Goal: Information Seeking & Learning: Learn about a topic

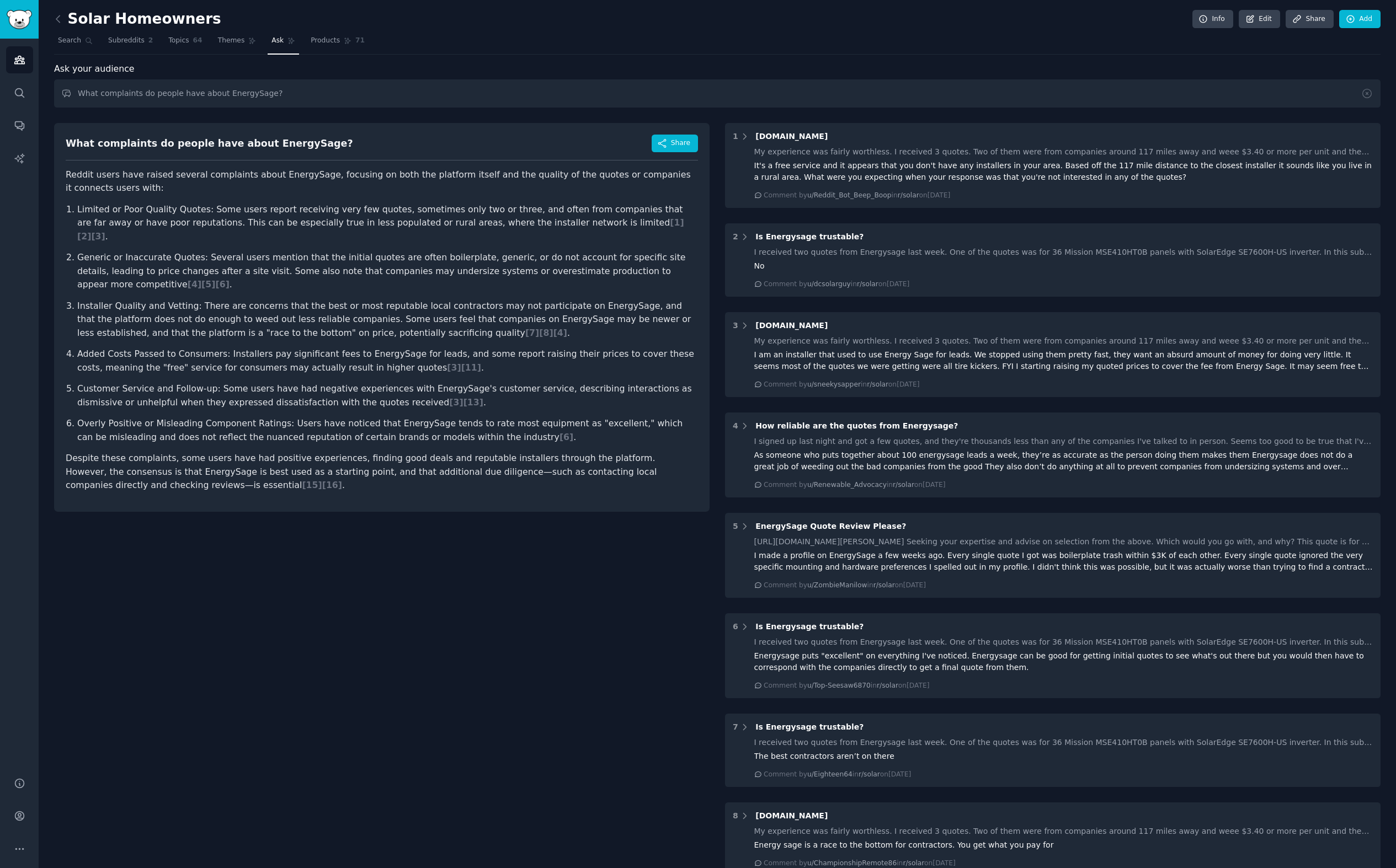
drag, startPoint x: 262, startPoint y: 171, endPoint x: 251, endPoint y: 240, distance: 69.9
click at [251, 240] on article "Reddit users have raised several complaints about EnergySage, focusing on both …" at bounding box center [381, 331] width 632 height 324
click at [220, 223] on p "Limited or Poor Quality Quotes: Some users report receiving very few quotes, so…" at bounding box center [387, 224] width 620 height 41
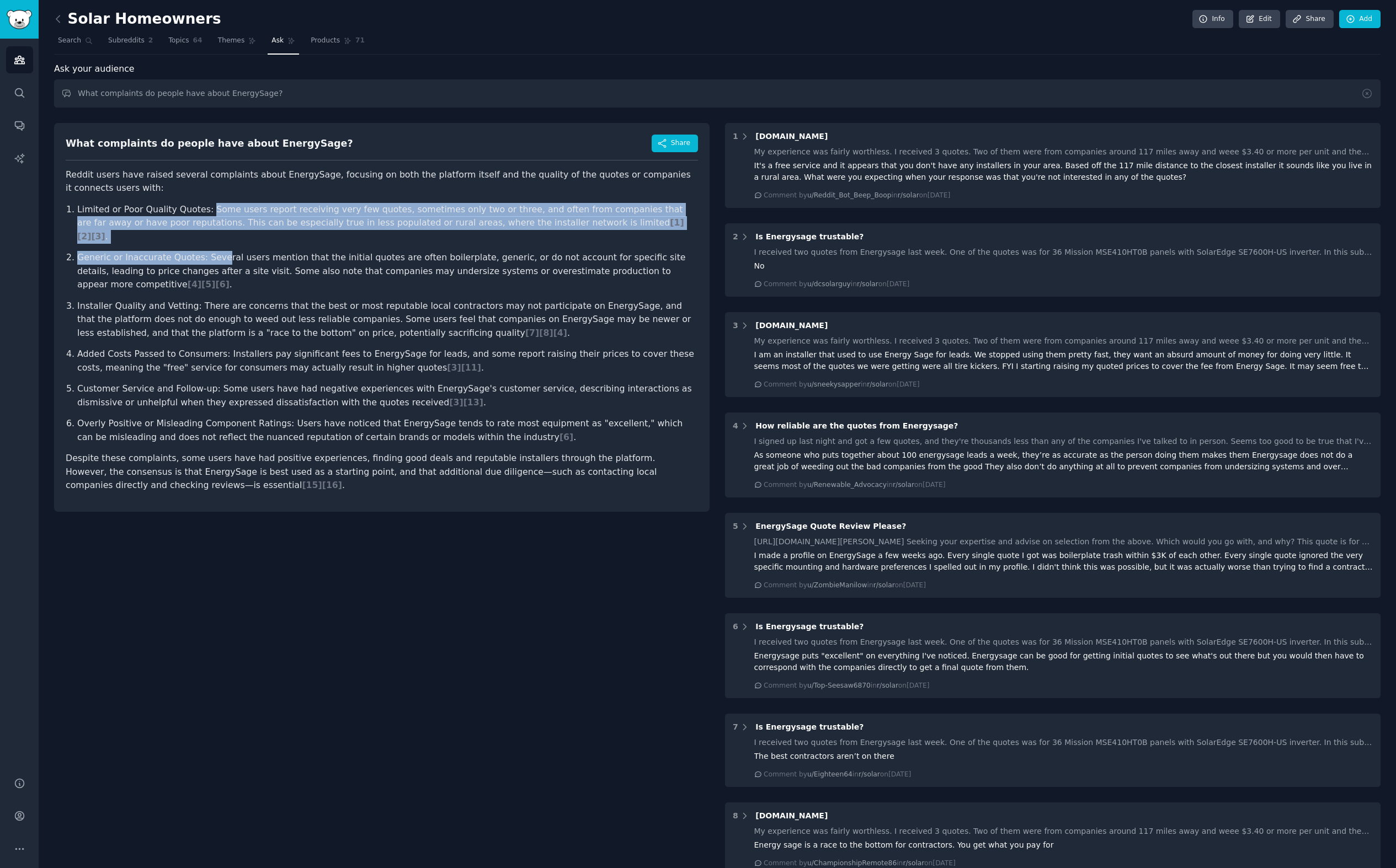
drag, startPoint x: 215, startPoint y: 244, endPoint x: 205, endPoint y: 202, distance: 43.2
click at [205, 203] on ol "Limited or Poor Quality Quotes: Some users report receiving very few quotes, so…" at bounding box center [381, 323] width 632 height 241
click at [205, 203] on p "Limited or Poor Quality Quotes: Some users report receiving very few quotes, so…" at bounding box center [387, 224] width 620 height 41
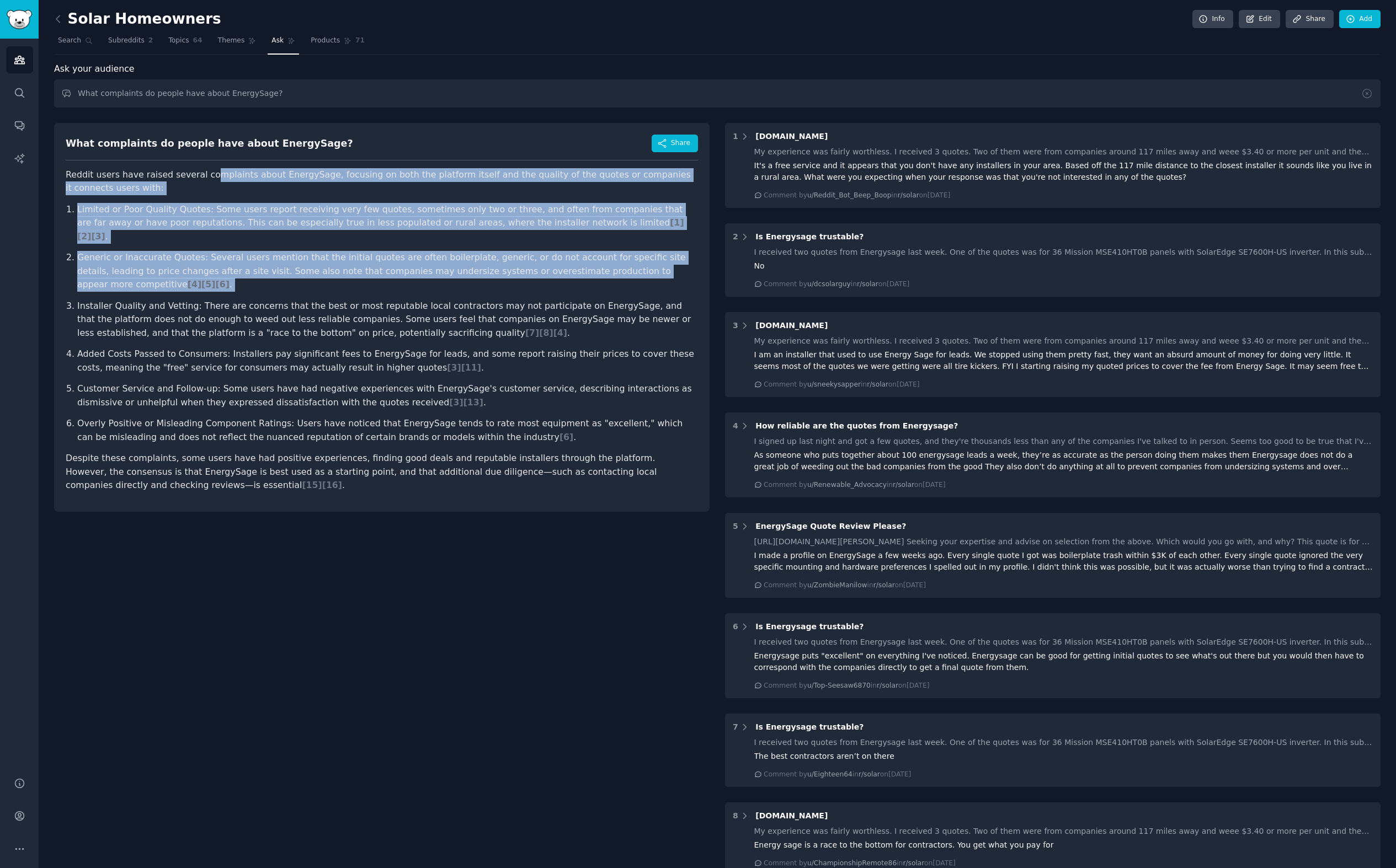
drag, startPoint x: 204, startPoint y: 180, endPoint x: 199, endPoint y: 267, distance: 87.1
click at [199, 266] on article "Reddit users have raised several complaints about EnergySage, focusing on both …" at bounding box center [381, 331] width 632 height 324
click at [199, 267] on ol "Limited or Poor Quality Quotes: Some users report receiving very few quotes, so…" at bounding box center [381, 323] width 632 height 241
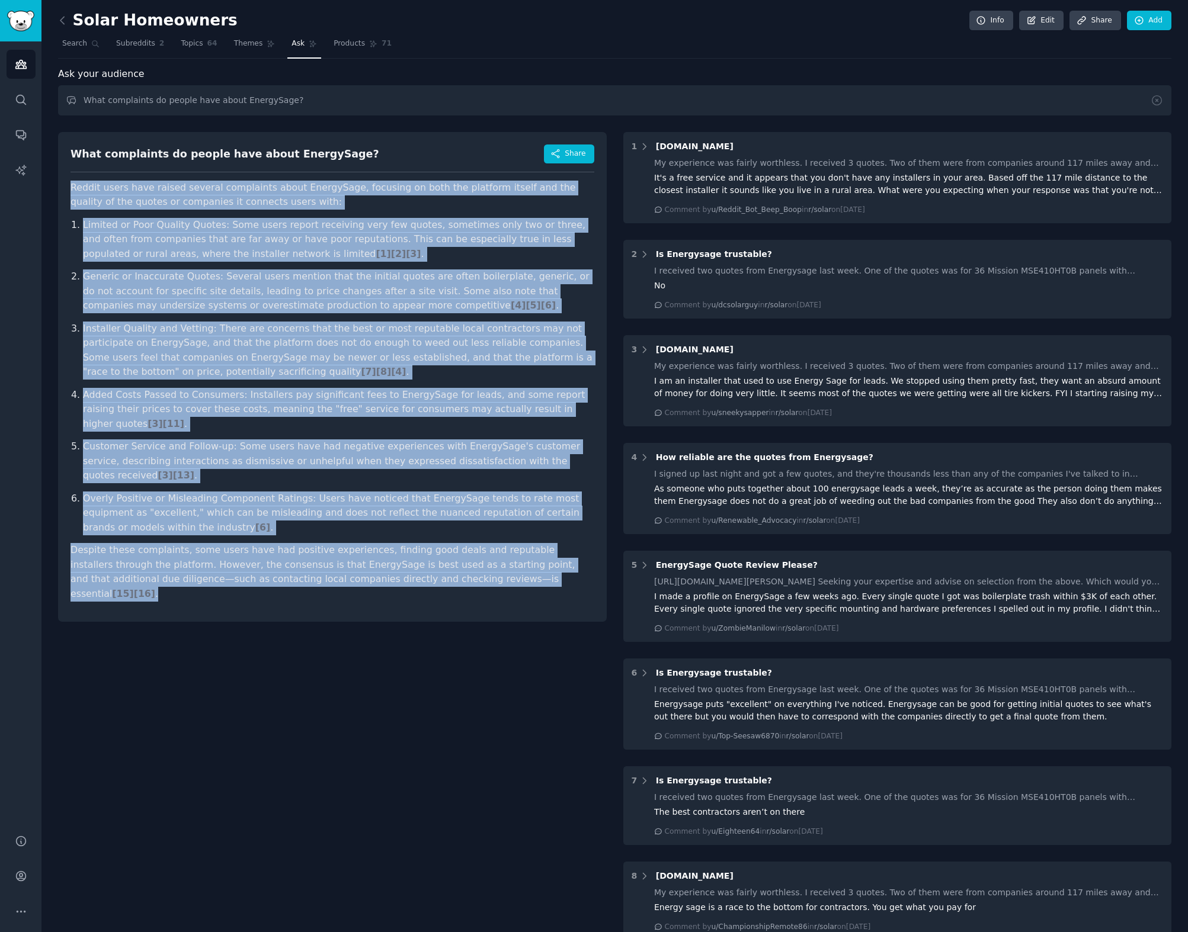
drag, startPoint x: 450, startPoint y: 546, endPoint x: 69, endPoint y: 191, distance: 519.7
click at [69, 191] on div "What complaints do people have about EnergySage? Share Reddit users have raised…" at bounding box center [332, 377] width 549 height 490
copy article "Reddit users have raised several complaints about EnergySage, focusing on both …"
click at [561, 159] on button "Share" at bounding box center [569, 154] width 50 height 19
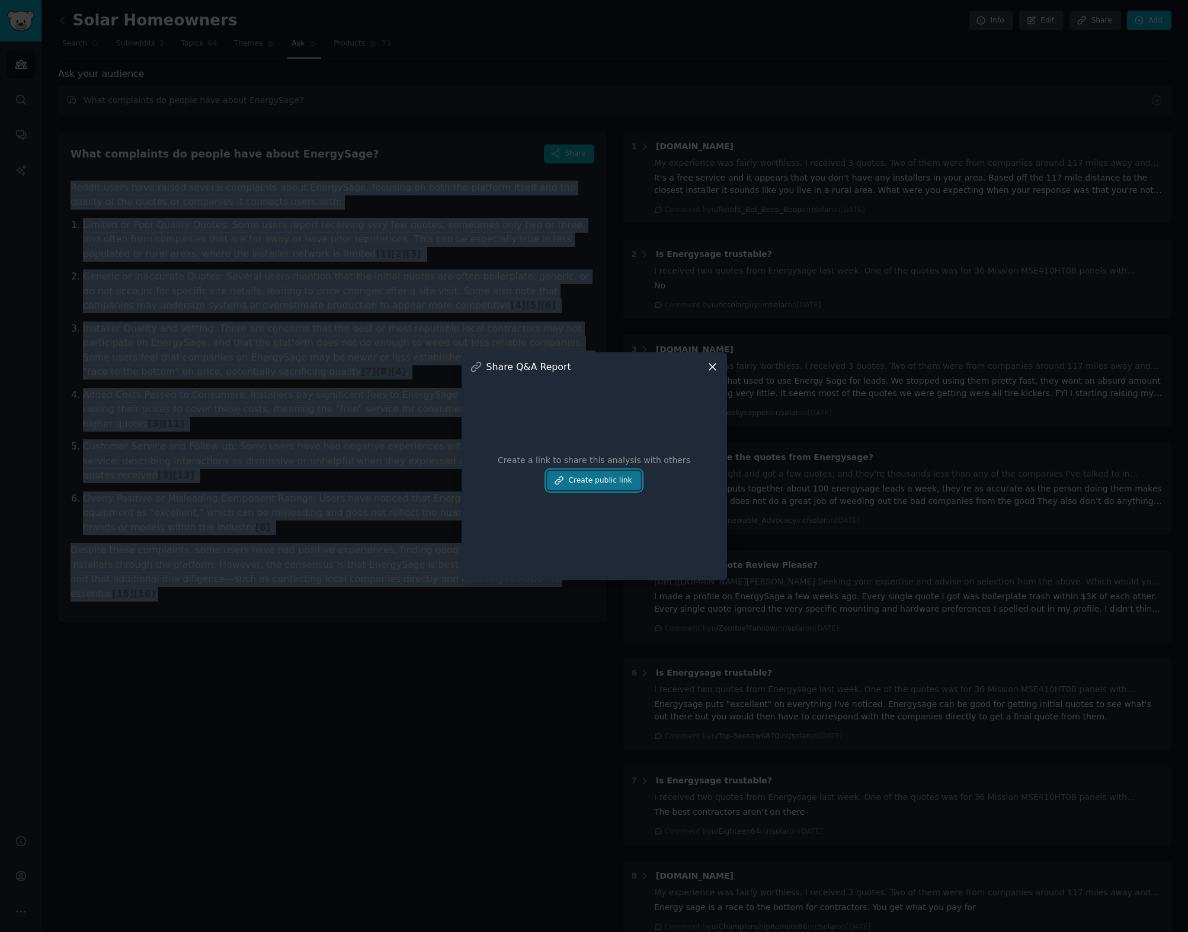
click at [620, 481] on button "Create public link" at bounding box center [594, 481] width 94 height 20
click at [706, 438] on icon at bounding box center [710, 436] width 8 height 8
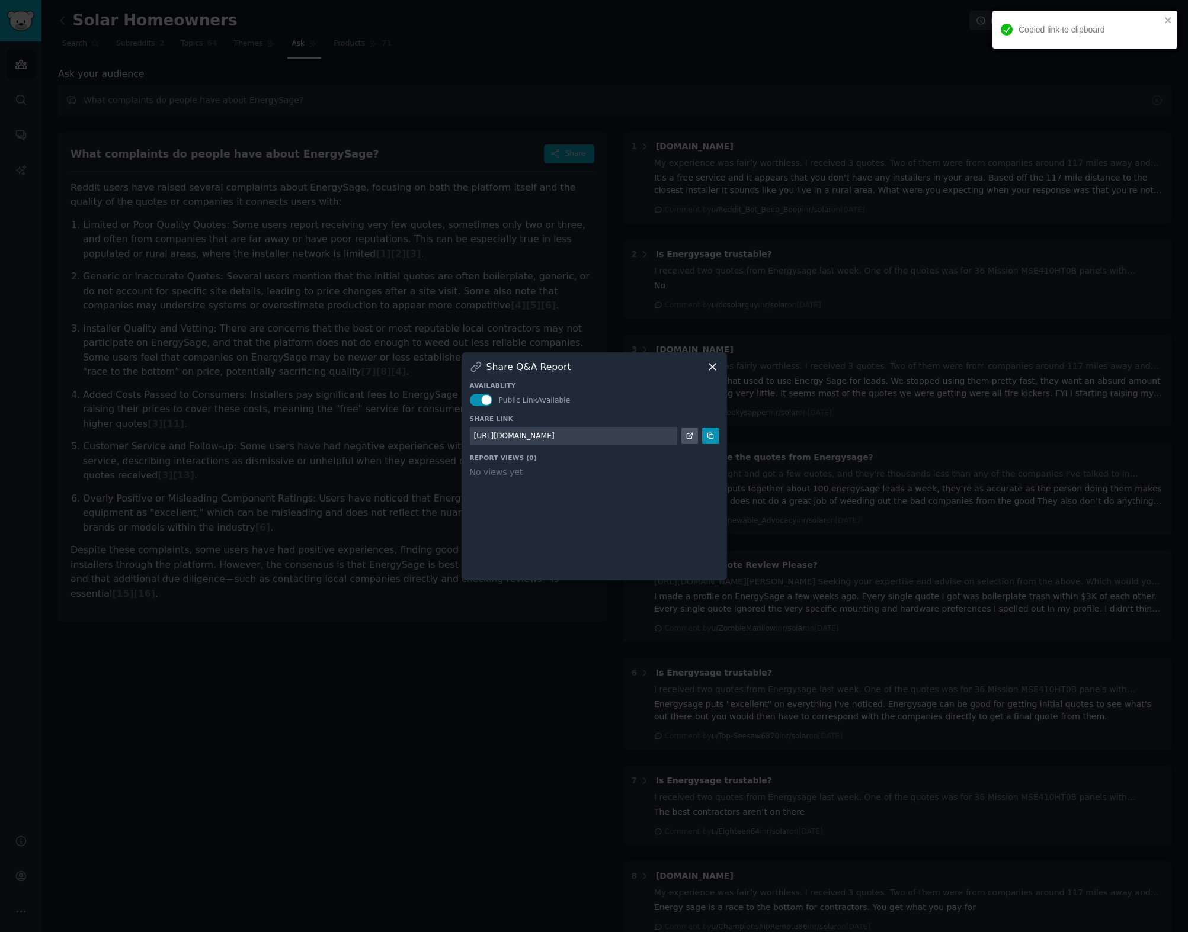
click at [615, 612] on div at bounding box center [594, 466] width 1188 height 932
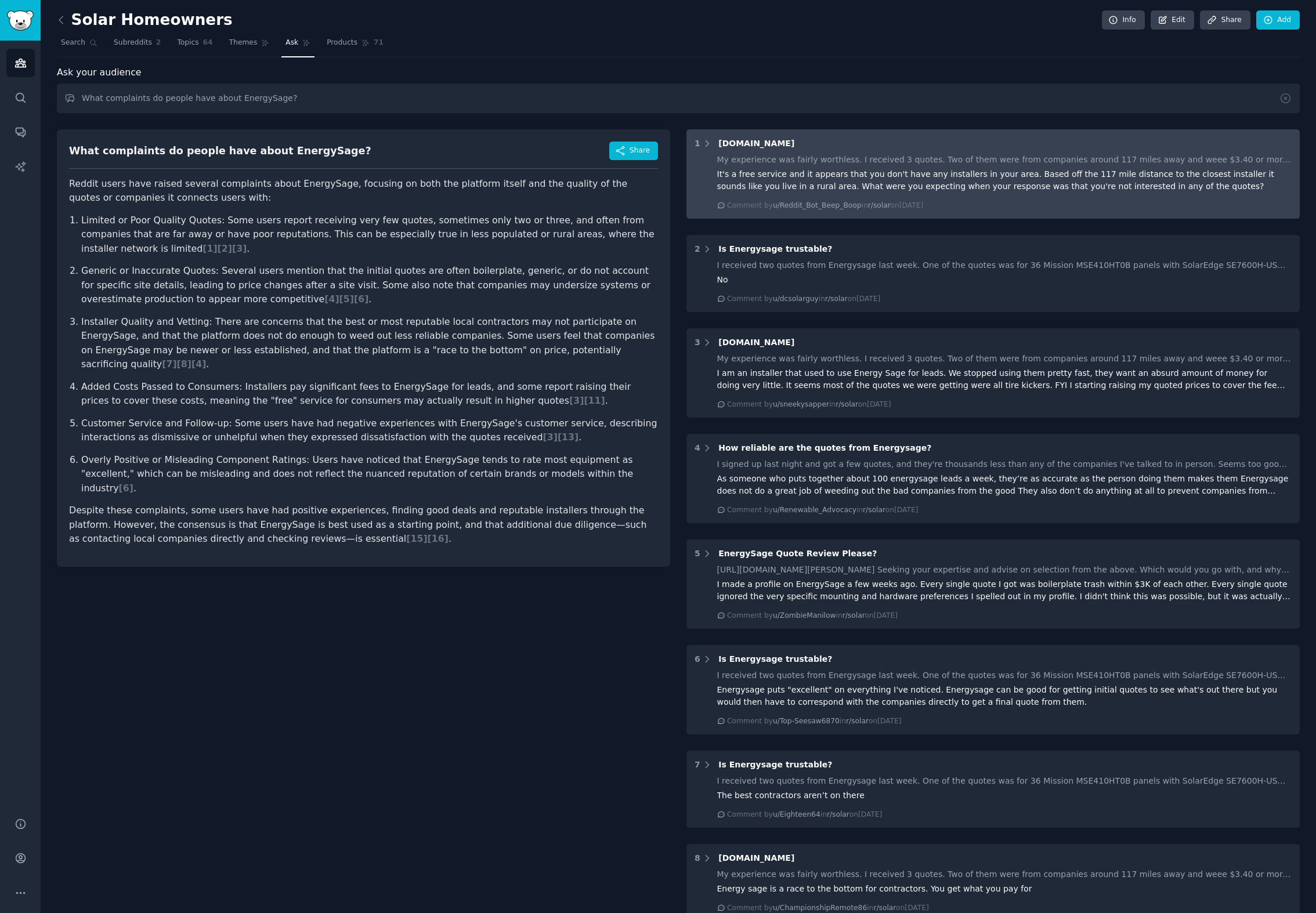
click at [797, 174] on div "It's a free service and it appears that you don't have any installers in your a…" at bounding box center [1004, 180] width 575 height 24
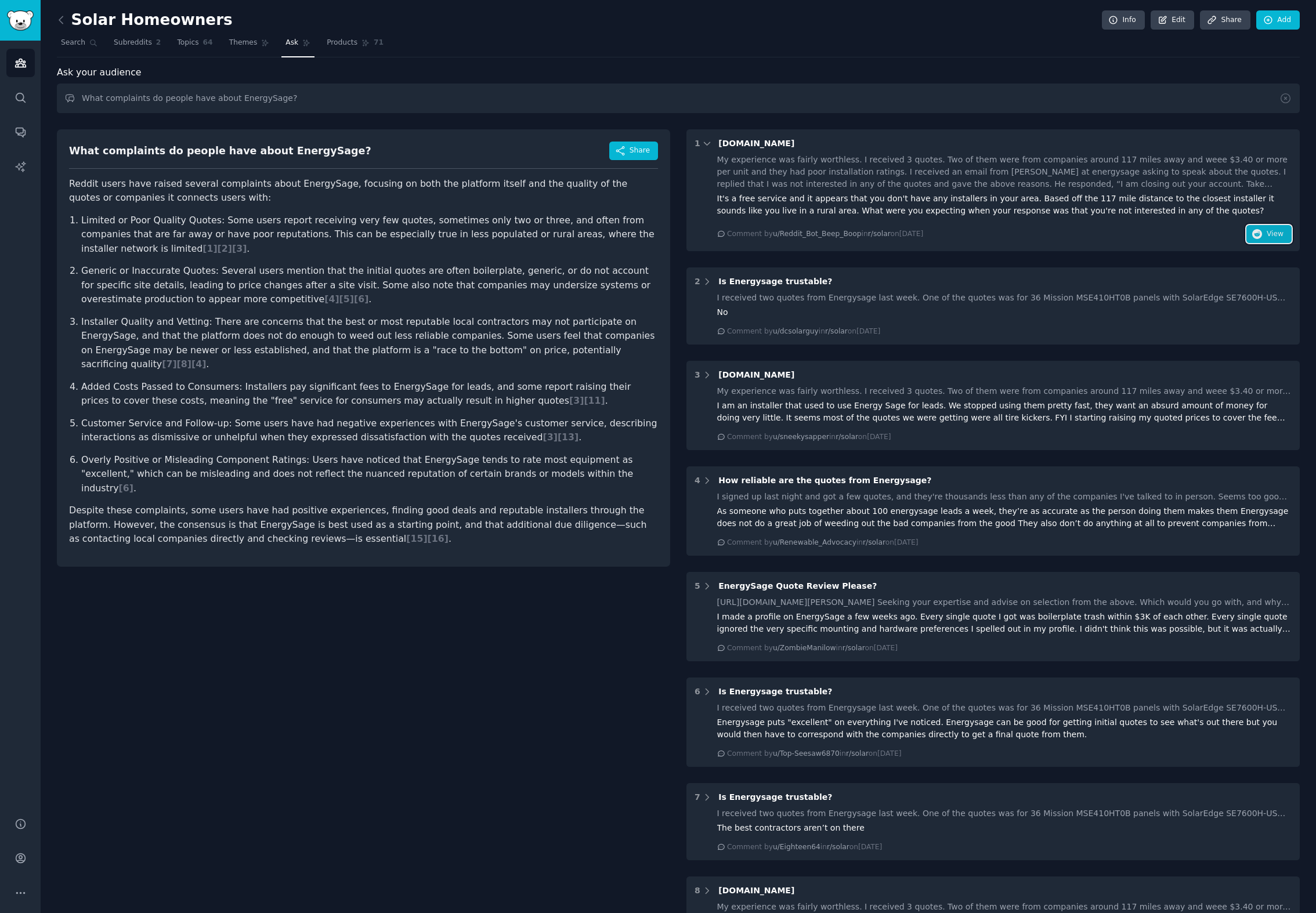
click at [1280, 233] on span "View" at bounding box center [1275, 234] width 17 height 11
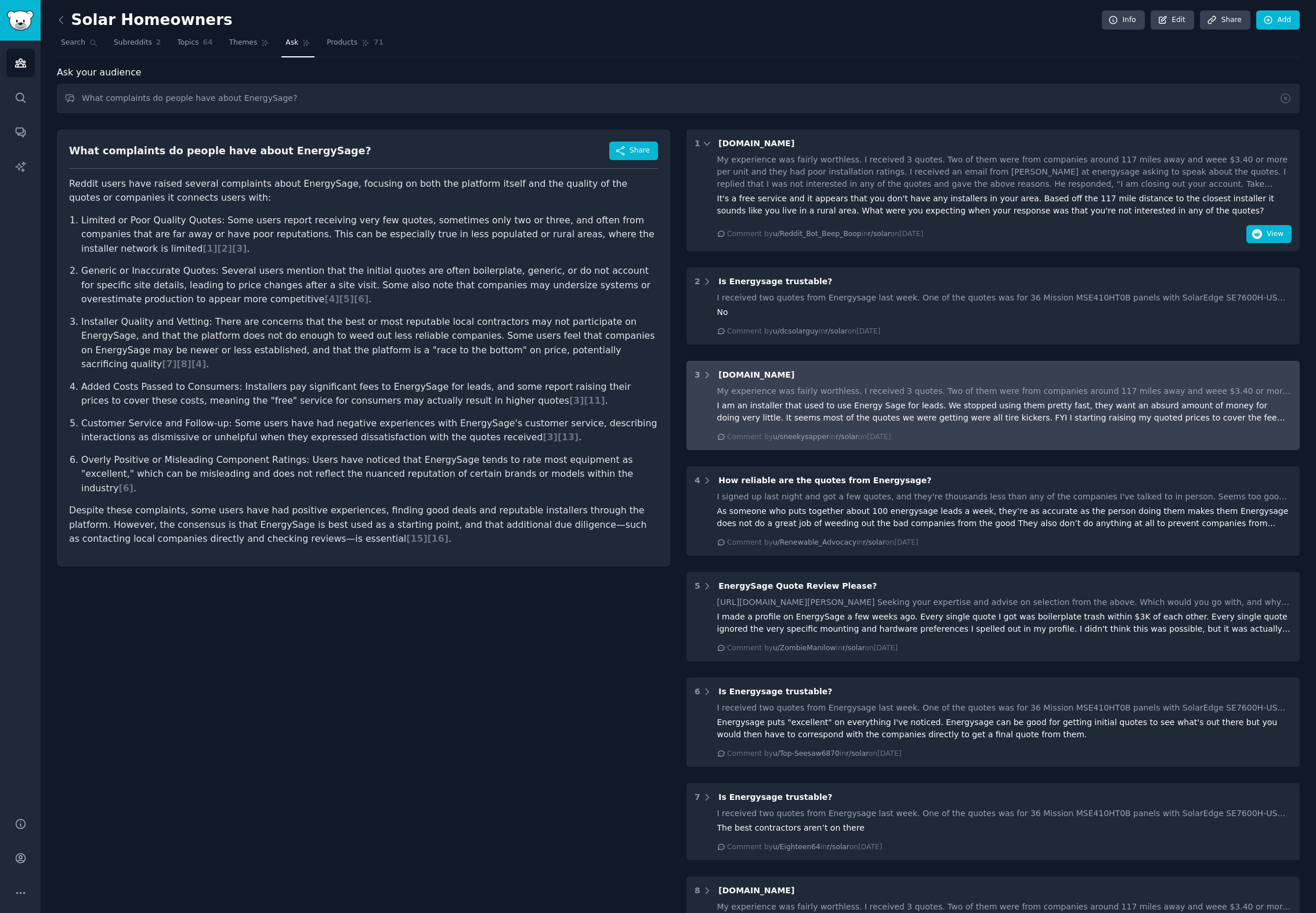
click at [959, 409] on div "I am an installer that used to use Energy Sage for leads. We stopped using them…" at bounding box center [1004, 411] width 575 height 24
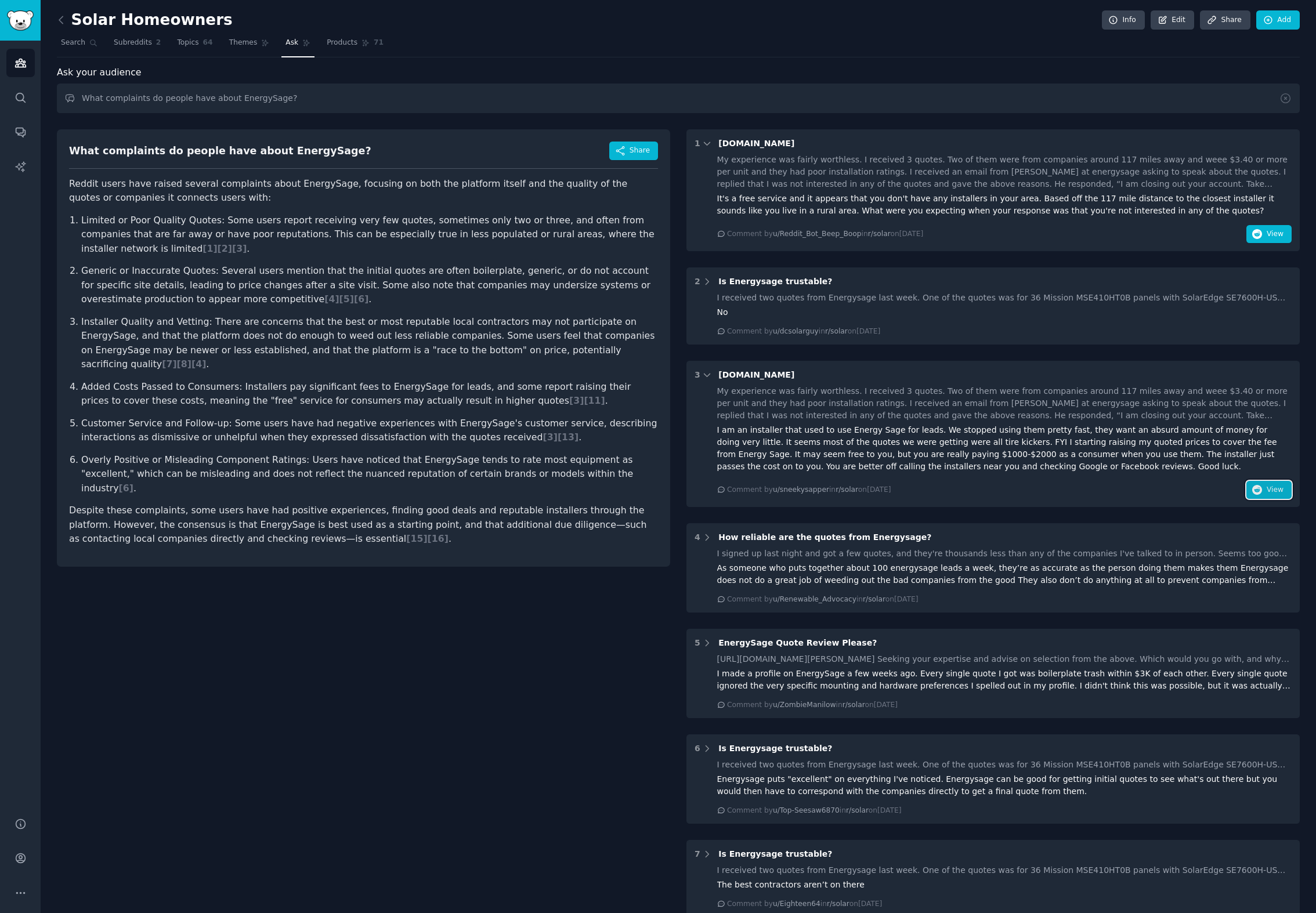
click at [1252, 491] on icon "button" at bounding box center [1257, 490] width 11 height 11
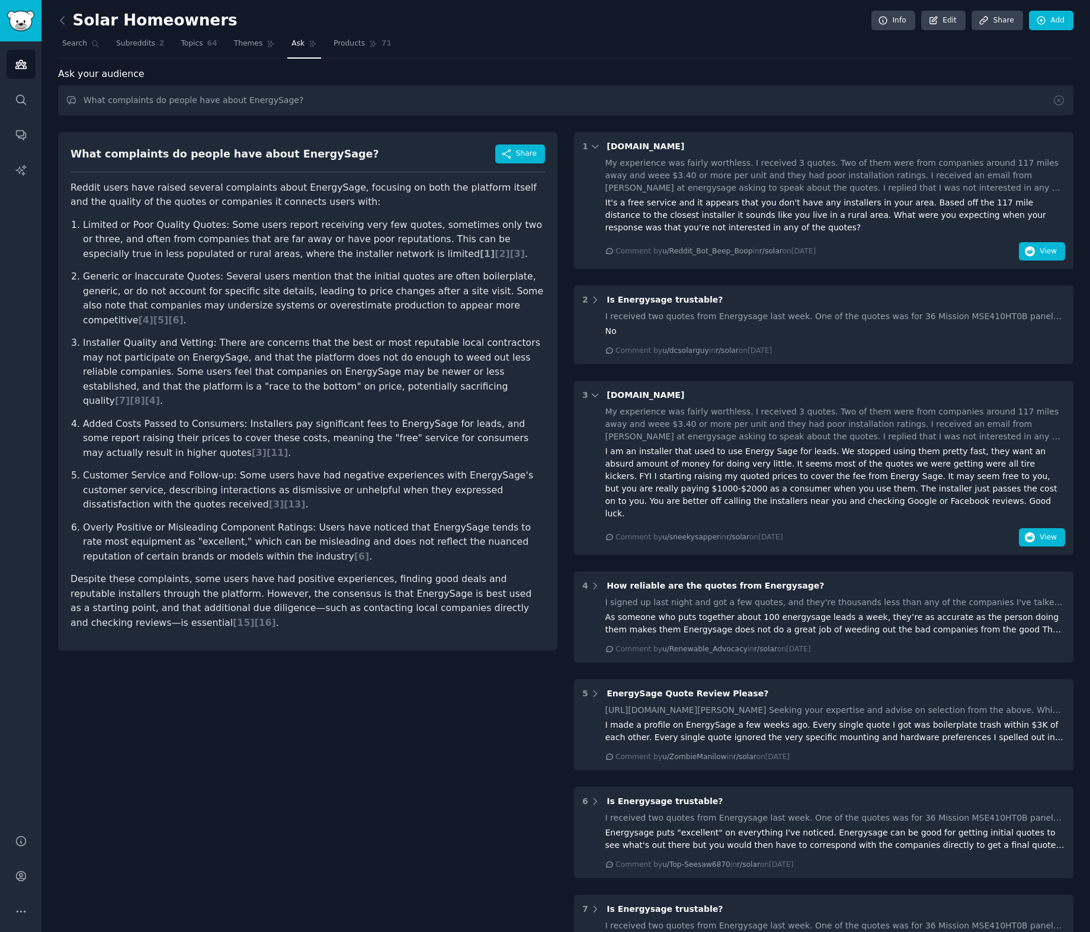
click at [480, 255] on span "[ 1 ]" at bounding box center [487, 253] width 15 height 11
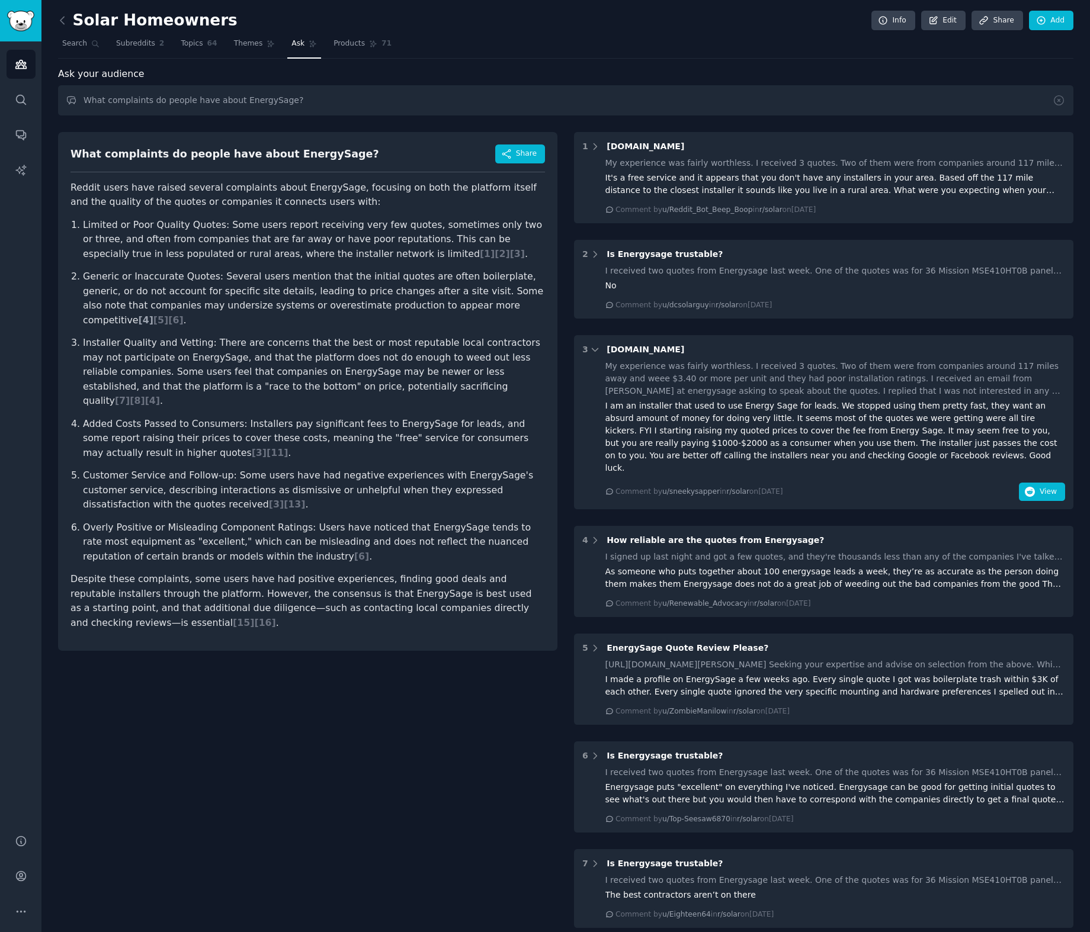
click at [153, 315] on span "[ 4 ]" at bounding box center [145, 320] width 15 height 11
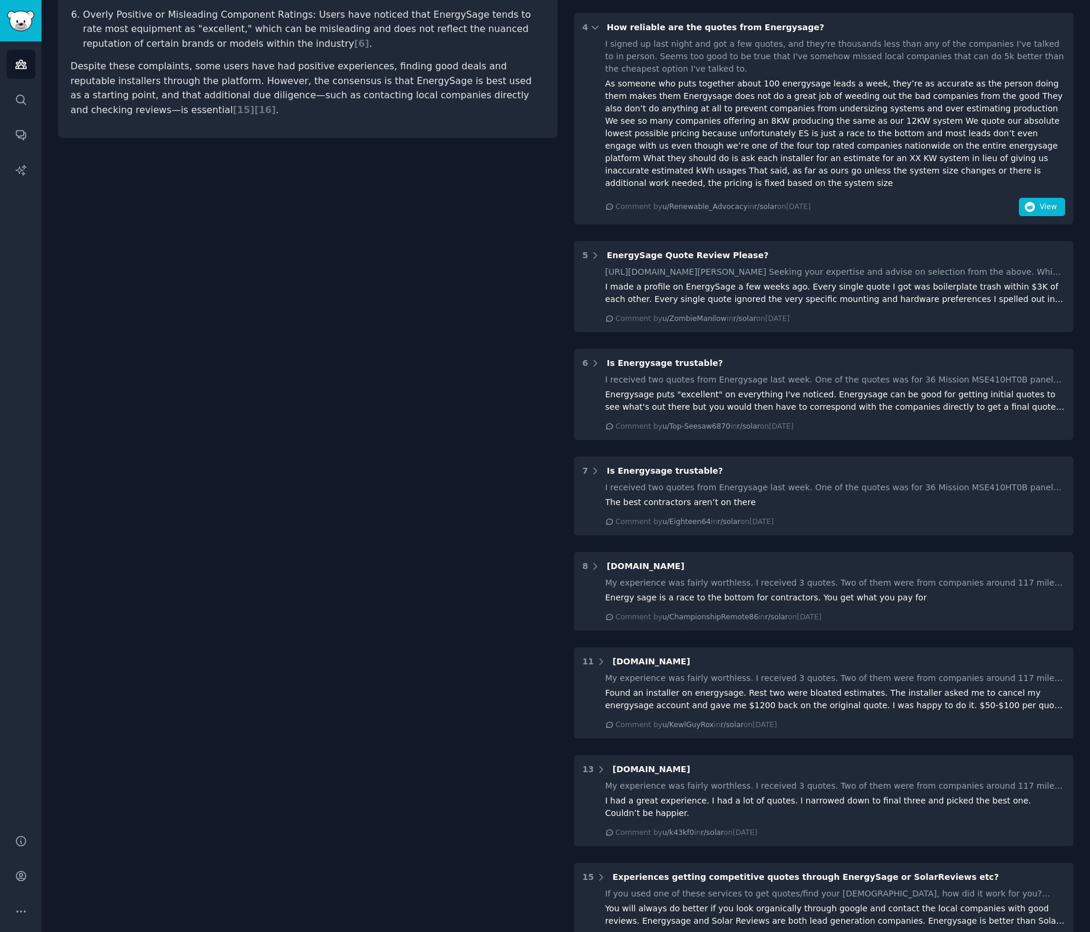
scroll to position [514, 0]
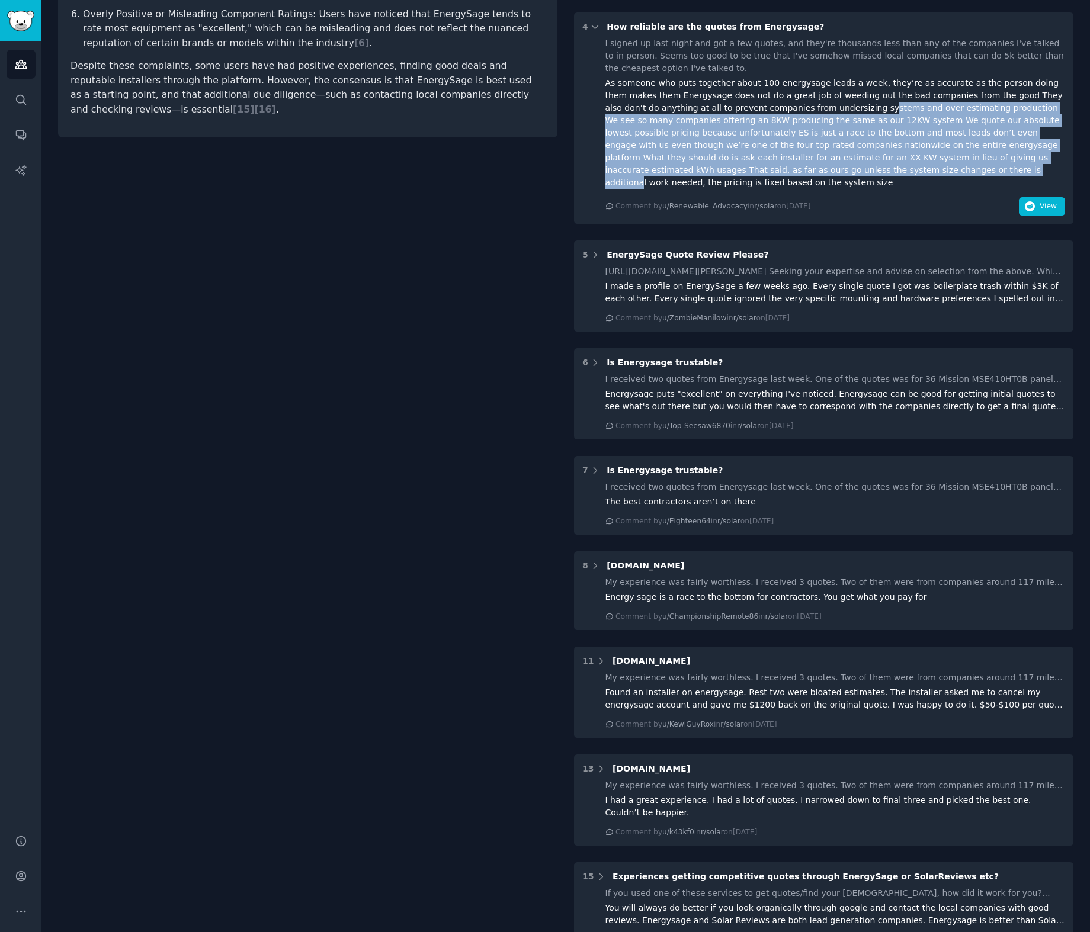
drag, startPoint x: 803, startPoint y: 159, endPoint x: 818, endPoint y: 95, distance: 66.4
click at [817, 95] on div "As someone who puts together about 100 energysage leads a week, they’re as accu…" at bounding box center [835, 133] width 460 height 112
click at [818, 95] on div "As someone who puts together about 100 energysage leads a week, they’re as accu…" at bounding box center [835, 133] width 460 height 112
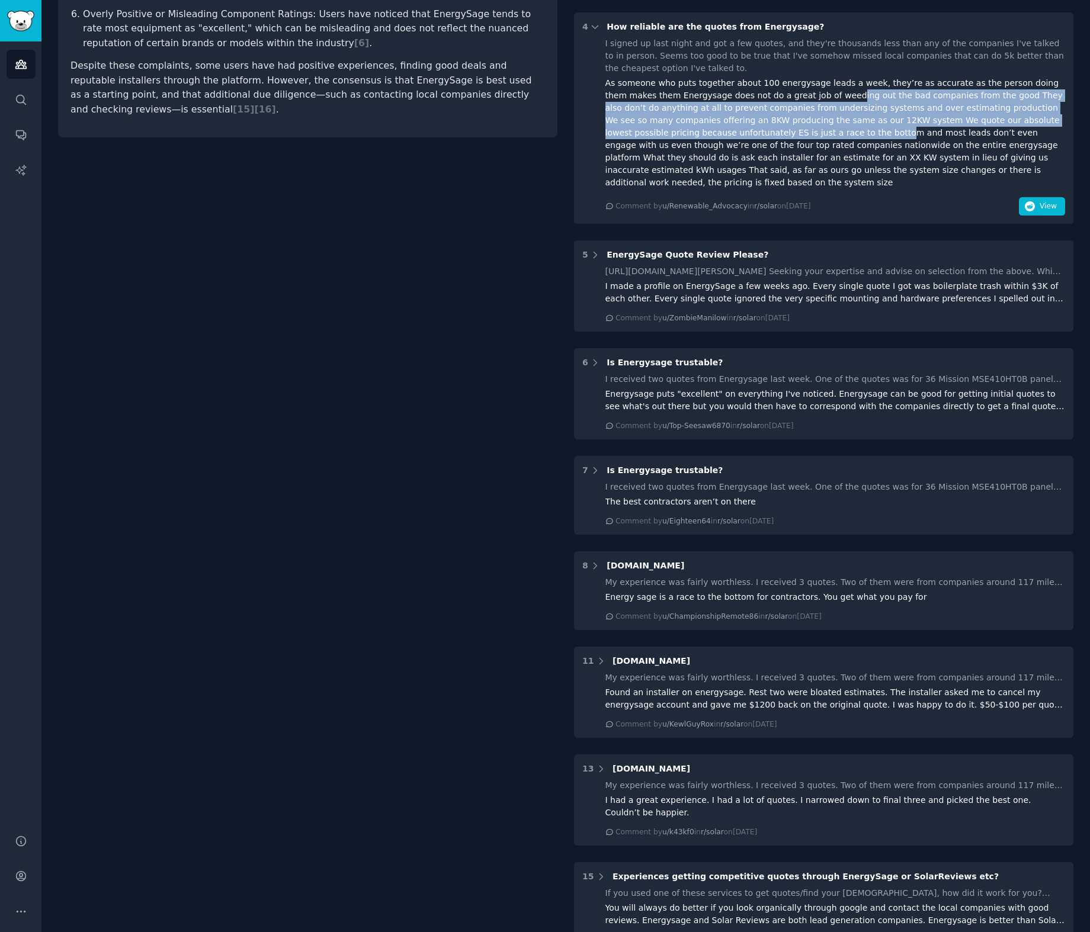
drag, startPoint x: 818, startPoint y: 88, endPoint x: 800, endPoint y: 126, distance: 42.7
click at [800, 126] on div "As someone who puts together about 100 energysage leads a week, they’re as accu…" at bounding box center [835, 133] width 460 height 112
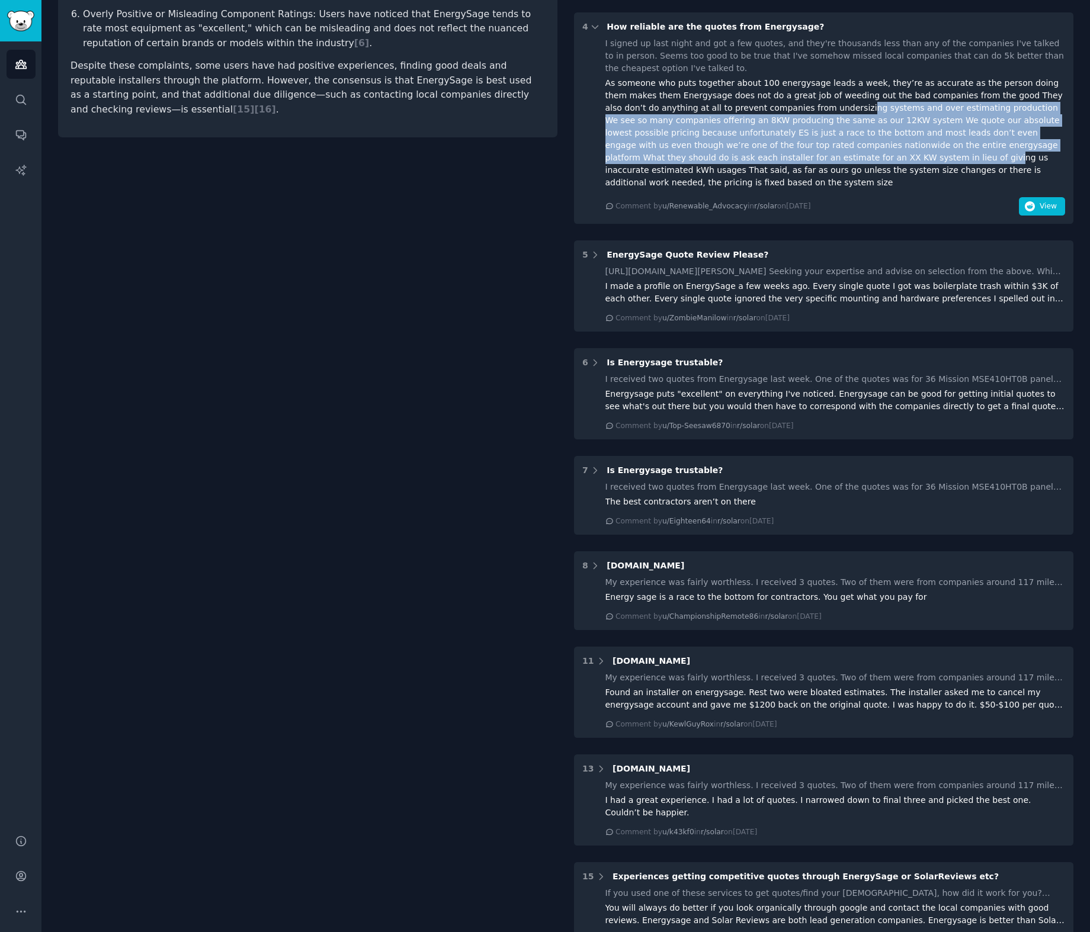
drag, startPoint x: 794, startPoint y: 139, endPoint x: 798, endPoint y: 100, distance: 39.9
click at [798, 100] on div "As someone who puts together about 100 energysage leads a week, they’re as accu…" at bounding box center [835, 133] width 460 height 112
click at [744, 123] on div "As someone who puts together about 100 energysage leads a week, they’re as accu…" at bounding box center [835, 133] width 460 height 112
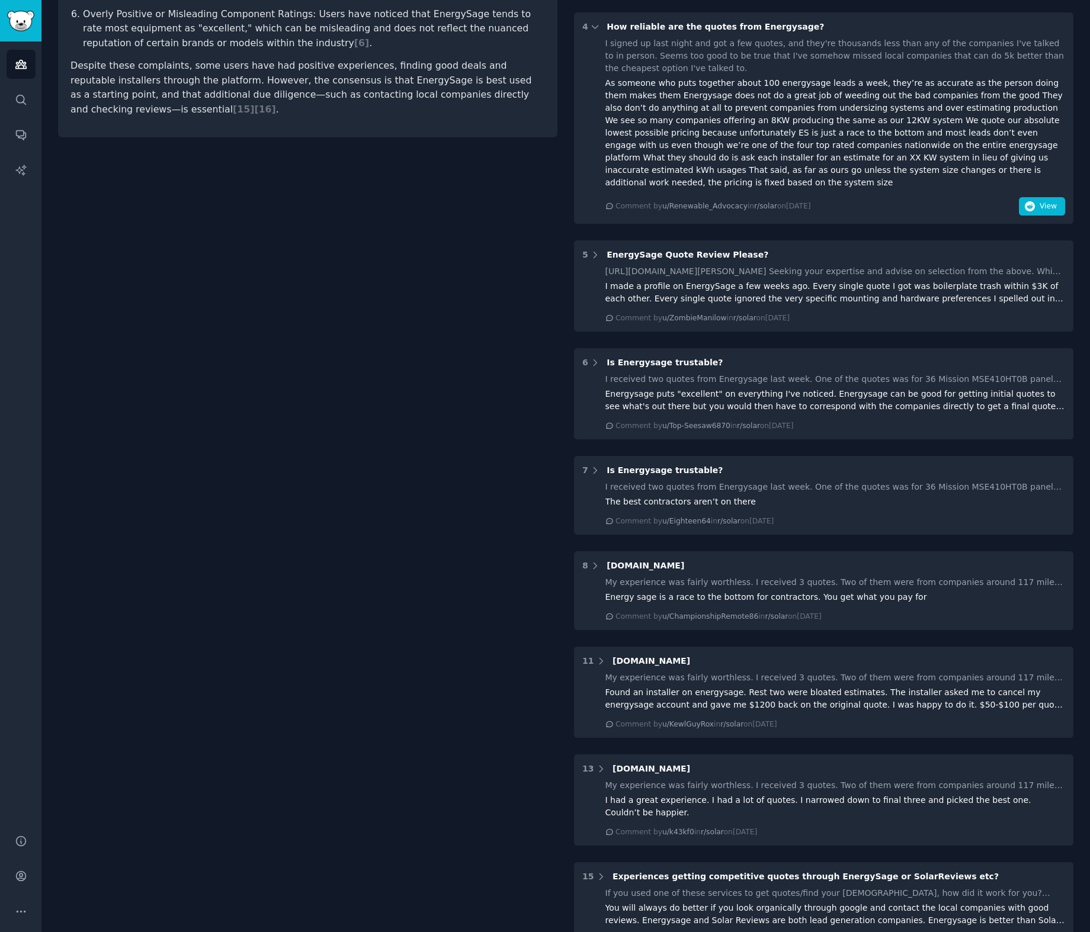
click at [707, 133] on div "As someone who puts together about 100 energysage leads a week, they’re as accu…" at bounding box center [835, 133] width 460 height 112
click at [1032, 201] on icon "button" at bounding box center [1030, 206] width 11 height 11
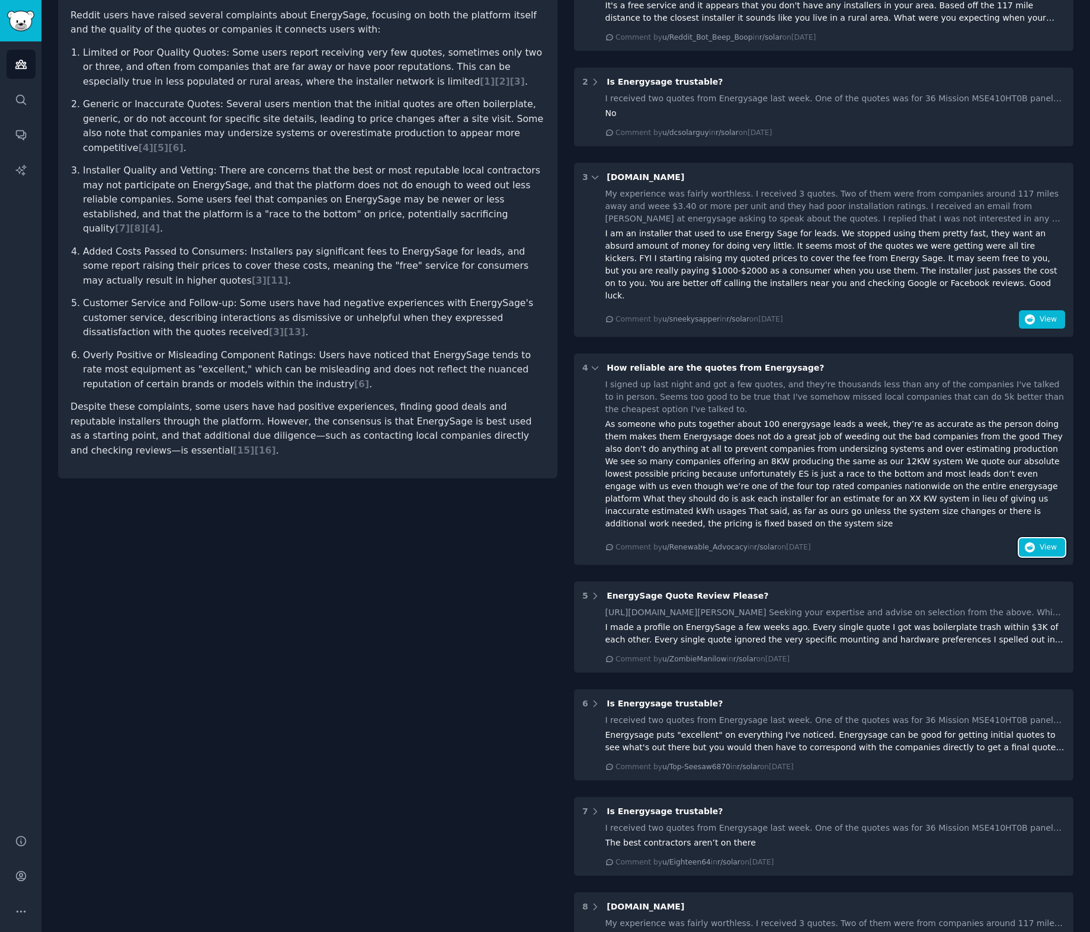
scroll to position [171, 0]
click at [153, 144] on span "[ 4 ]" at bounding box center [145, 149] width 15 height 11
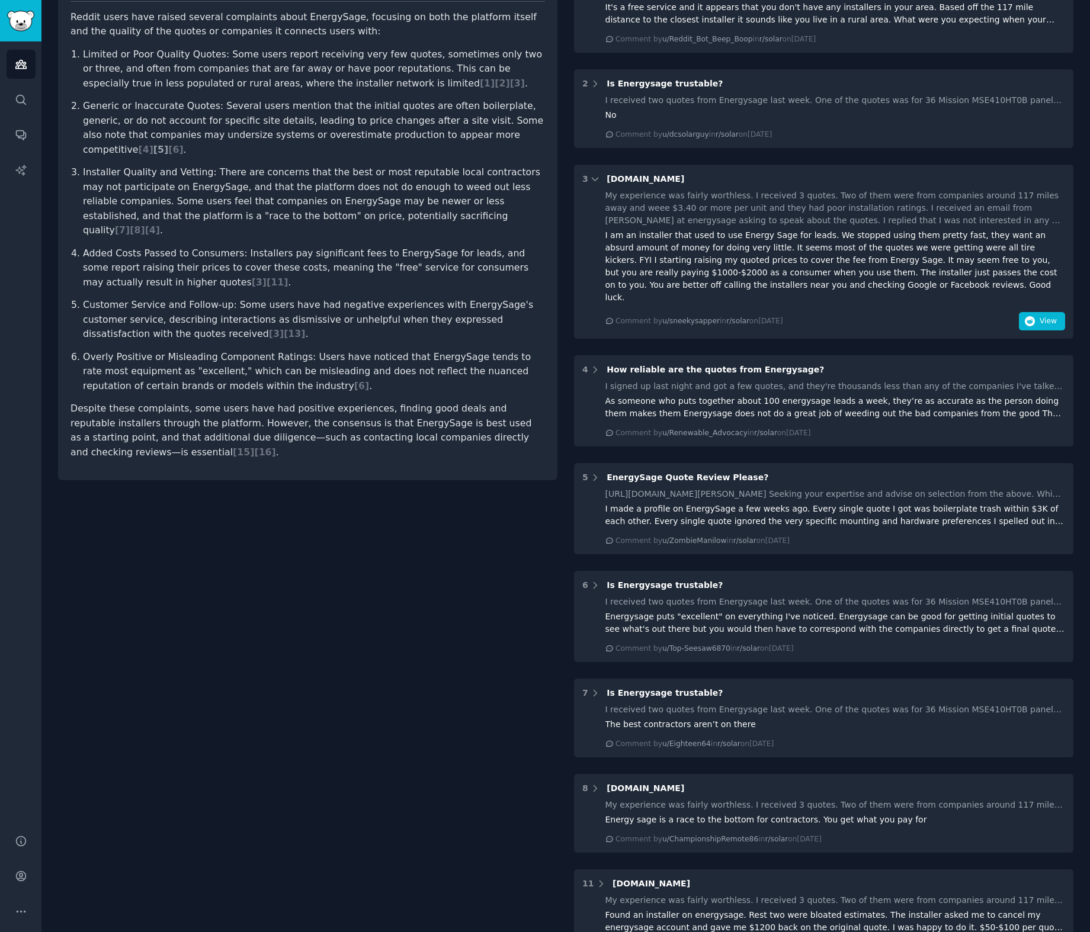
click at [168, 144] on span "[ 5 ]" at bounding box center [160, 149] width 15 height 11
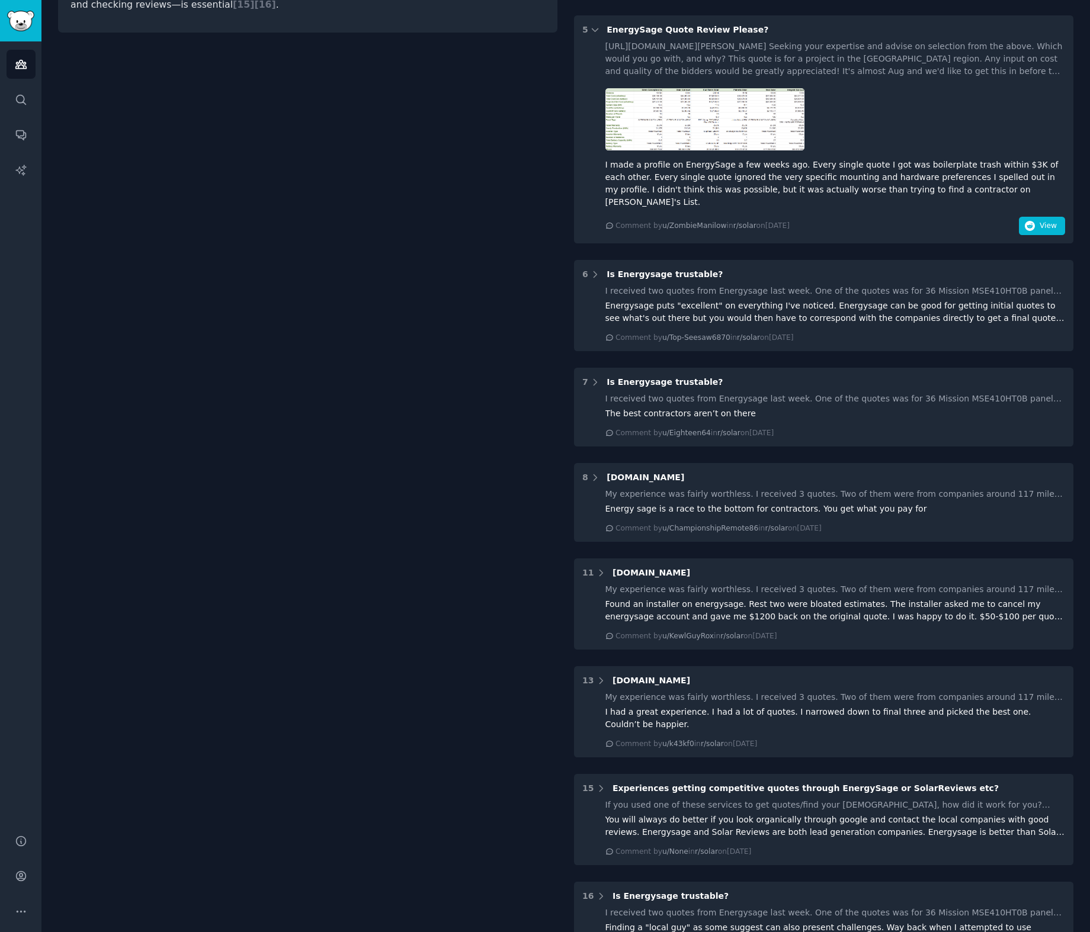
scroll to position [621, 0]
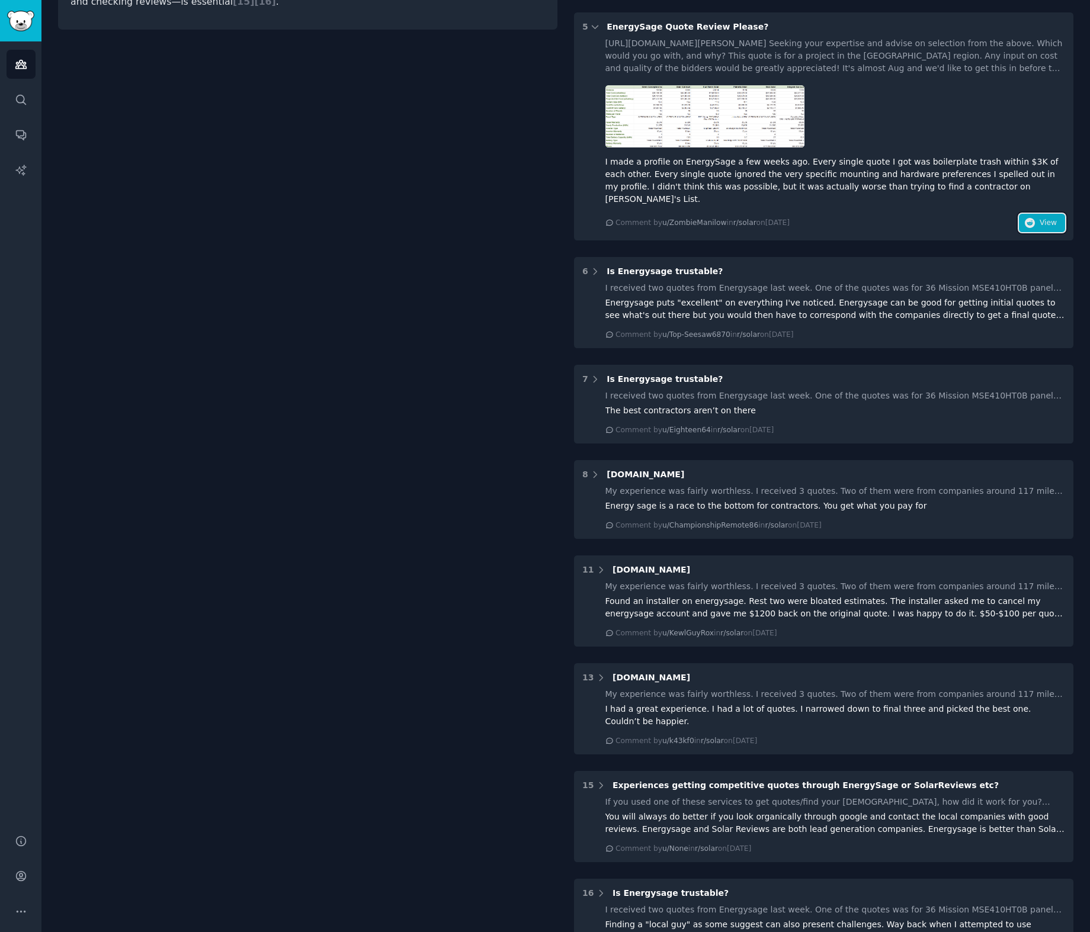
click at [1031, 218] on icon "button" at bounding box center [1030, 223] width 11 height 11
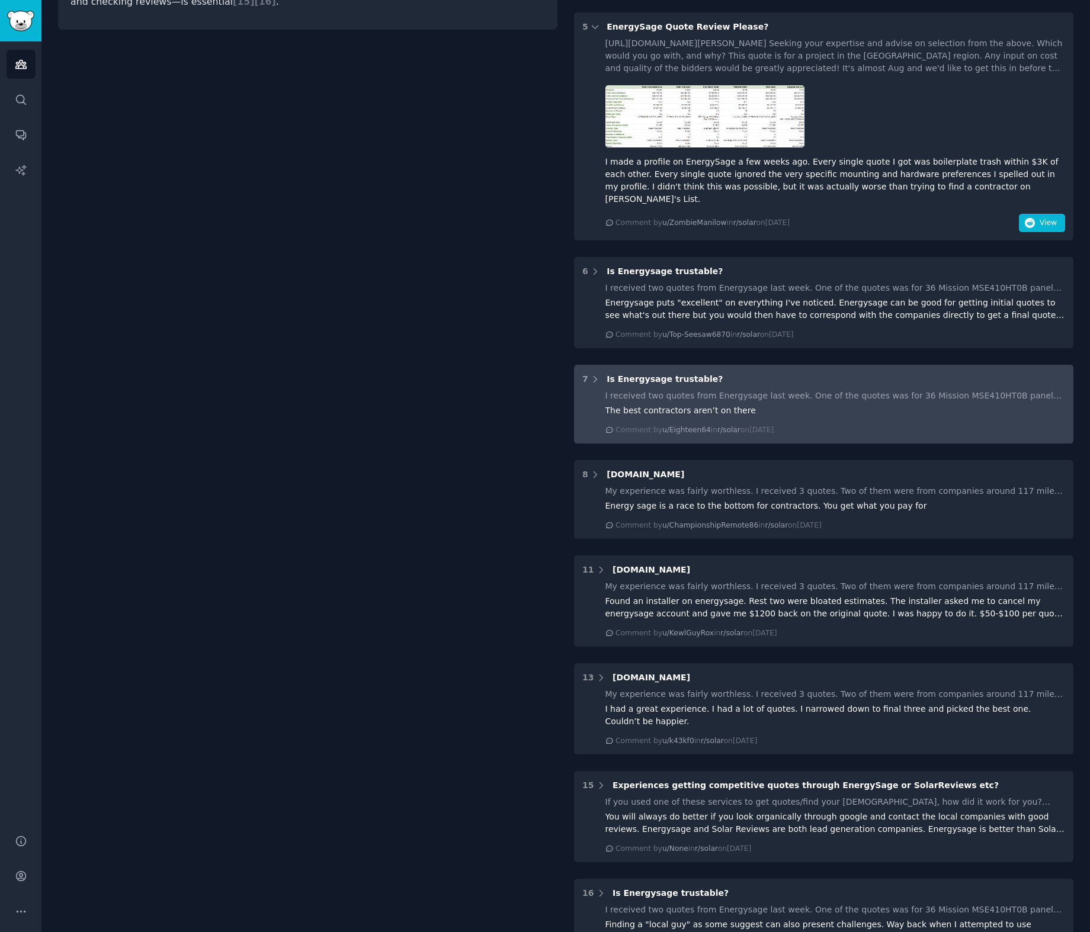
click at [758, 373] on div "7 Is Energysage trustable?" at bounding box center [823, 379] width 483 height 12
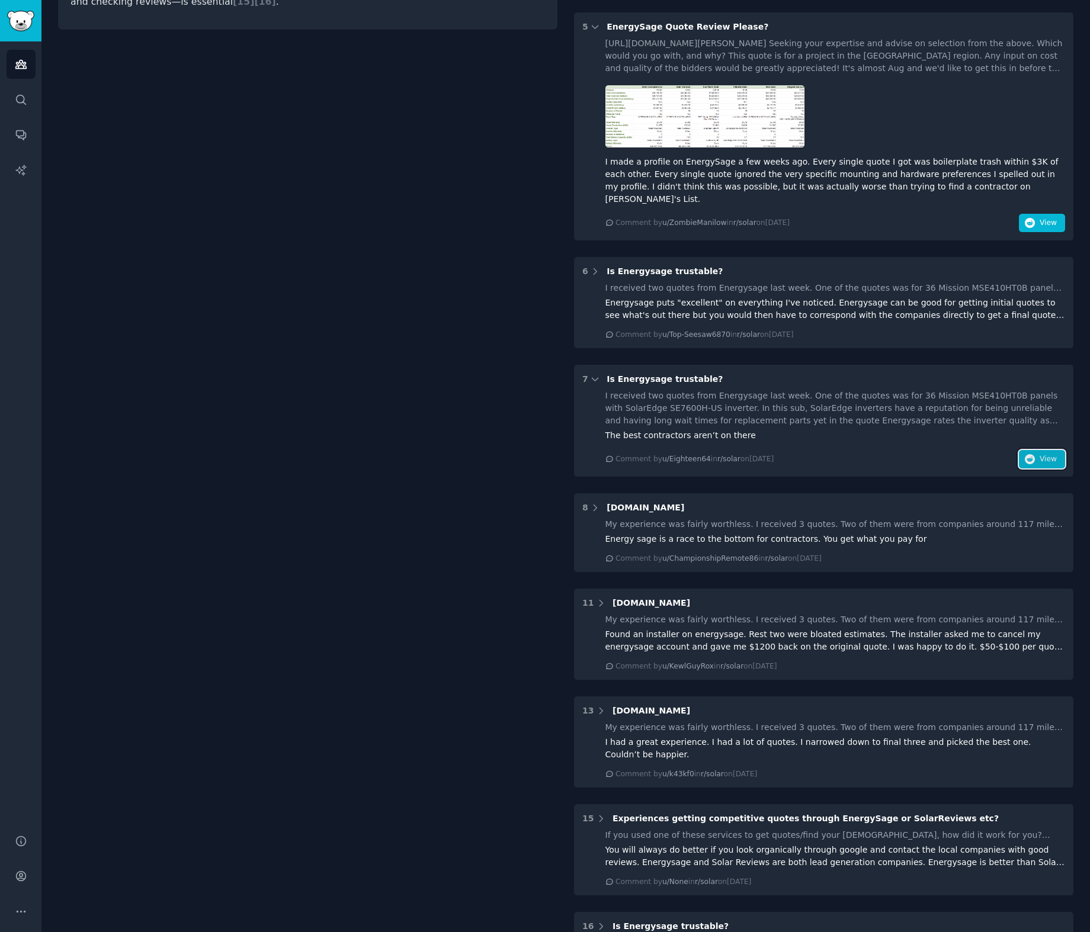
click at [1030, 454] on icon "button" at bounding box center [1030, 459] width 11 height 11
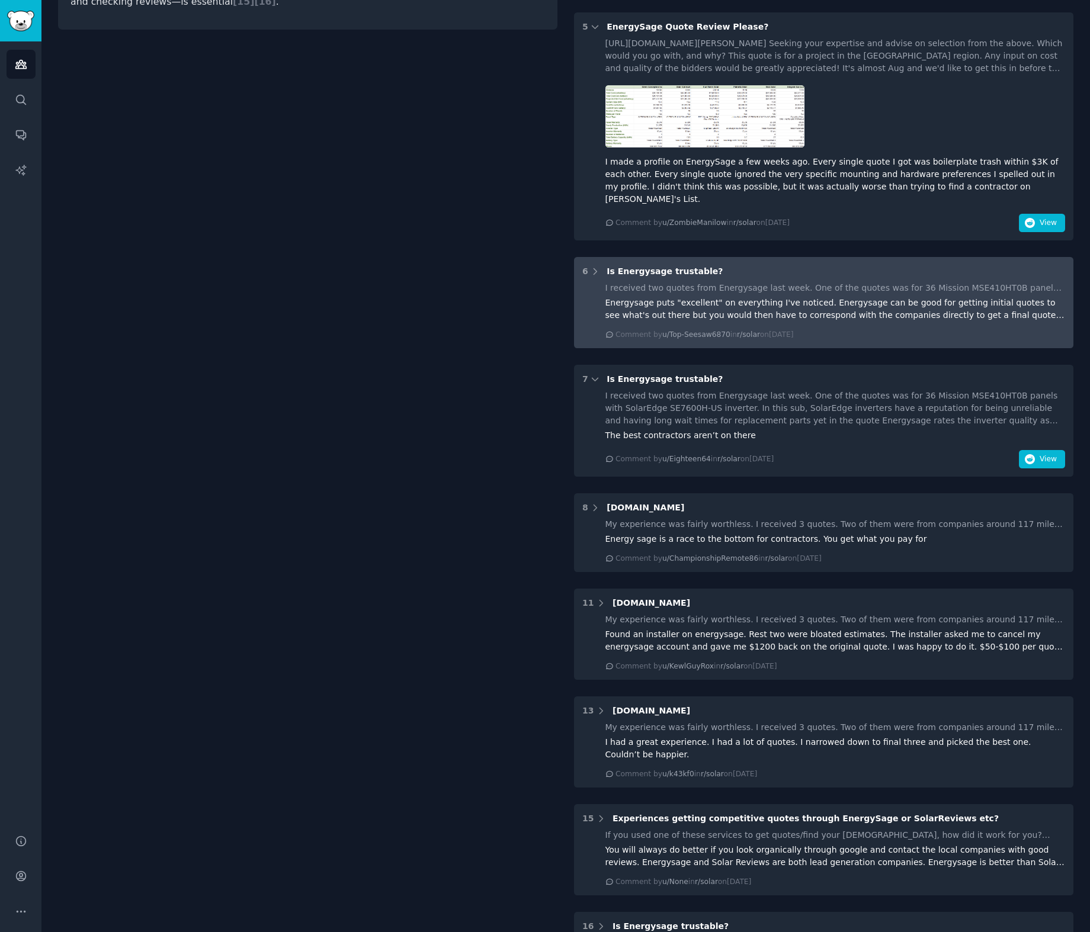
click at [832, 282] on div "I received two quotes from Energysage last week. One of the quotes was for 36 M…" at bounding box center [835, 288] width 460 height 12
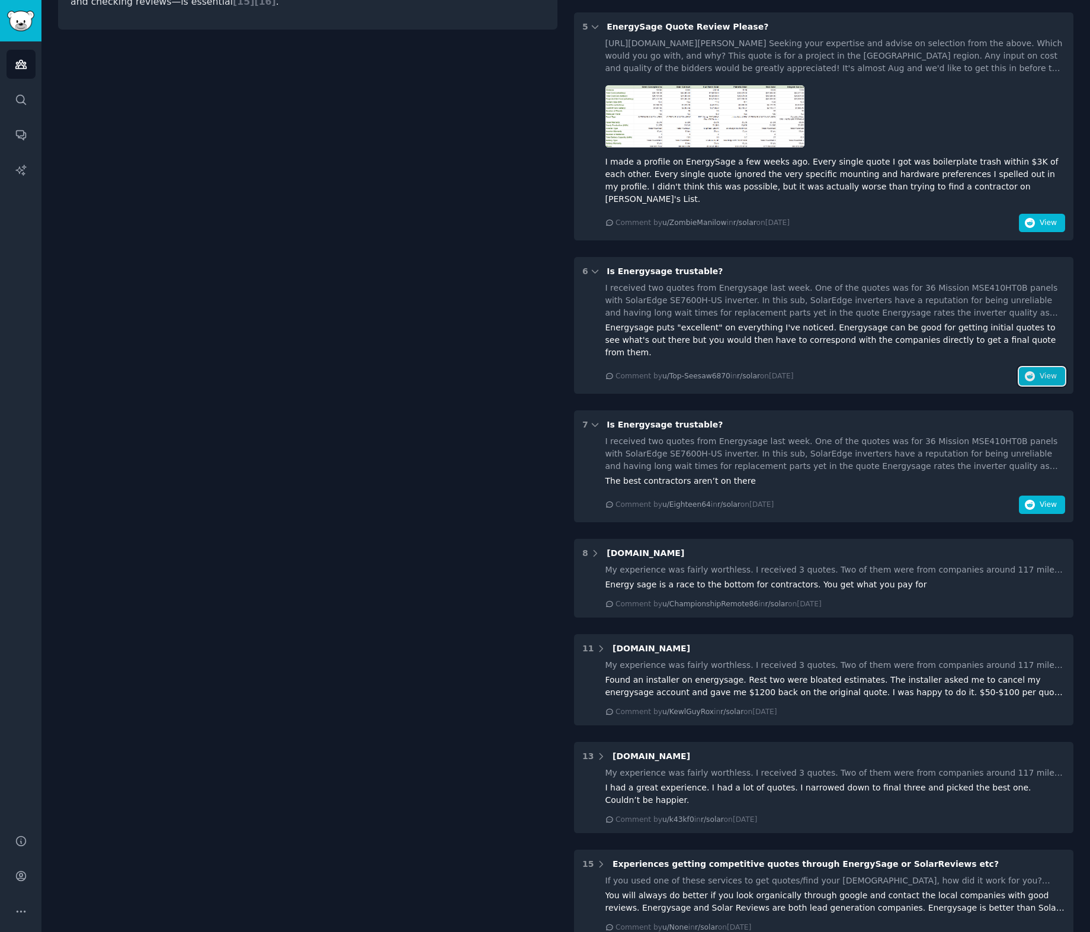
click at [1054, 367] on button "View" at bounding box center [1042, 376] width 46 height 19
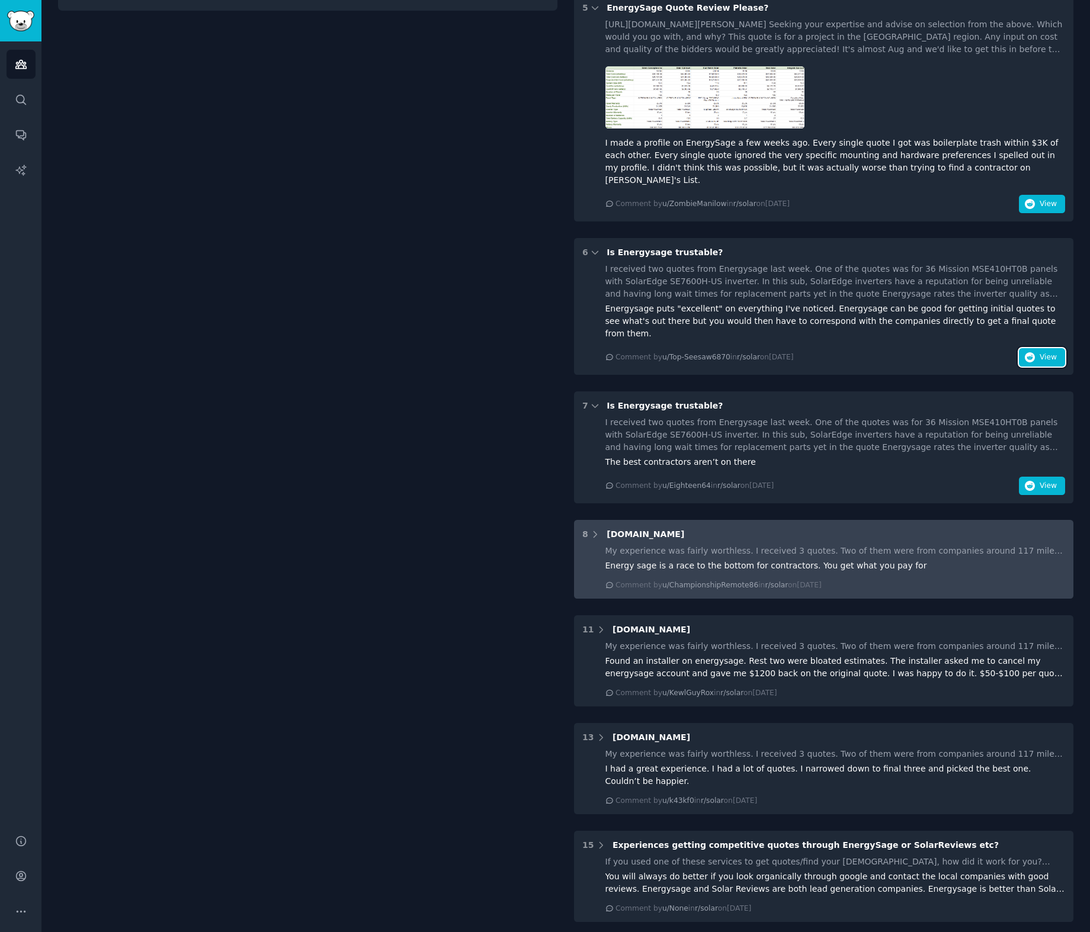
scroll to position [657, 0]
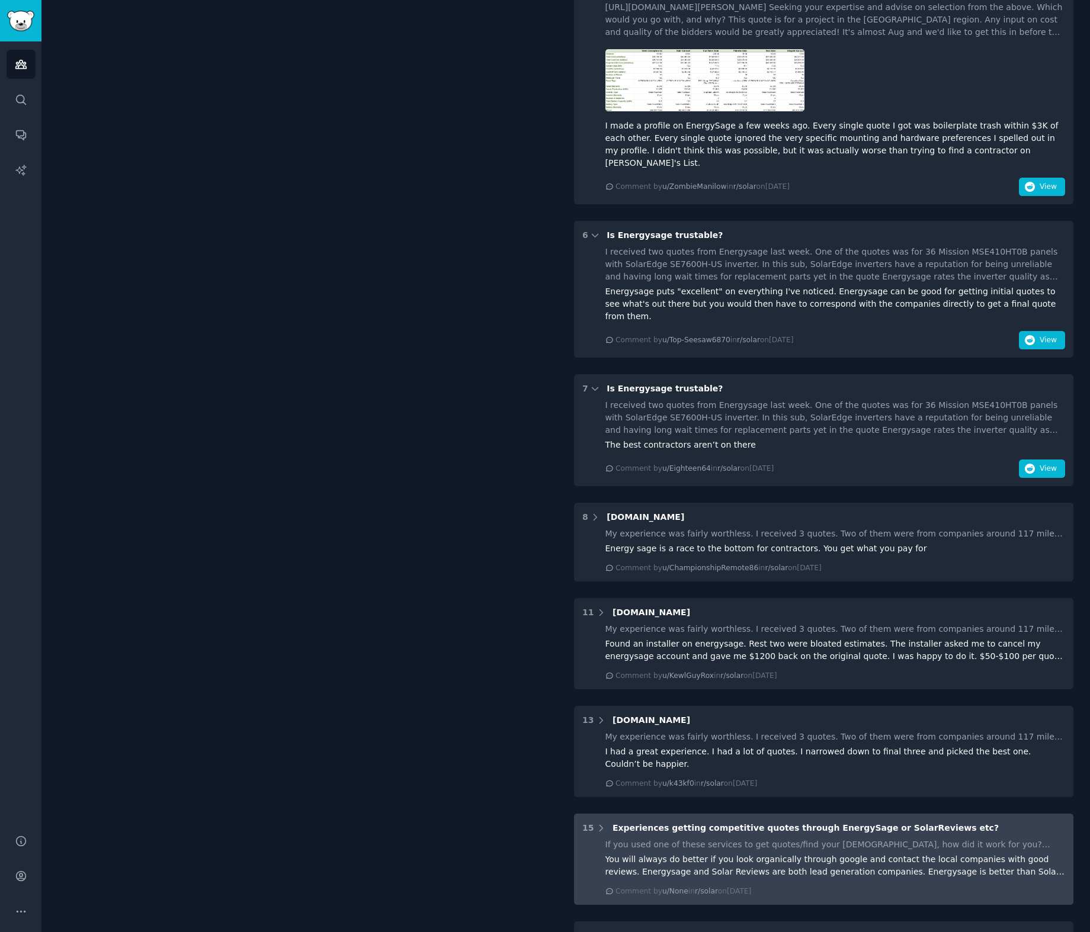
click at [715, 823] on span "Experiences getting competitive quotes through EnergySage or SolarReviews etc?" at bounding box center [805, 827] width 386 height 9
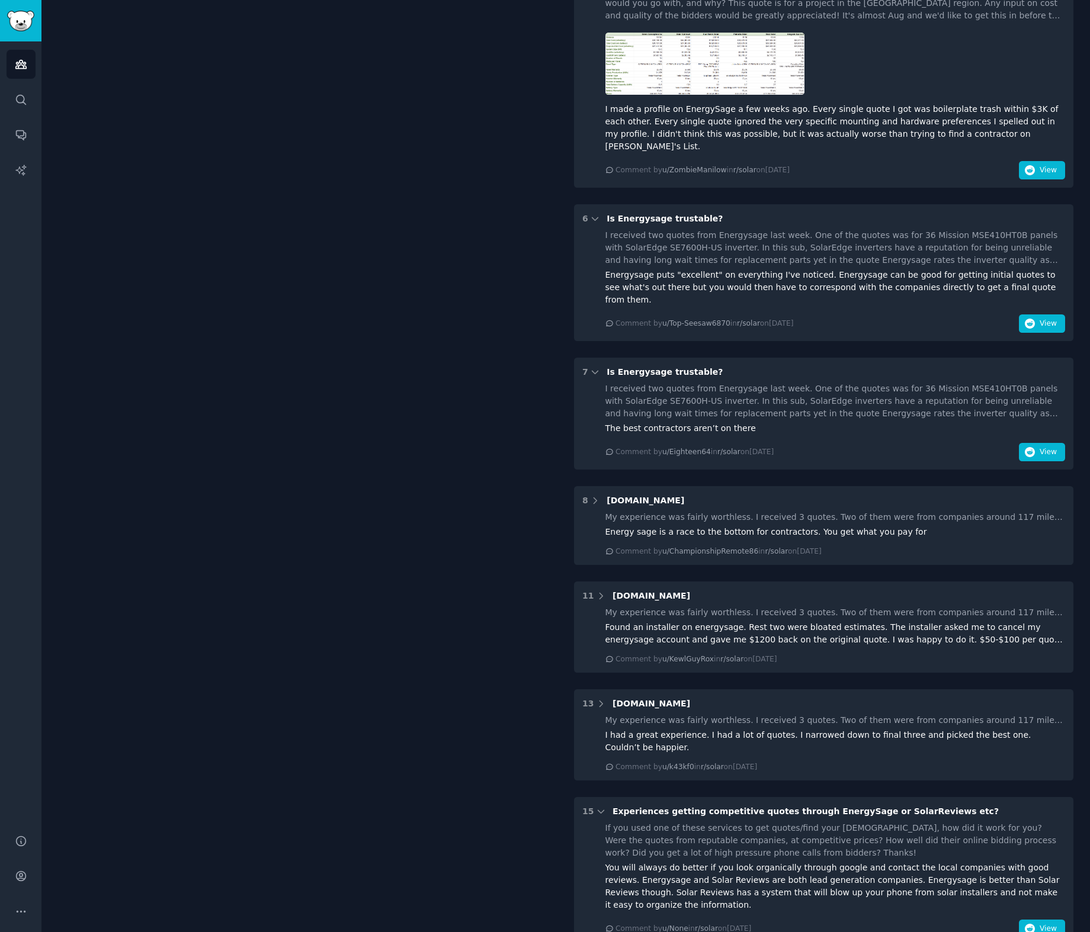
scroll to position [698, 0]
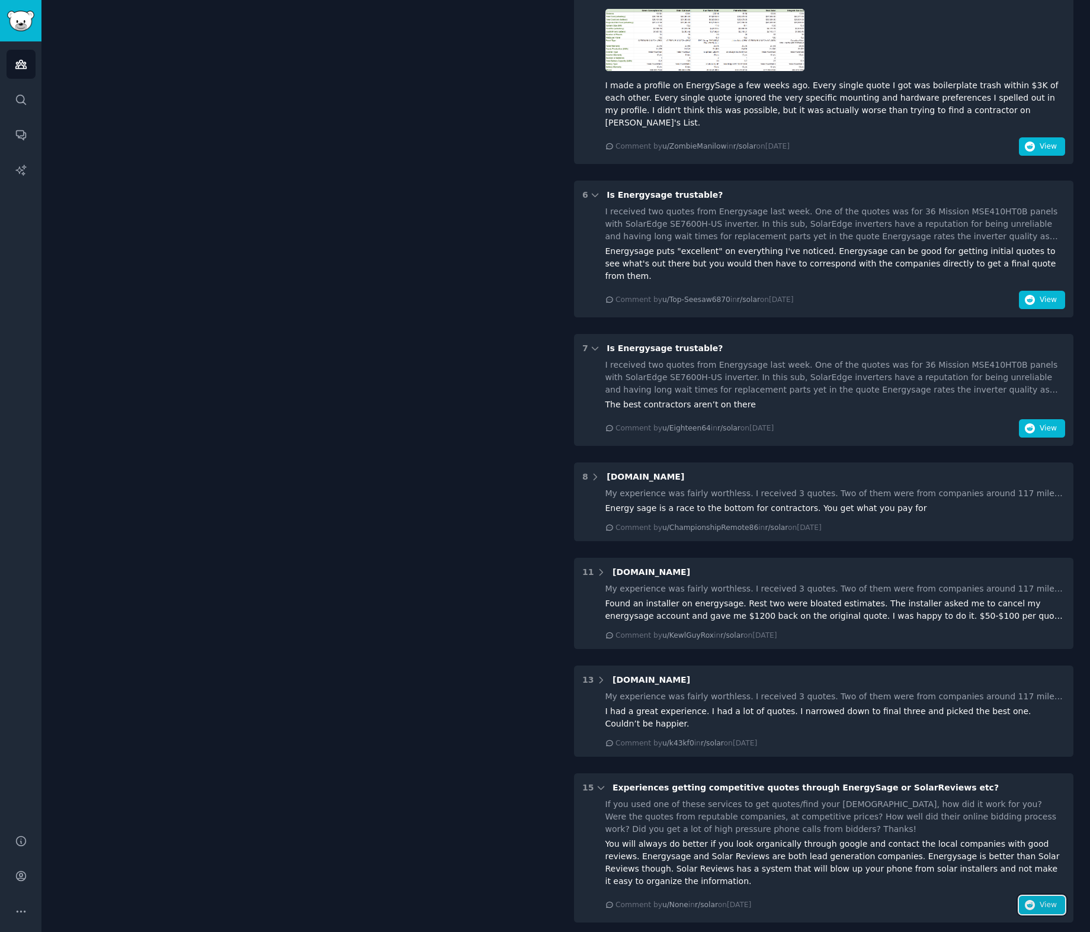
click at [1050, 900] on span "View" at bounding box center [1048, 905] width 17 height 11
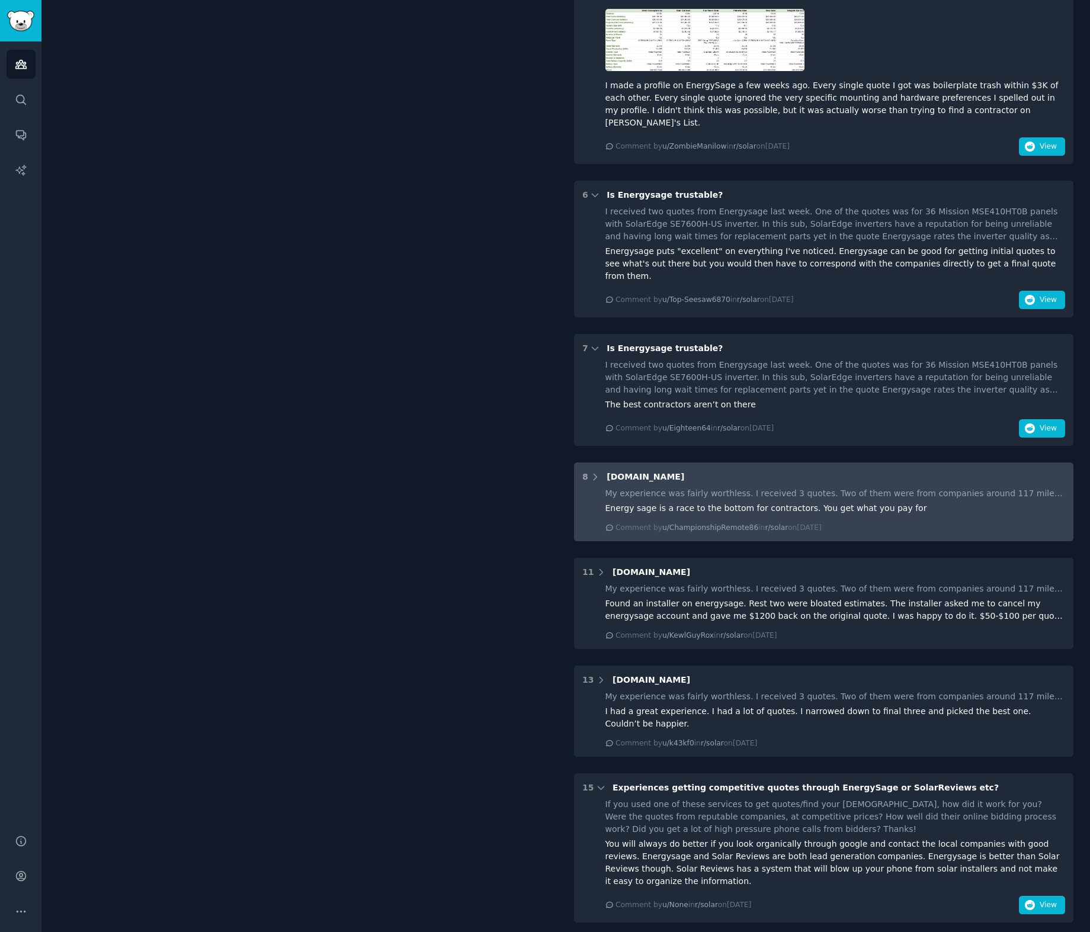
click at [906, 502] on div "Energy sage is a race to the bottom for contractors. You get what you pay for" at bounding box center [835, 508] width 460 height 12
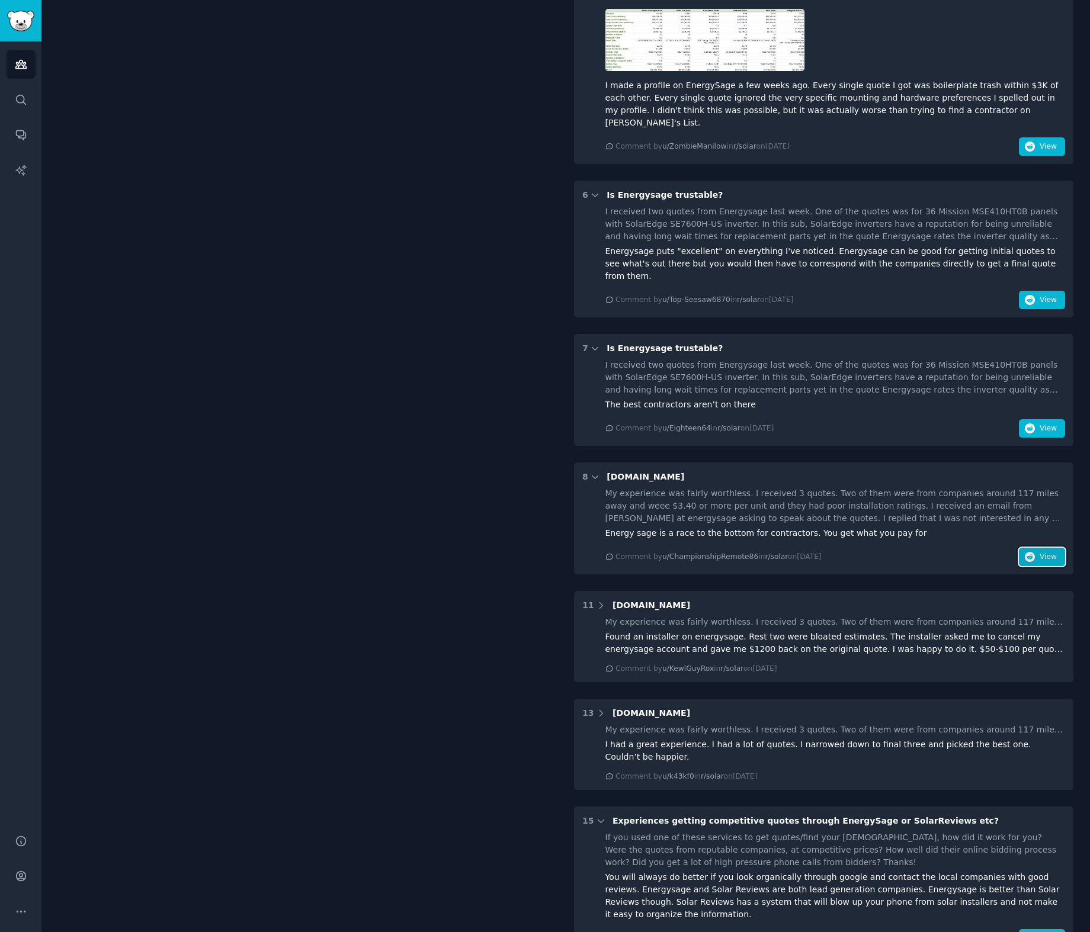
click at [1025, 552] on icon "button" at bounding box center [1030, 557] width 11 height 11
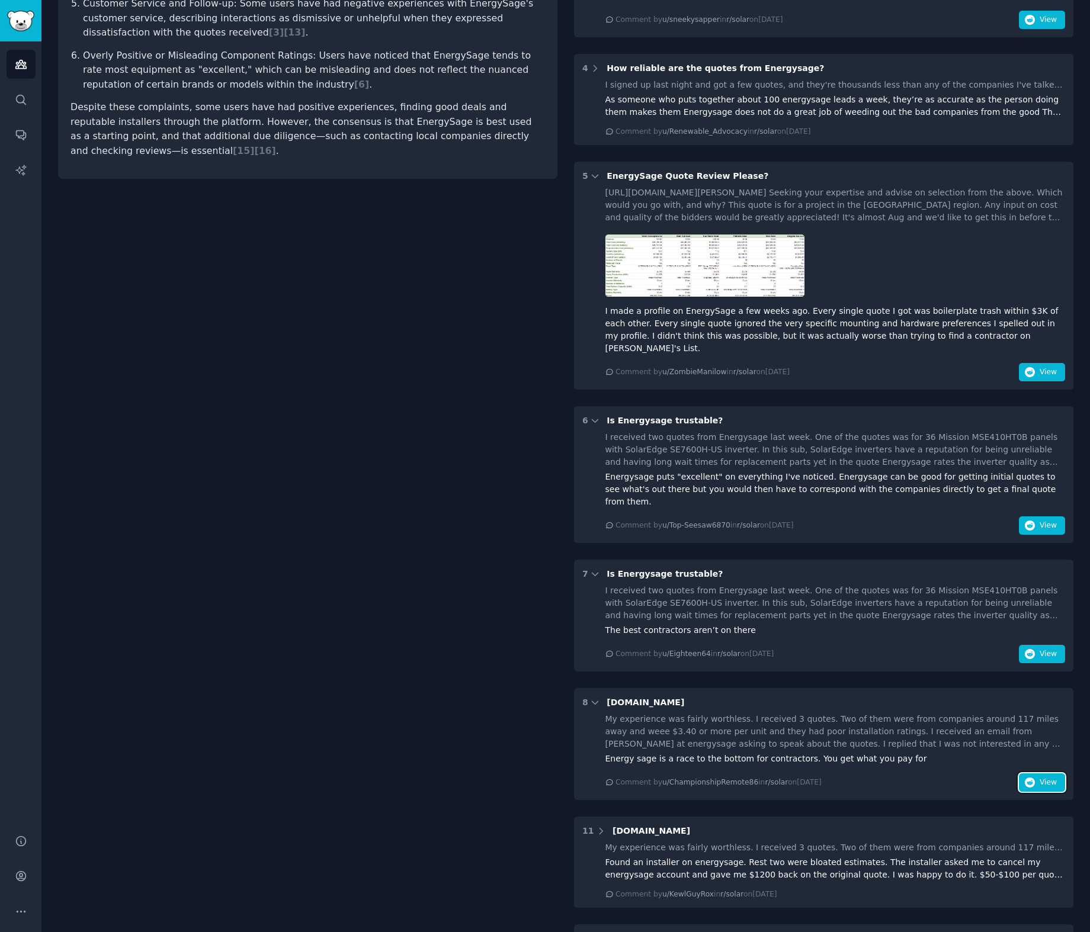
scroll to position [0, 0]
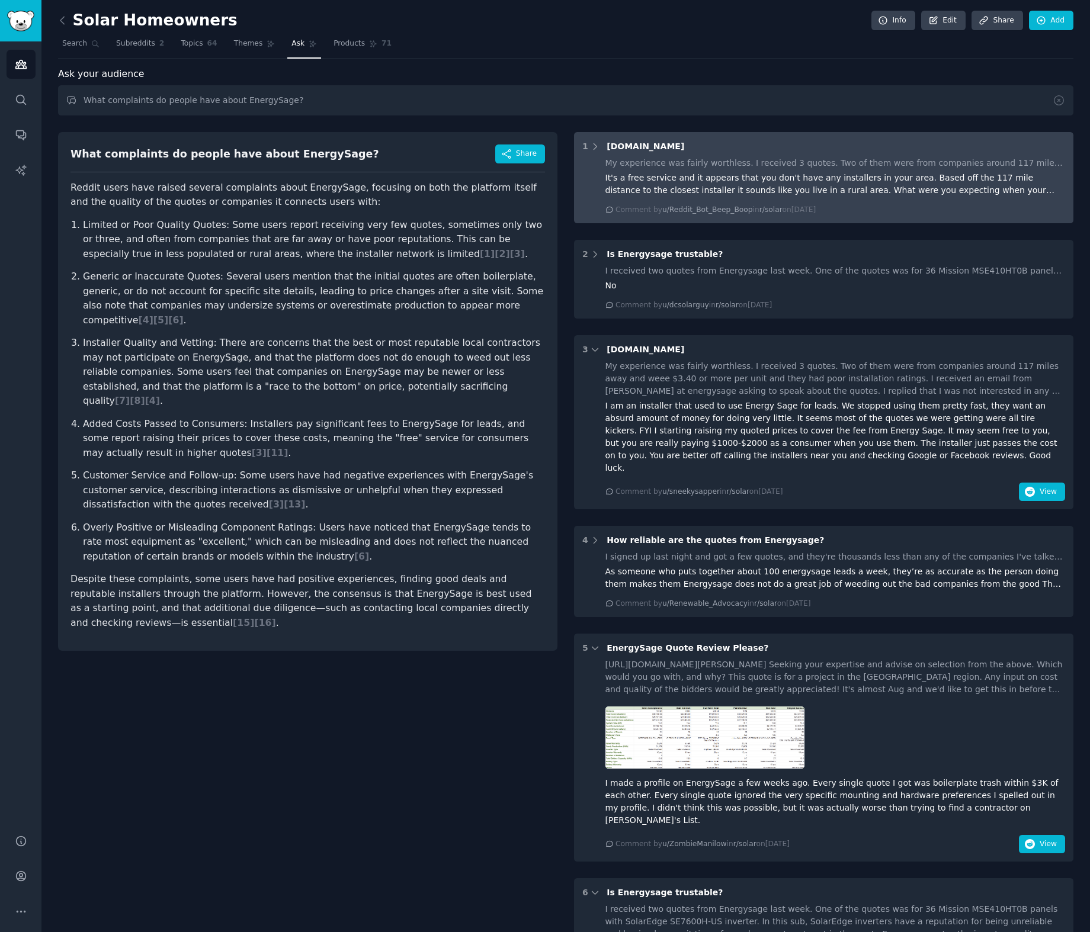
click at [720, 148] on div "1 [DOMAIN_NAME]" at bounding box center [823, 146] width 483 height 12
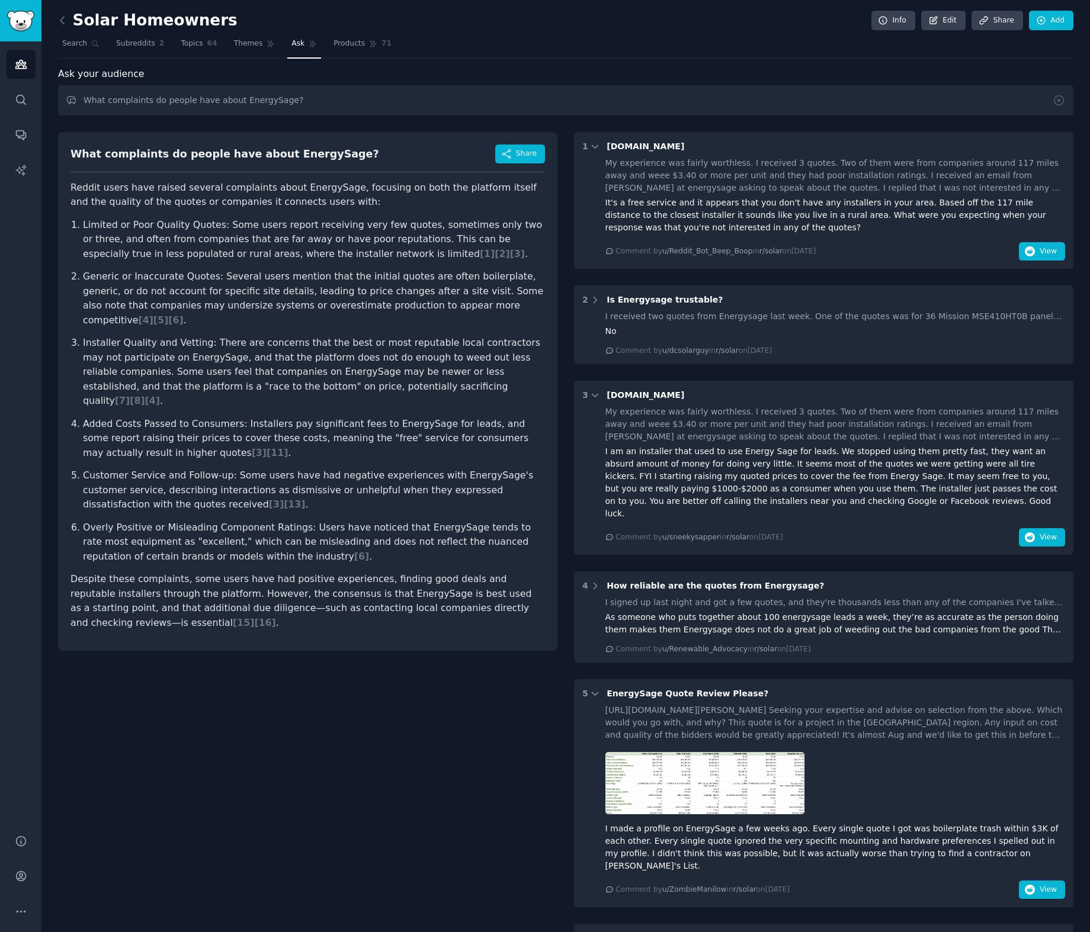
click at [907, 67] on div "Ask your audience" at bounding box center [565, 74] width 1015 height 15
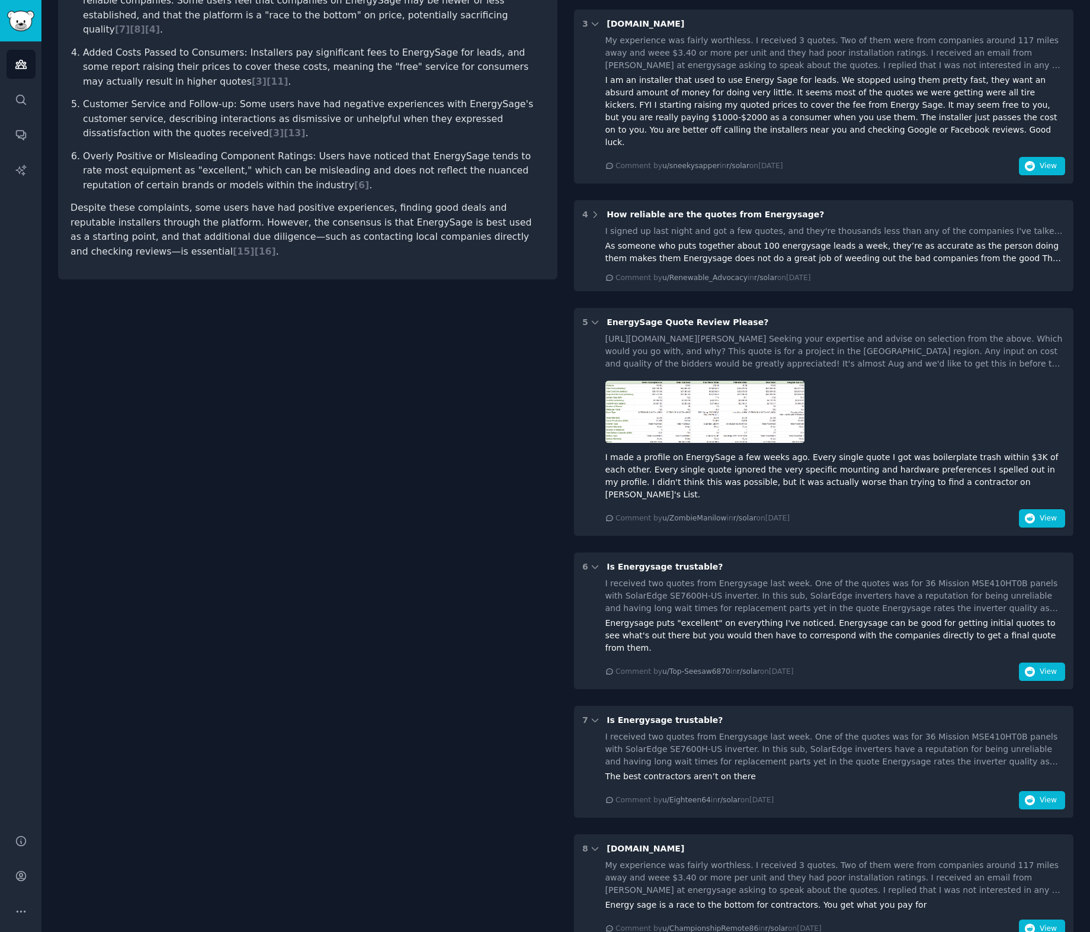
scroll to position [589, 0]
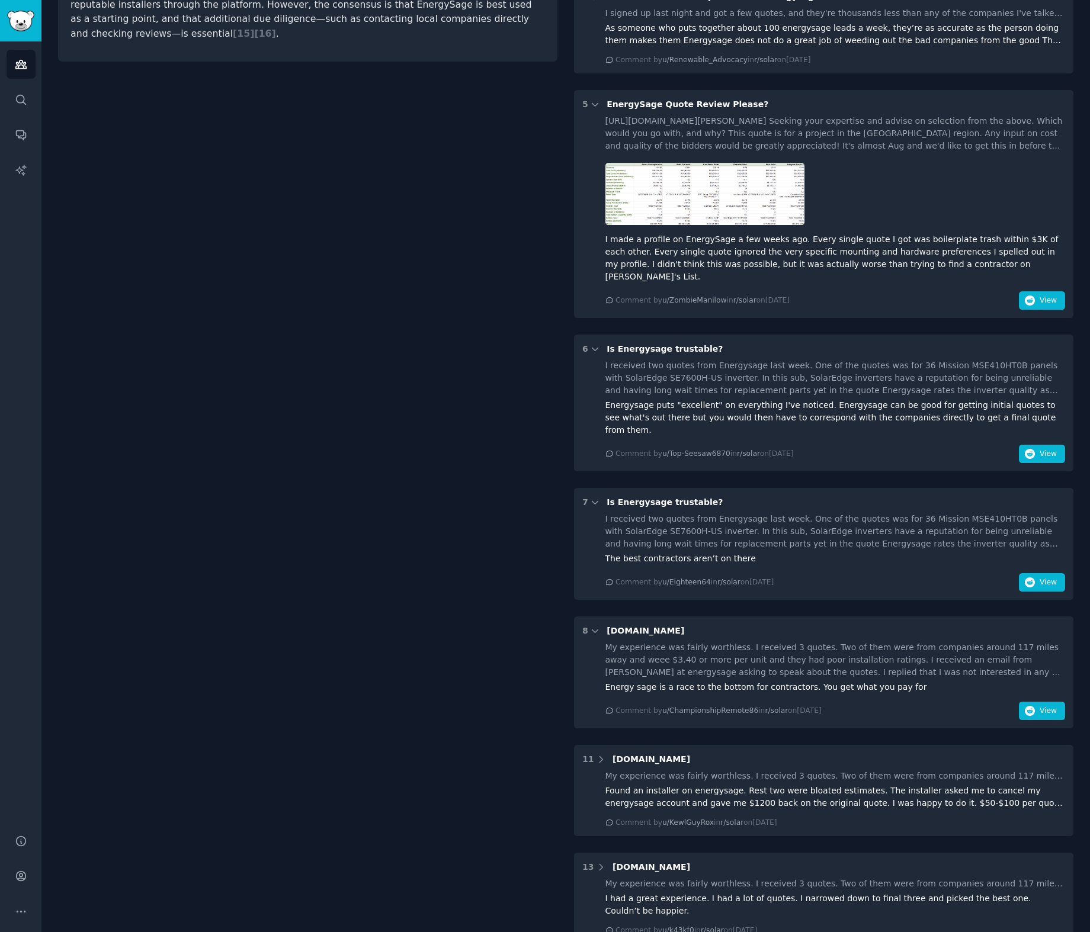
click at [918, 513] on div "I received two quotes from Energysage last week. One of the quotes was for 36 M…" at bounding box center [835, 531] width 460 height 37
click at [834, 553] on div "The best contractors aren’t on there" at bounding box center [835, 559] width 460 height 12
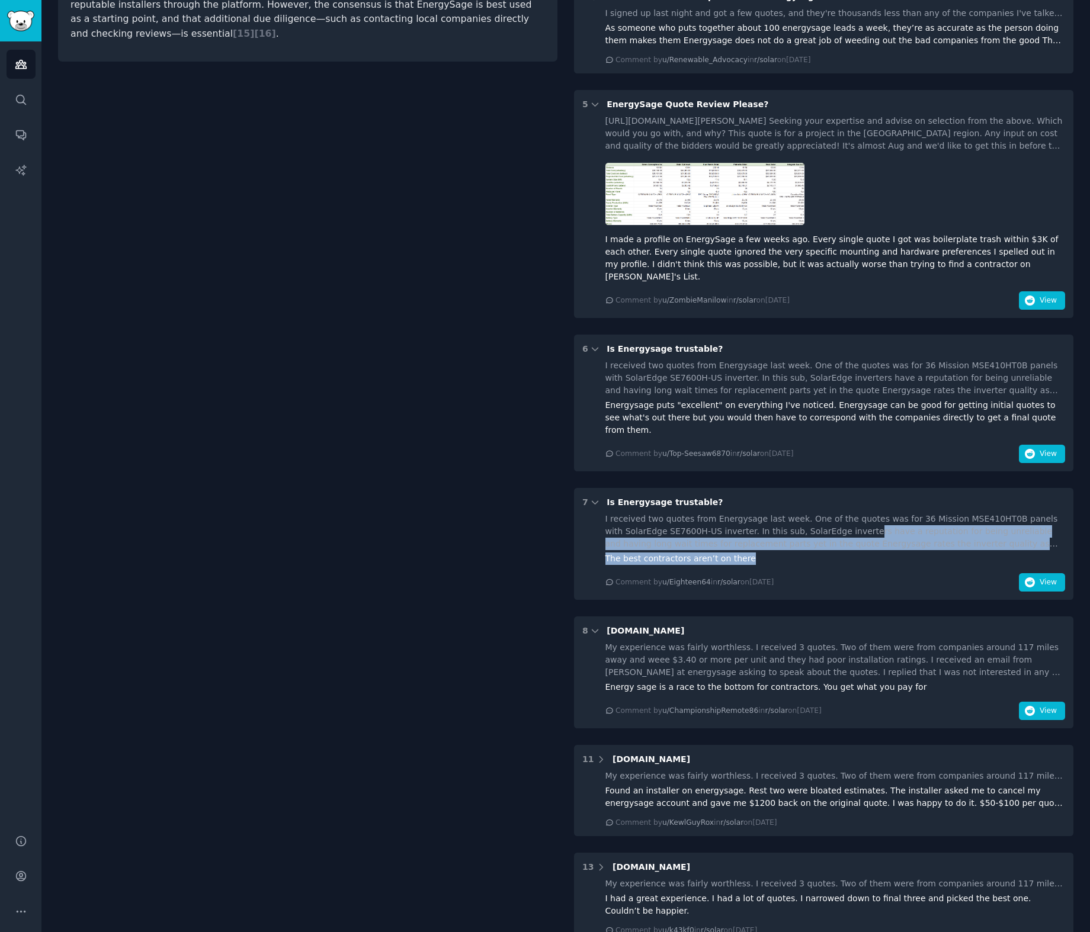
drag, startPoint x: 838, startPoint y: 514, endPoint x: 845, endPoint y: 486, distance: 28.9
click at [845, 513] on div "I received two quotes from Energysage last week. One of the quotes was for 36 M…" at bounding box center [835, 552] width 460 height 79
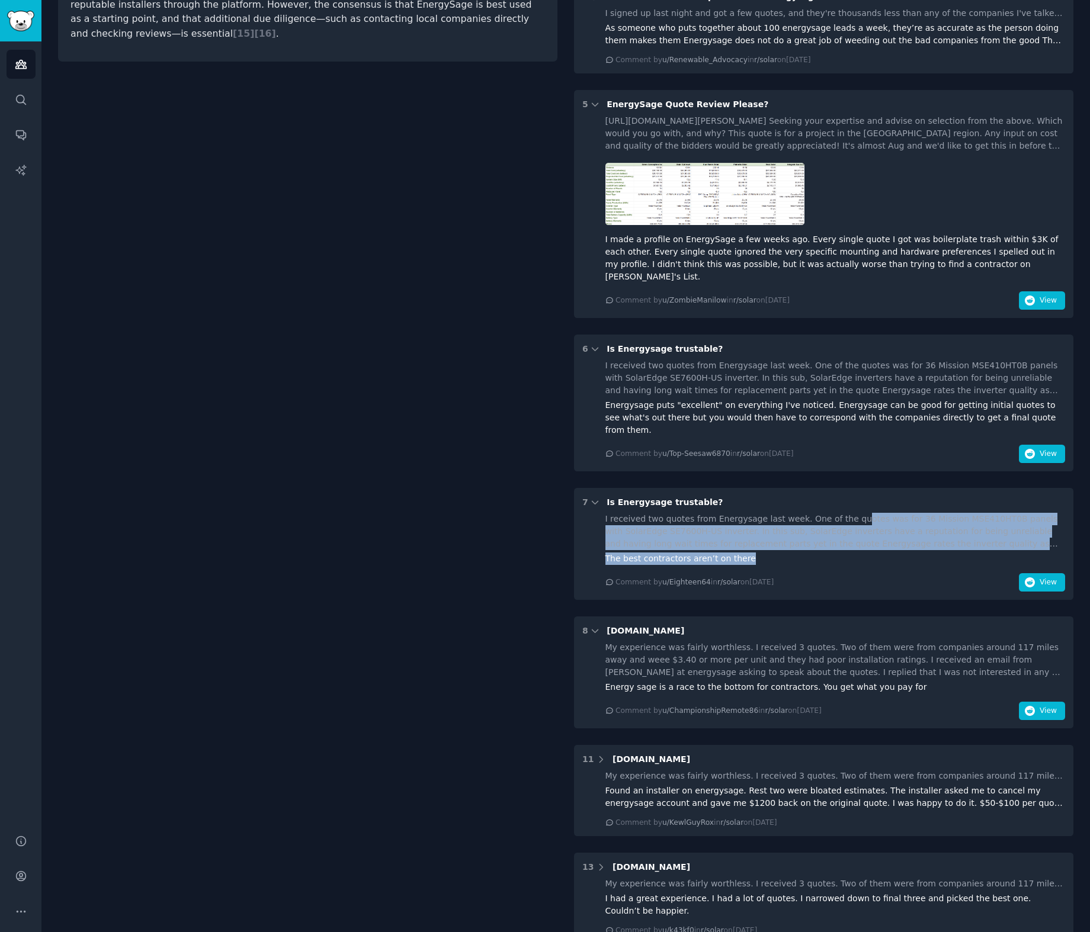
click at [845, 513] on div "I received two quotes from Energysage last week. One of the quotes was for 36 M…" at bounding box center [835, 531] width 460 height 37
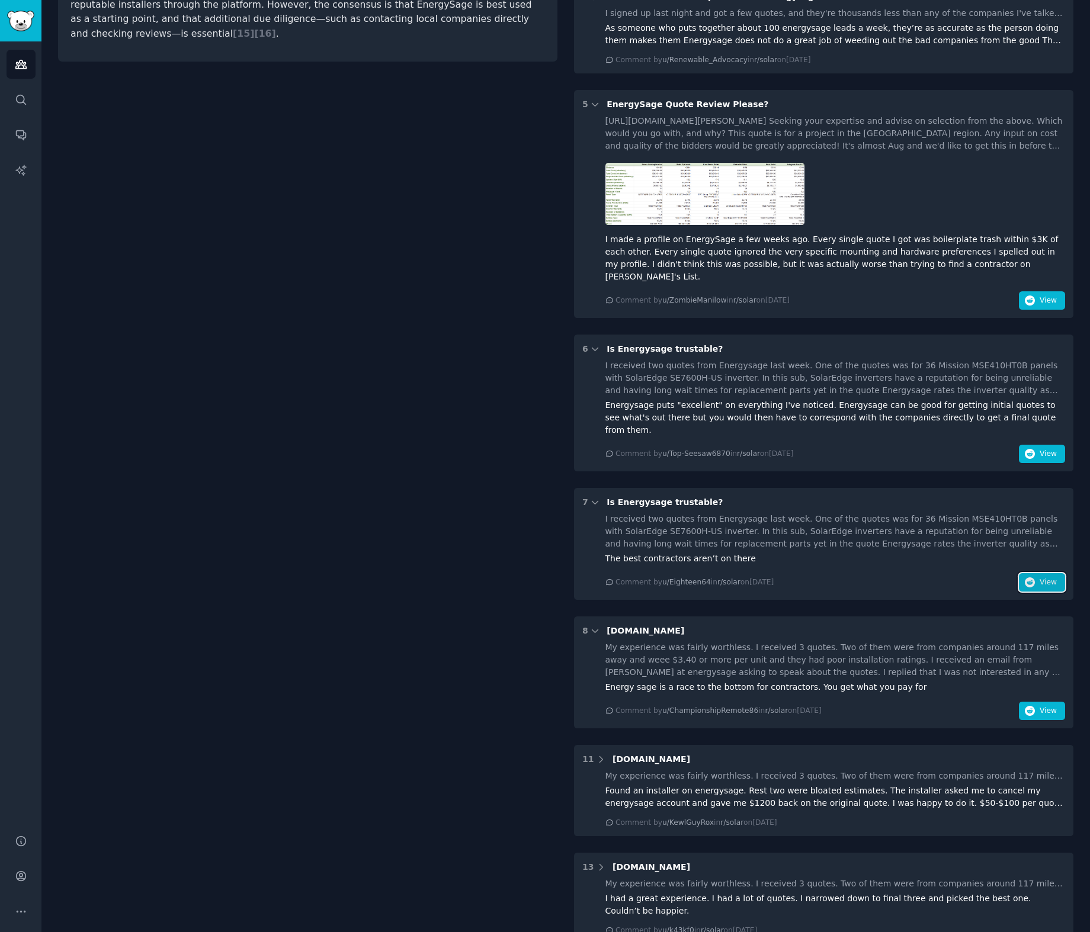
click at [1034, 573] on button "View" at bounding box center [1042, 582] width 46 height 19
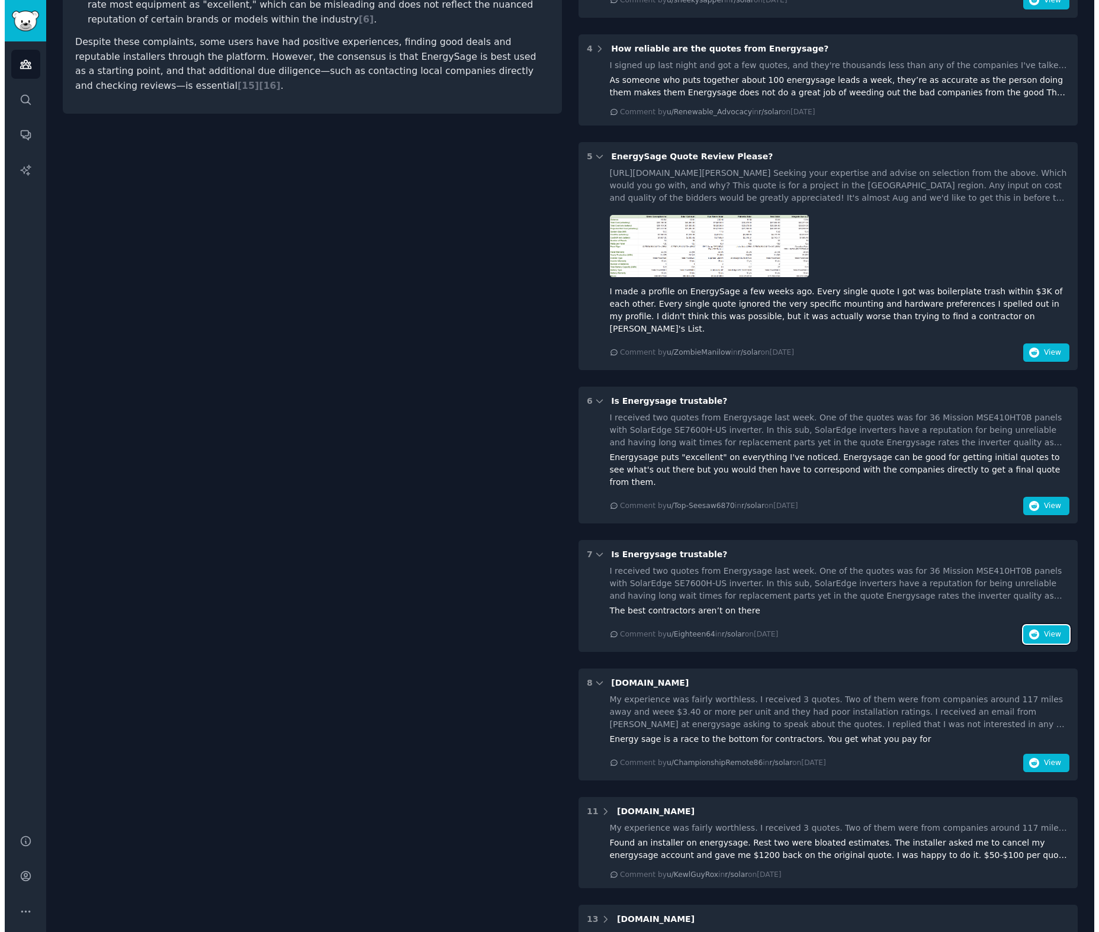
scroll to position [0, 0]
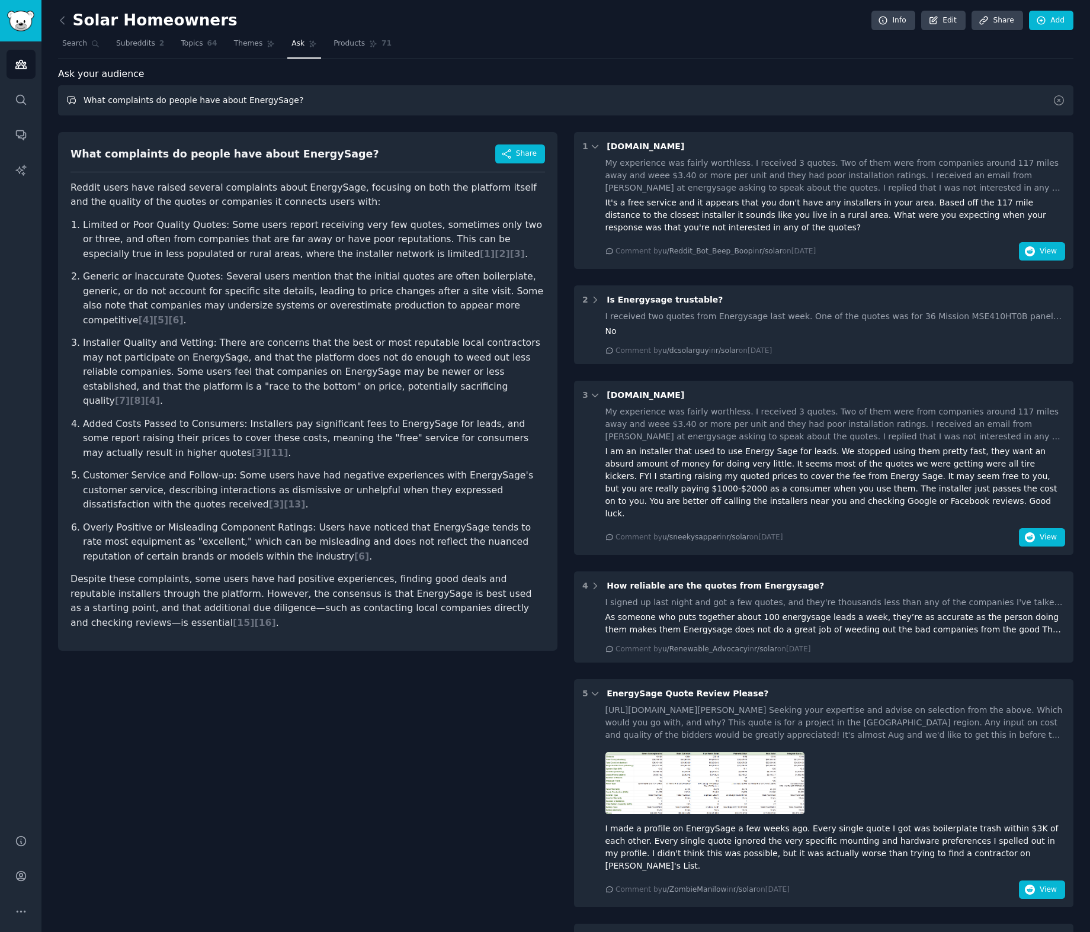
click at [240, 105] on input "What complaints do people have about EnergySage?" at bounding box center [565, 100] width 1015 height 30
click at [168, 101] on input "What complaints do people have about EnergySage?" at bounding box center [565, 100] width 1015 height 30
type input "What do people like about EnergySage?"
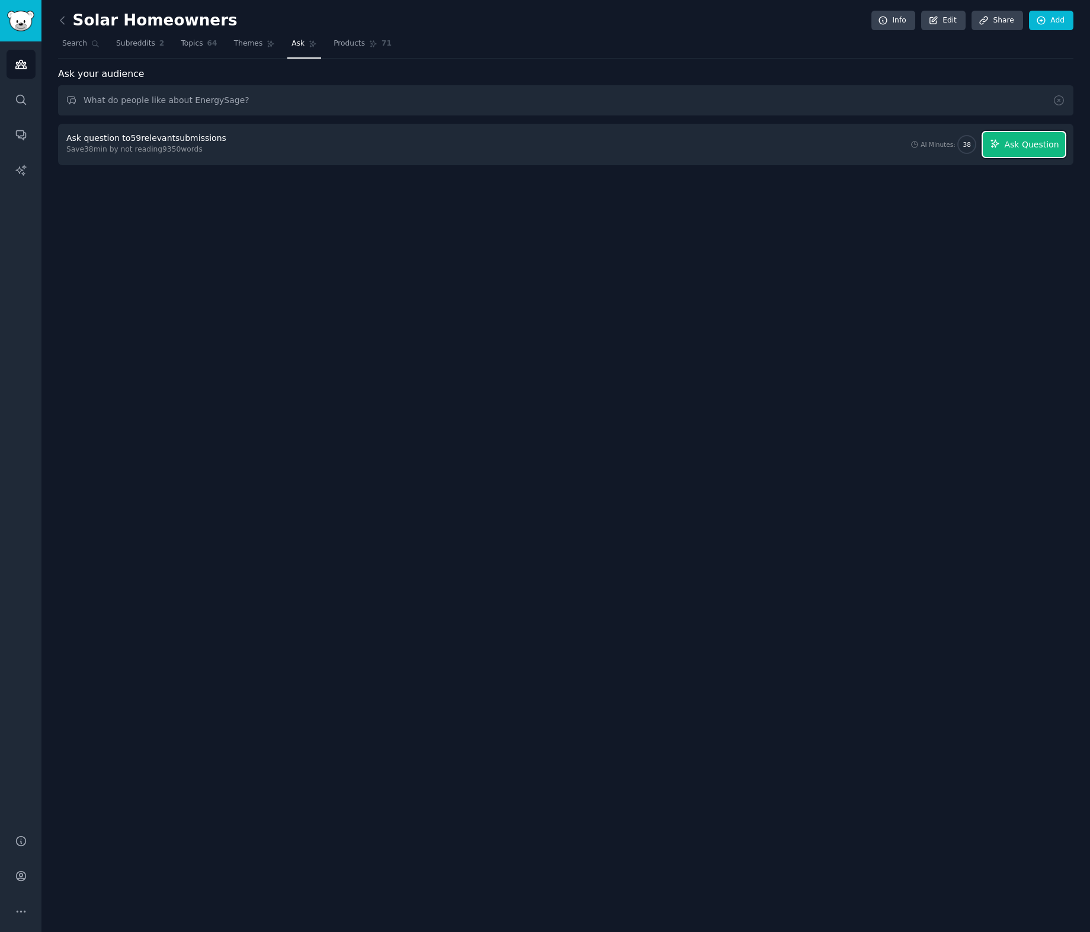
click at [1027, 148] on span "Ask Question" at bounding box center [1031, 145] width 54 height 12
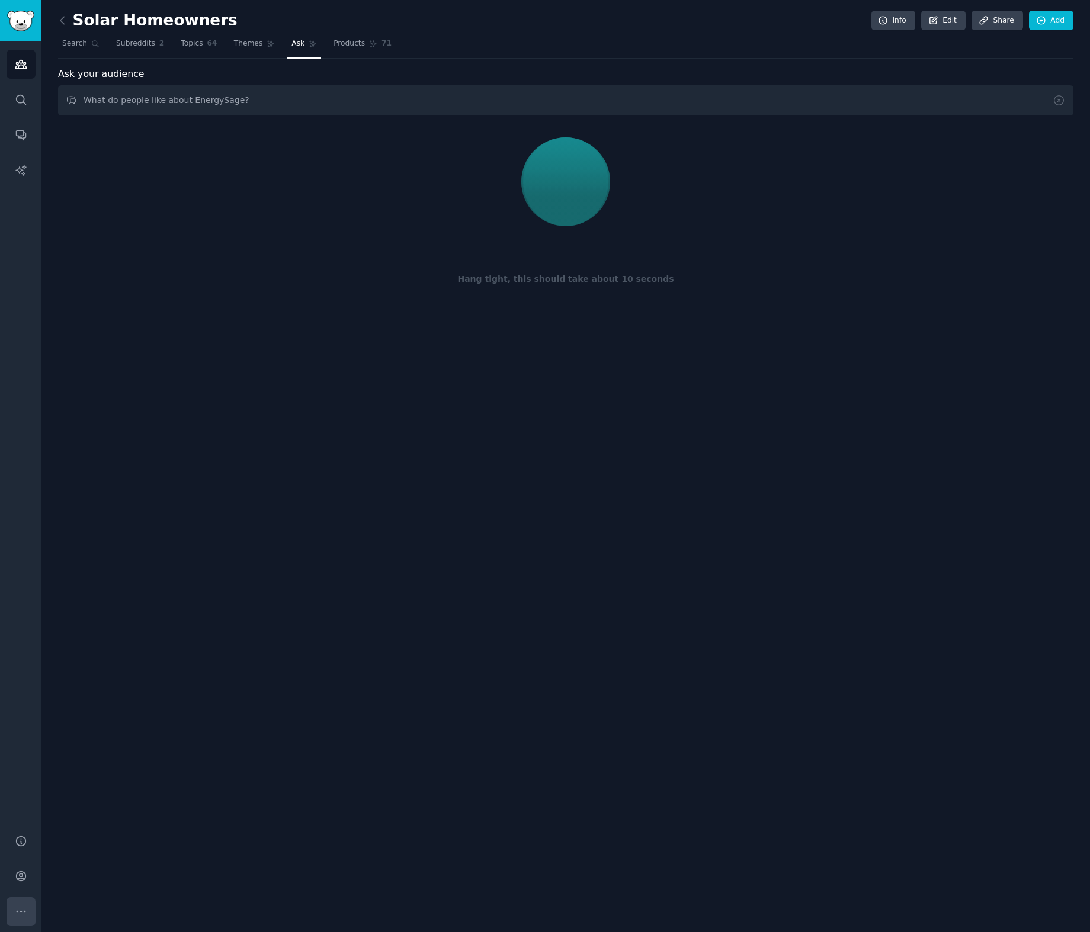
click at [11, 902] on button "More" at bounding box center [21, 911] width 29 height 29
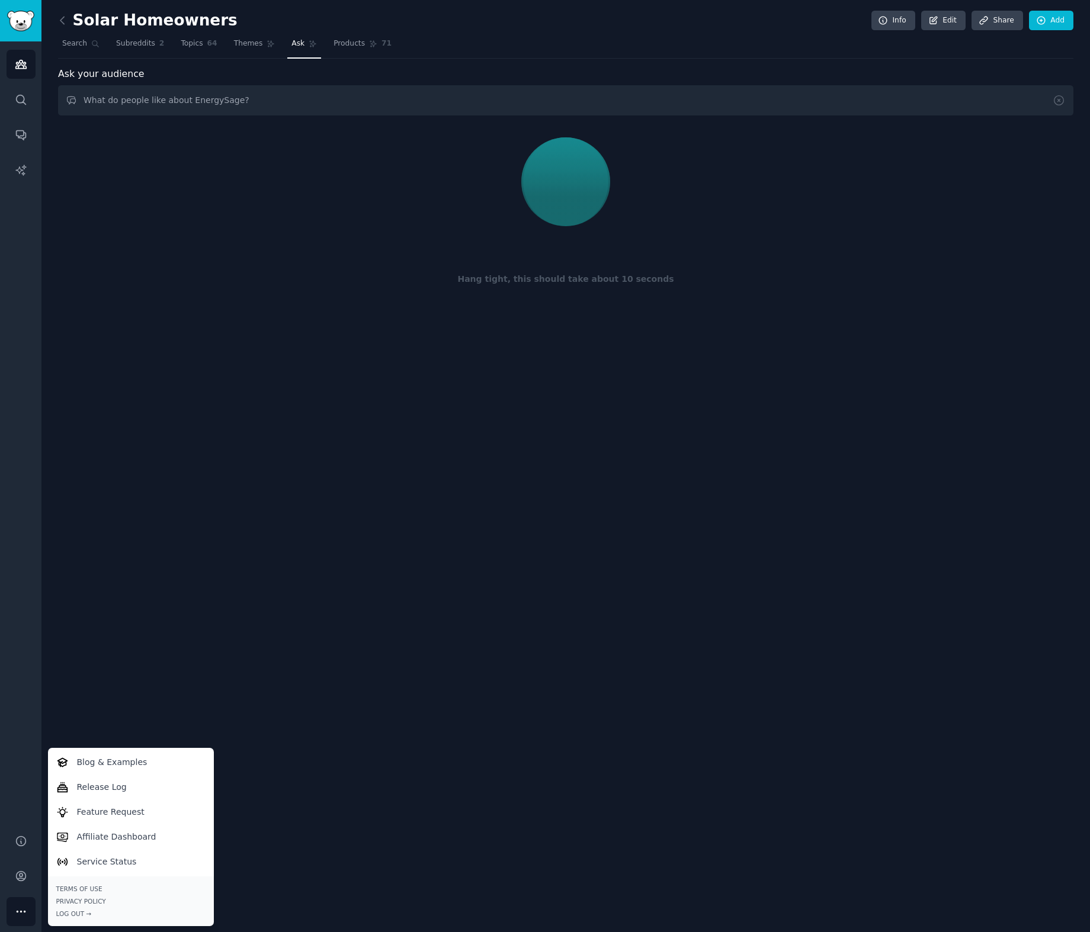
click at [18, 752] on div "Audiences Search Conversations AI Reports" at bounding box center [20, 430] width 41 height 779
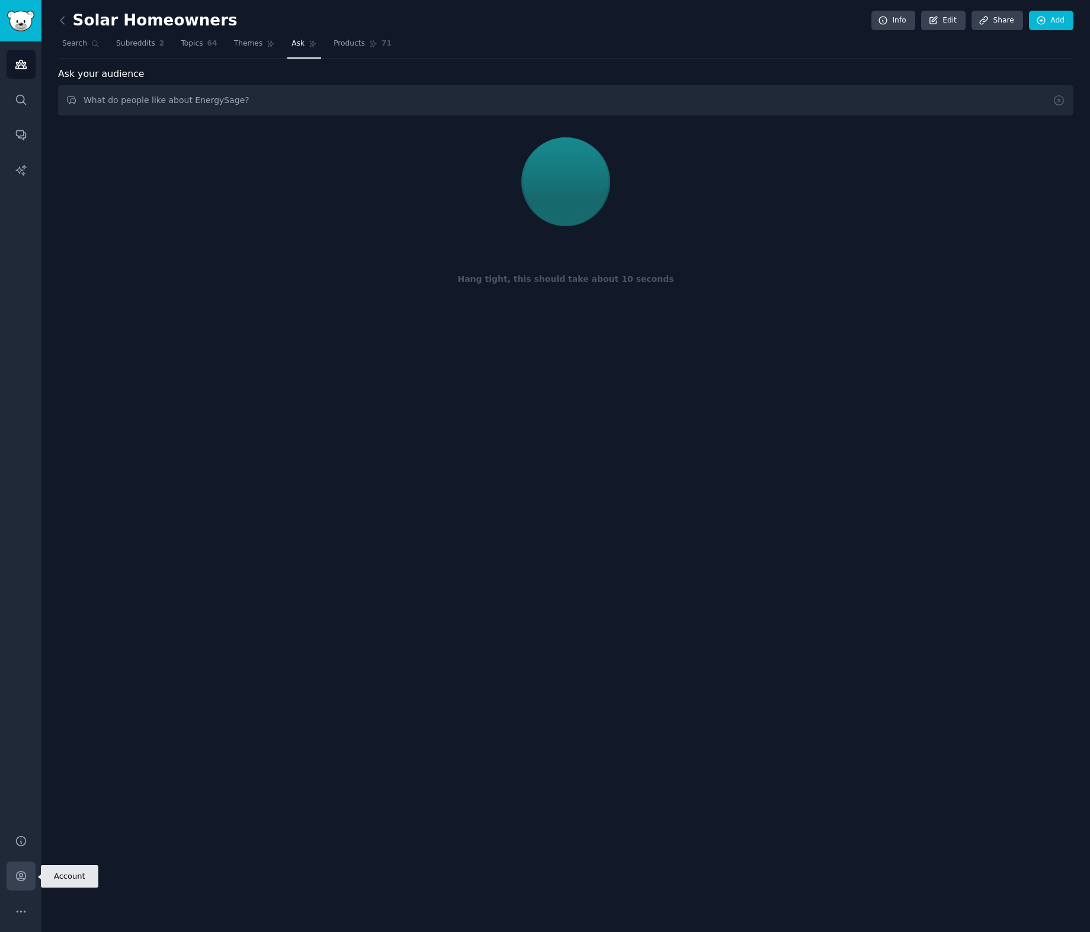
click at [33, 877] on link "Account" at bounding box center [21, 876] width 29 height 29
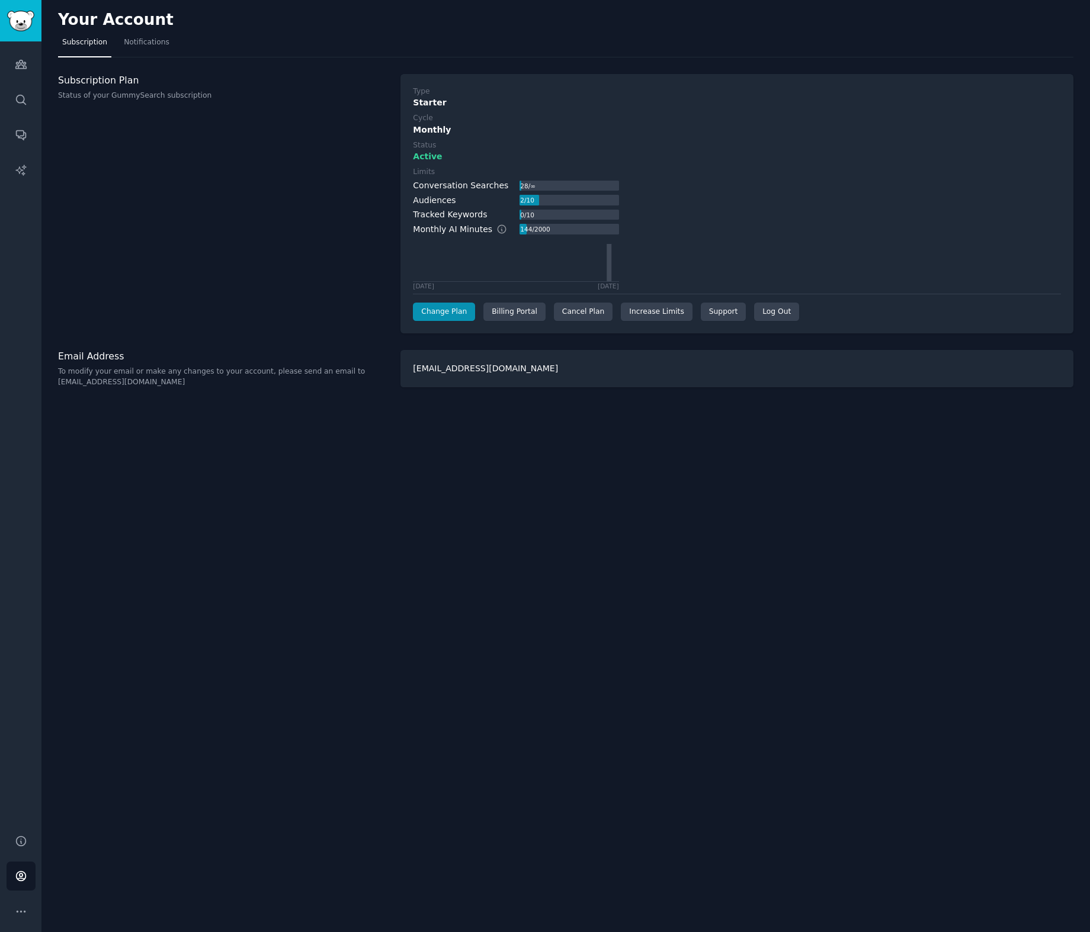
click at [242, 749] on div "Your Account Subscription Notifications Subscription Plan Status of your GummyS…" at bounding box center [565, 466] width 1048 height 932
click at [33, 61] on link "Audiences" at bounding box center [21, 64] width 29 height 29
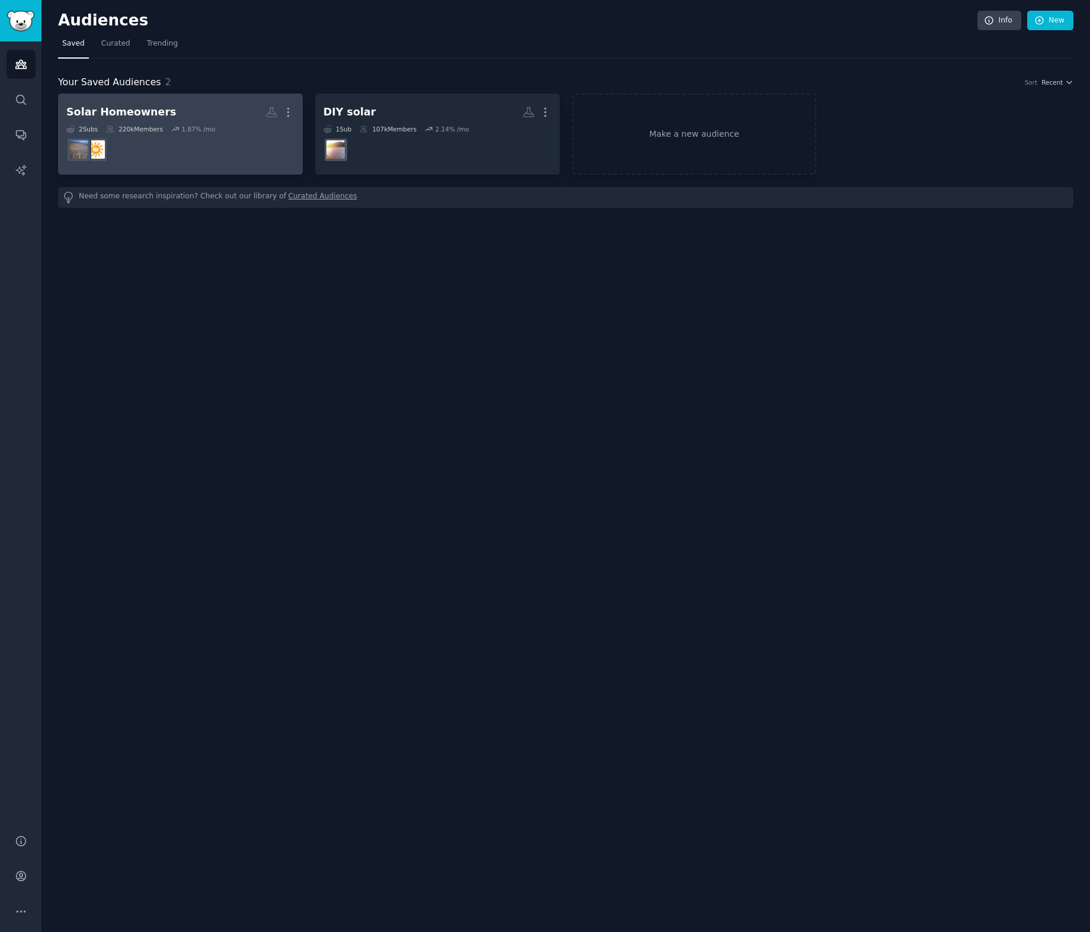
click at [156, 111] on div "Solar Homeowners" at bounding box center [121, 112] width 110 height 15
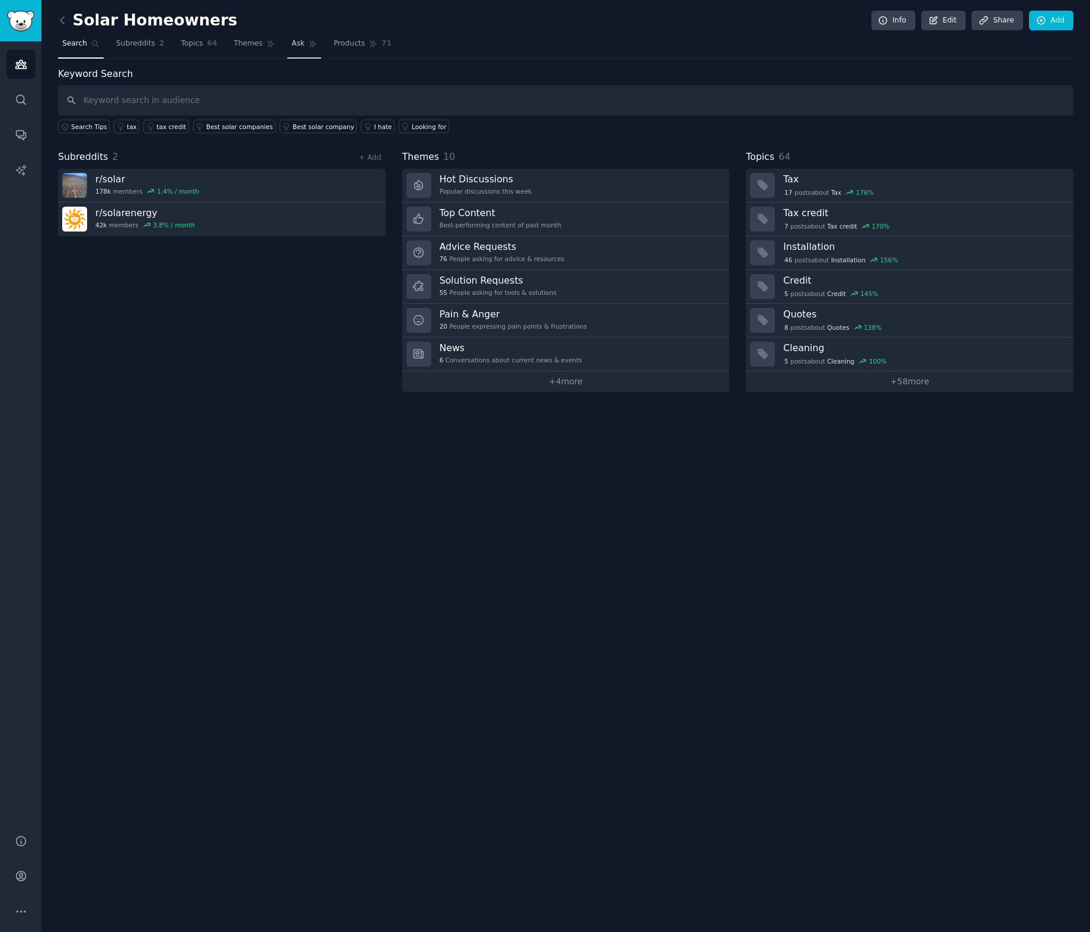
click at [294, 47] on span "Ask" at bounding box center [297, 44] width 13 height 11
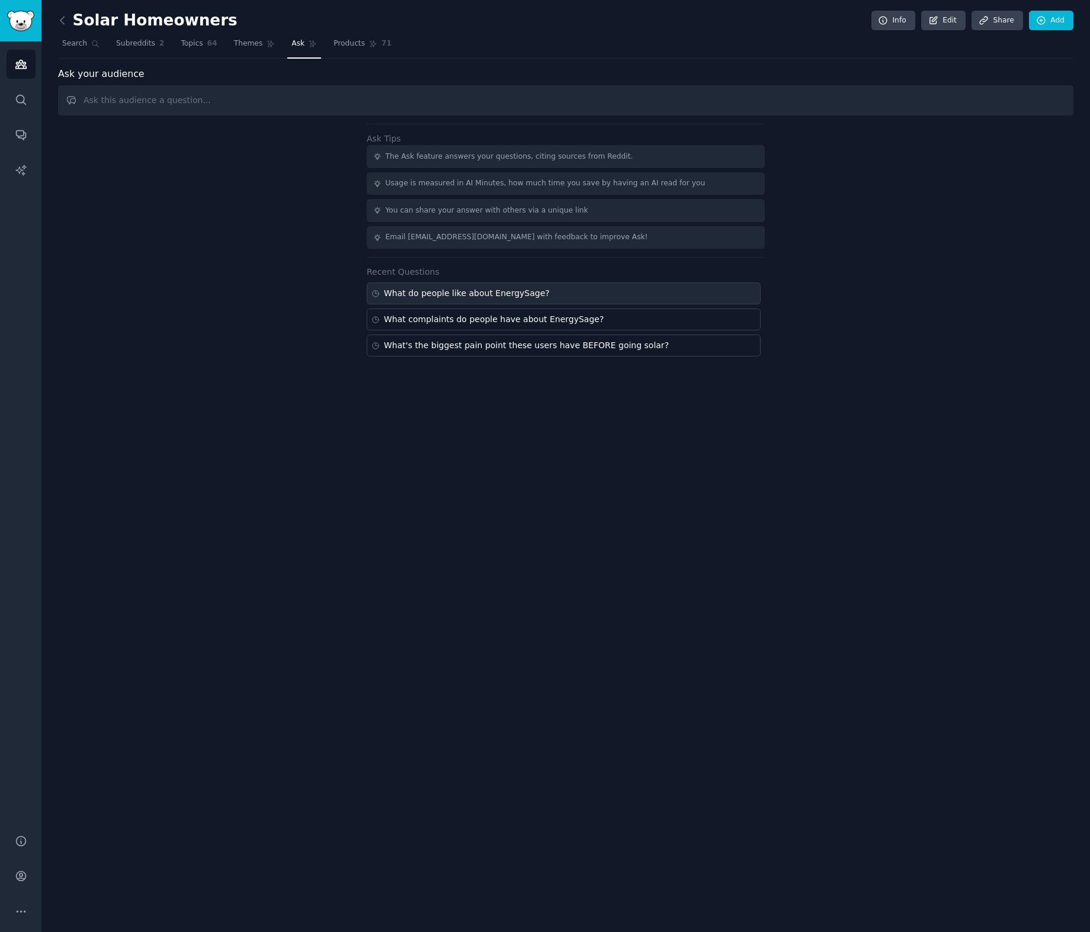
click at [483, 293] on div "What do people like about EnergySage?" at bounding box center [467, 293] width 166 height 12
type input "What do people like about EnergySage?"
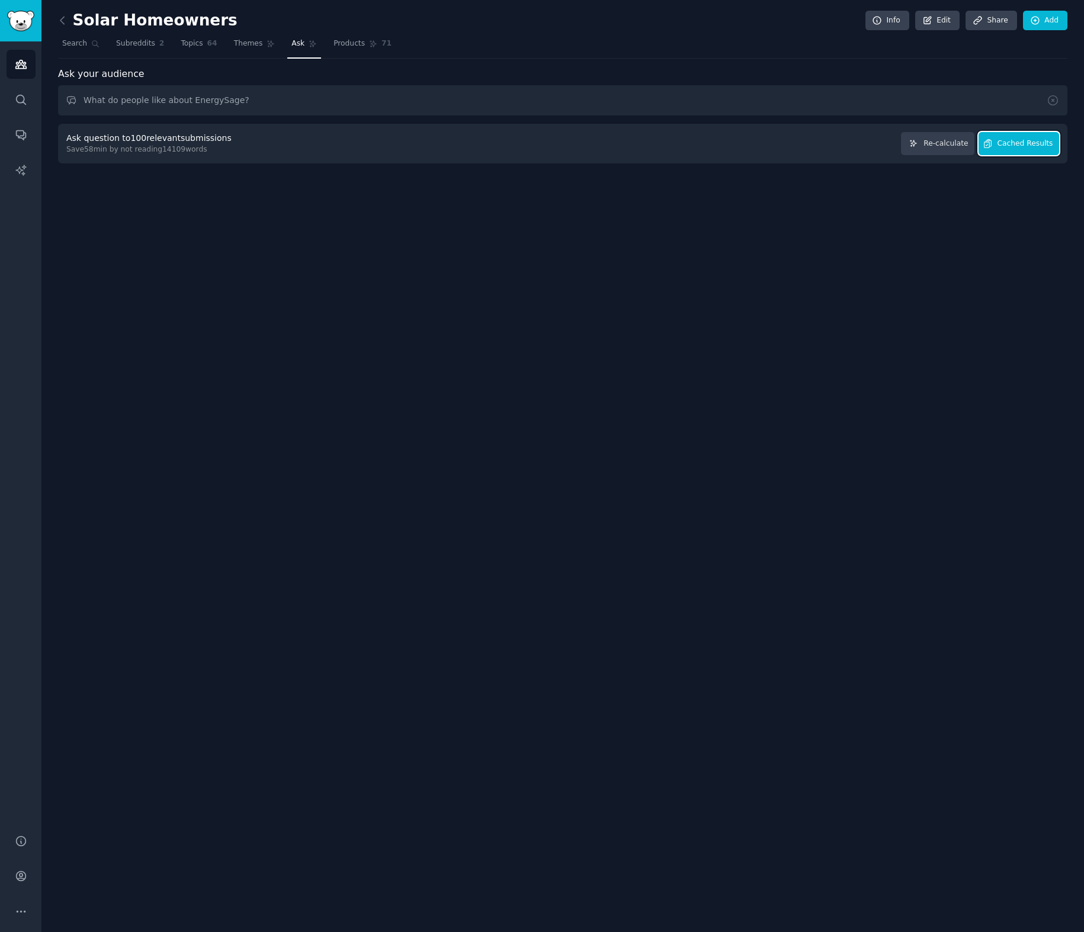
click at [1030, 146] on span "Cached Results" at bounding box center [1025, 144] width 56 height 11
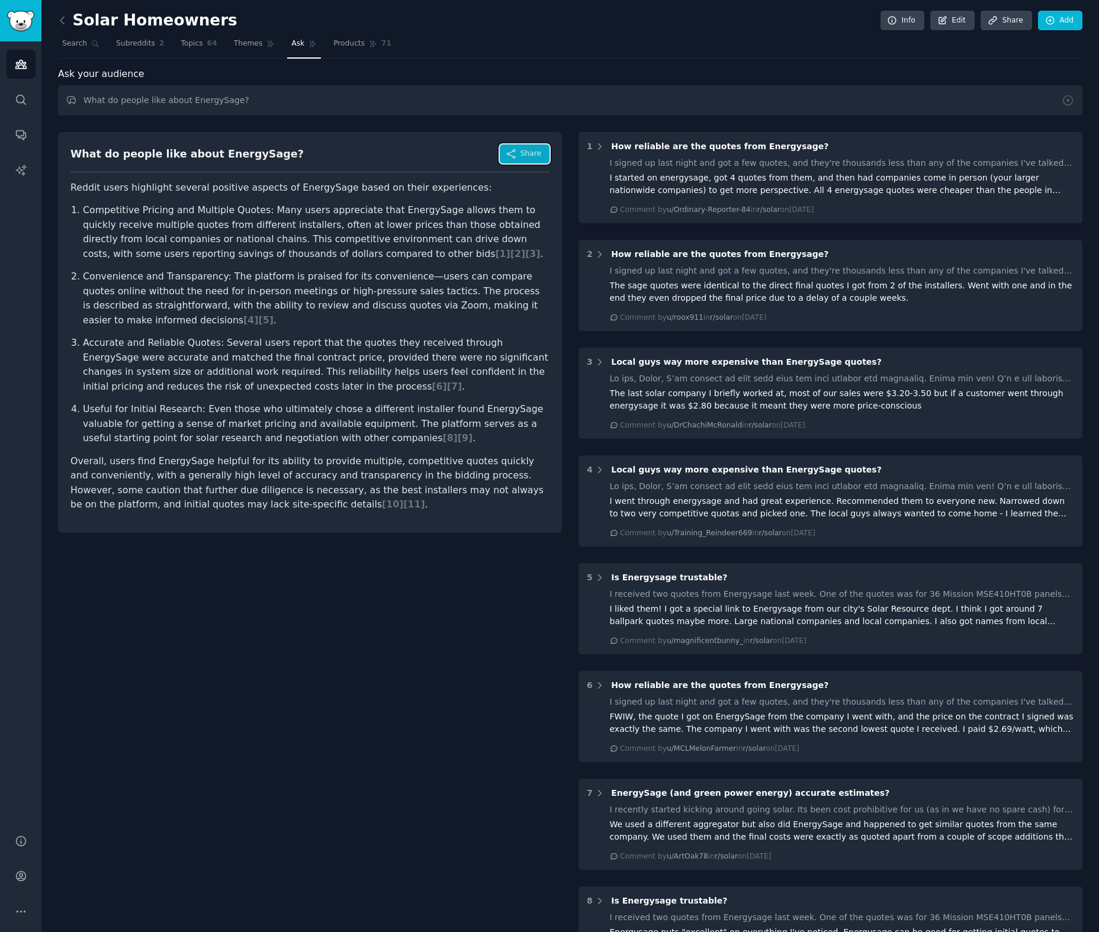
click at [504, 161] on button "Share" at bounding box center [525, 154] width 50 height 19
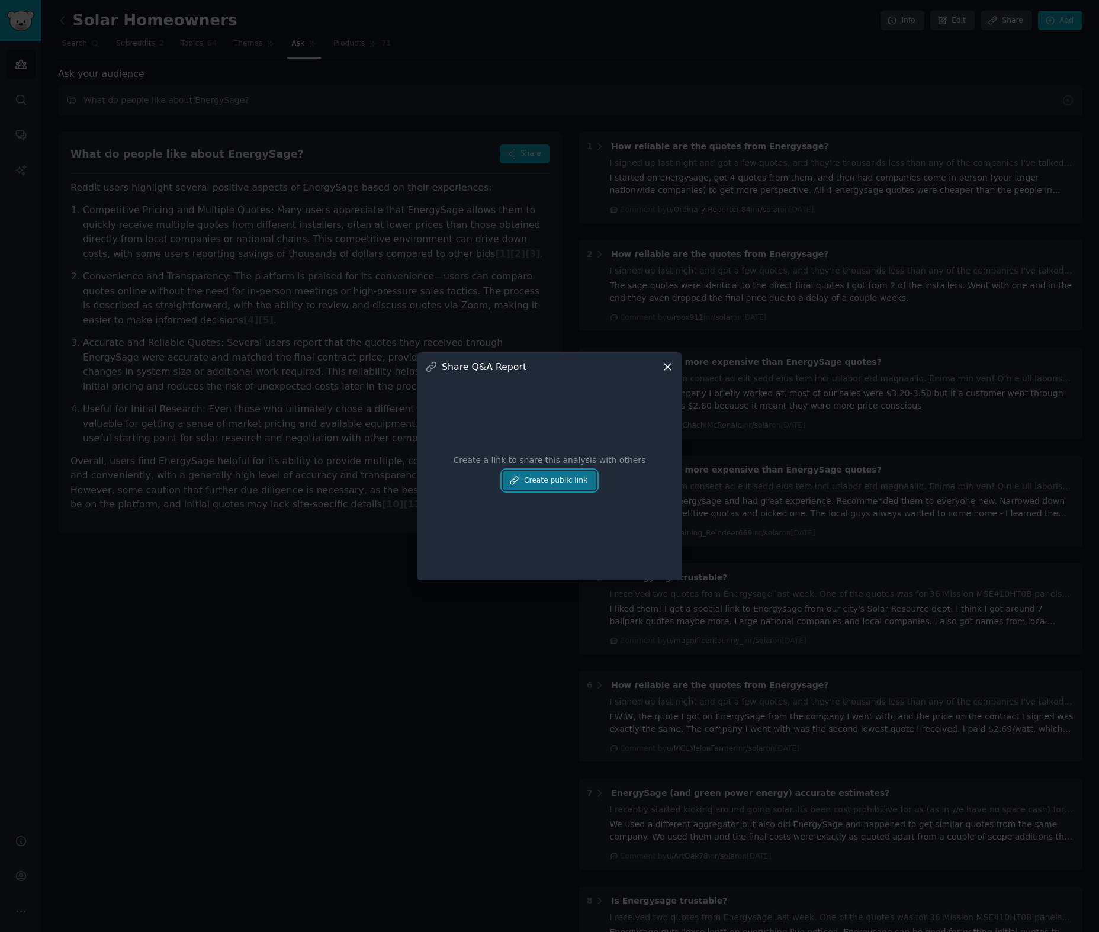
click at [563, 482] on button "Create public link" at bounding box center [550, 481] width 94 height 20
click at [662, 432] on icon at bounding box center [666, 436] width 8 height 8
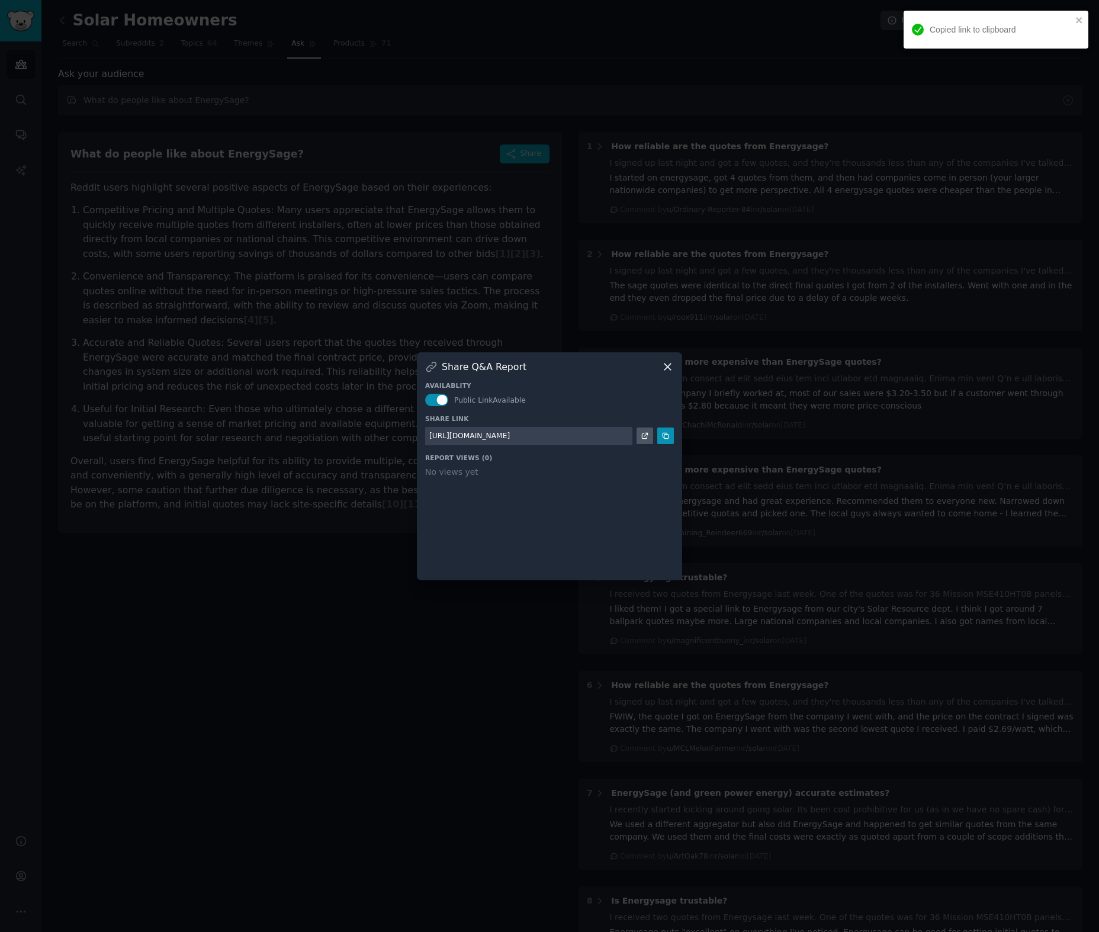
click at [552, 664] on div at bounding box center [549, 466] width 1099 height 932
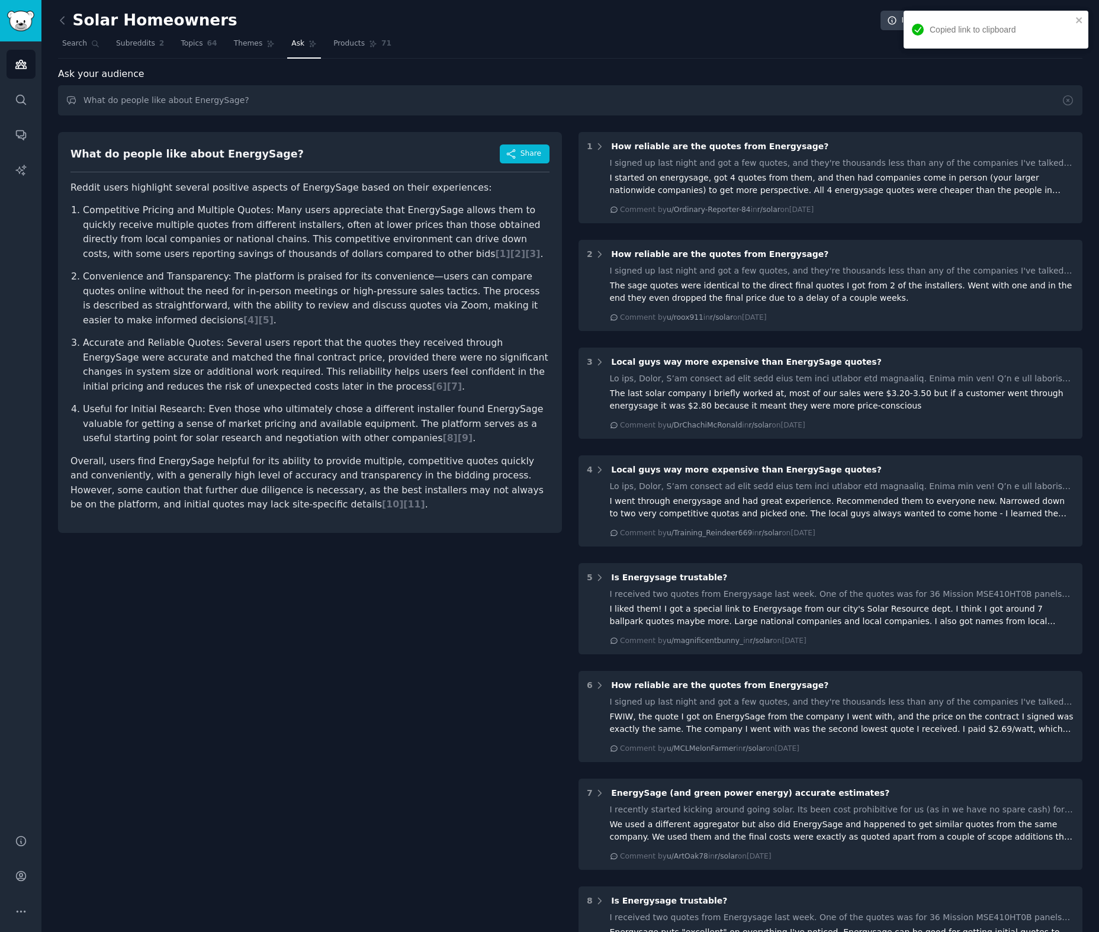
click at [521, 199] on article "Reddit users highlight several positive aspects of EnergySage based on their ex…" at bounding box center [309, 347] width 479 height 332
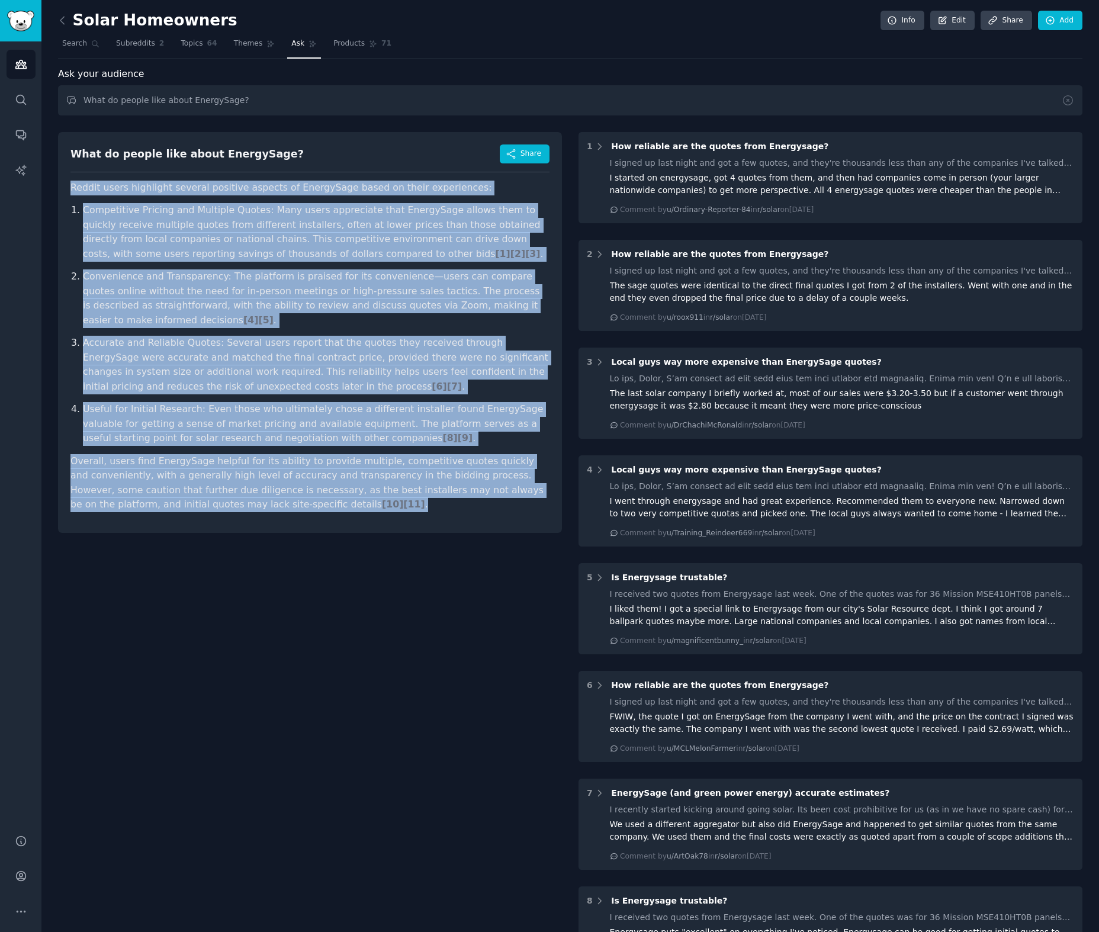
drag, startPoint x: 357, startPoint y: 491, endPoint x: 71, endPoint y: 186, distance: 418.2
click at [71, 186] on article "Reddit users highlight several positive aspects of EnergySage based on their ex…" at bounding box center [309, 347] width 479 height 332
copy article "Loremi dolor sitametco adipisc elitsedd eiusmod te IncidiDunt utlab et dolor ma…"
click at [401, 605] on div "What do people like about EnergySage? Share Reddit users highlight several posi…" at bounding box center [310, 800] width 504 height 1352
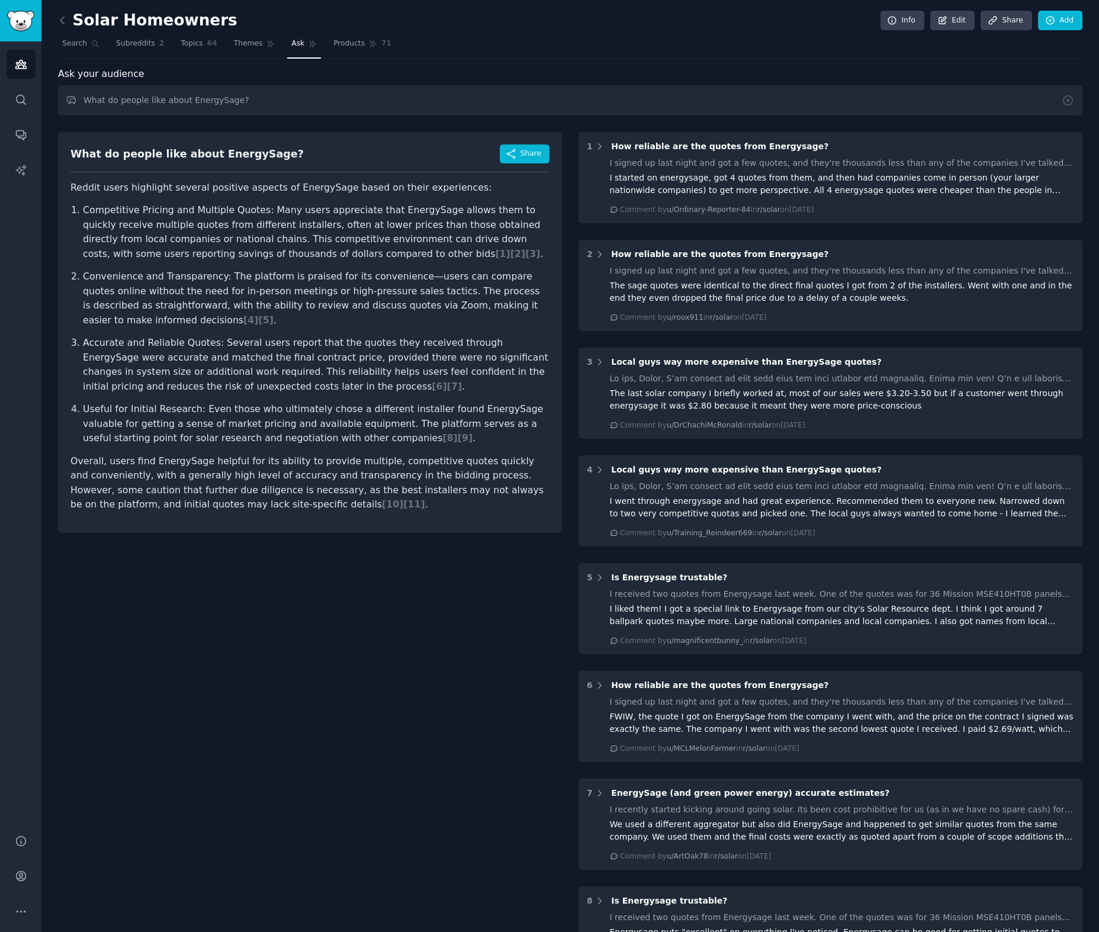
click at [434, 169] on div "What do people like about EnergySage? Share" at bounding box center [309, 159] width 479 height 28
click at [508, 160] on button "Share" at bounding box center [525, 154] width 50 height 19
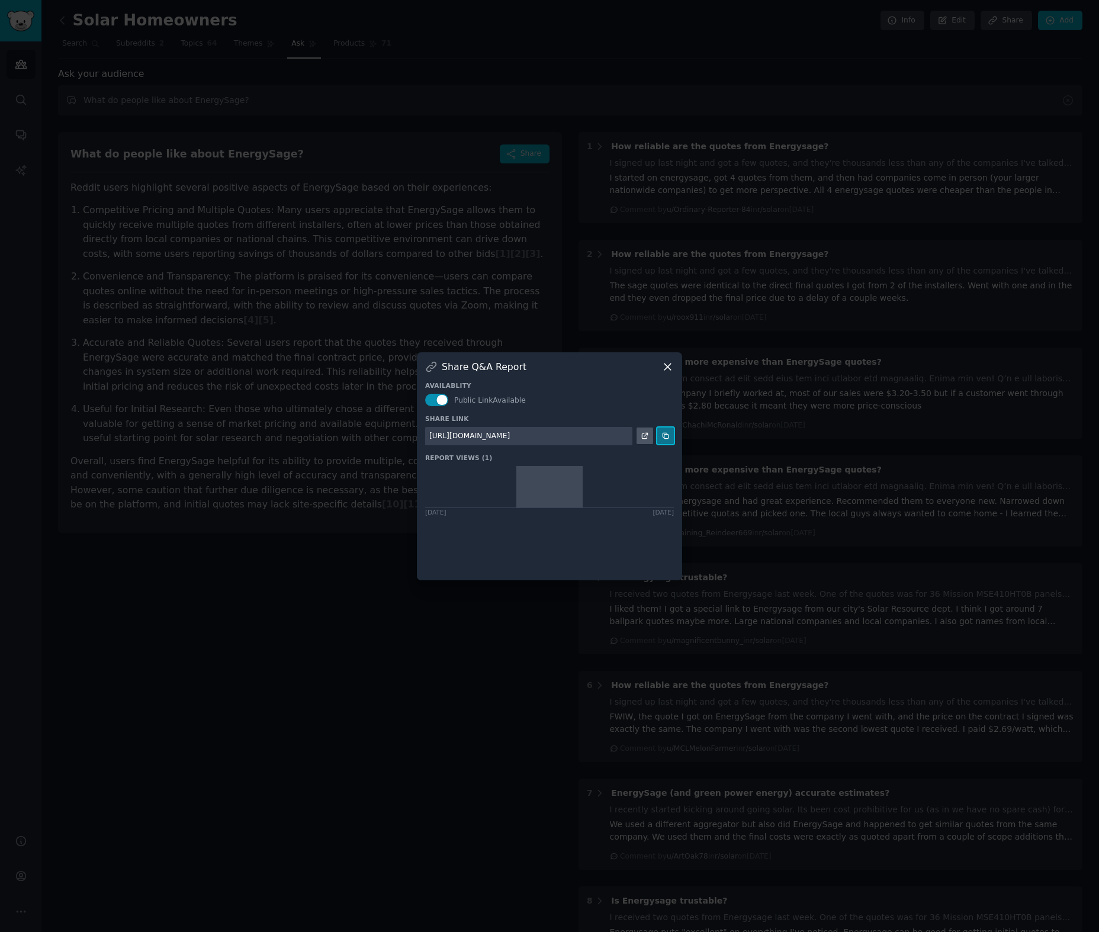
click at [666, 439] on icon at bounding box center [665, 436] width 5 height 5
click at [492, 240] on div at bounding box center [549, 466] width 1099 height 932
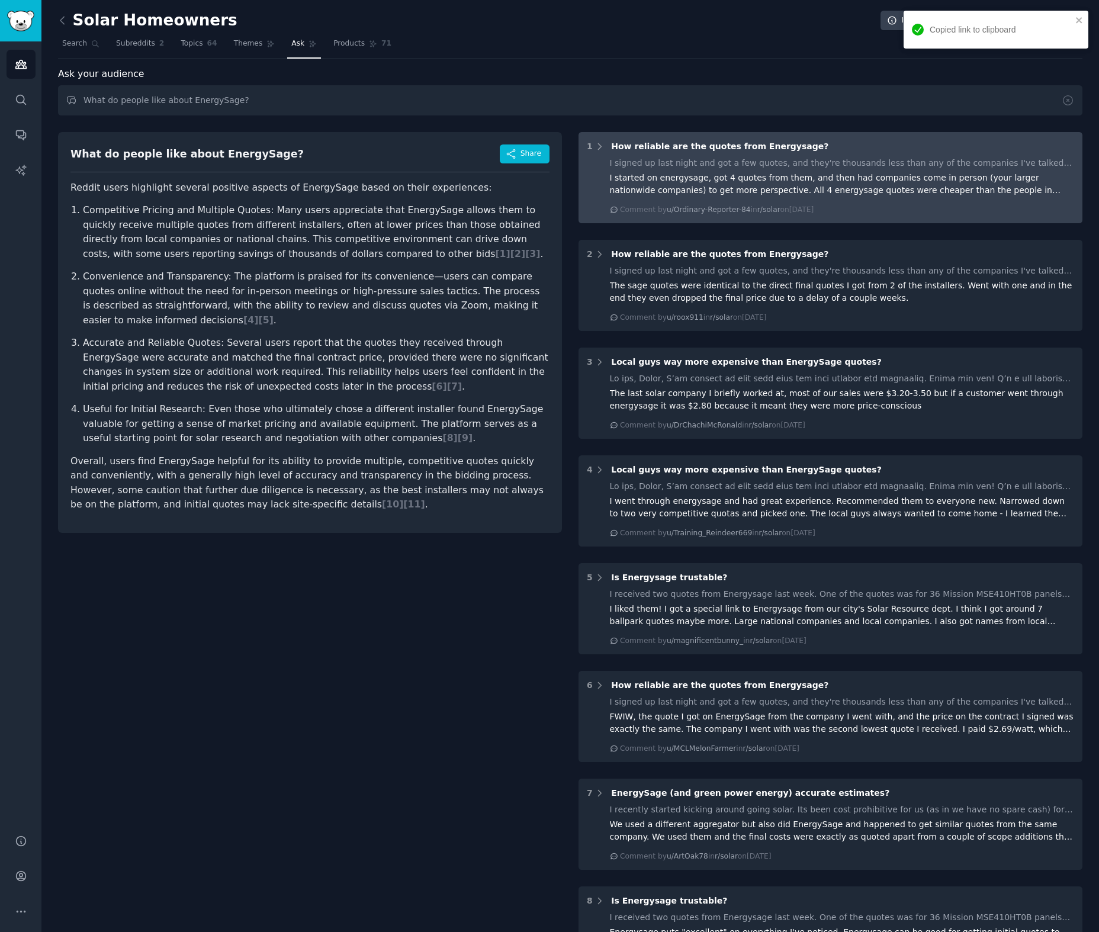
click at [679, 146] on span "How reliable are the quotes from Energysage?" at bounding box center [719, 146] width 217 height 9
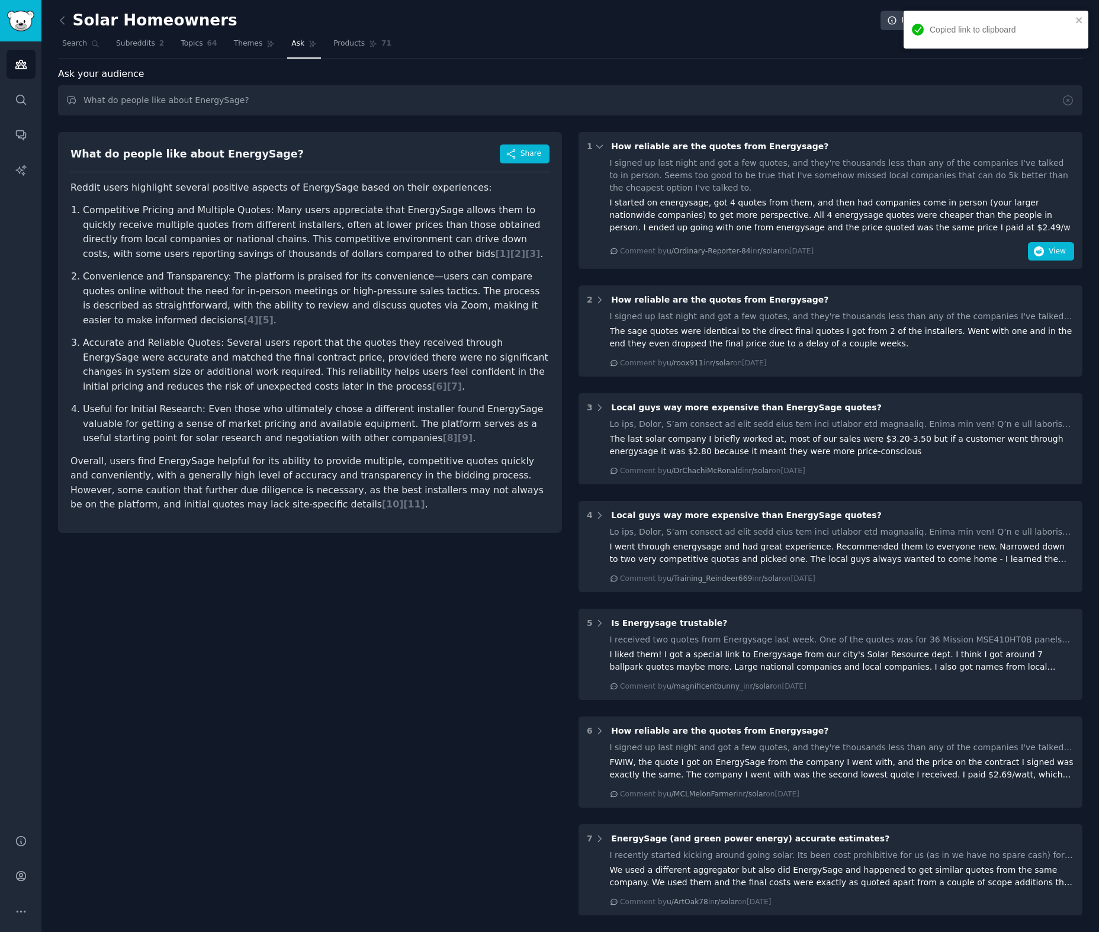
click at [781, 172] on div "I signed up last night and got a few quotes, and they're thousands less than an…" at bounding box center [842, 175] width 465 height 37
click at [779, 151] on div "How reliable are the quotes from Energysage?" at bounding box center [719, 146] width 217 height 12
click at [842, 149] on div "1 How reliable are the quotes from Energysage?" at bounding box center [830, 146] width 487 height 12
click at [839, 146] on div "1 How reliable are the quotes from Energysage?" at bounding box center [830, 146] width 487 height 12
click at [1057, 252] on span "View" at bounding box center [1057, 251] width 17 height 11
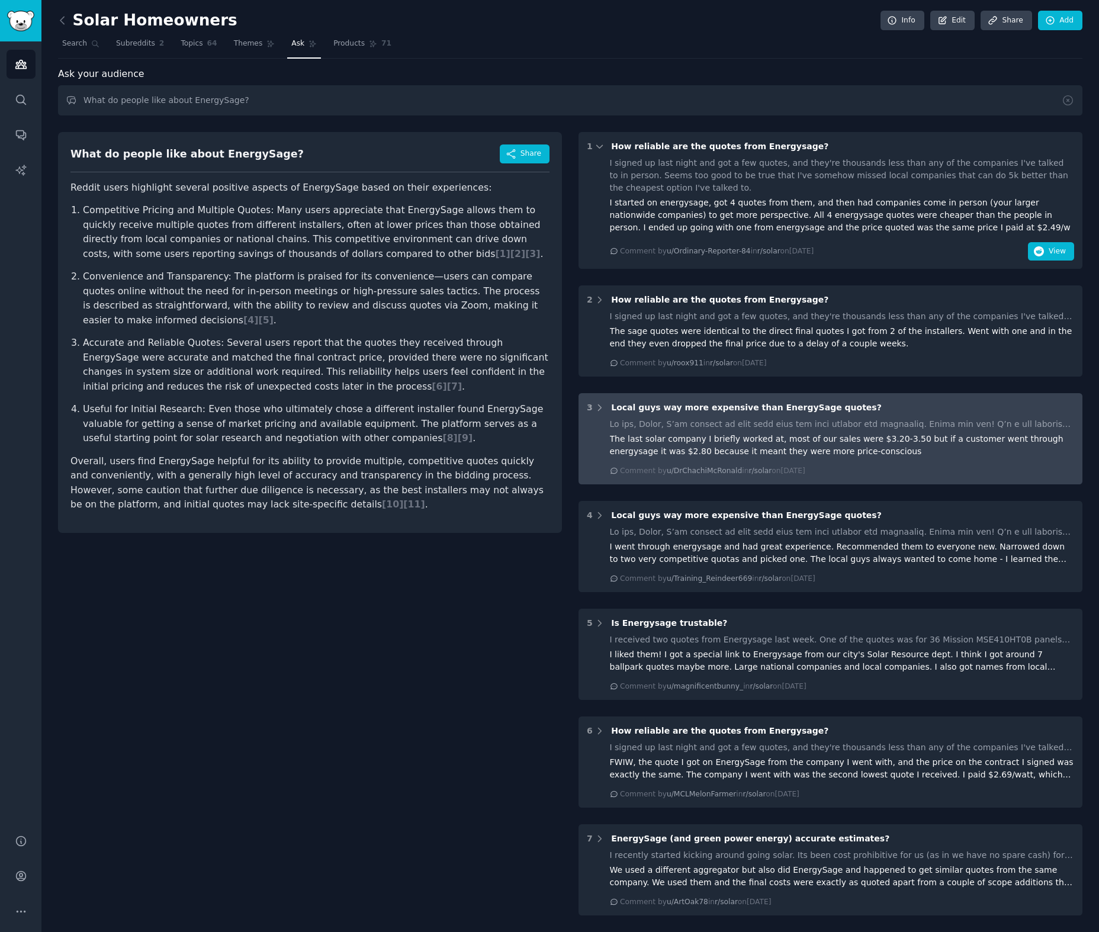
click at [813, 403] on span "Local guys way more expensive than EnergySage quotes?" at bounding box center [746, 407] width 271 height 9
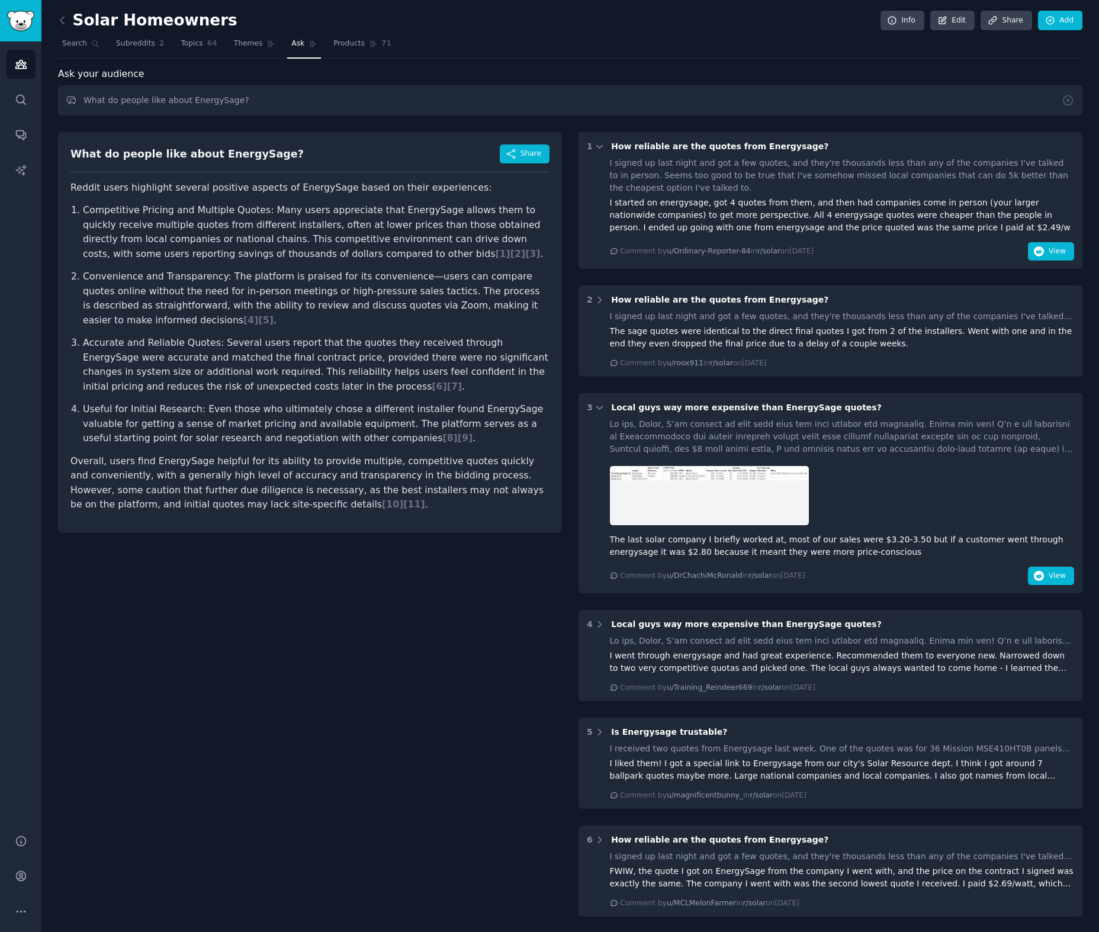
click at [879, 414] on div "3 Local guys way more expensive than EnergySage quotes? The last solar company …" at bounding box center [831, 493] width 504 height 200
click at [1053, 573] on span "View" at bounding box center [1057, 576] width 17 height 11
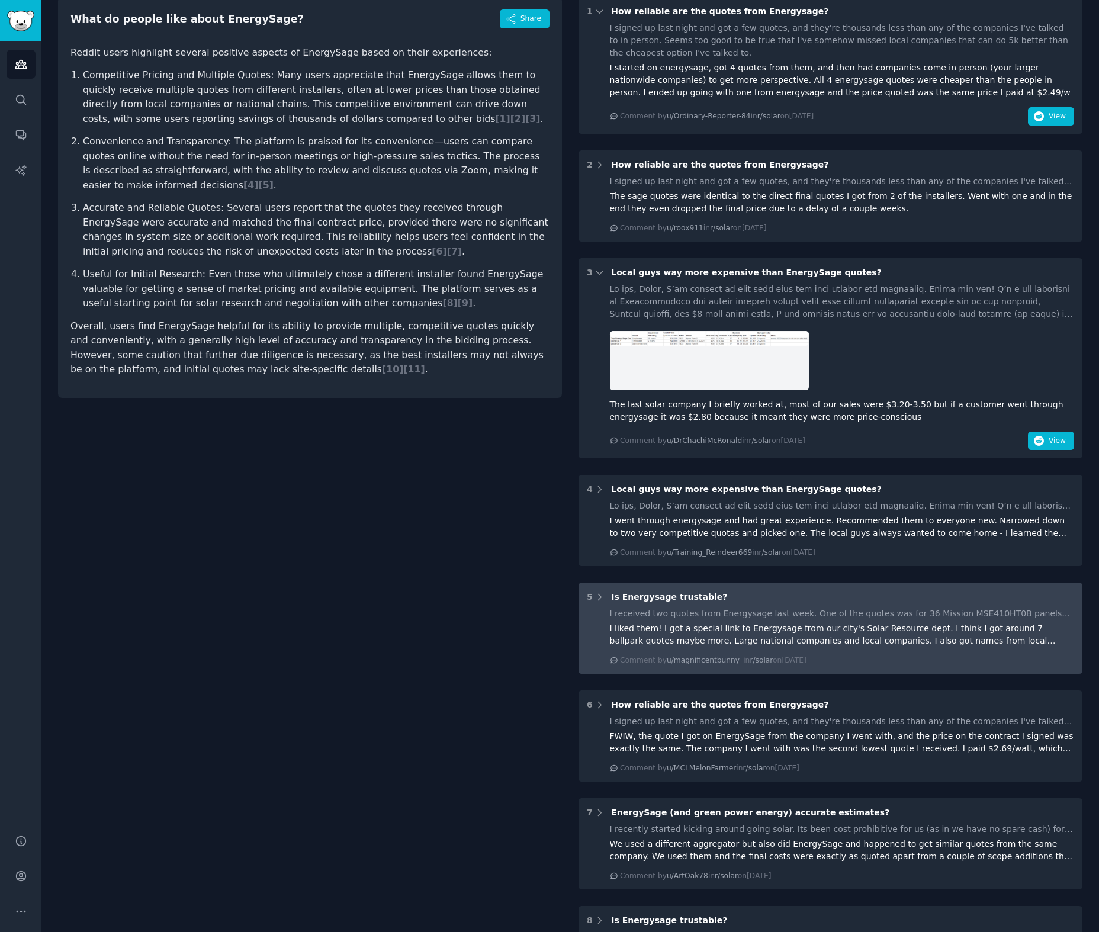
click at [880, 623] on div "I liked them! I got a special link to Energysage from our city's Solar Resource…" at bounding box center [842, 635] width 465 height 25
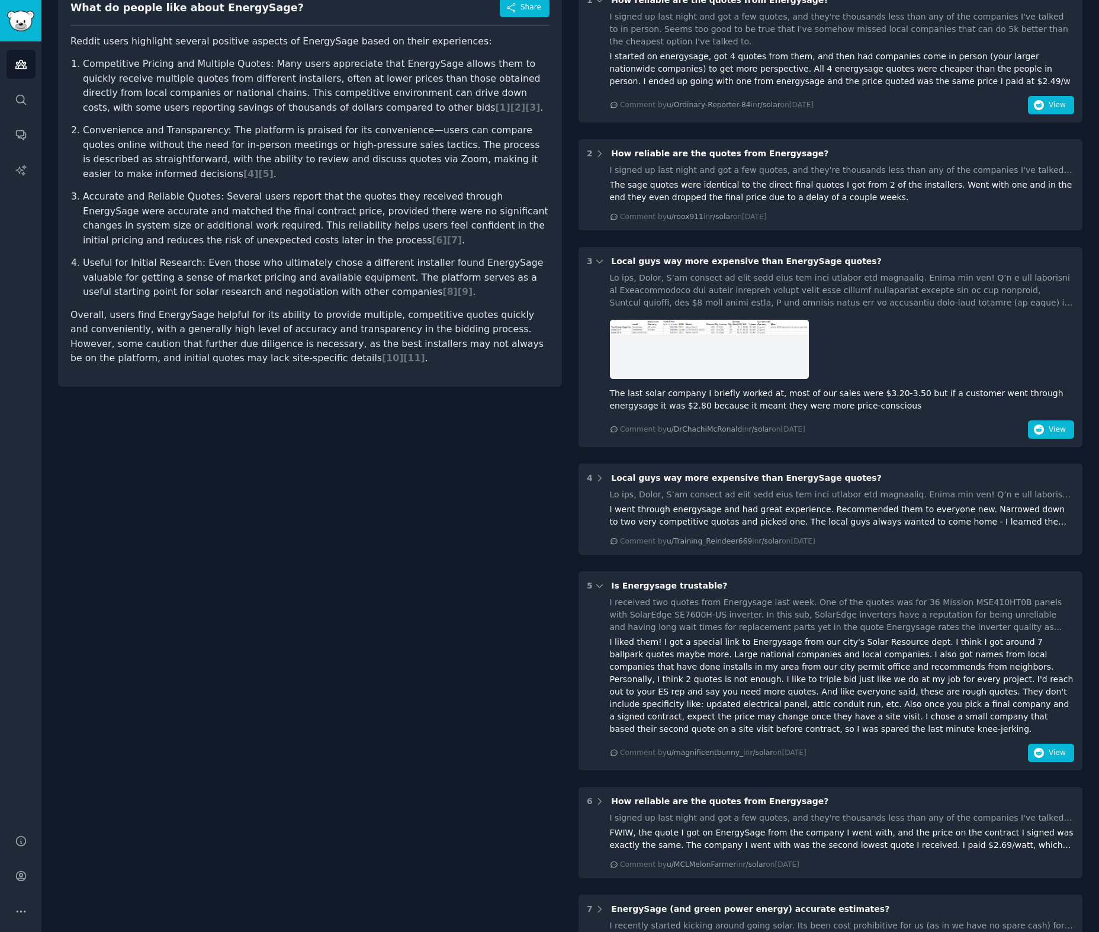
scroll to position [169, 0]
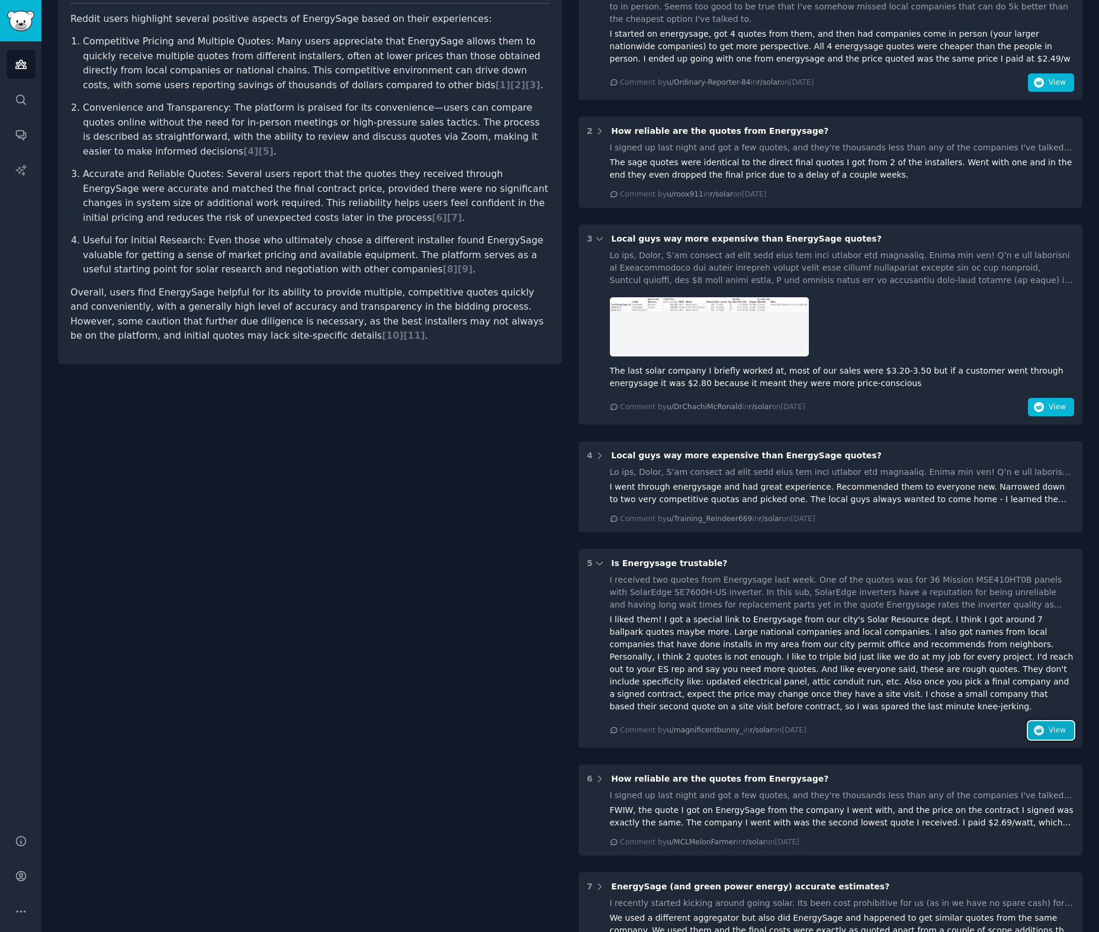
click at [1045, 732] on button "View" at bounding box center [1051, 730] width 46 height 19
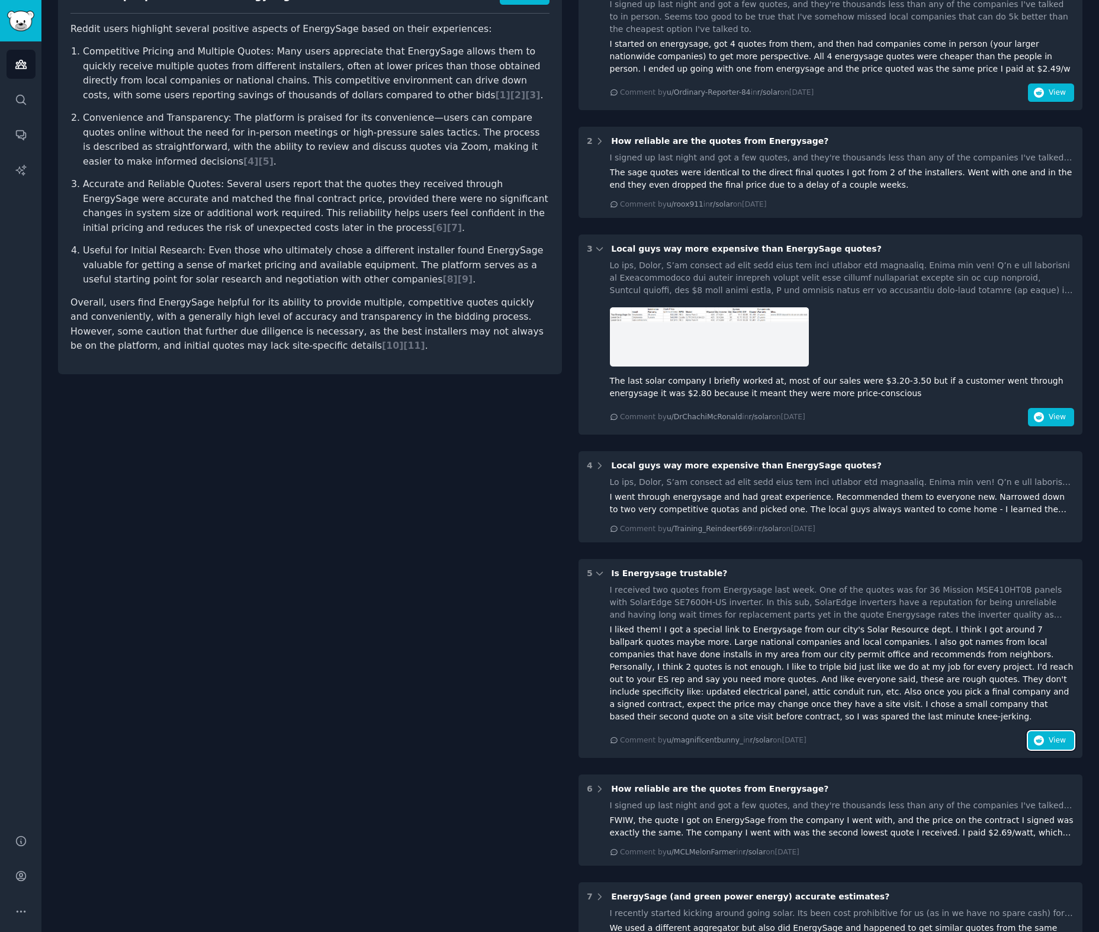
scroll to position [364, 0]
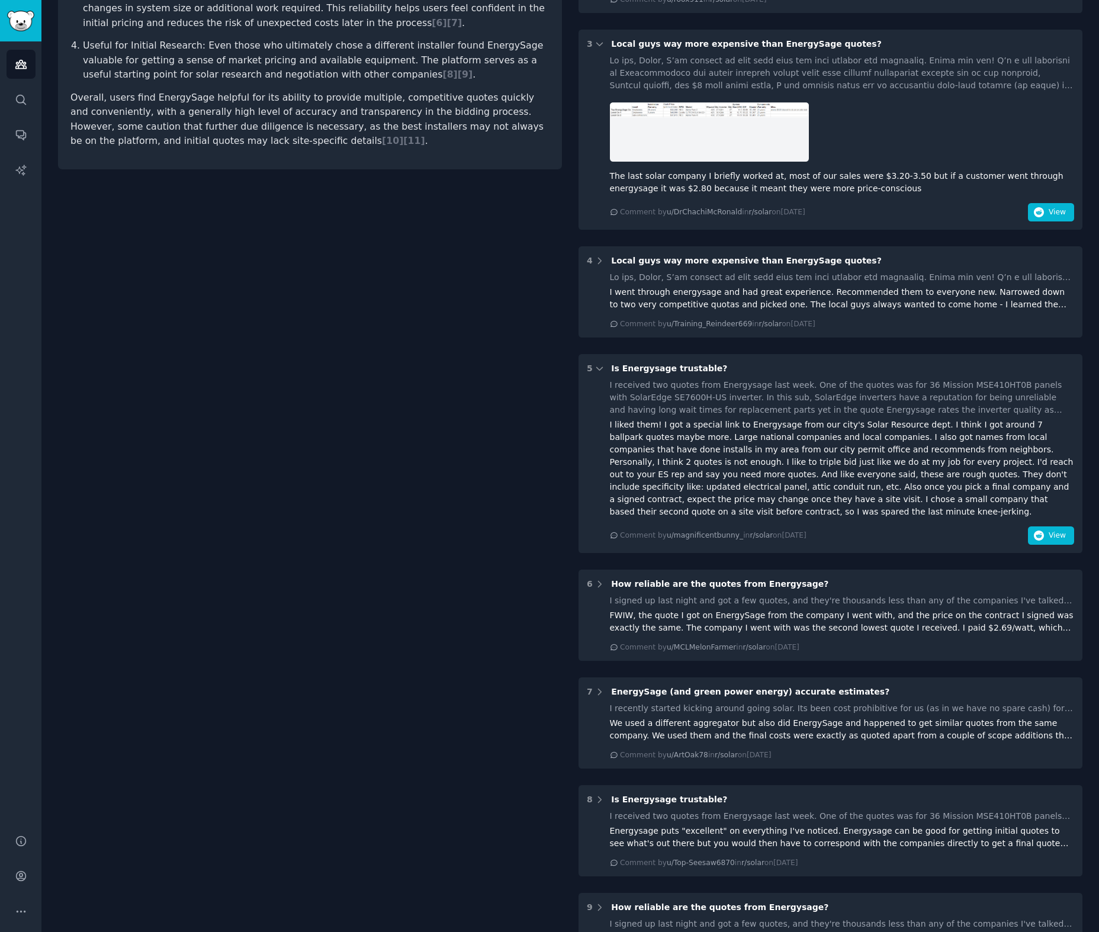
click at [576, 572] on div "What do people like about EnergySage? Share Reddit users highlight several posi…" at bounding box center [570, 567] width 1025 height 1614
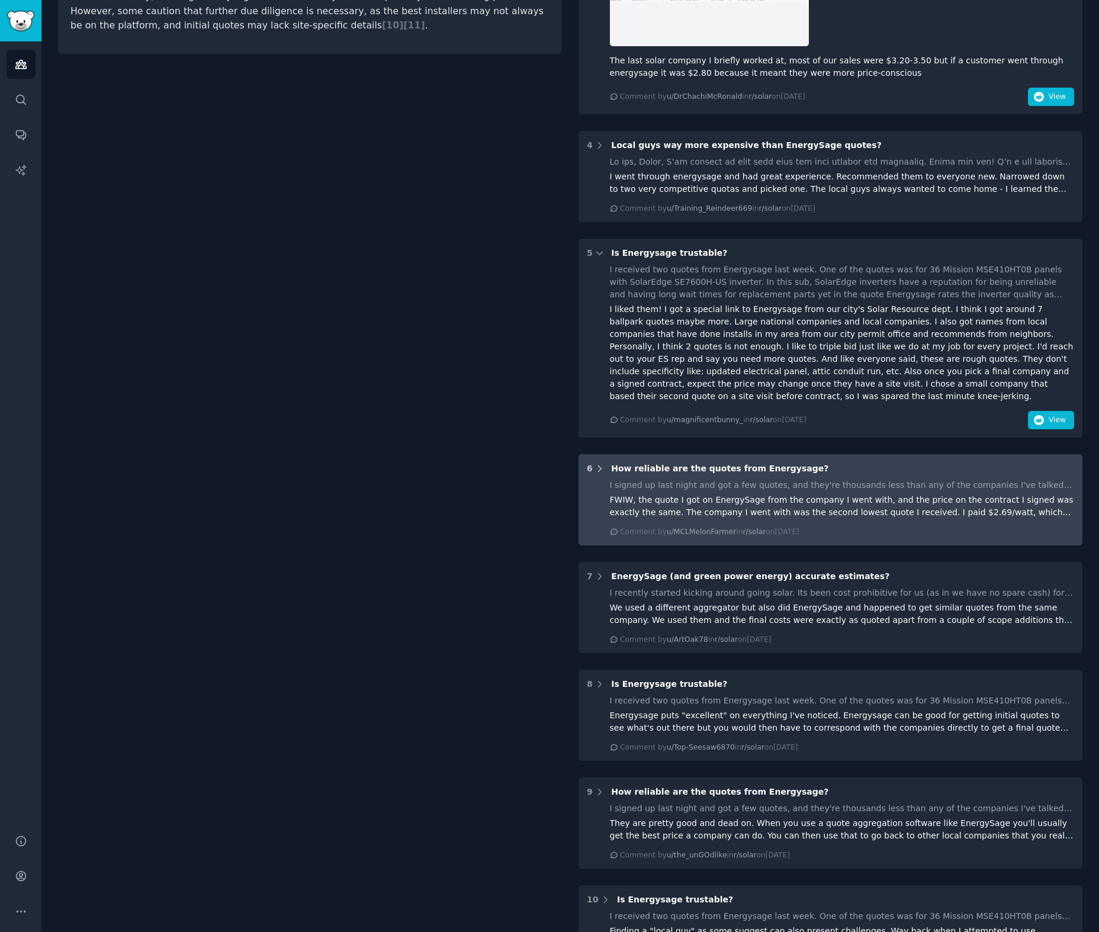
scroll to position [574, 0]
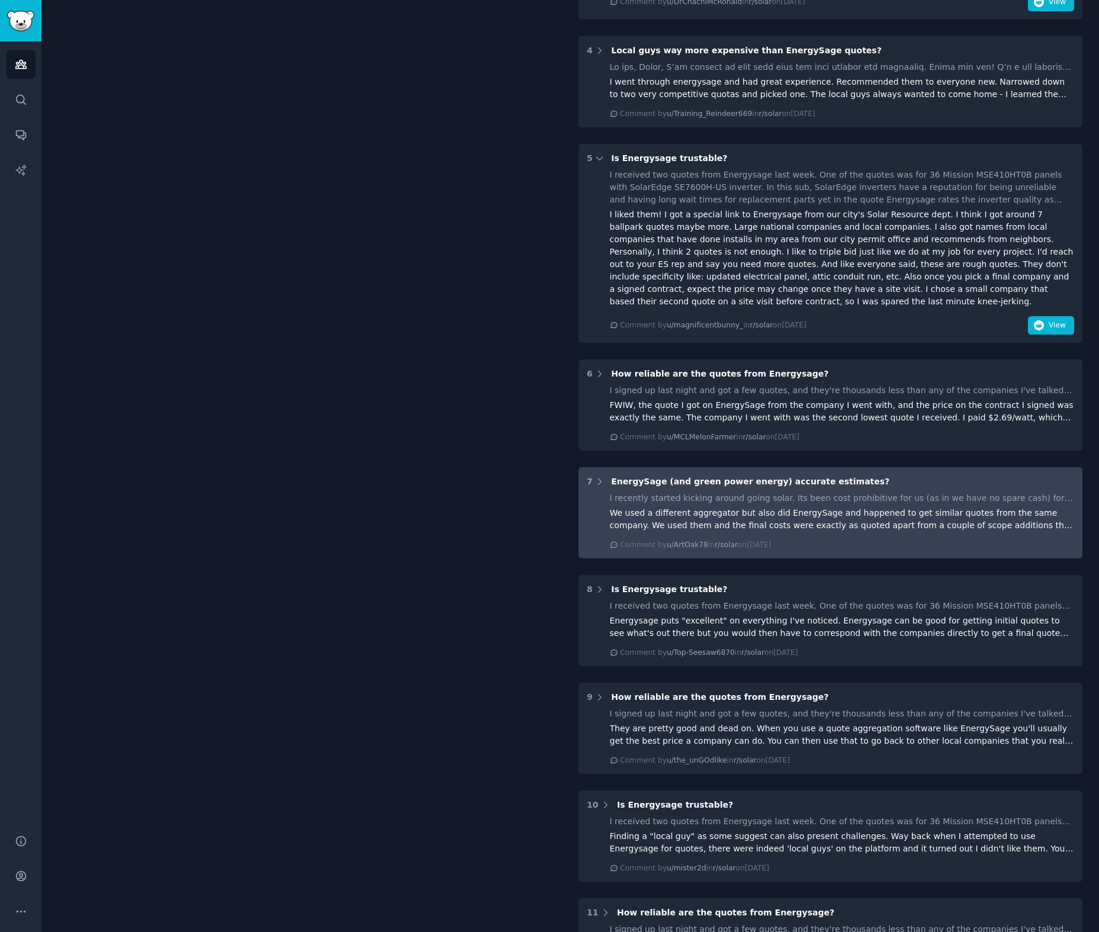
click at [794, 483] on span "EnergySage (and green power energy) accurate estimates?" at bounding box center [750, 481] width 278 height 9
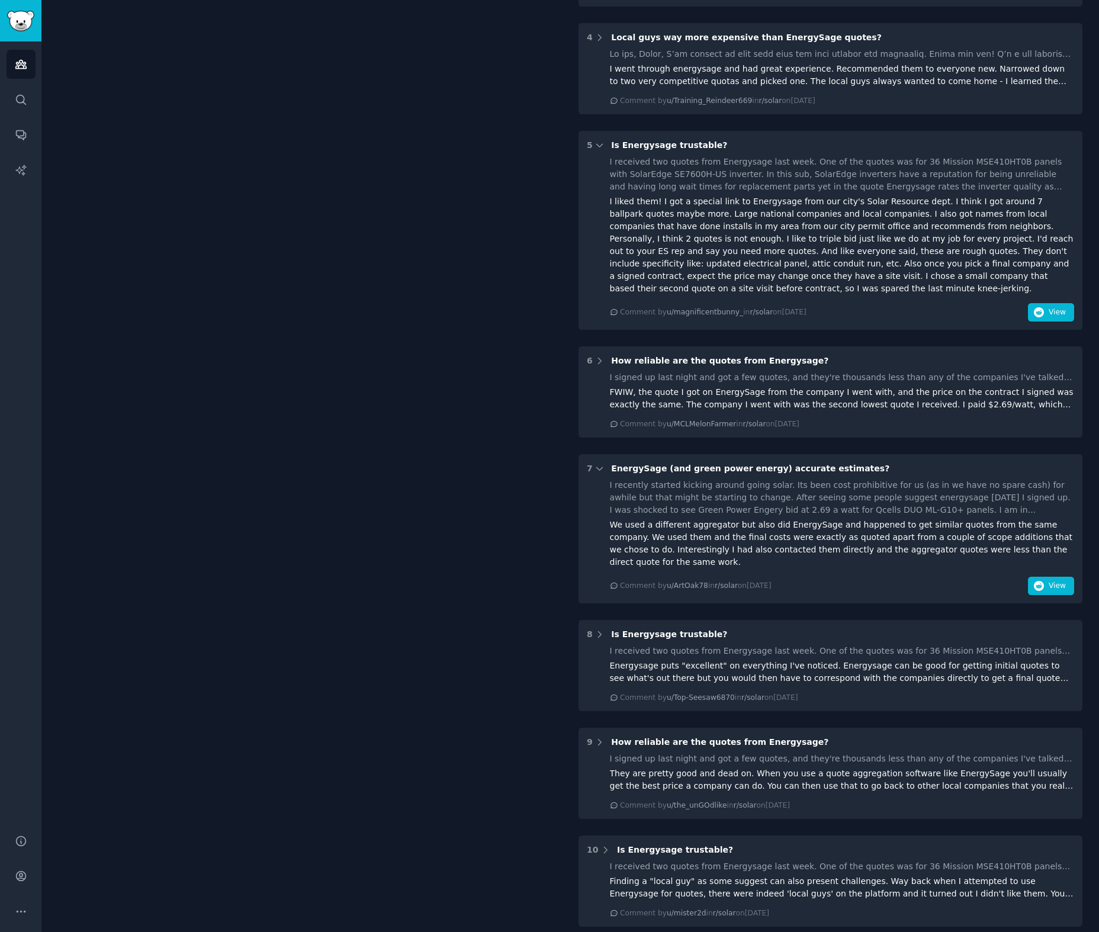
scroll to position [606, 0]
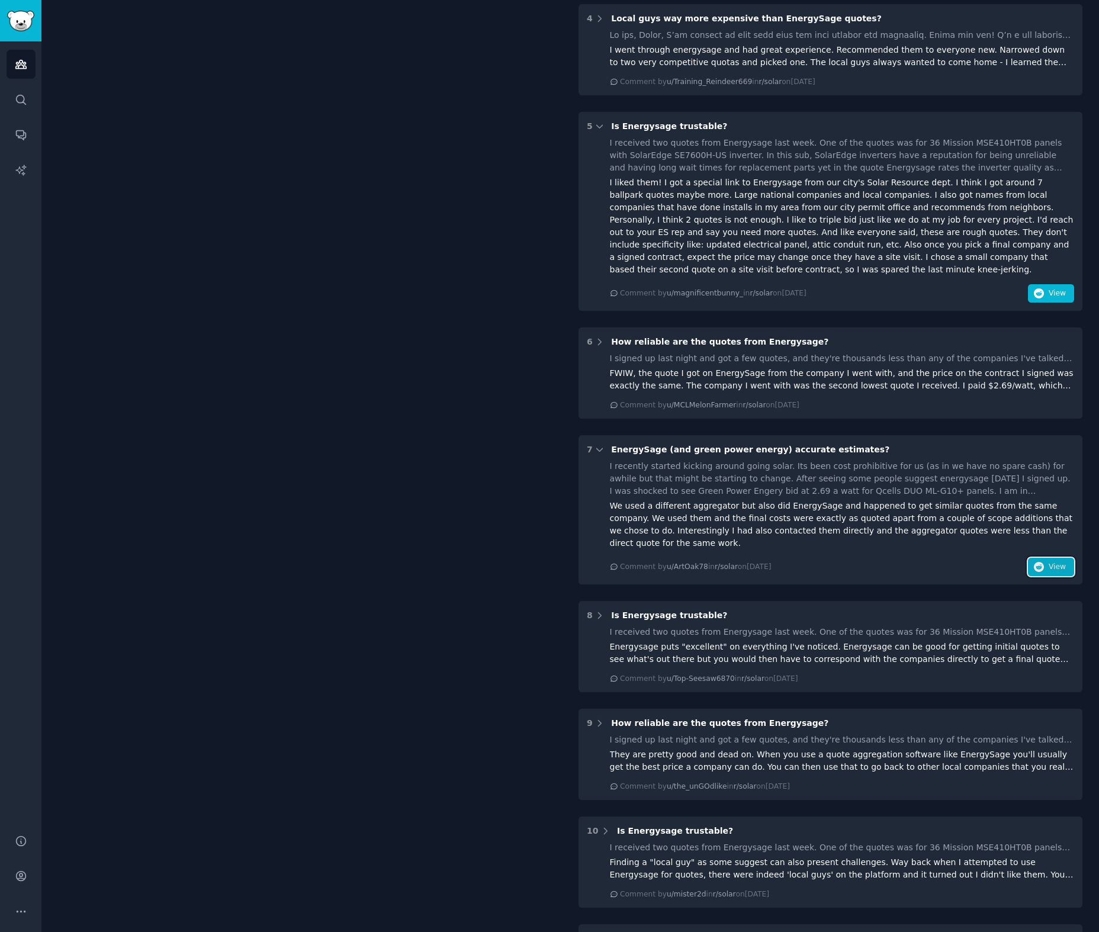
click at [1040, 564] on icon "button" at bounding box center [1039, 567] width 11 height 11
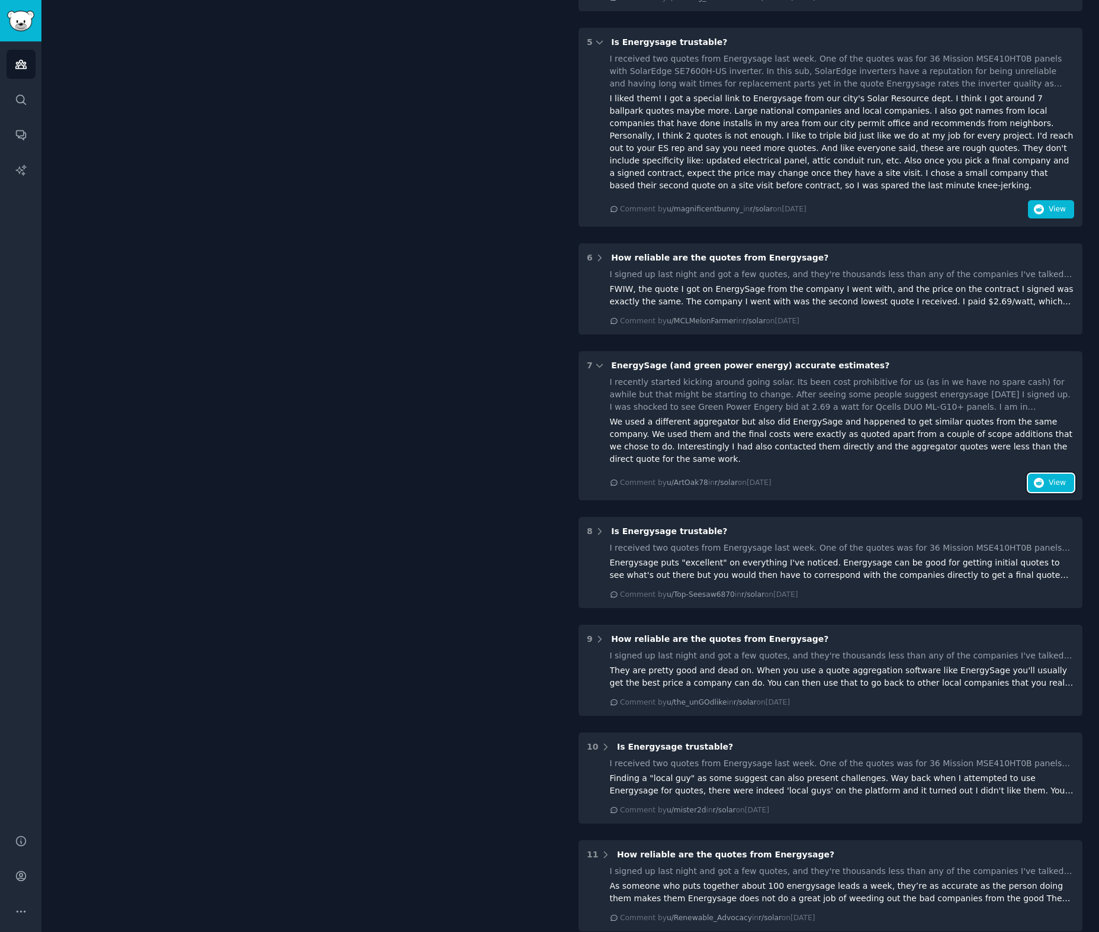
scroll to position [727, 0]
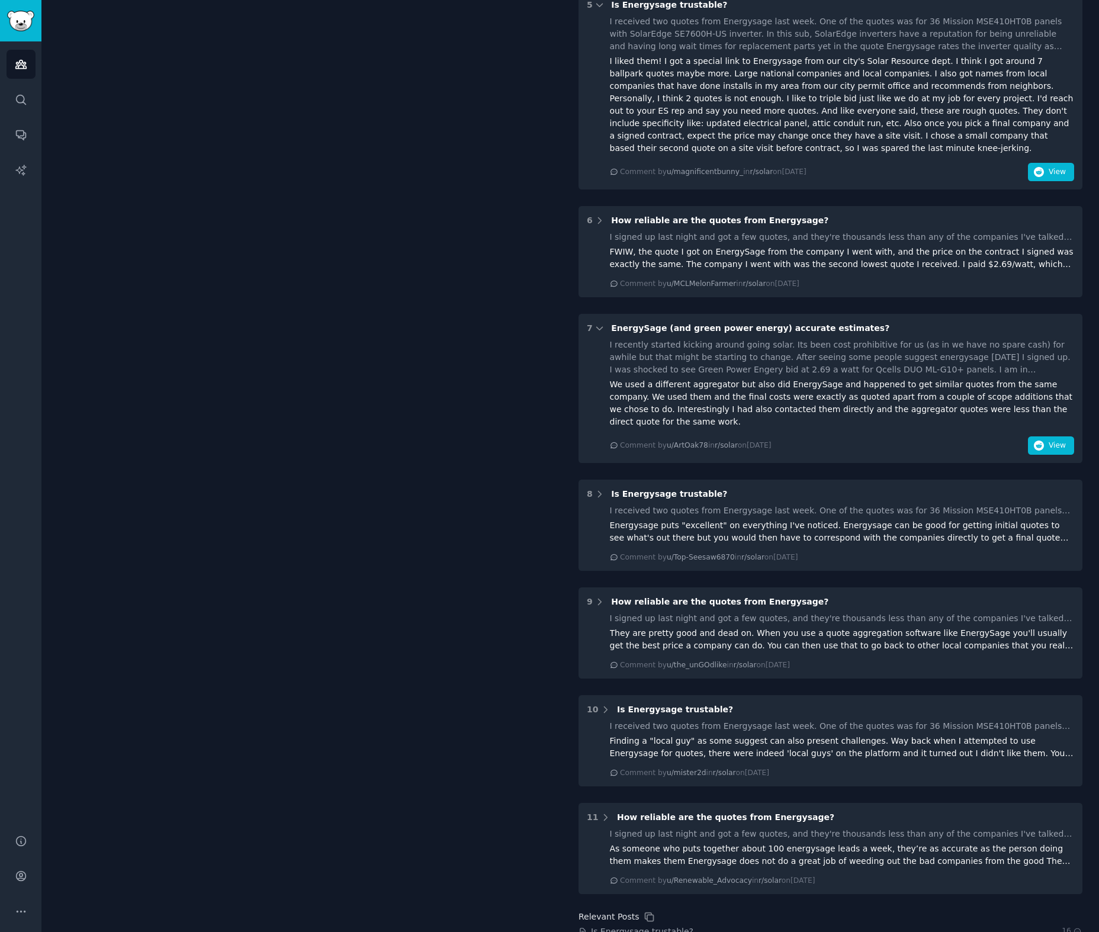
click at [564, 586] on div "What do people like about EnergySage? Share Reddit users highlight several posi…" at bounding box center [570, 232] width 1025 height 1672
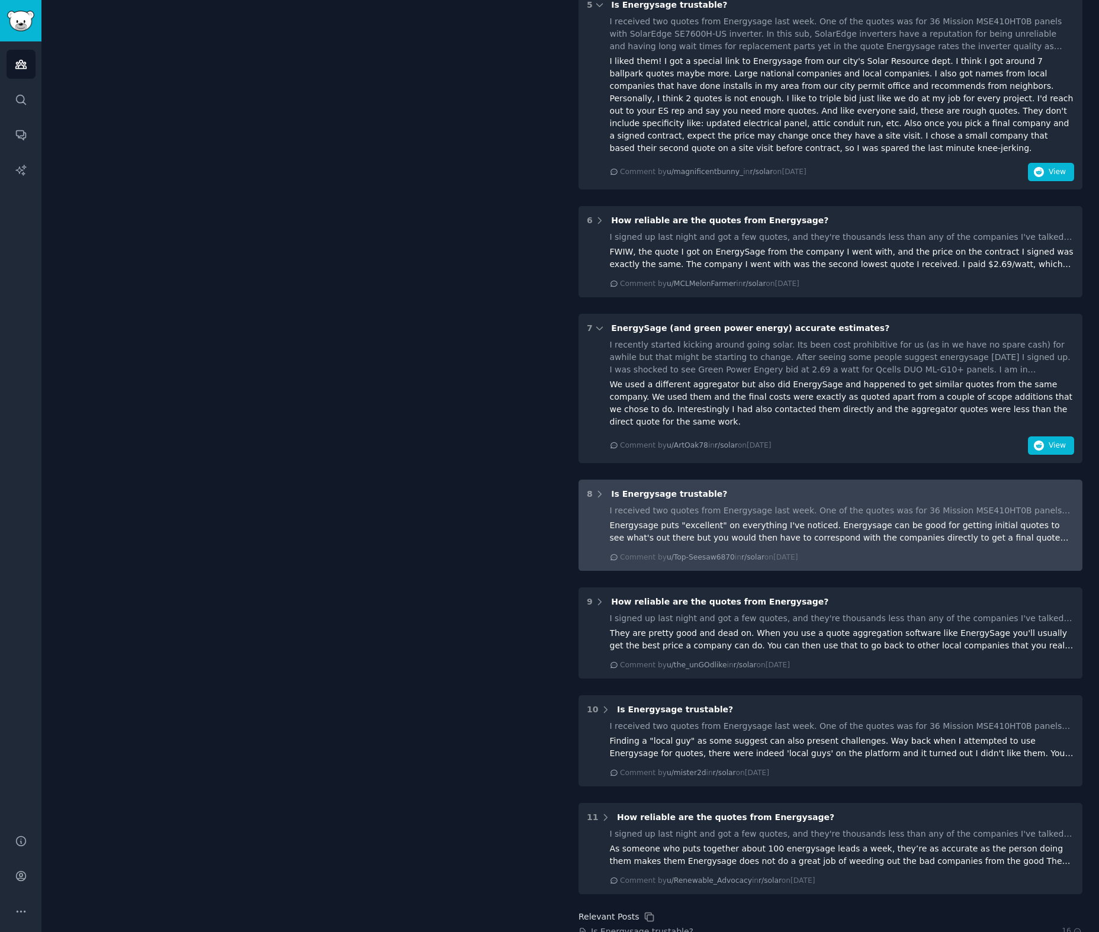
click at [922, 498] on div "8 Is Energysage trustable?" at bounding box center [830, 494] width 487 height 12
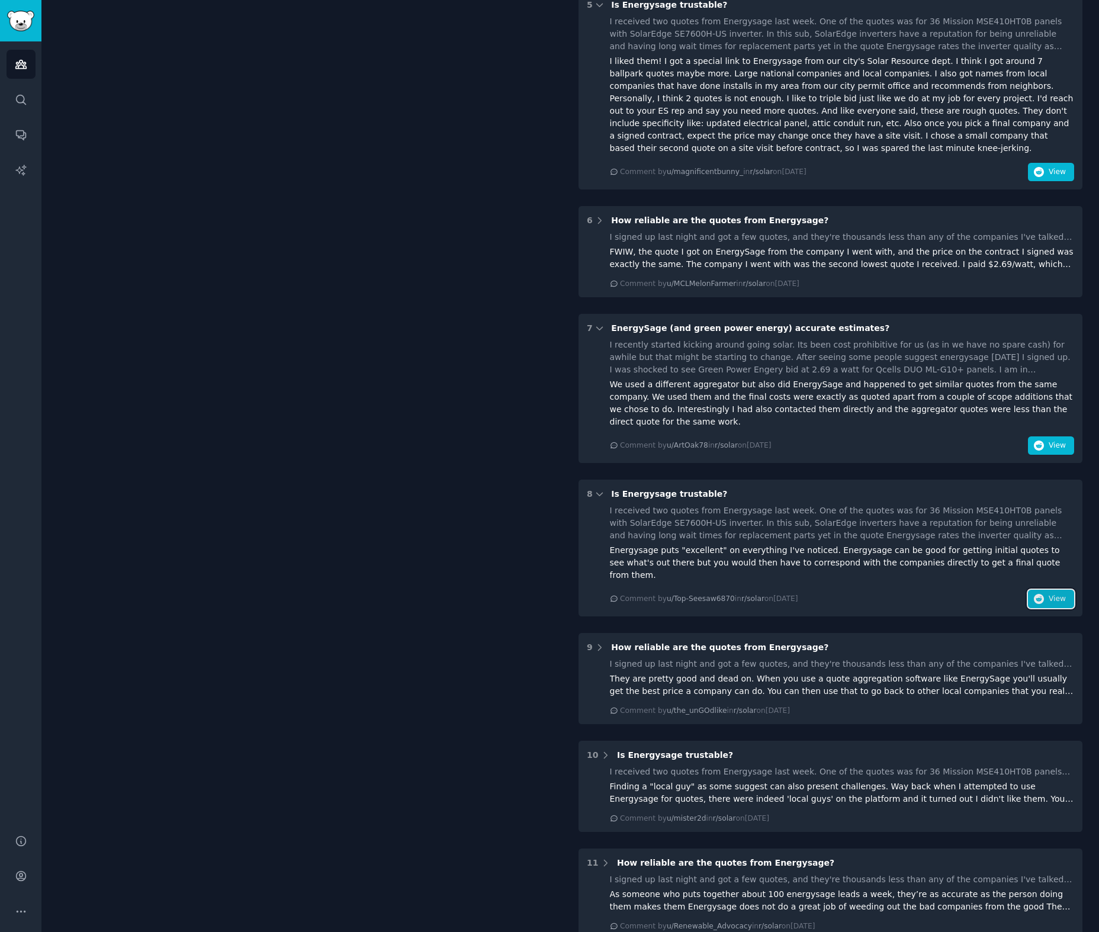
click at [1052, 594] on span "View" at bounding box center [1057, 599] width 17 height 11
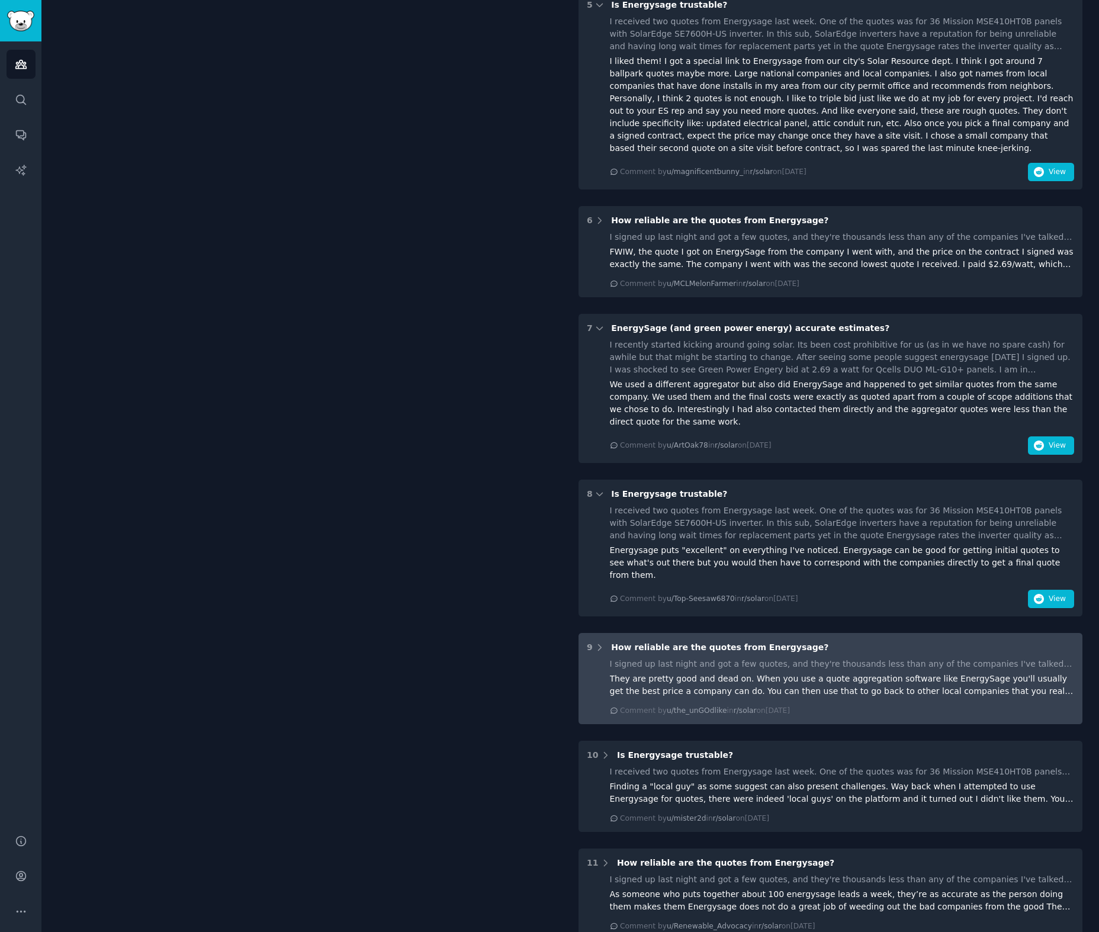
click at [672, 643] on span "How reliable are the quotes from Energysage?" at bounding box center [719, 647] width 217 height 9
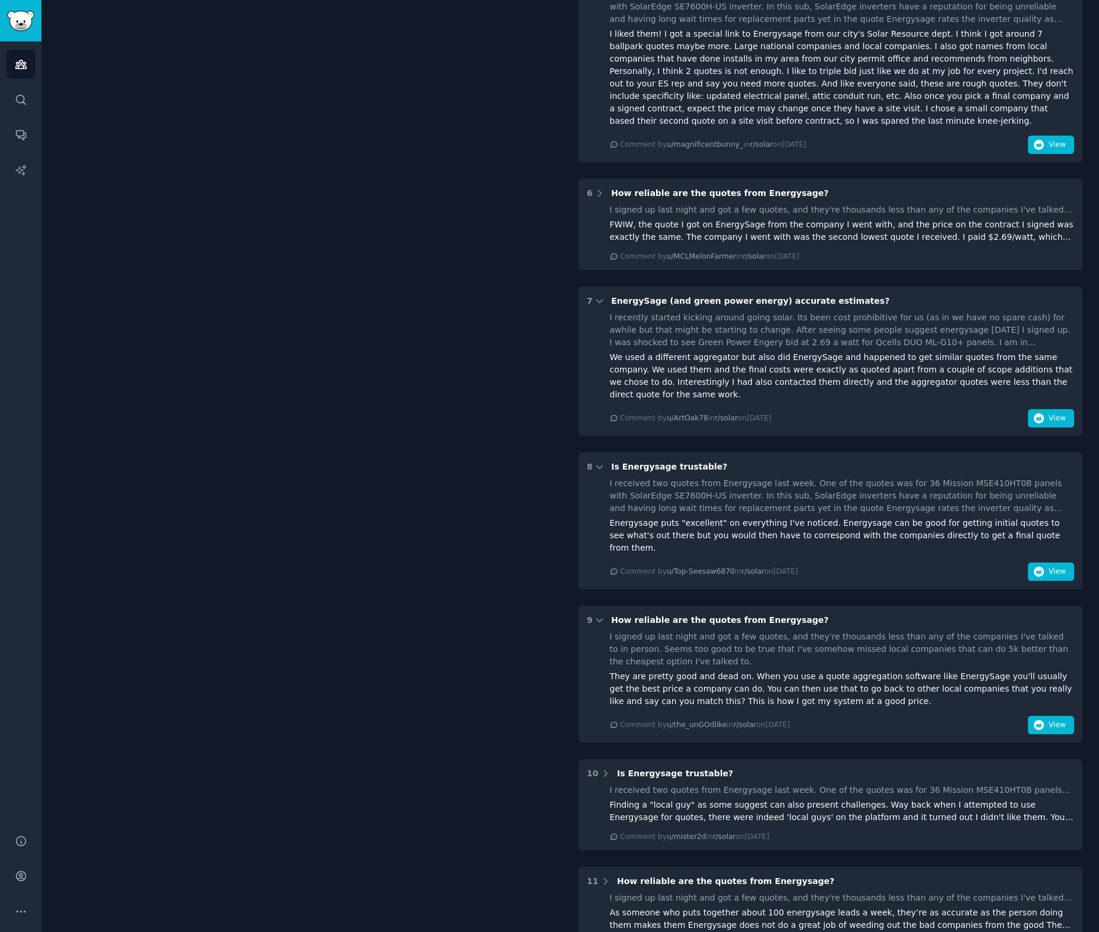
scroll to position [900, 0]
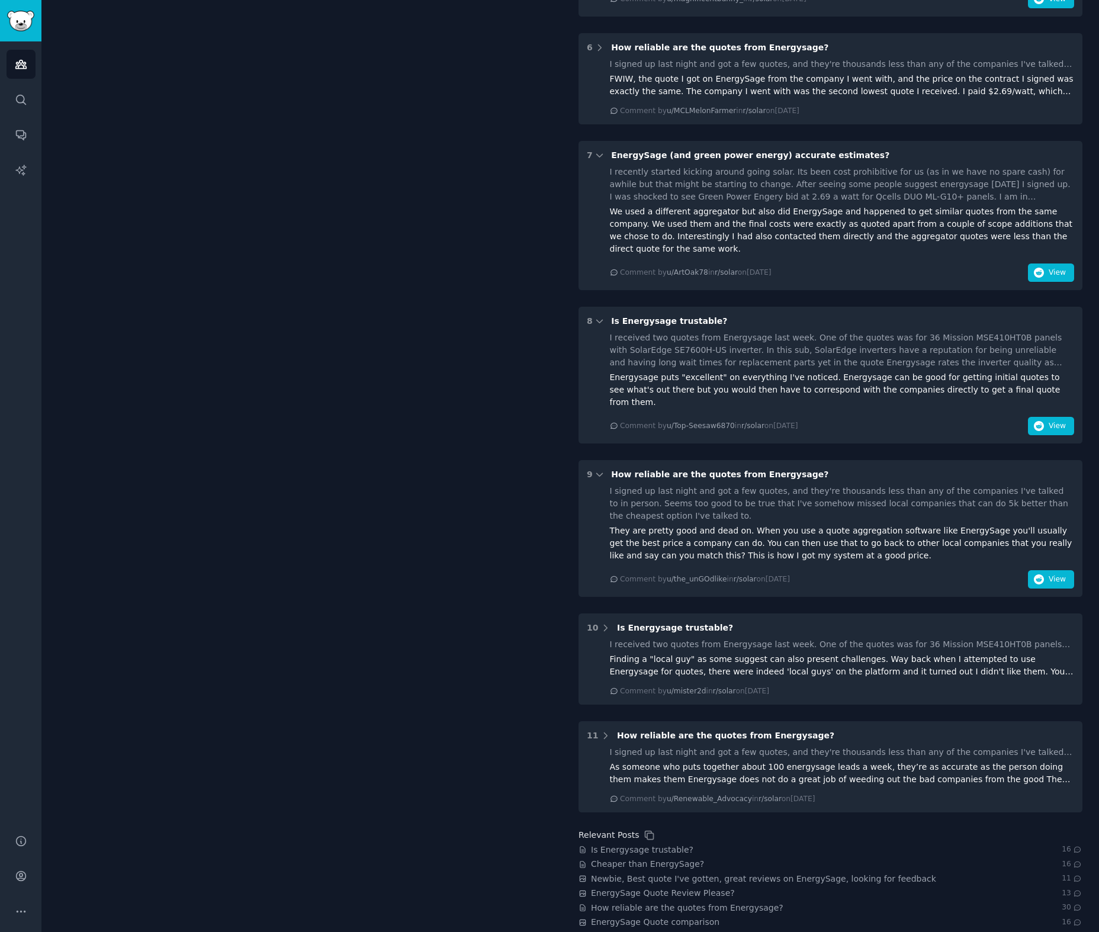
click at [490, 374] on div "What do people like about EnergySage? Share Reddit users highlight several posi…" at bounding box center [310, 104] width 504 height 1763
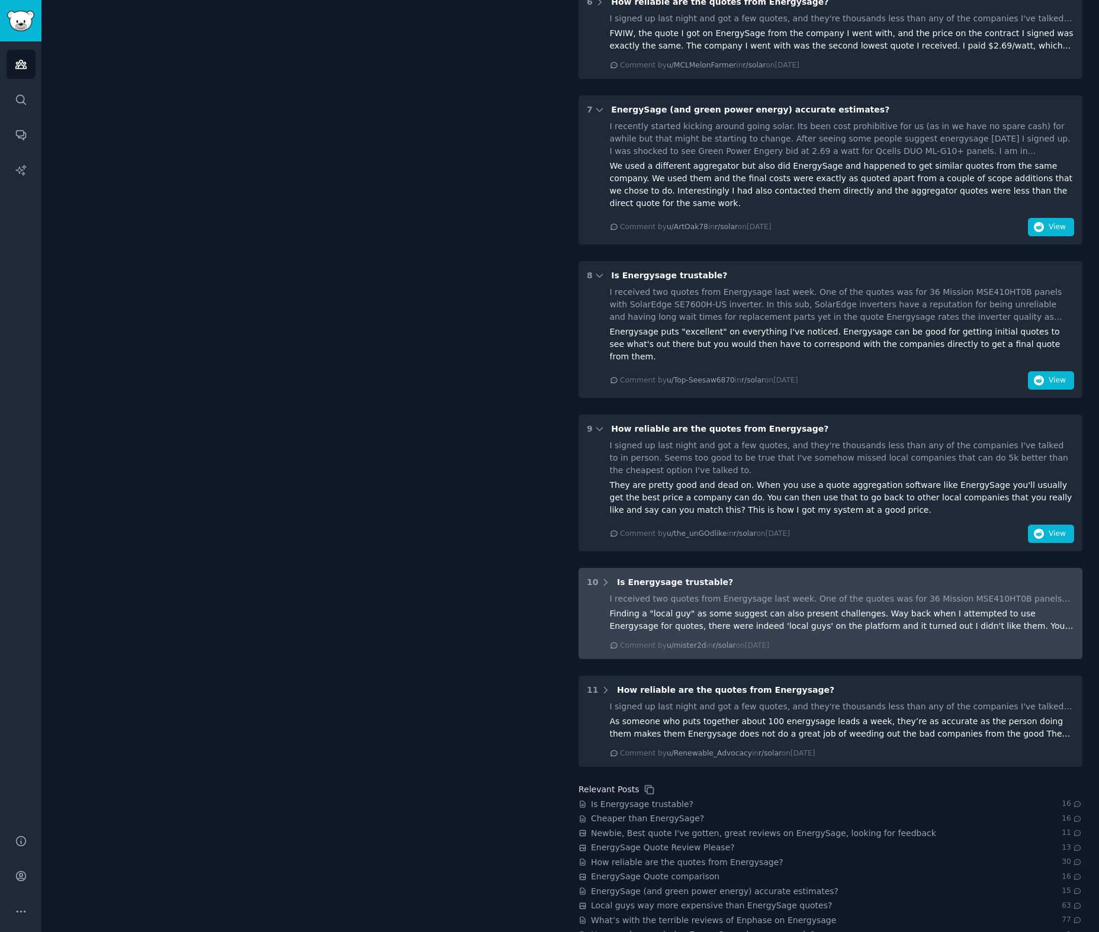
scroll to position [959, 0]
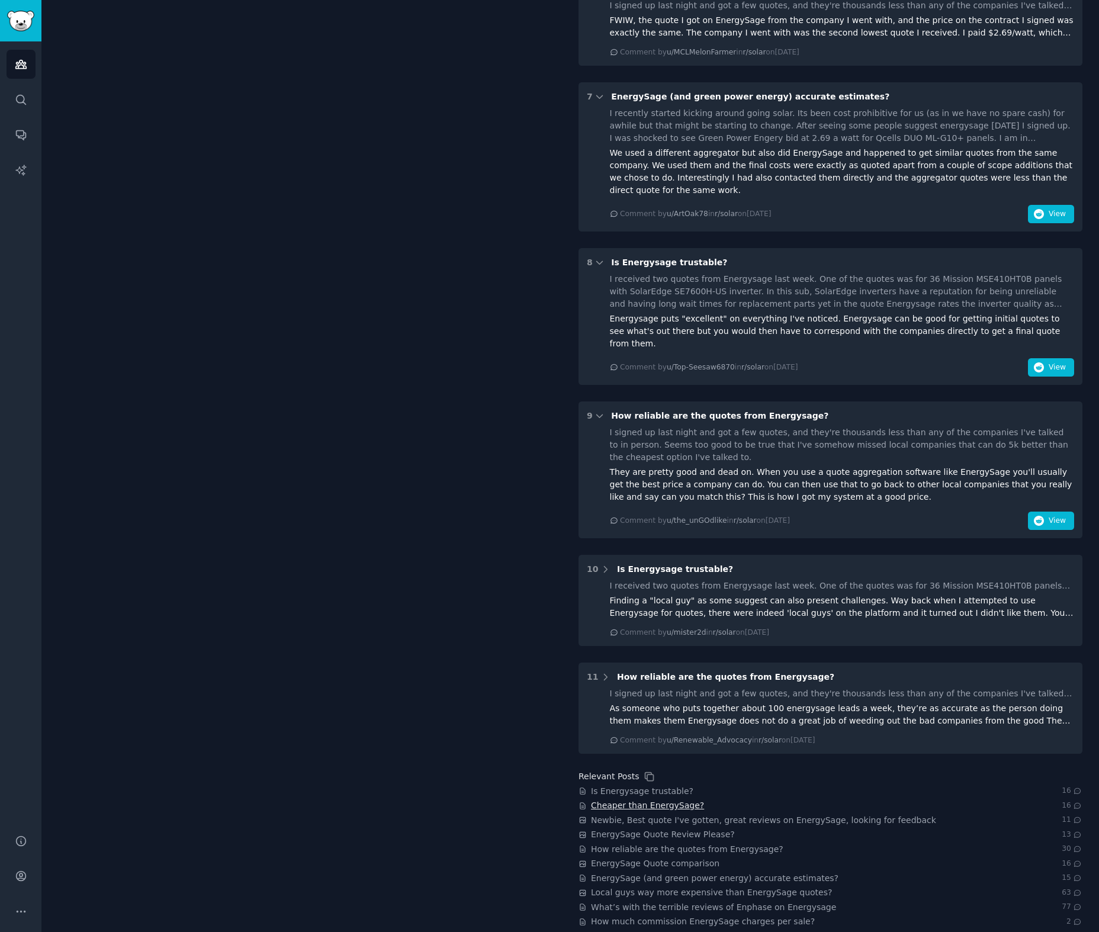
click at [668, 800] on span "Cheaper than EnergySage?" at bounding box center [647, 806] width 113 height 12
click at [725, 814] on span "Newbie, Best quote I've gotten, great reviews on EnergySage, looking for feedba…" at bounding box center [763, 820] width 345 height 12
click at [698, 829] on span "EnergySage Quote Review Please?" at bounding box center [663, 835] width 144 height 12
click at [650, 858] on span "EnergySage Quote comparison" at bounding box center [655, 864] width 129 height 12
click at [621, 887] on span "Local guys way more expensive than EnergySage quotes?" at bounding box center [711, 893] width 241 height 12
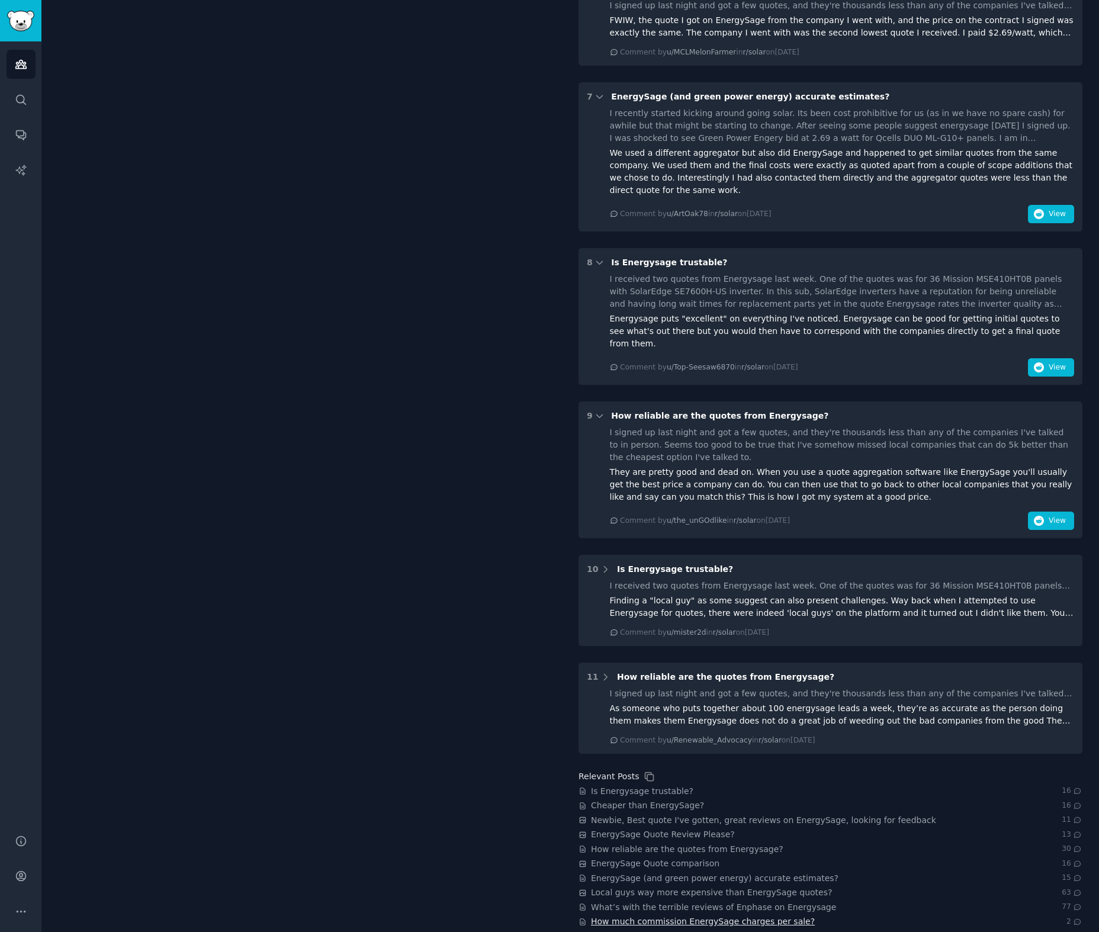
click at [612, 916] on span "How much commission EnergySage charges per sale?" at bounding box center [703, 922] width 224 height 12
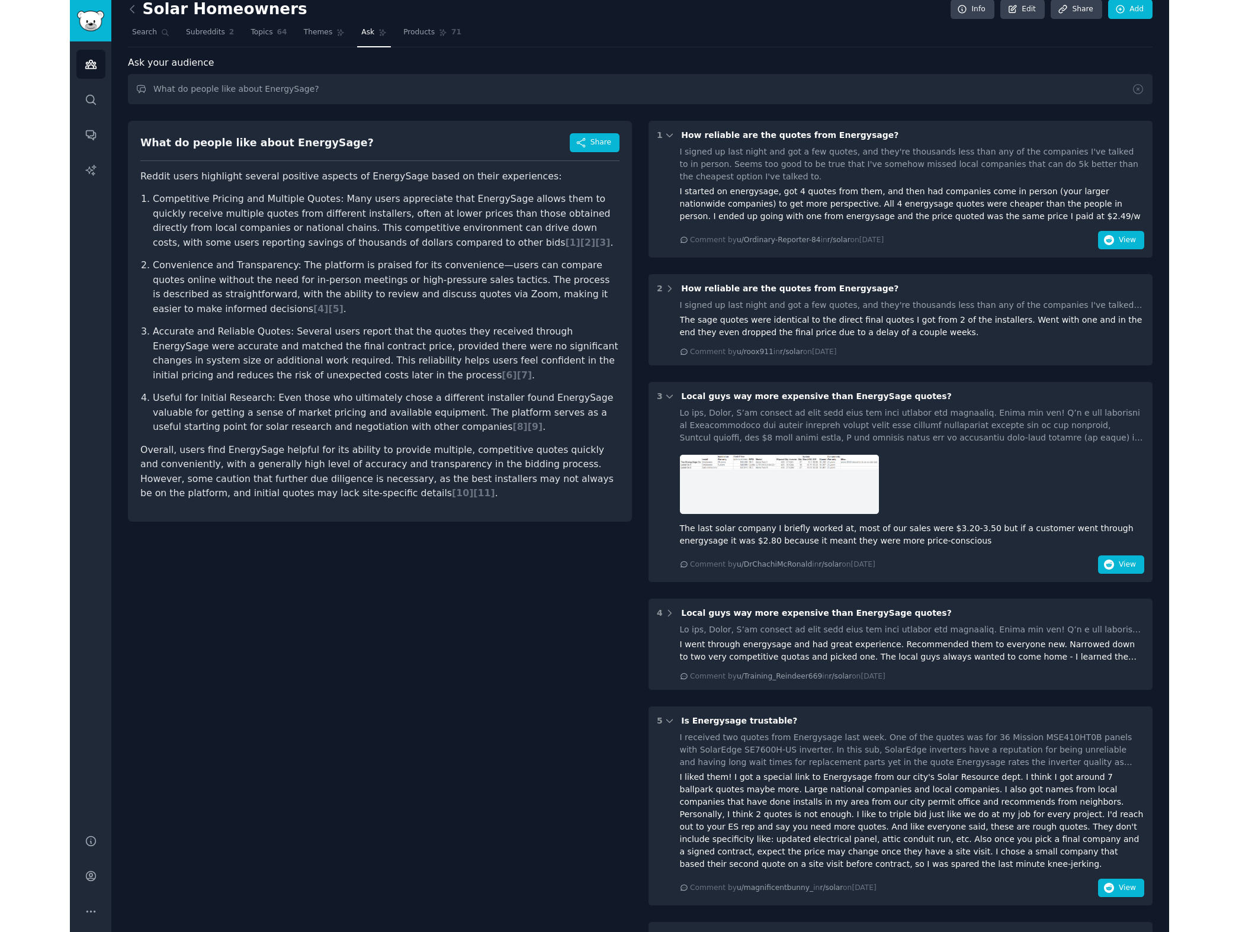
scroll to position [0, 0]
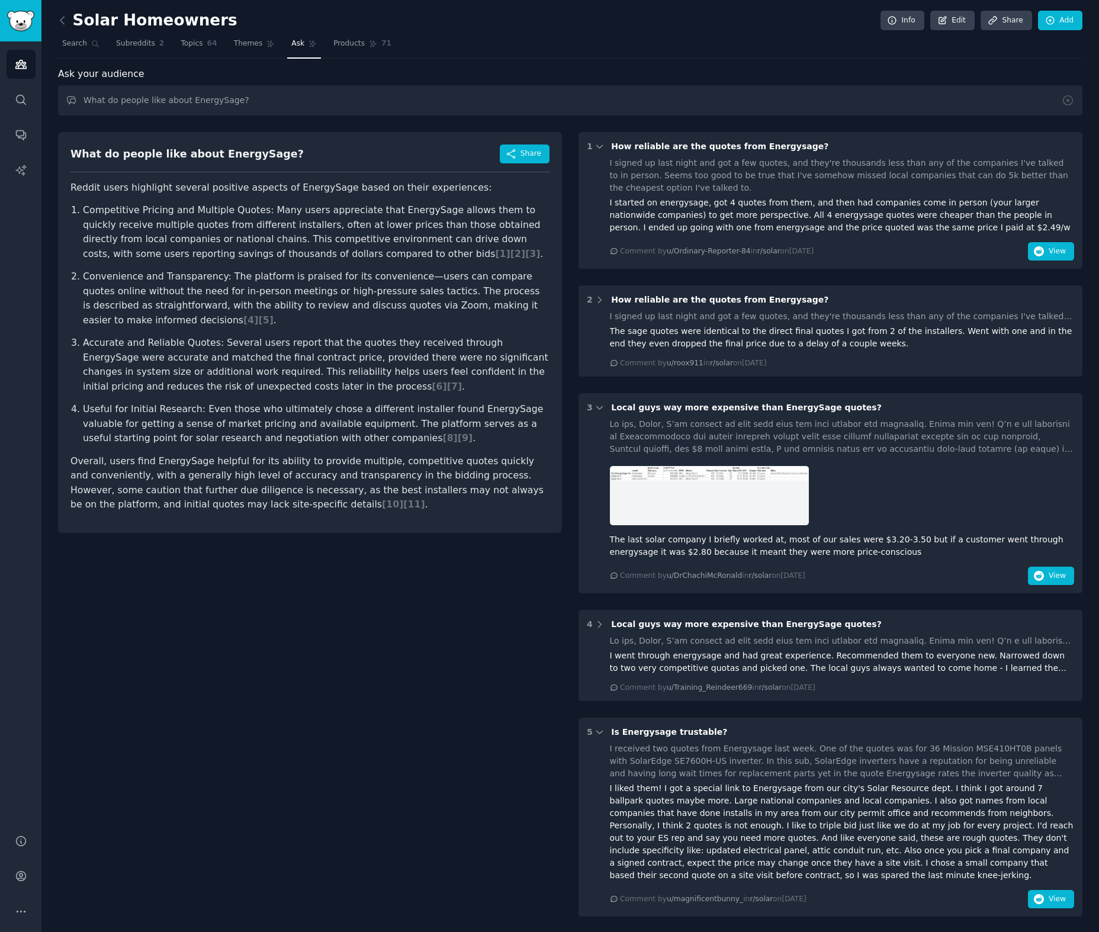
click at [296, 43] on span "Ask" at bounding box center [297, 44] width 13 height 11
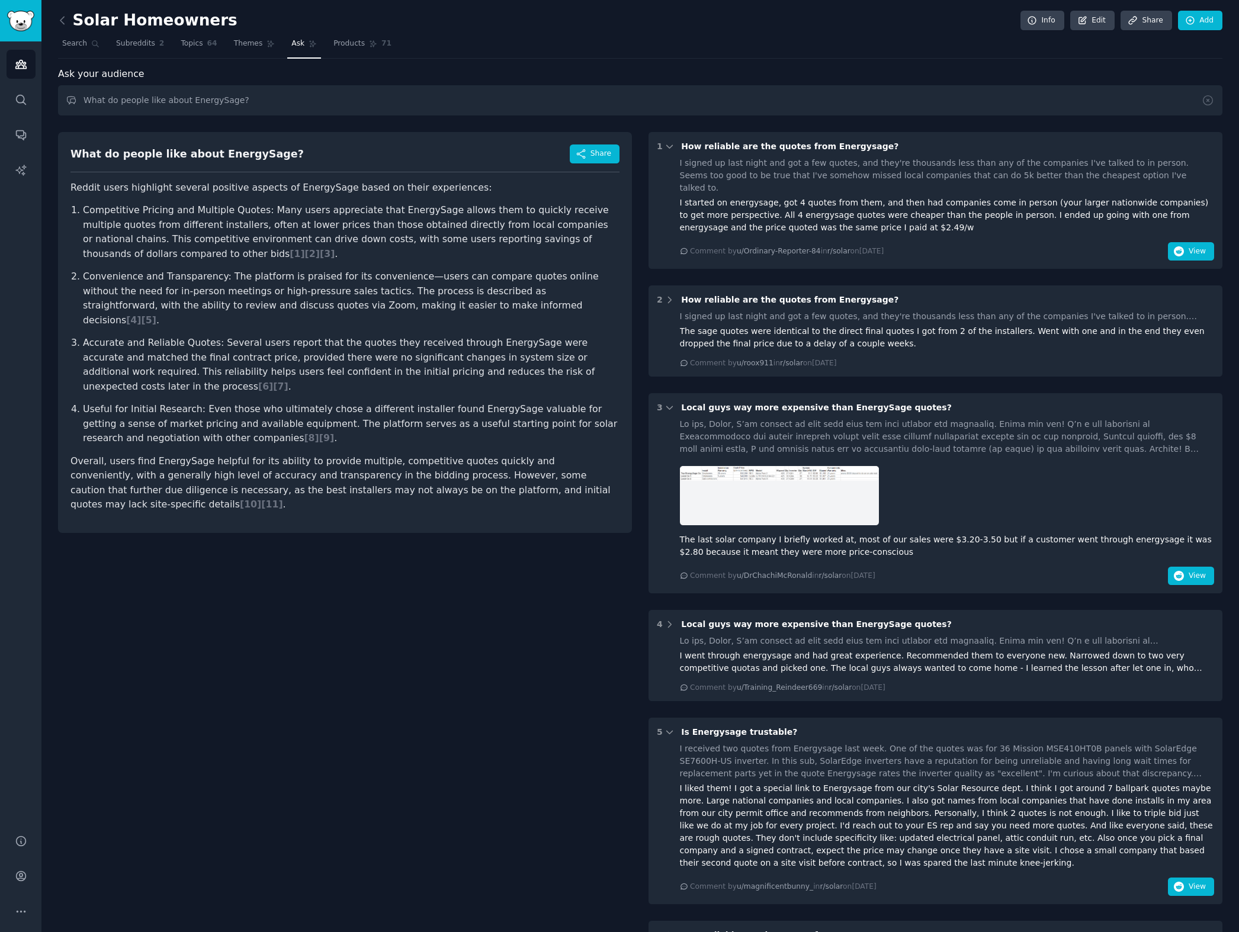
click at [296, 44] on span "Ask" at bounding box center [297, 44] width 13 height 11
click at [258, 108] on input "What do people like about EnergySage?" at bounding box center [640, 100] width 1165 height 30
click at [194, 102] on input "What do people like or disklike about SolarReviews ([DOMAIN_NAME])?" at bounding box center [640, 100] width 1165 height 30
type input "What do people like or dislike about SolarReviews ([DOMAIN_NAME])?"
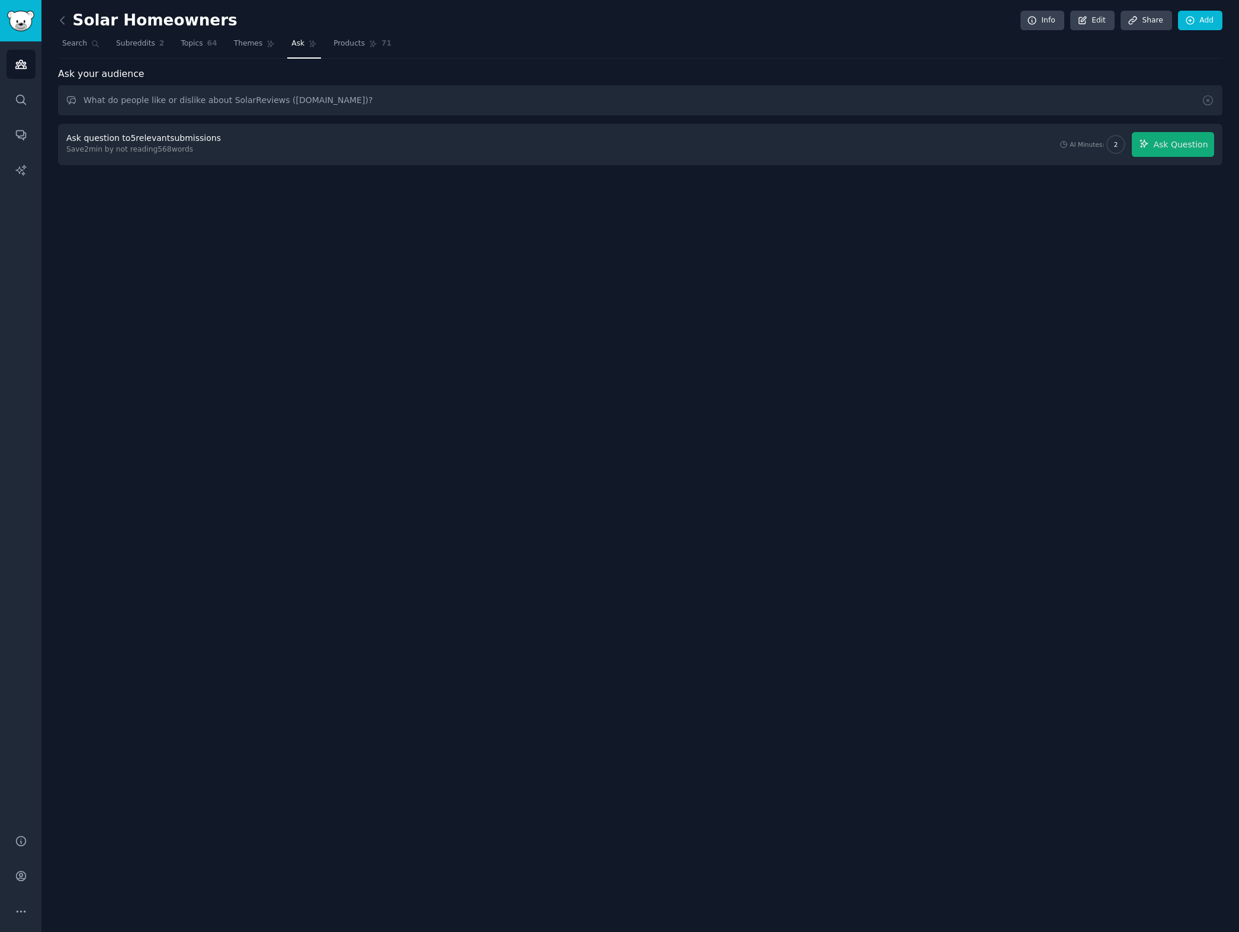
click at [1083, 233] on div "Solar Homeowners Info Edit Share Add Search Subreddits 2 Topics 64 Themes Ask P…" at bounding box center [640, 466] width 1198 height 932
click at [1160, 153] on button "Ask Question" at bounding box center [1173, 144] width 82 height 25
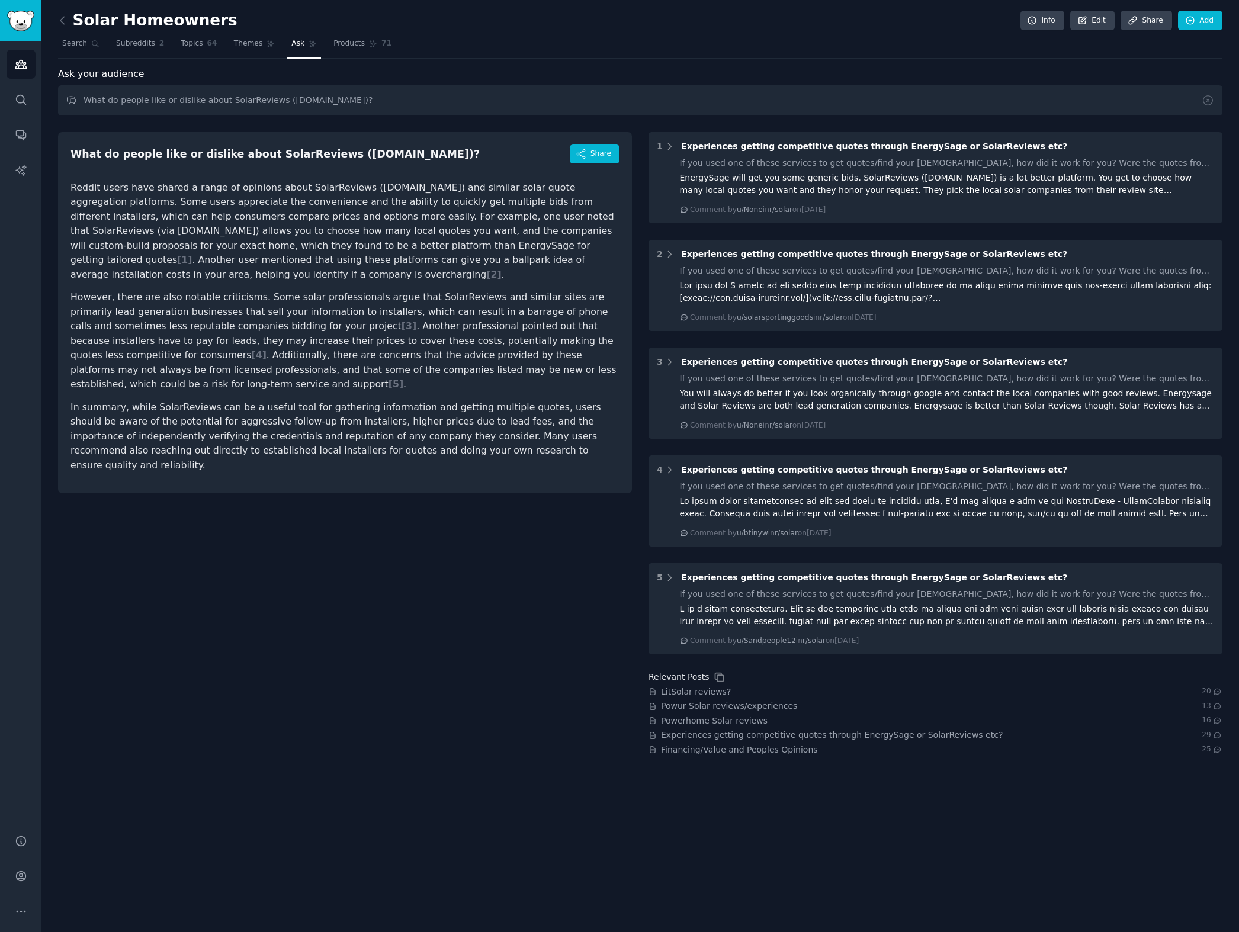
click at [530, 447] on div "What do people like or dislike about SolarReviews ([DOMAIN_NAME])? Share Reddit…" at bounding box center [345, 312] width 574 height 361
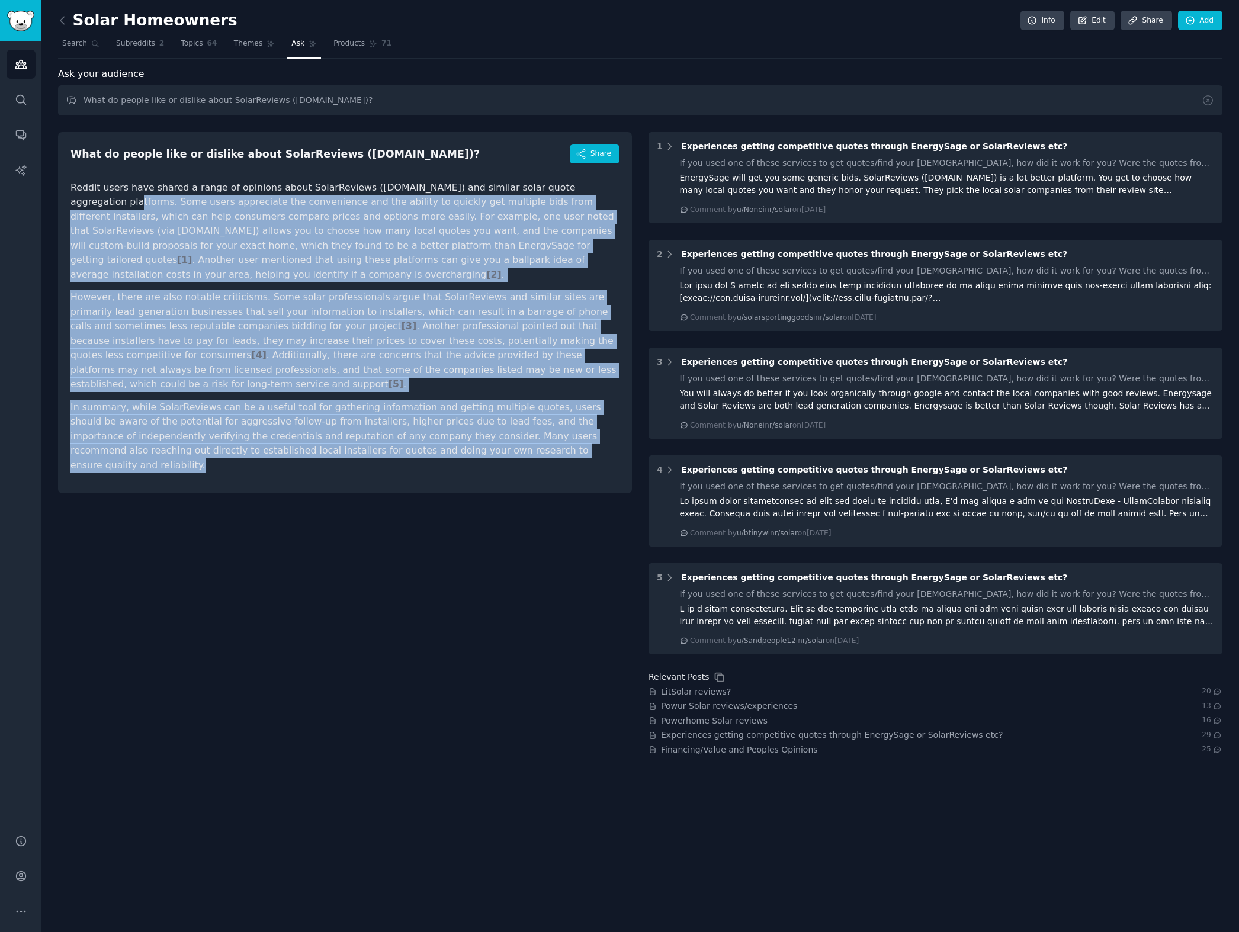
drag, startPoint x: 531, startPoint y: 450, endPoint x: 60, endPoint y: 206, distance: 530.1
click at [60, 206] on div "What do people like or dislike about SolarReviews ([DOMAIN_NAME])? Share Reddit…" at bounding box center [345, 312] width 574 height 361
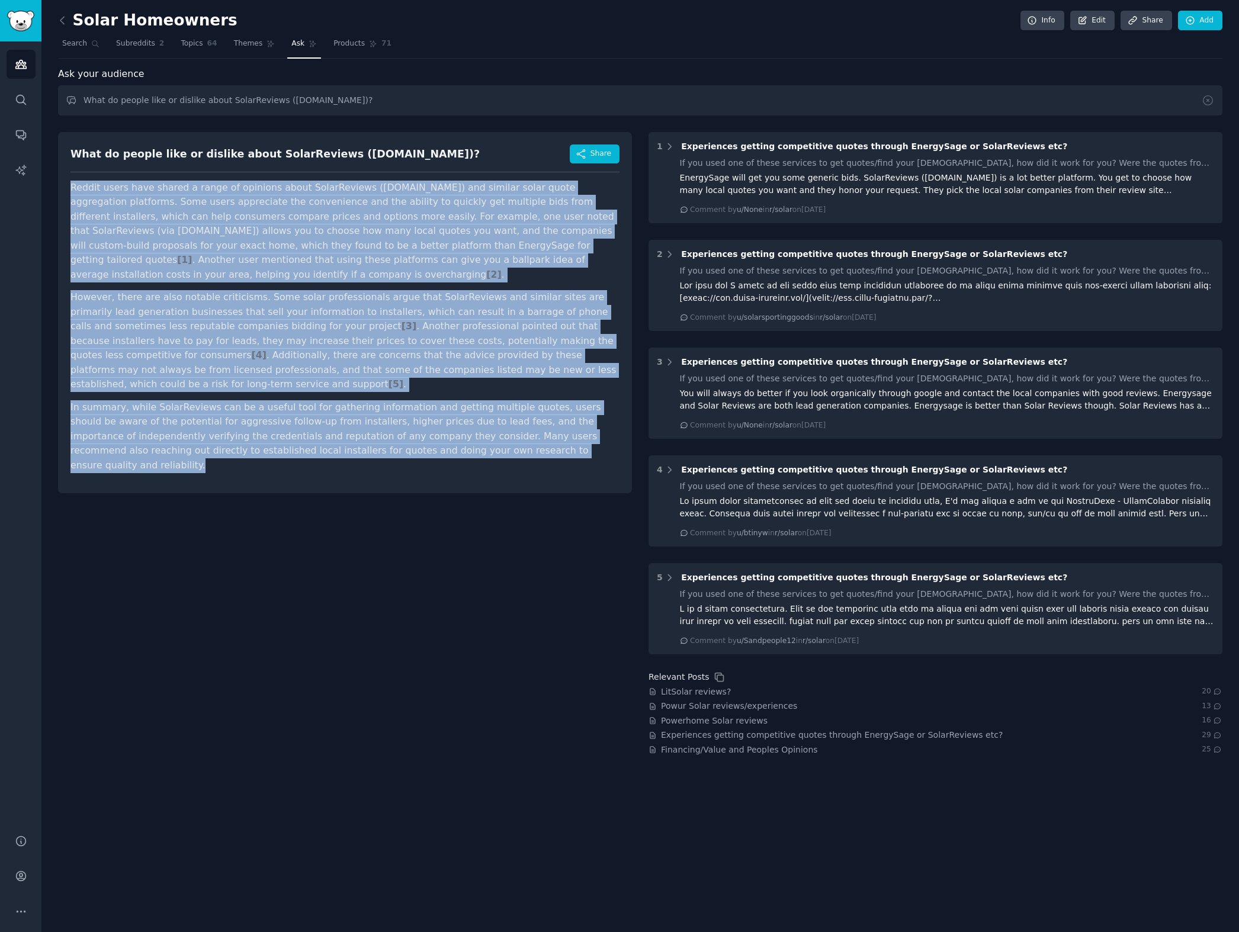
drag, startPoint x: 67, startPoint y: 189, endPoint x: 498, endPoint y: 442, distance: 499.9
click at [498, 442] on div "What do people like or dislike about SolarReviews ([DOMAIN_NAME])? Share Reddit…" at bounding box center [345, 312] width 574 height 361
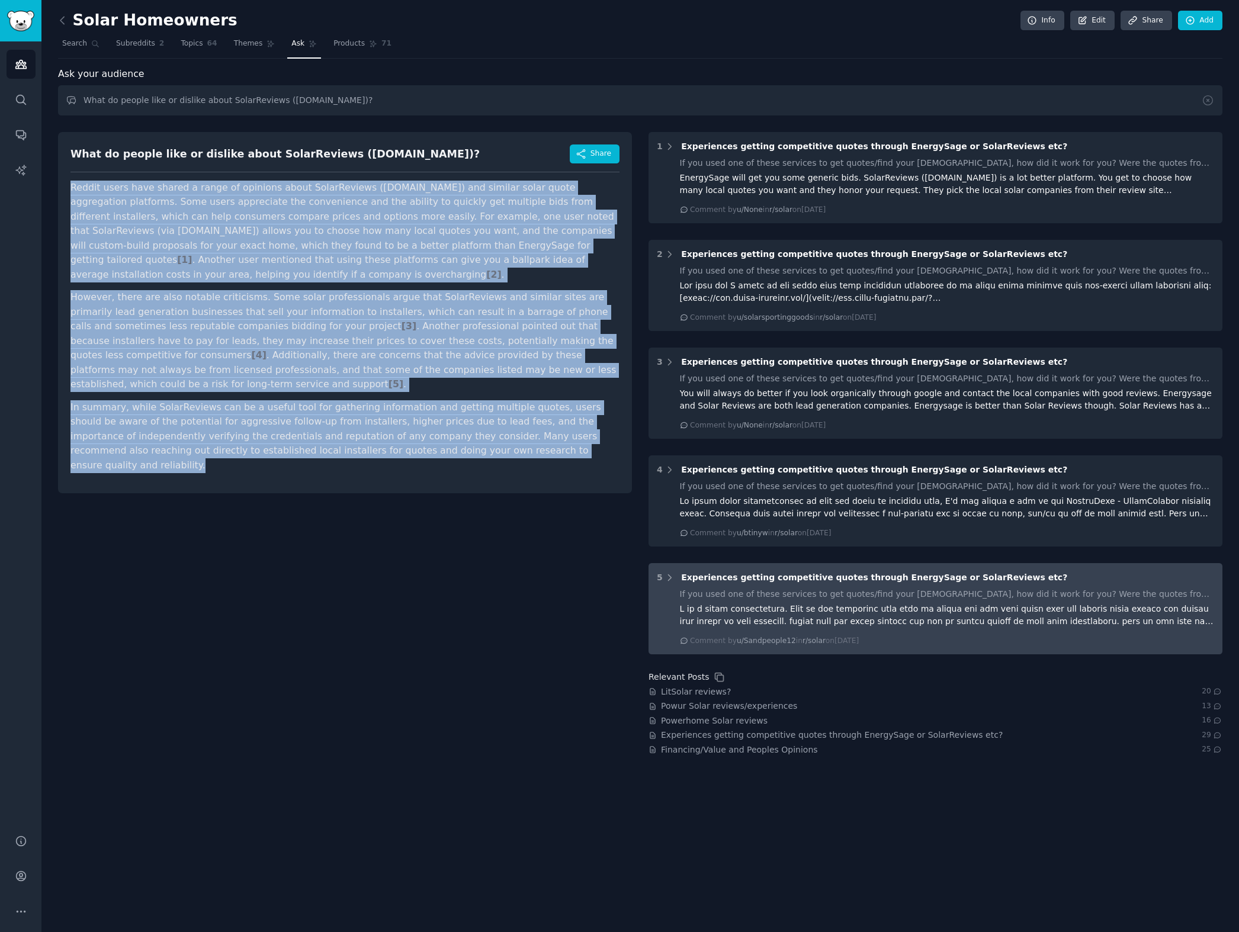
copy article "Reddit users have shared a range of opinions about SolarReviews ([DOMAIN_NAME])…"
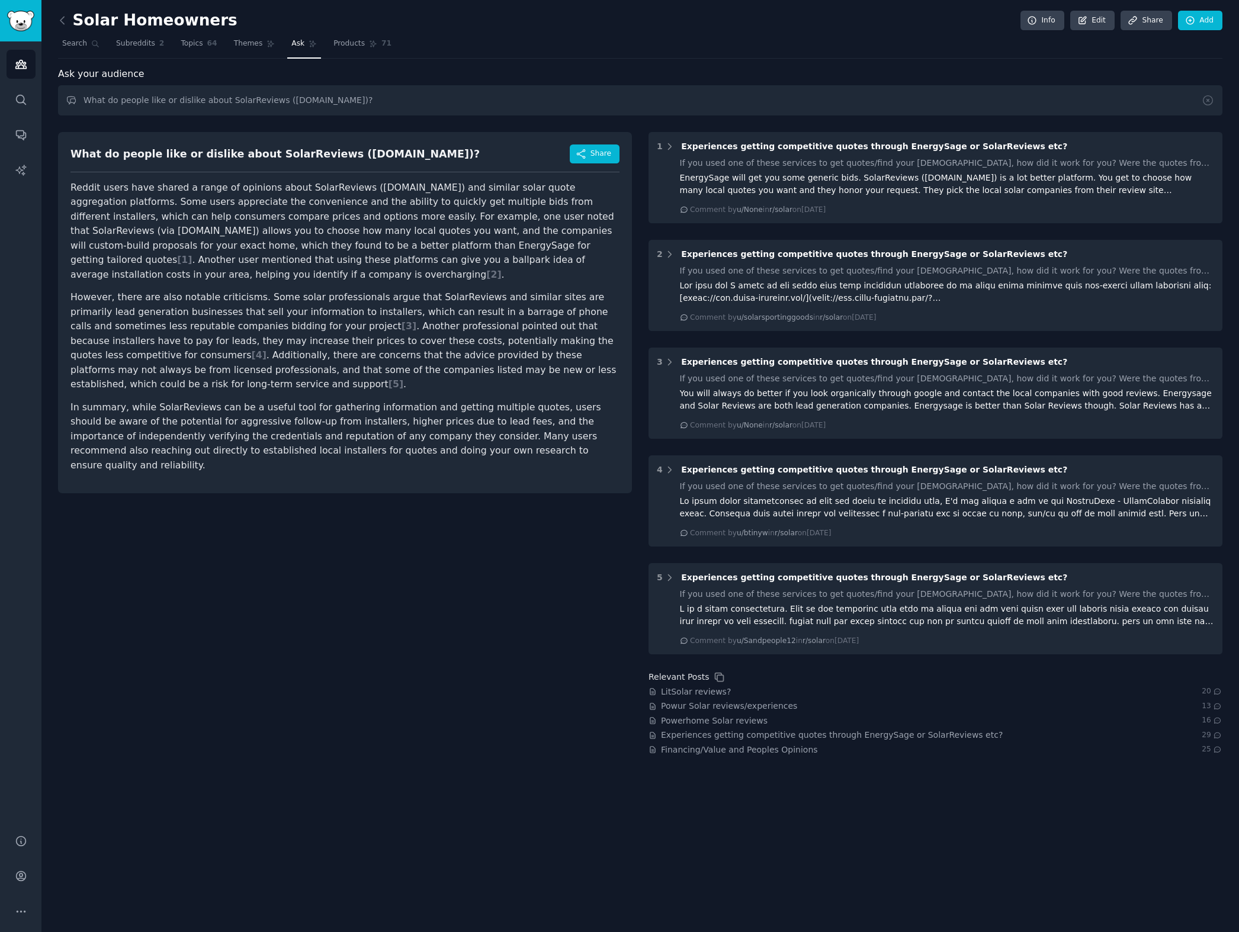
click at [589, 486] on div "What do people like or dislike about SolarReviews ([DOMAIN_NAME])? Share Reddit…" at bounding box center [345, 440] width 574 height 633
click at [670, 692] on span "LitSolar reviews?" at bounding box center [696, 692] width 70 height 12
click at [672, 707] on span "Powur Solar reviews/experiences" at bounding box center [729, 706] width 136 height 12
click at [675, 720] on span "Powerhome Solar reviews" at bounding box center [714, 721] width 107 height 12
click at [675, 732] on span "Experiences getting competitive quotes through EnergySage or SolarReviews etc?" at bounding box center [832, 735] width 342 height 12
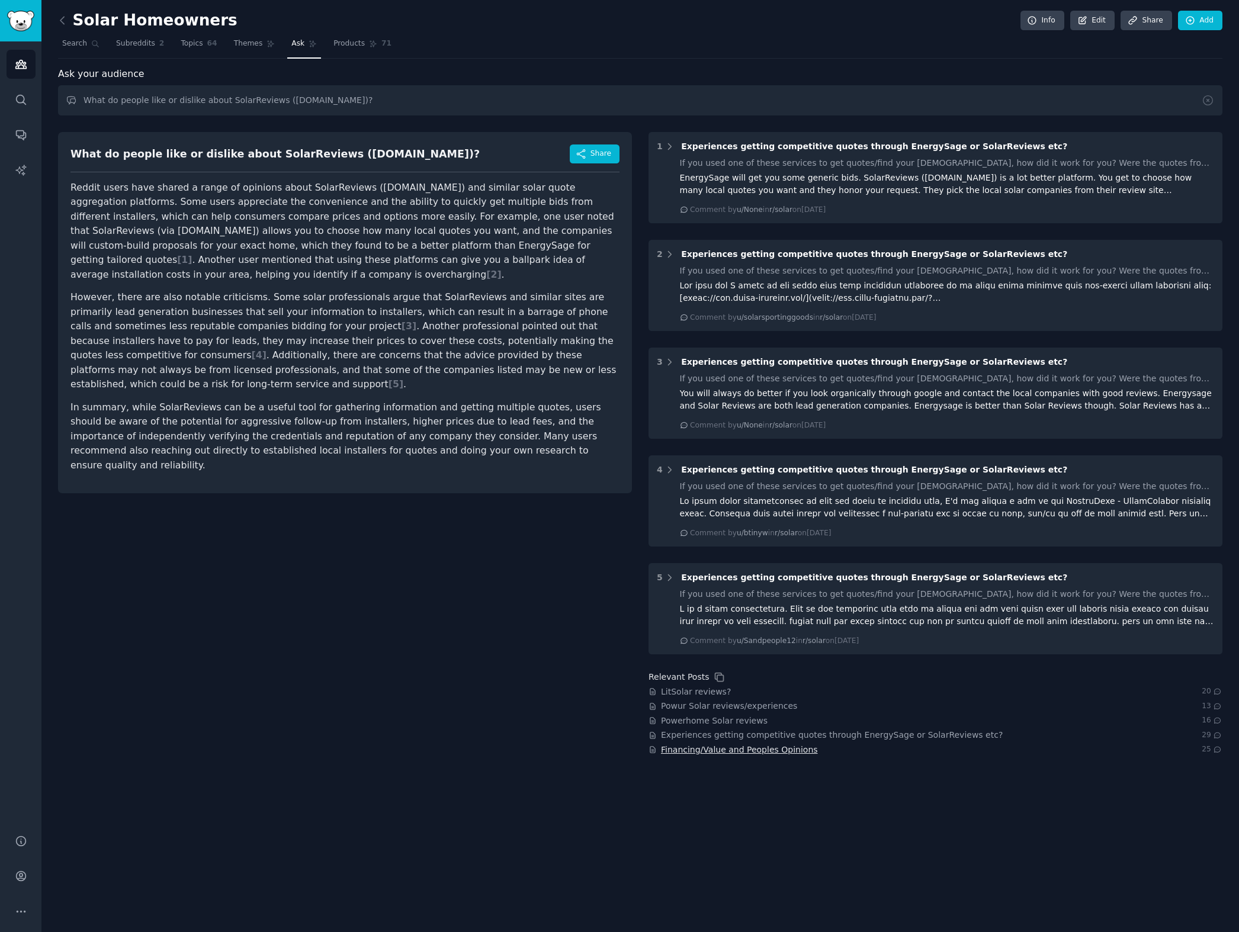
click at [676, 752] on span "Financing/Value and Peoples Opinions" at bounding box center [739, 750] width 157 height 12
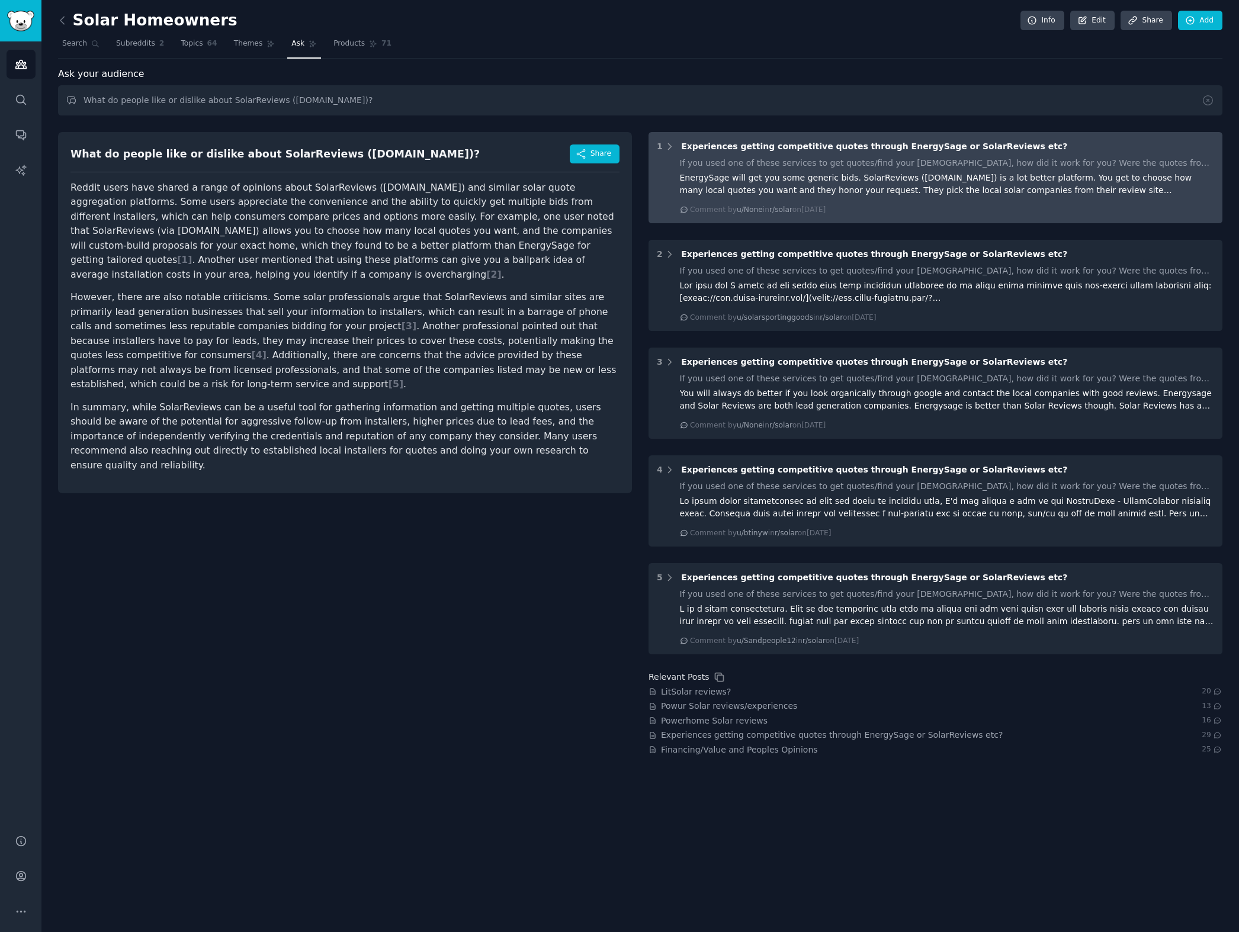
click at [860, 149] on span "Experiences getting competitive quotes through EnergySage or SolarReviews etc?" at bounding box center [874, 146] width 386 height 9
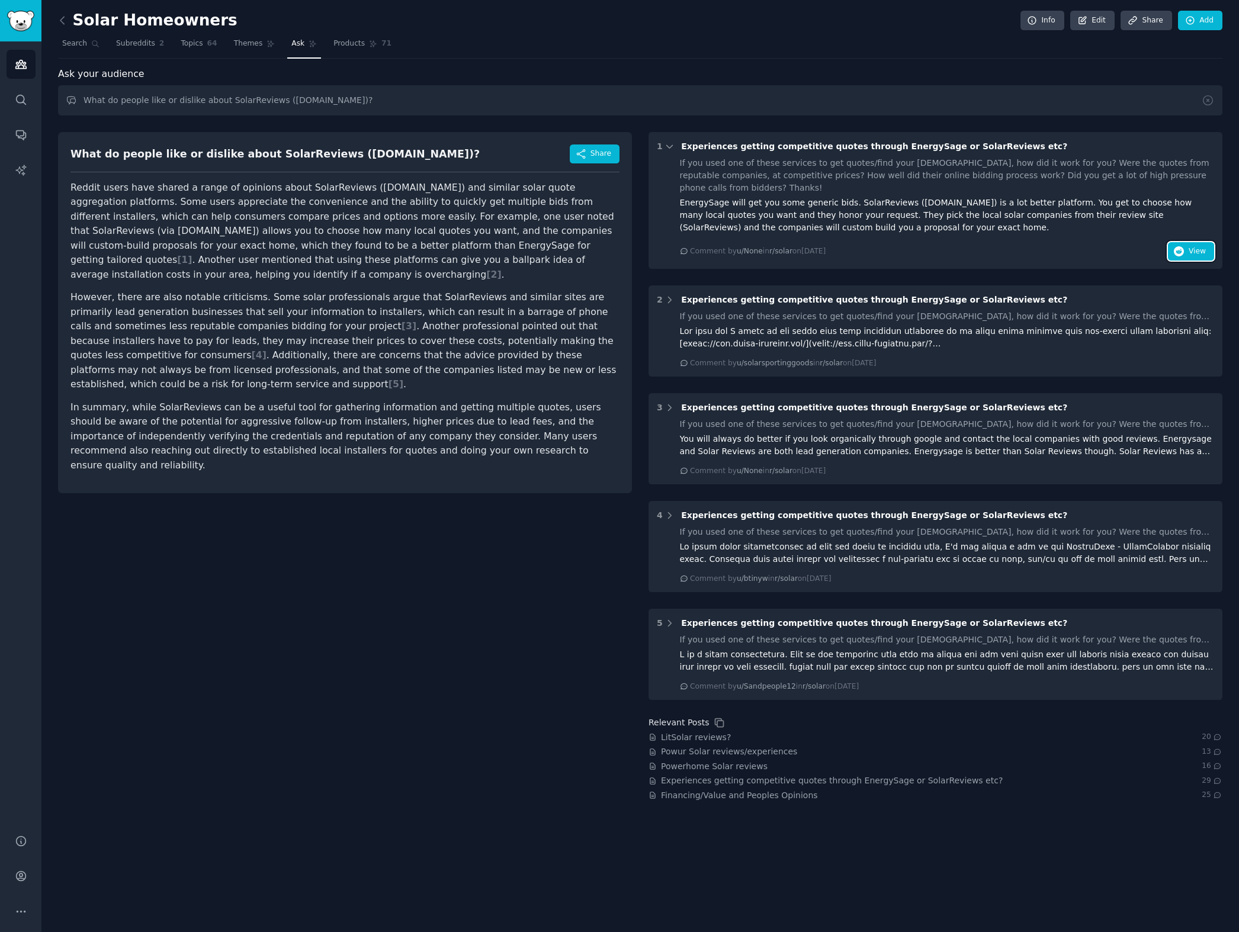
drag, startPoint x: 1181, startPoint y: 241, endPoint x: 1181, endPoint y: 223, distance: 17.8
click at [1182, 246] on icon "button" at bounding box center [1179, 251] width 11 height 11
drag, startPoint x: 424, startPoint y: 671, endPoint x: 469, endPoint y: 652, distance: 48.6
click at [424, 670] on div "What do people like or dislike about SolarReviews ([DOMAIN_NAME])? Share Reddit…" at bounding box center [345, 463] width 574 height 678
drag, startPoint x: 150, startPoint y: 842, endPoint x: 42, endPoint y: 864, distance: 110.5
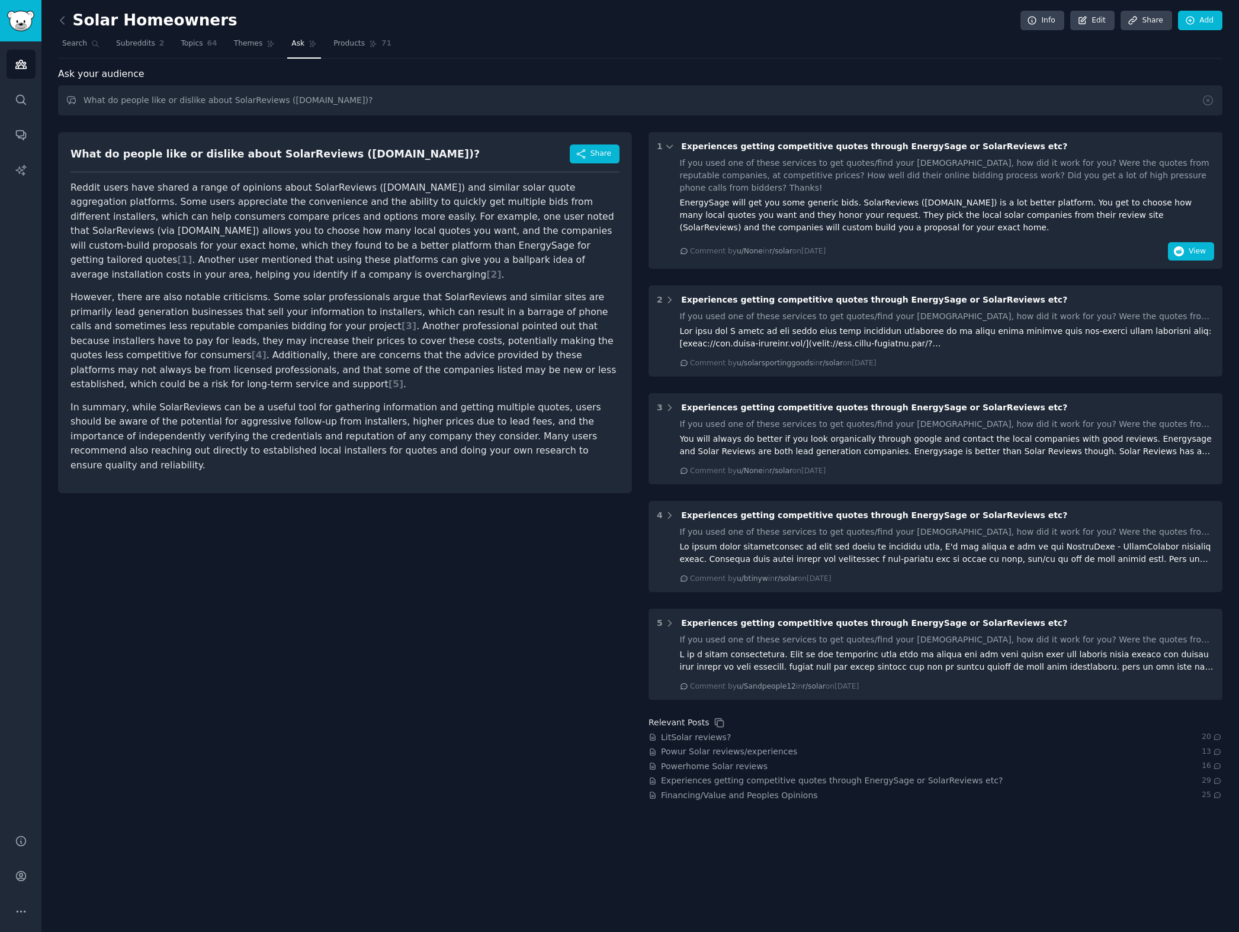
click at [136, 849] on div "Solar Homeowners Info Edit Share Add Search Subreddits 2 Topics 64 Themes Ask P…" at bounding box center [640, 466] width 1198 height 932
click at [23, 867] on link "Account" at bounding box center [21, 876] width 29 height 29
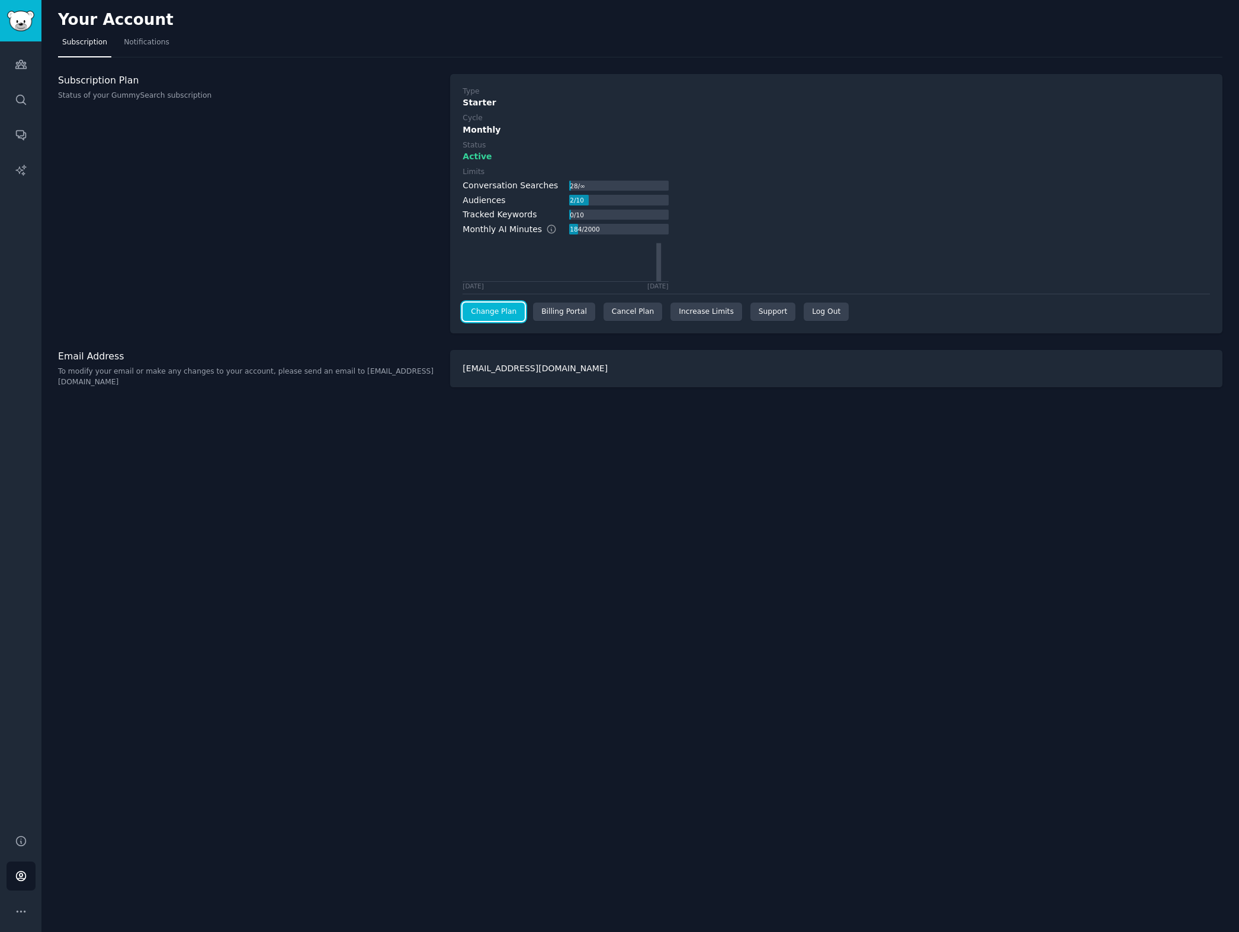
click at [485, 311] on link "Change Plan" at bounding box center [494, 312] width 62 height 19
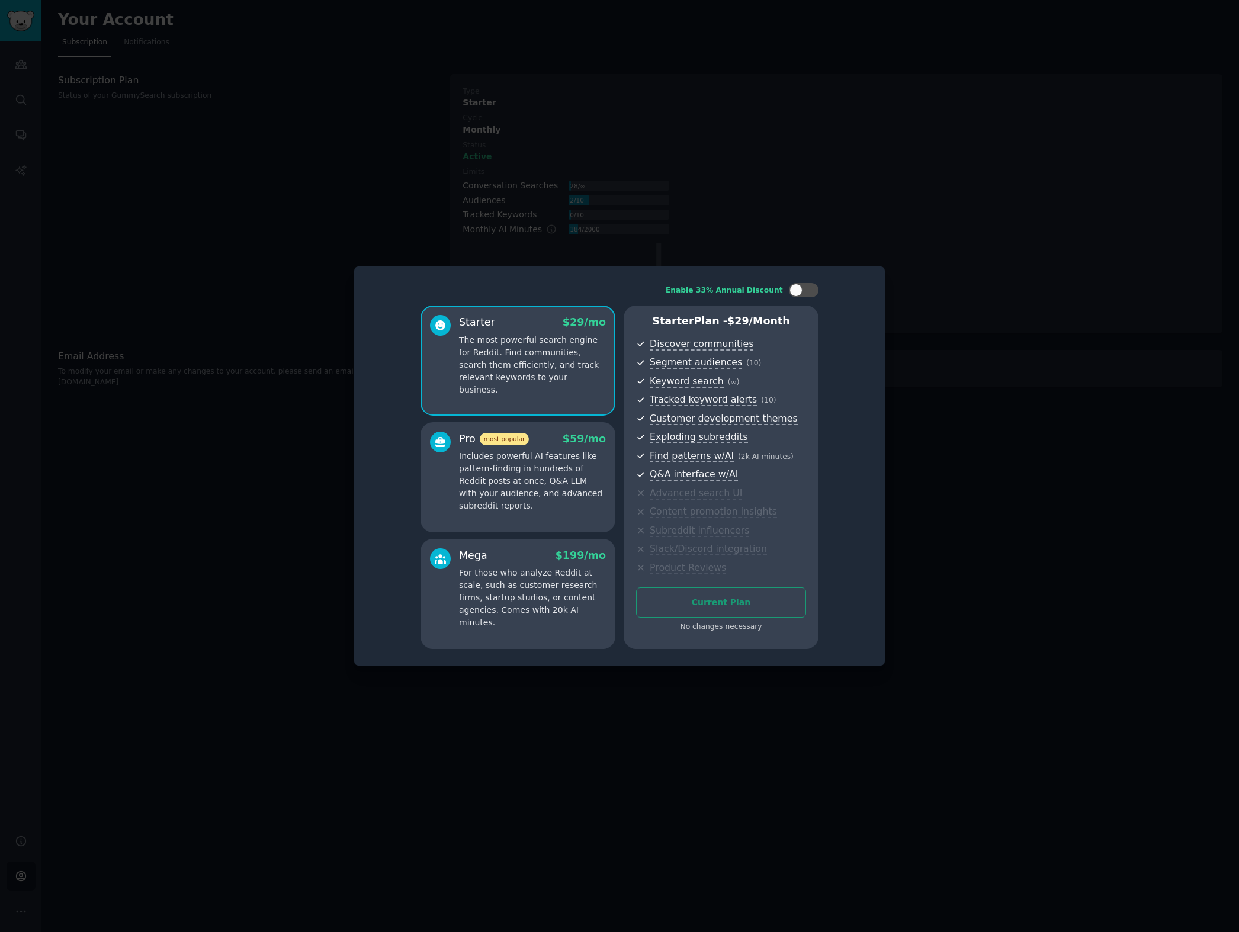
click at [546, 347] on p "The most powerful search engine for Reddit. Find communities, search them effic…" at bounding box center [532, 365] width 147 height 62
click at [928, 248] on div at bounding box center [619, 466] width 1239 height 932
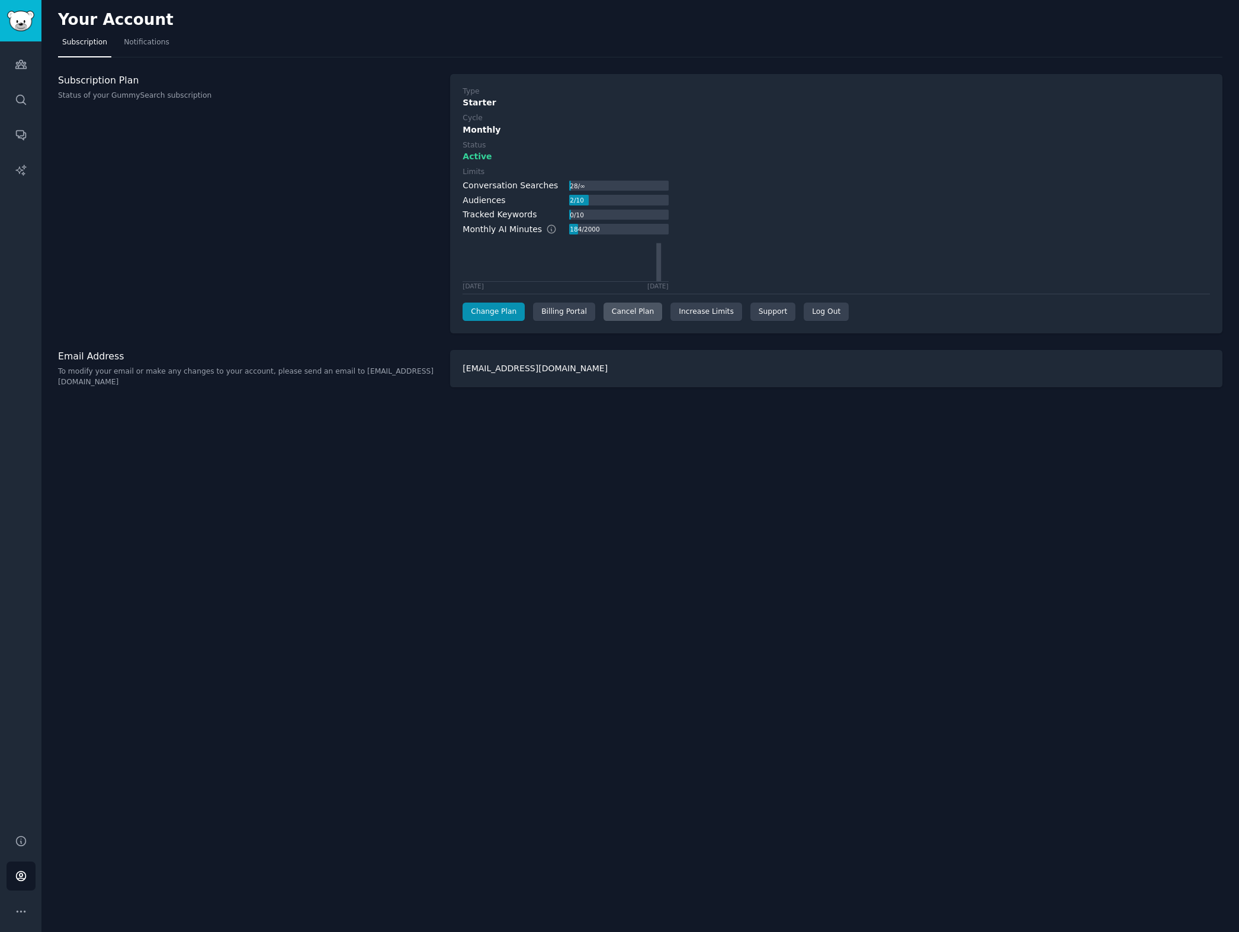
click at [644, 313] on div "Cancel Plan" at bounding box center [633, 312] width 59 height 19
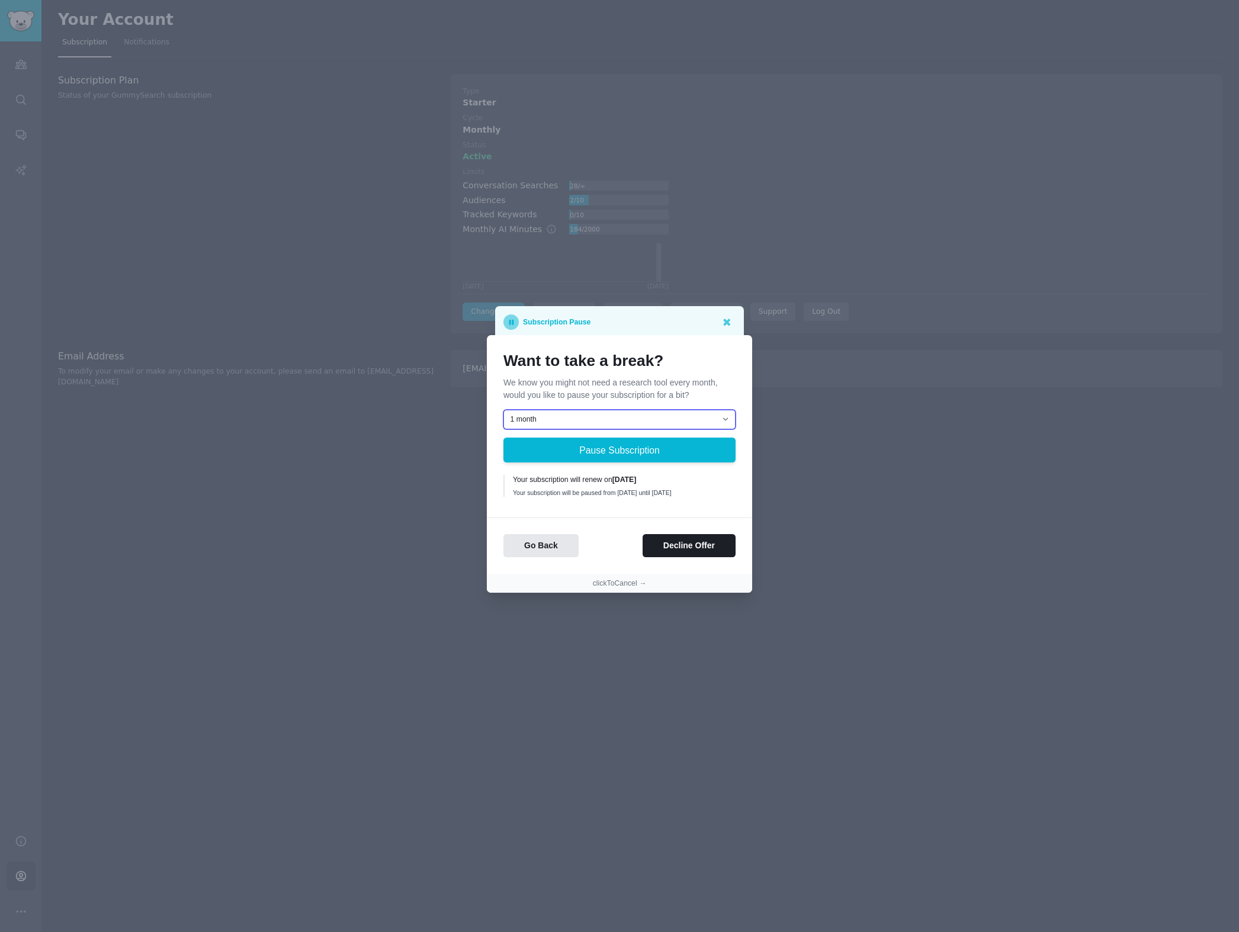
click at [608, 414] on select "1 month 2 months 3 months Choose a custom date to resume" at bounding box center [619, 420] width 232 height 20
click at [682, 544] on button "Decline Offer" at bounding box center [689, 545] width 93 height 23
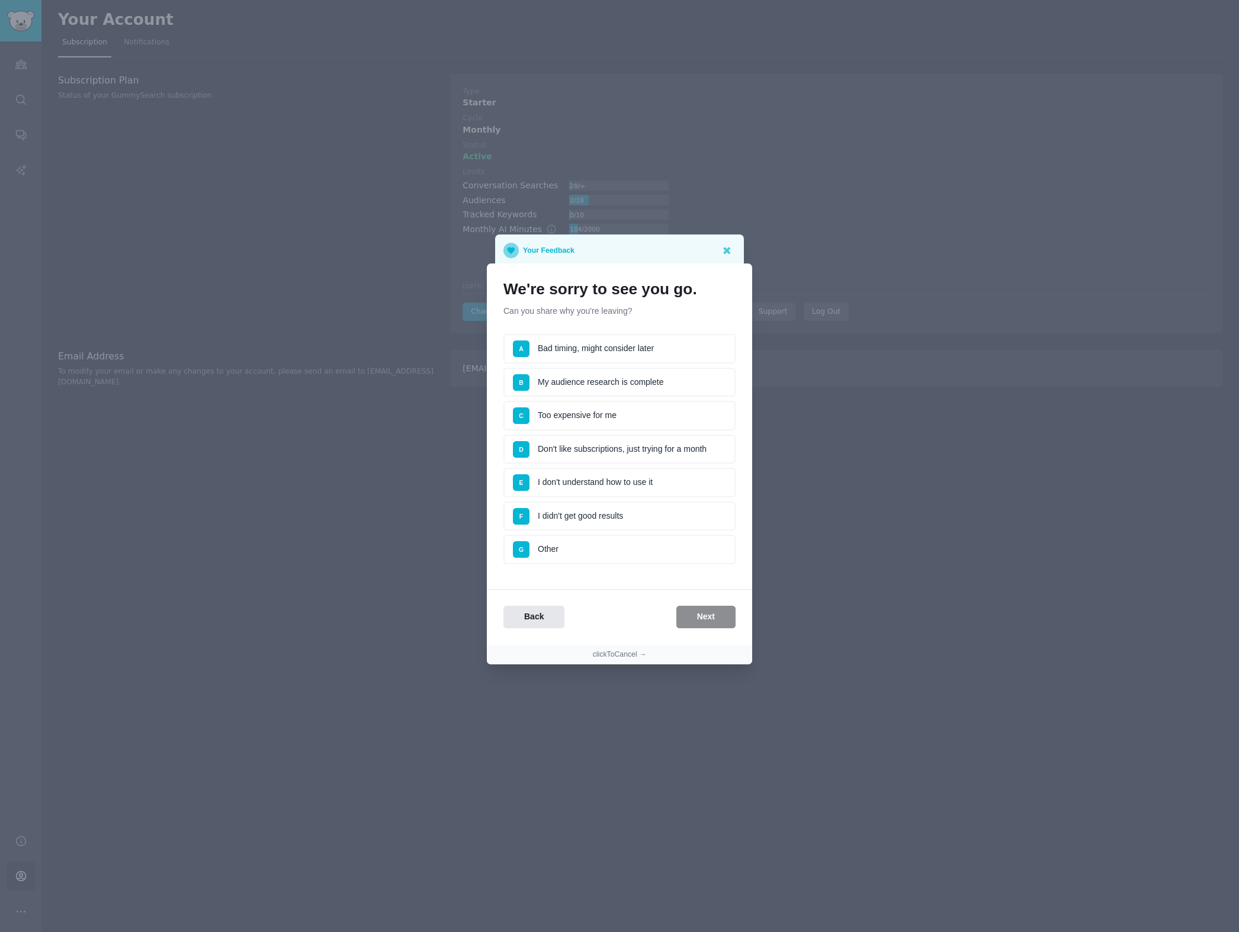
click at [601, 522] on li "F I didn't get good results" at bounding box center [619, 517] width 232 height 30
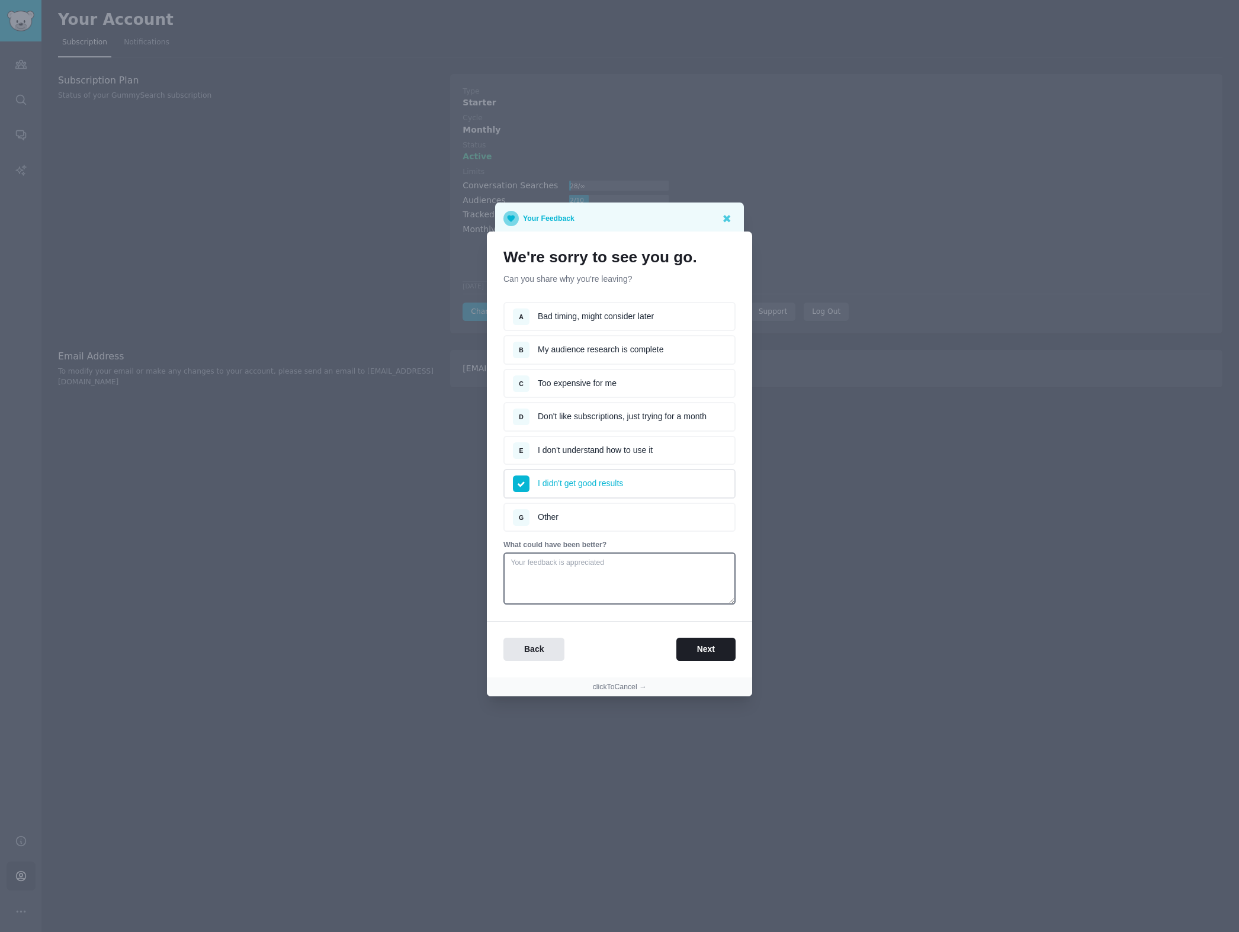
click at [602, 478] on li "I didn't get good results" at bounding box center [619, 484] width 232 height 30
click at [642, 345] on li "B My audience research is complete" at bounding box center [619, 350] width 232 height 30
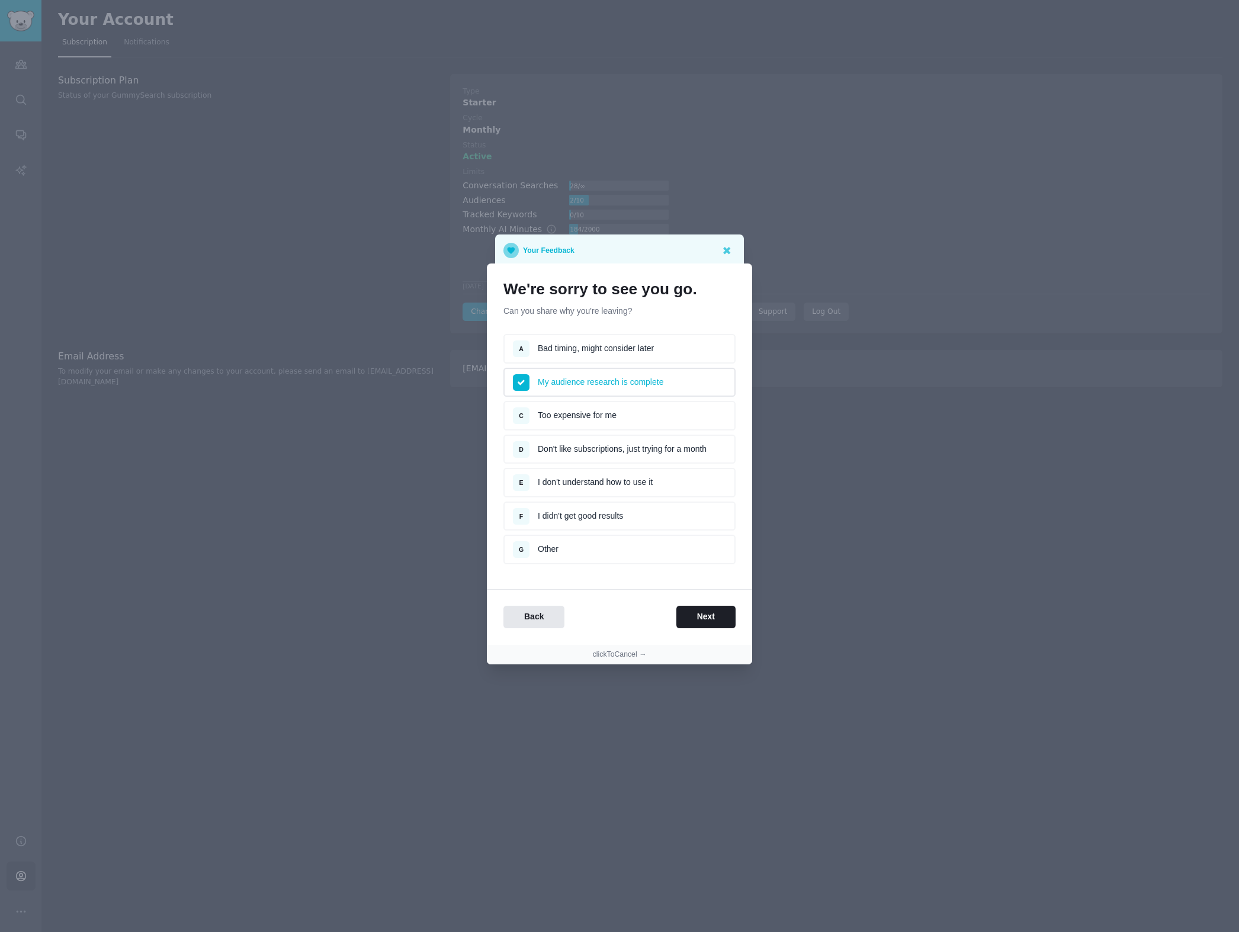
click at [641, 348] on li "A Bad timing, might consider later" at bounding box center [619, 349] width 232 height 30
click at [620, 410] on li "C Too expensive for me" at bounding box center [619, 416] width 232 height 30
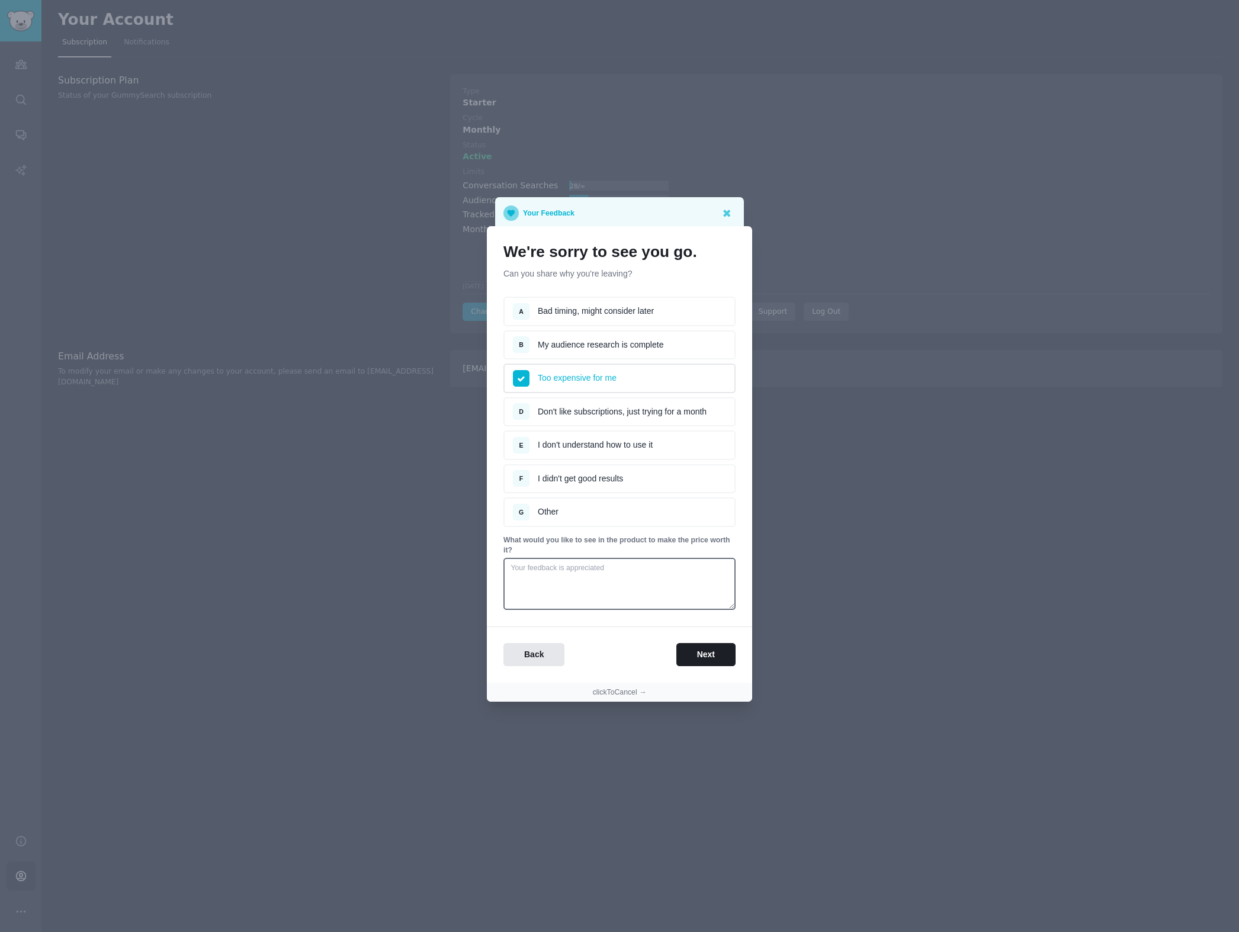
click at [617, 323] on li "A Bad timing, might consider later" at bounding box center [619, 312] width 232 height 30
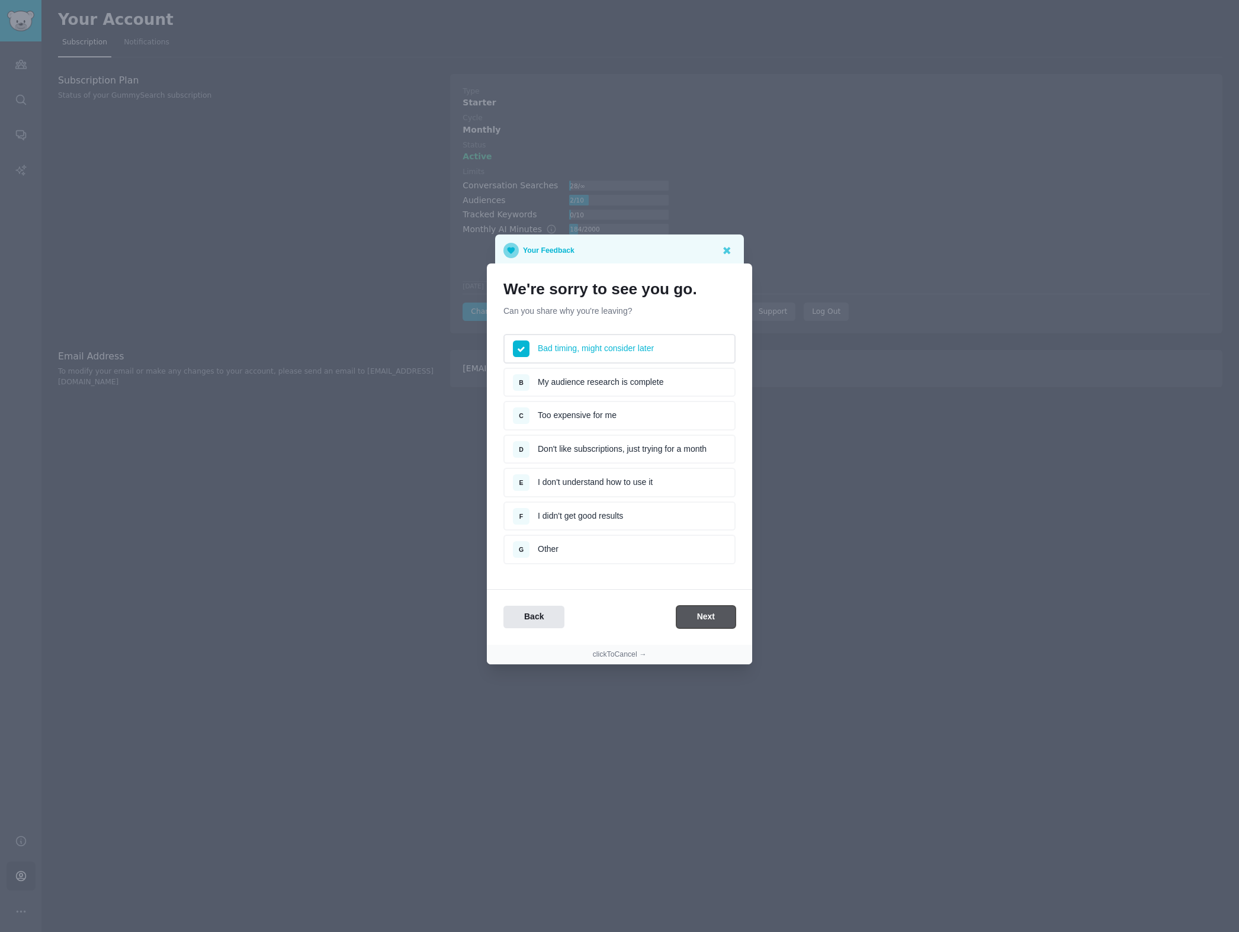
click at [707, 619] on button "Next" at bounding box center [705, 617] width 59 height 23
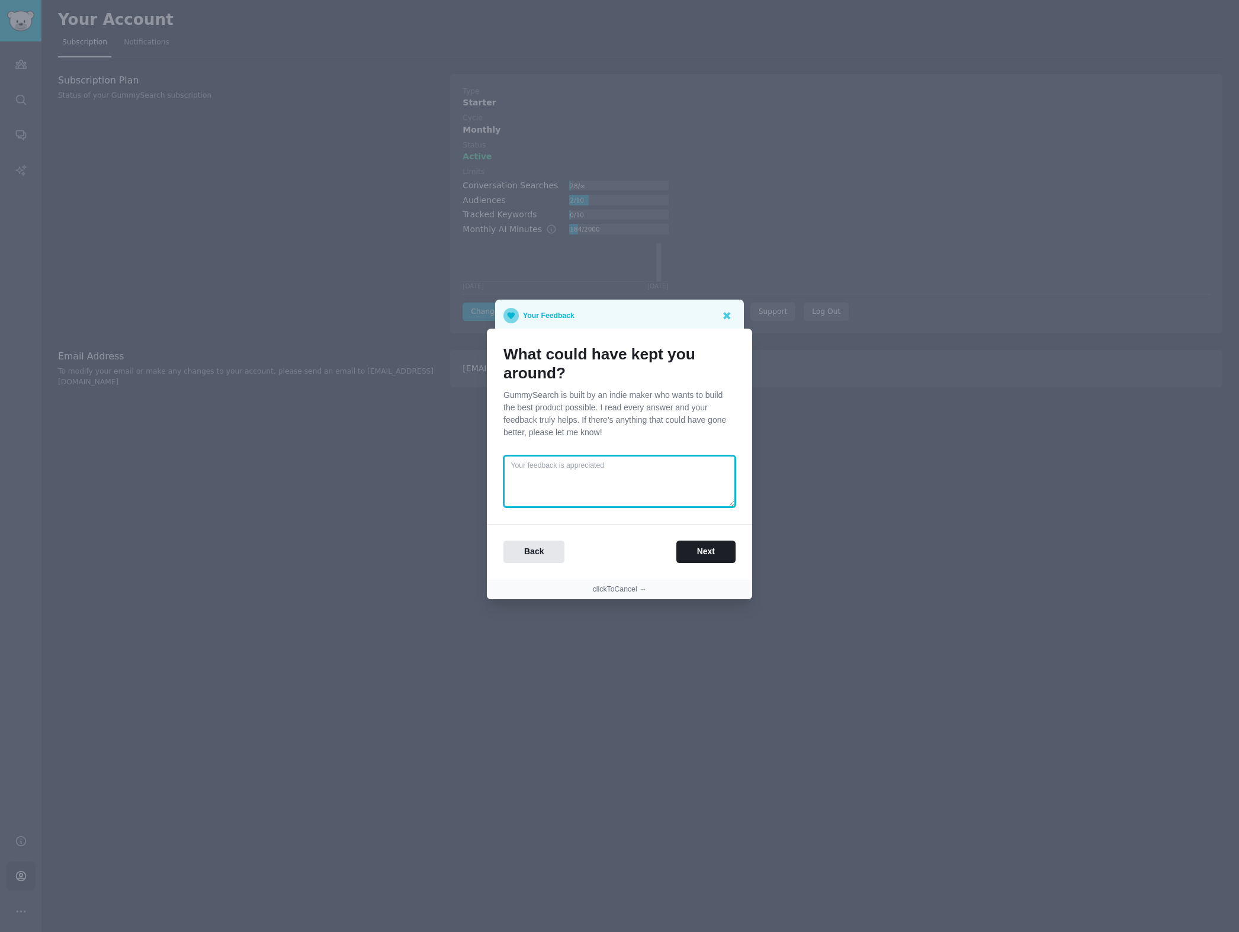
click at [645, 473] on textarea at bounding box center [619, 482] width 232 height 52
type textarea "i notice you don't do a FULL search but rather a subset of posts."
click at [715, 557] on button "Next" at bounding box center [705, 552] width 59 height 23
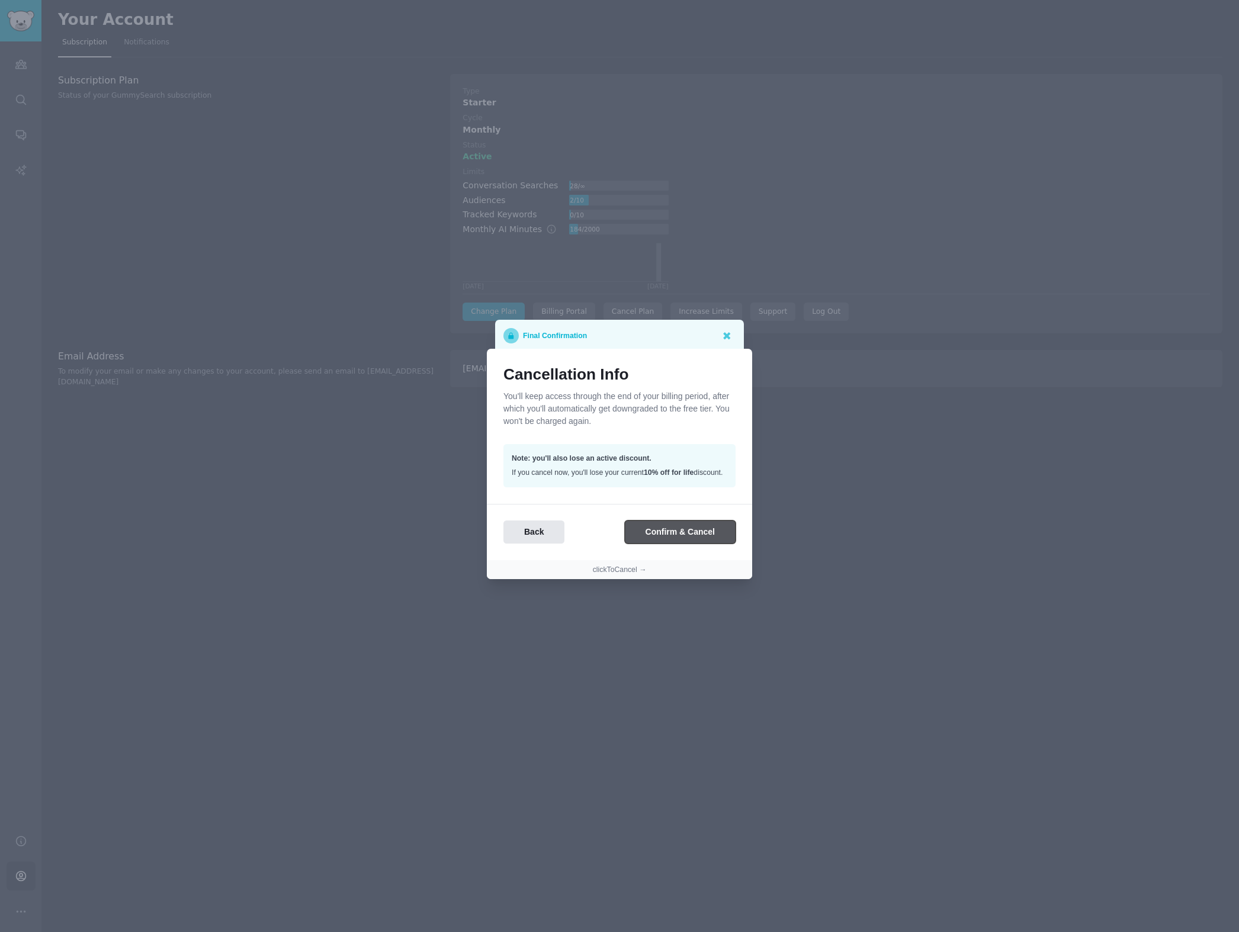
click at [680, 538] on button "Confirm & Cancel" at bounding box center [680, 532] width 111 height 23
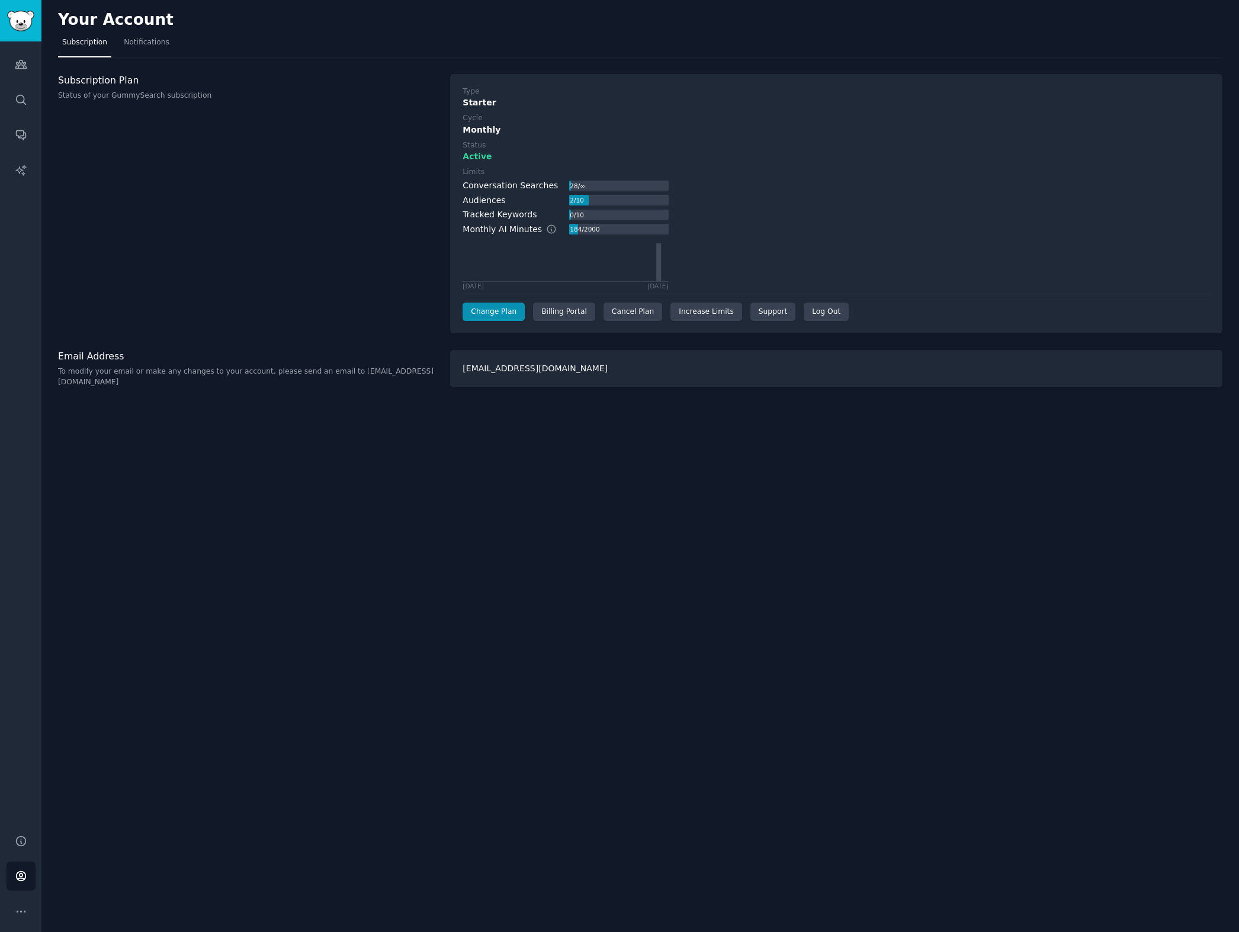
click at [404, 487] on div "Your Account Subscription Notifications Subscription Plan Status of your GummyS…" at bounding box center [640, 466] width 1198 height 932
click at [22, 65] on icon "Sidebar" at bounding box center [20, 64] width 11 height 8
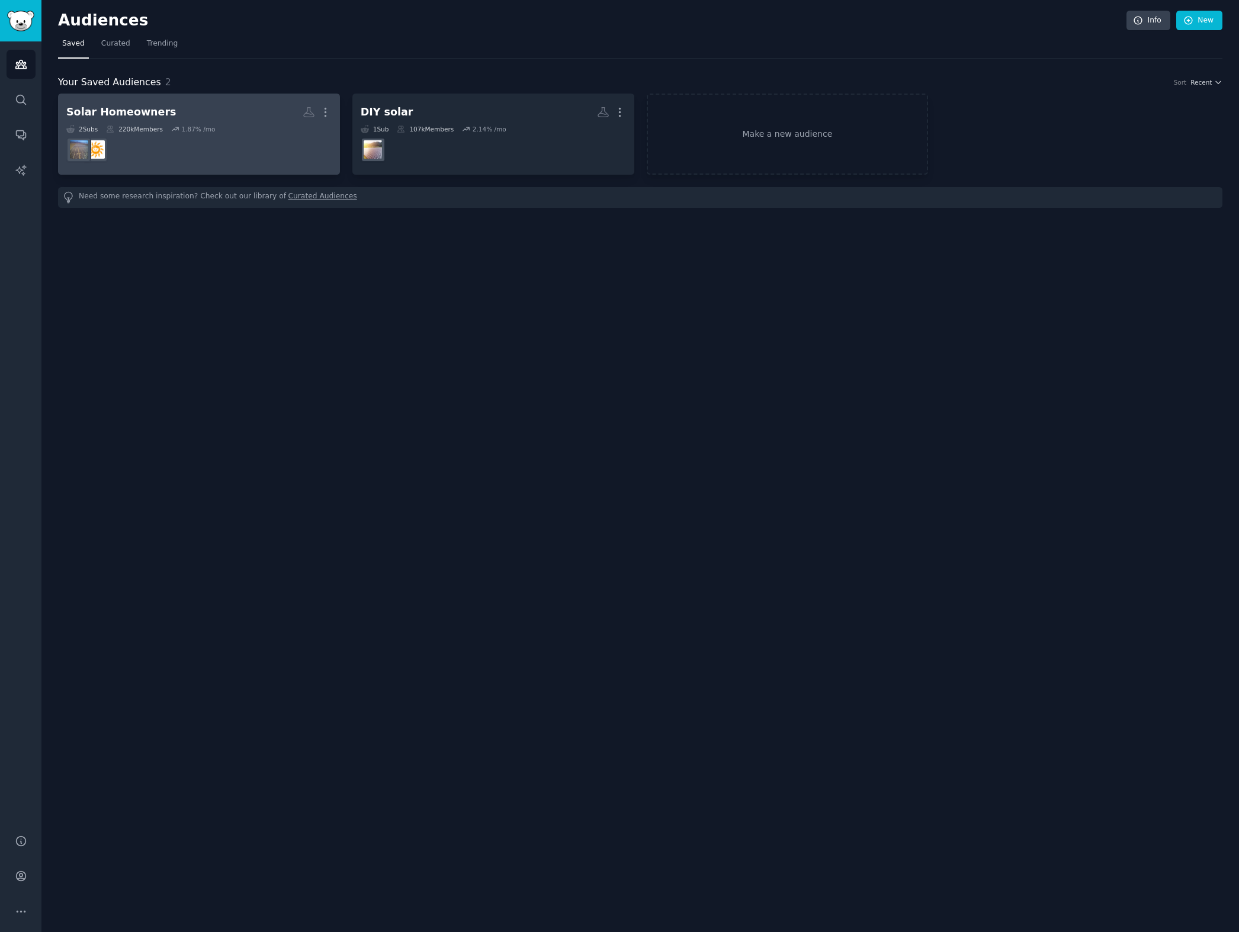
click at [209, 102] on h2 "Solar Homeowners More" at bounding box center [198, 112] width 265 height 21
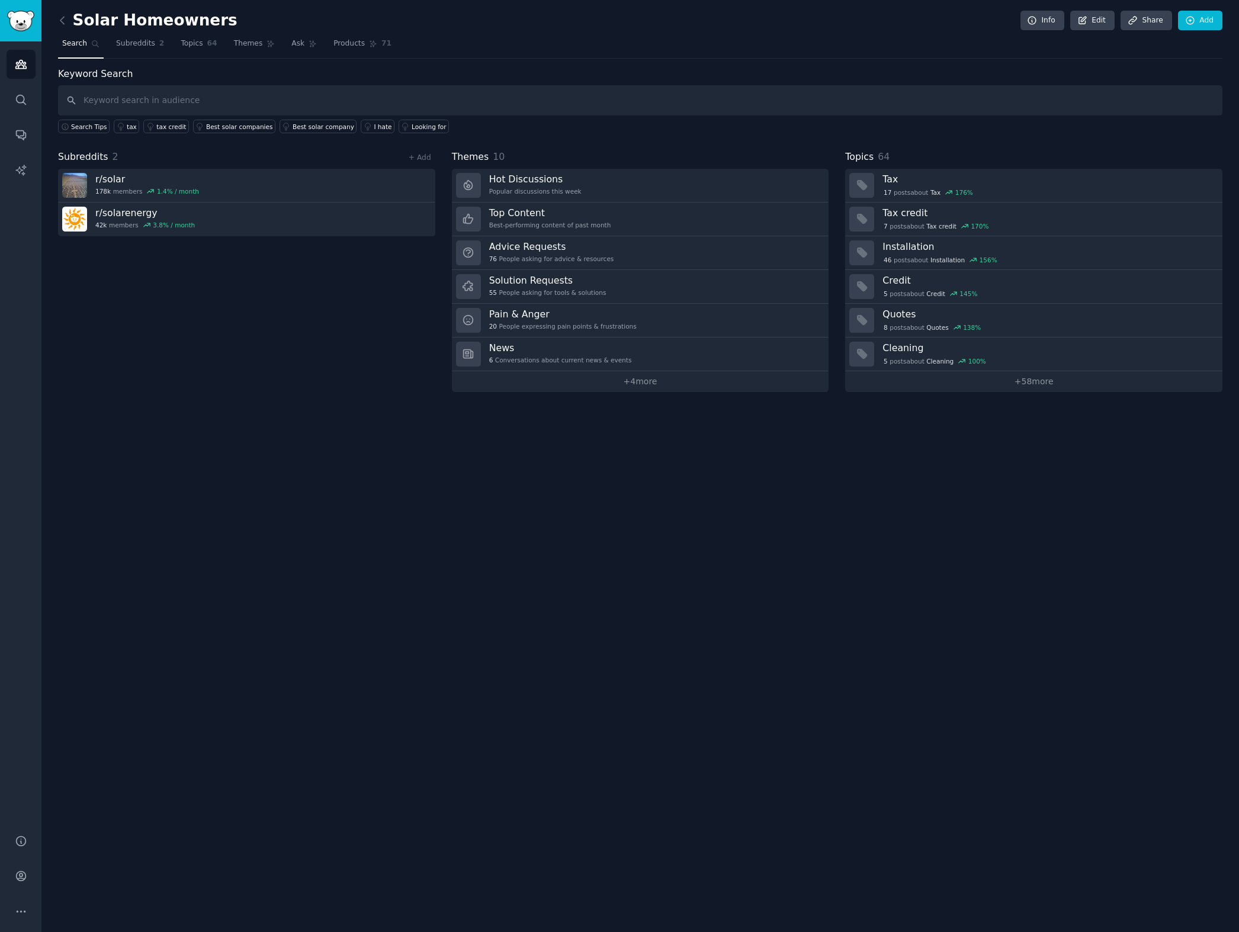
click at [941, 479] on div "Solar Homeowners Info Edit Share Add Search Subreddits 2 Topics 64 Themes Ask P…" at bounding box center [640, 466] width 1198 height 932
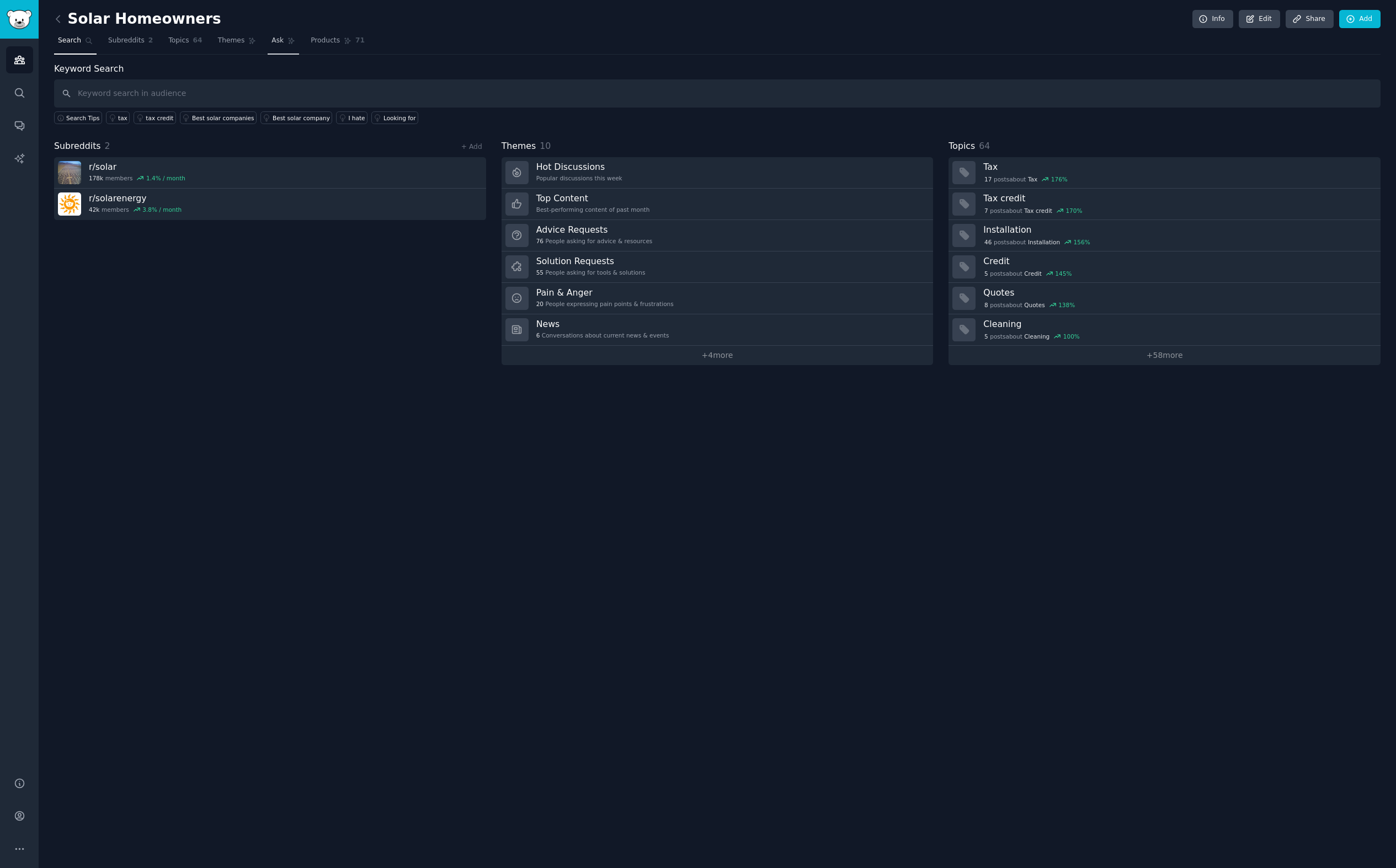
click at [278, 45] on span "Ask" at bounding box center [277, 41] width 12 height 10
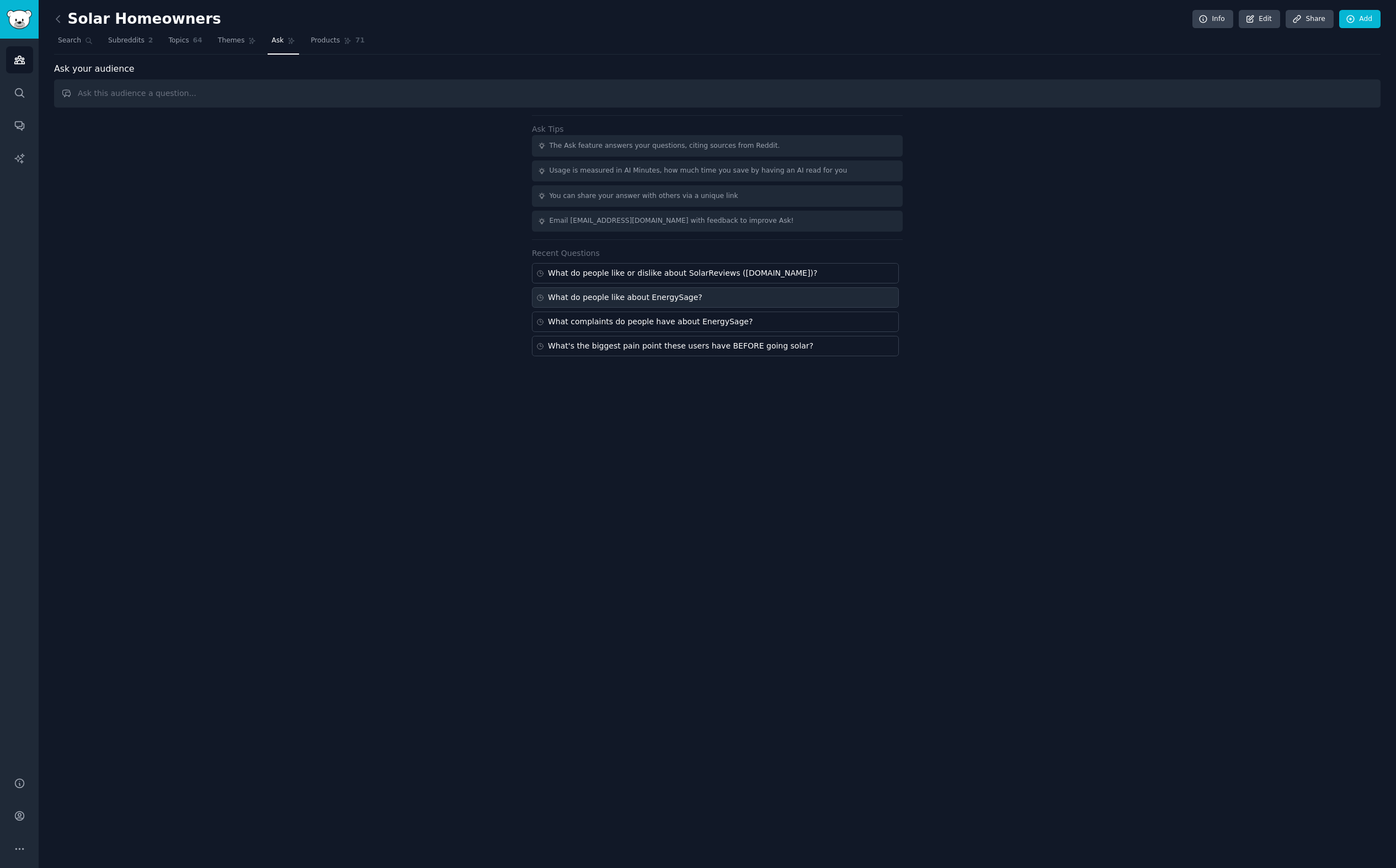
click at [701, 294] on div "What do people like about EnergySage?" at bounding box center [715, 298] width 367 height 20
type input "What do people like about EnergySage?"
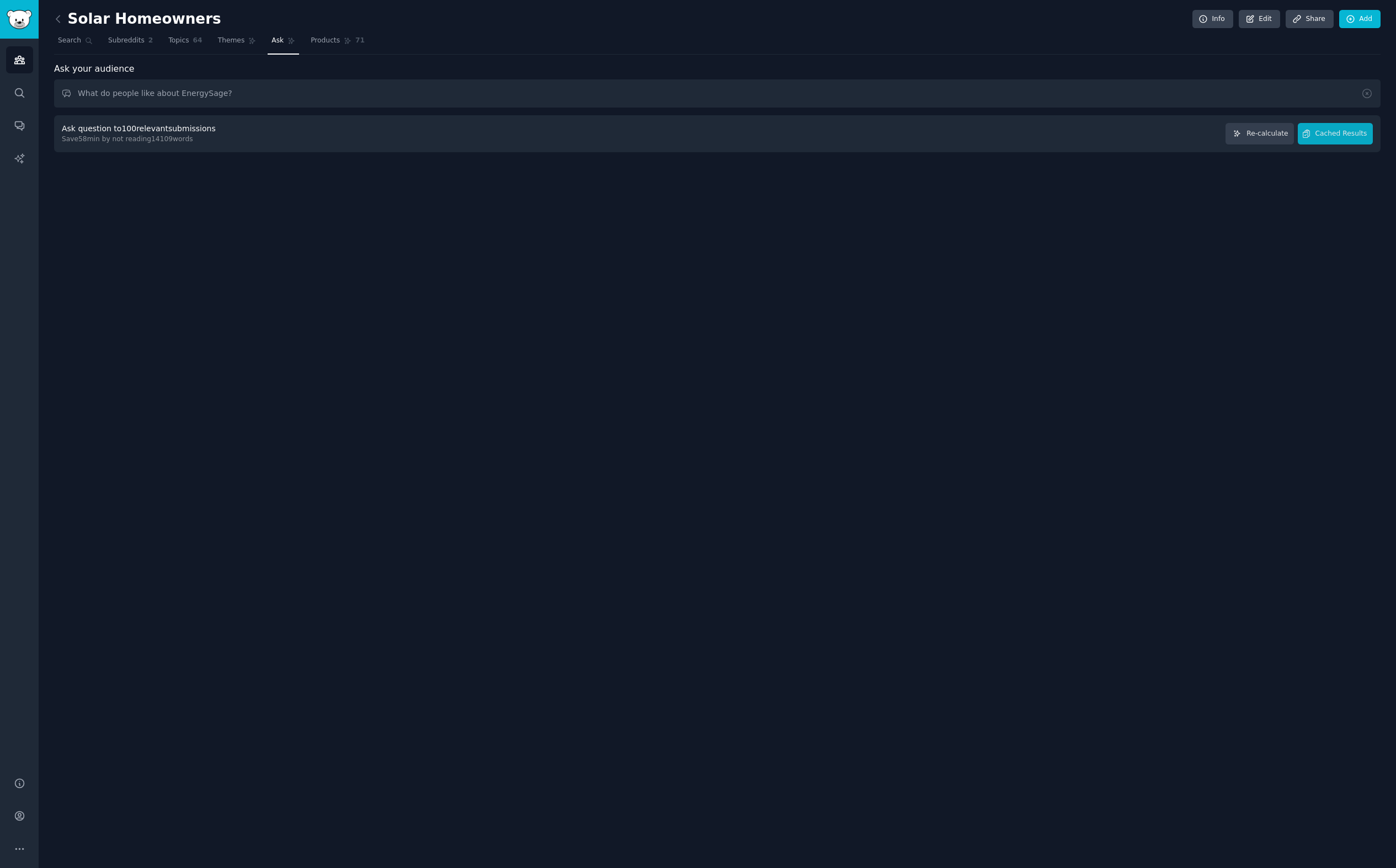
click at [278, 39] on span "Ask" at bounding box center [277, 41] width 12 height 10
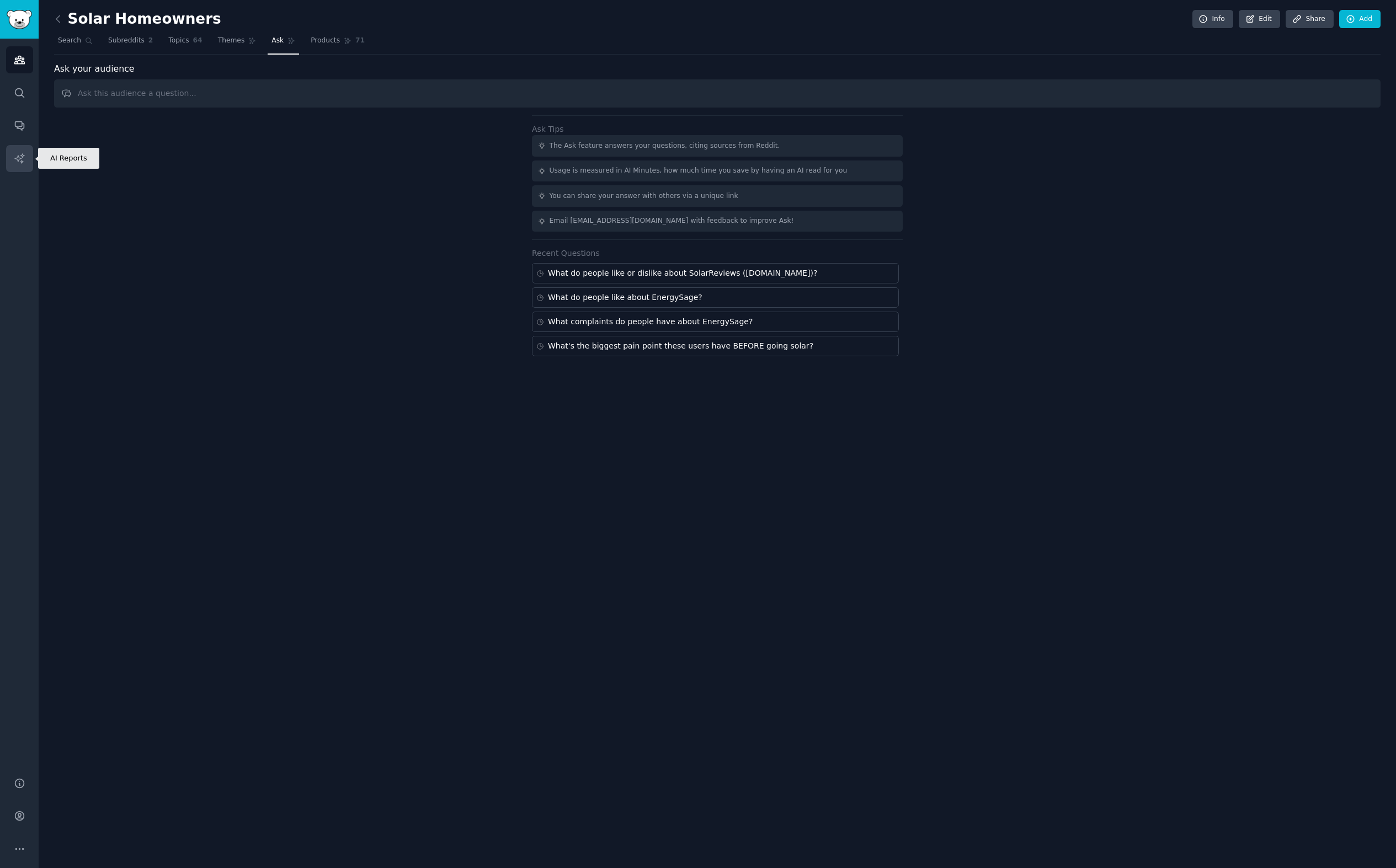
click at [23, 160] on icon "Sidebar" at bounding box center [20, 158] width 11 height 11
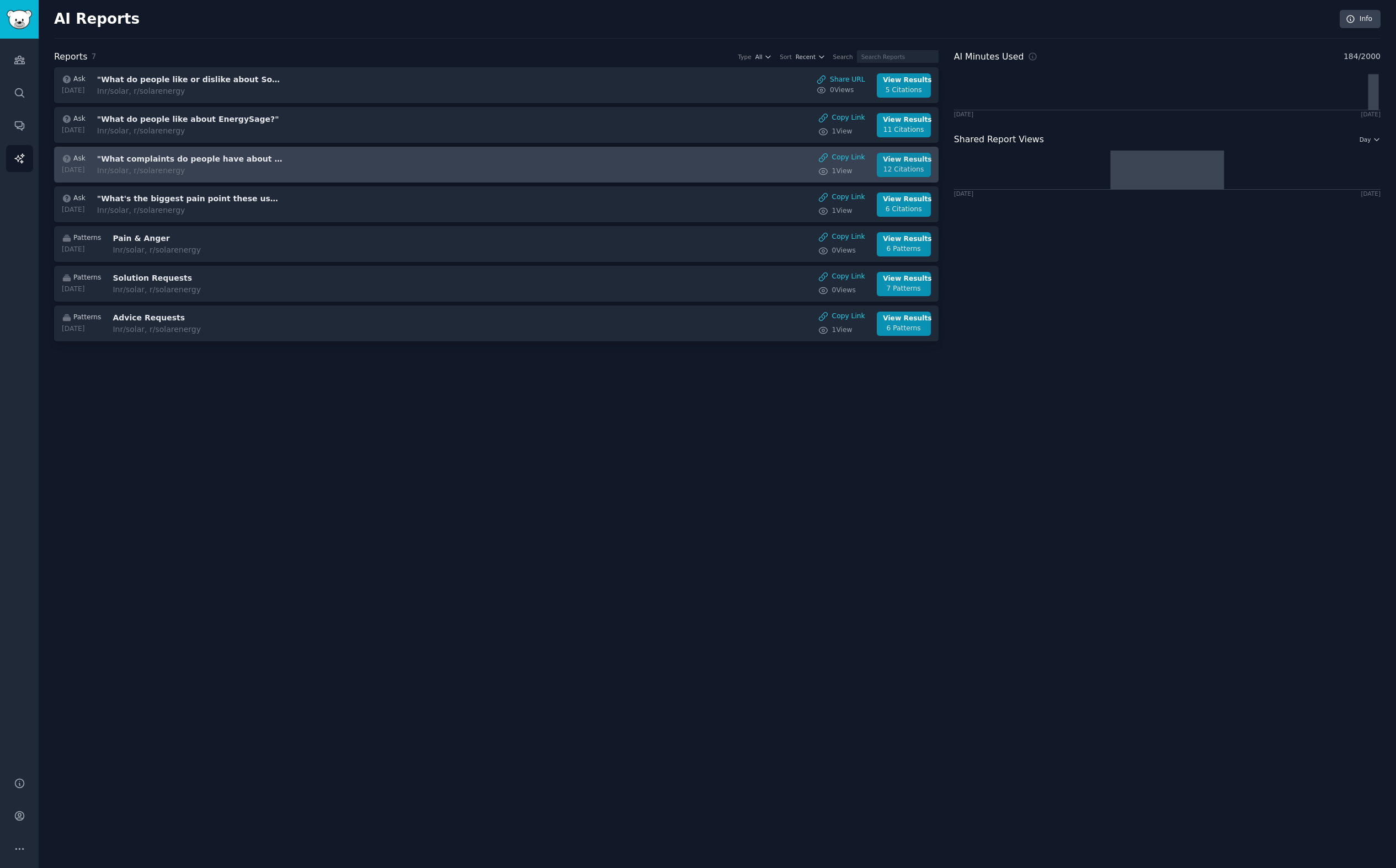
click at [897, 169] on div "12 Citations" at bounding box center [903, 170] width 41 height 10
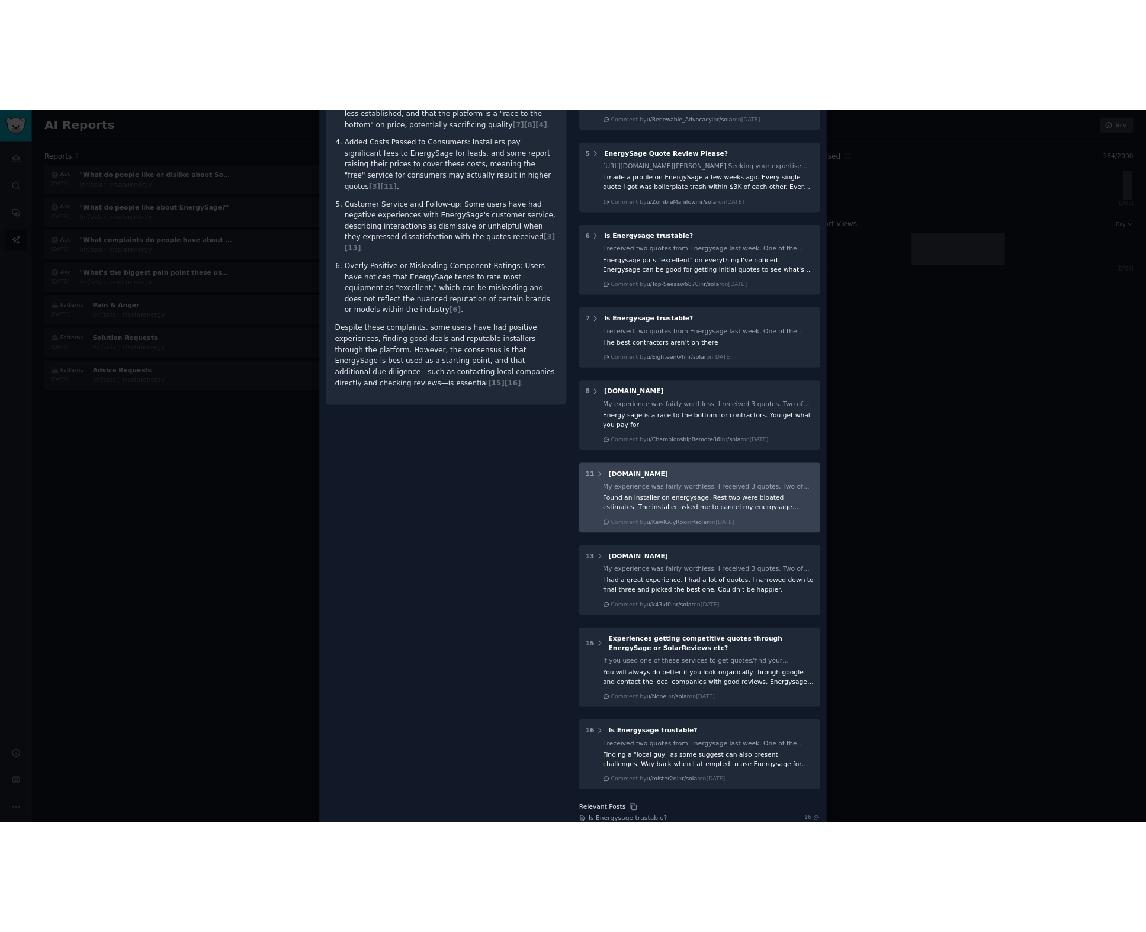
scroll to position [618, 0]
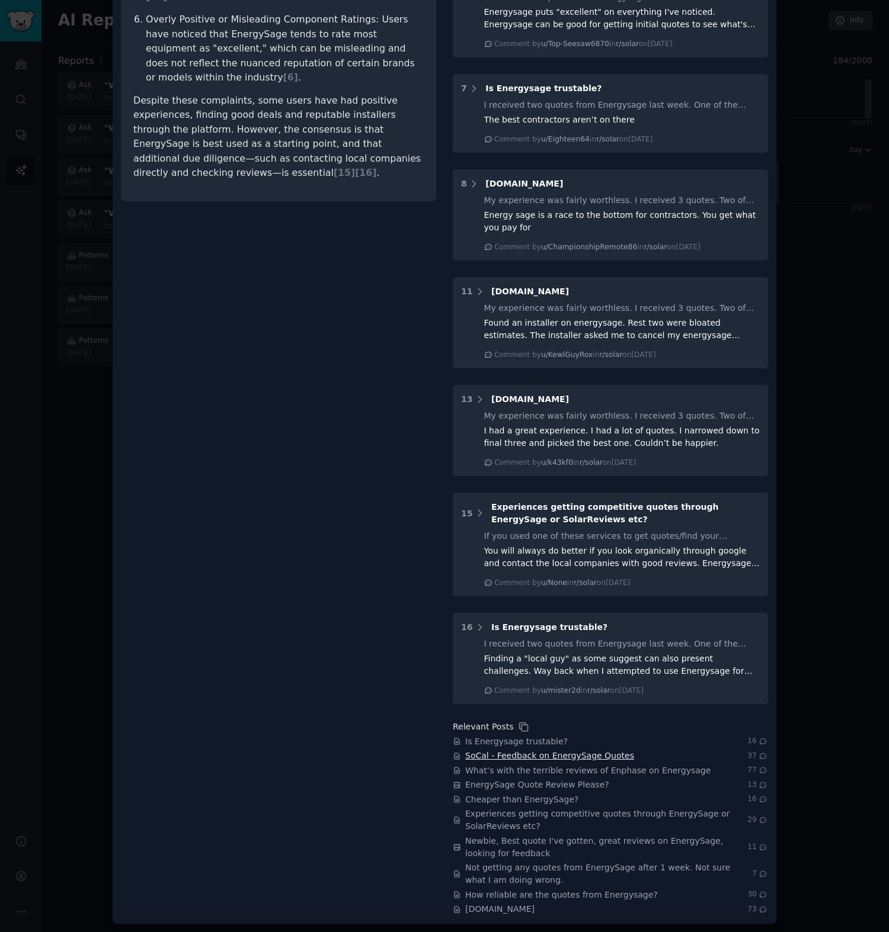
click at [515, 762] on span "SoCal - Feedback on EnergySage Quotes" at bounding box center [549, 756] width 169 height 12
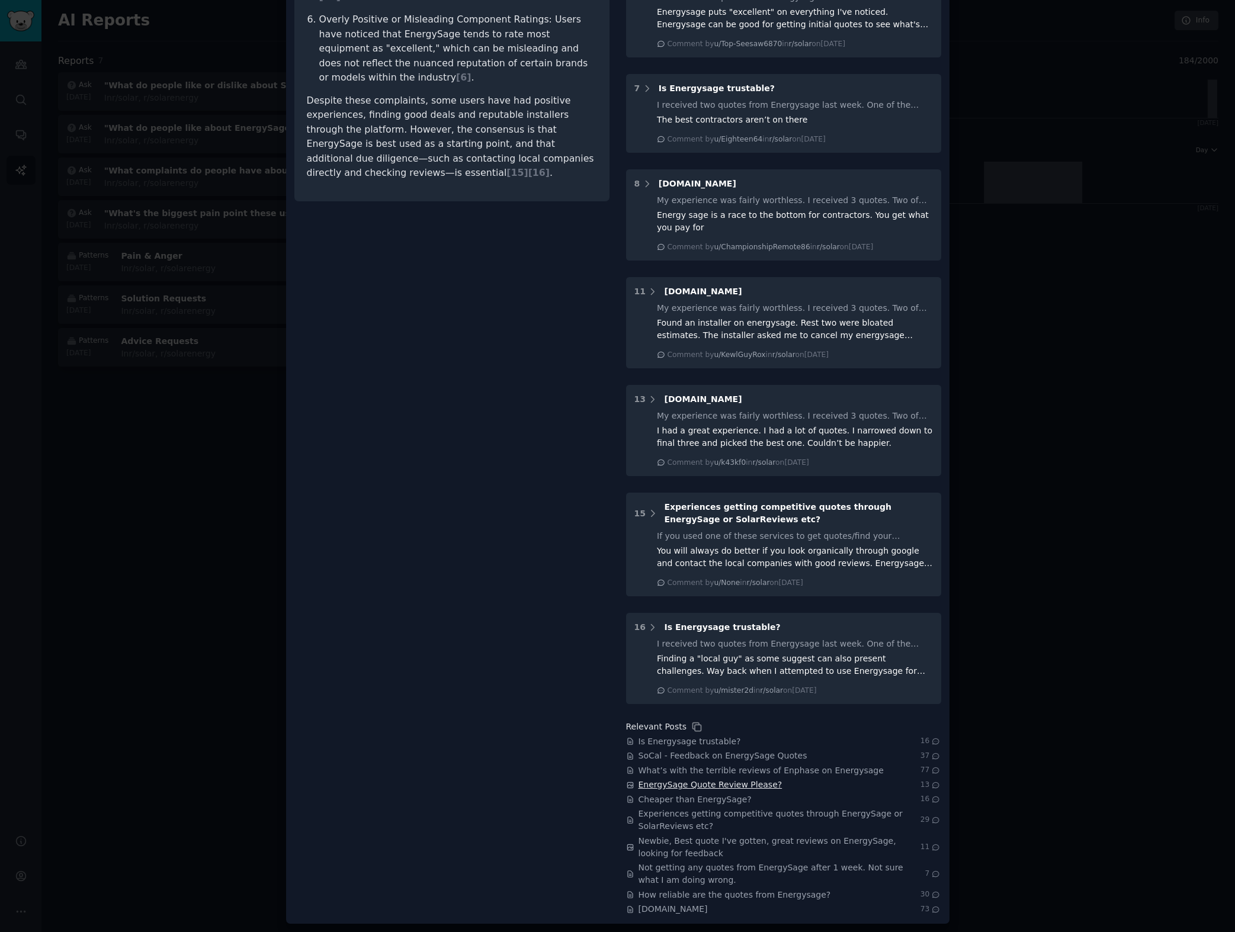
click at [708, 790] on span "EnergySage Quote Review Please?" at bounding box center [711, 785] width 144 height 12
click at [706, 800] on span "Cheaper than EnergySage?" at bounding box center [695, 800] width 113 height 12
click at [234, 487] on div at bounding box center [617, 466] width 1235 height 932
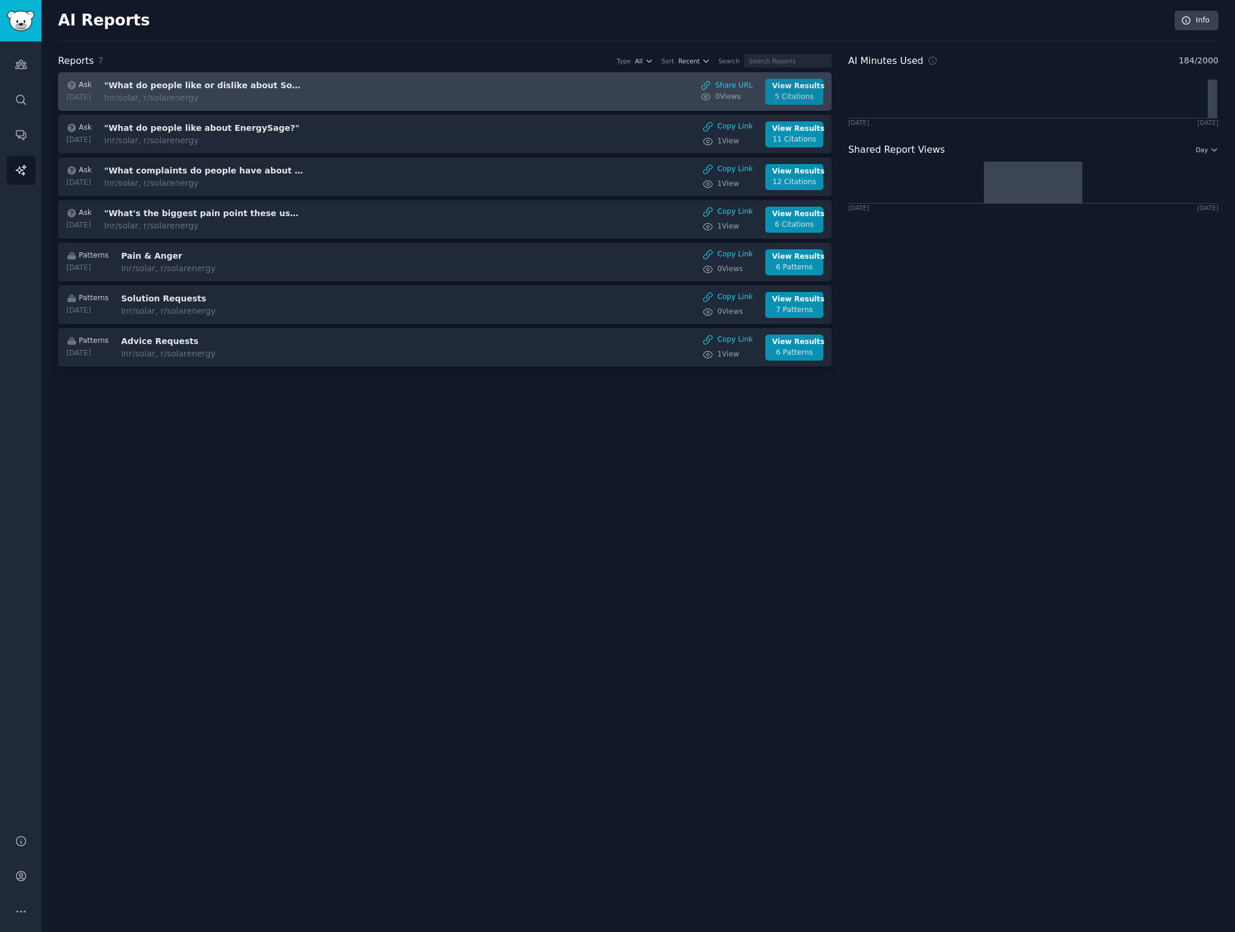
click at [795, 86] on div "View Results" at bounding box center [794, 86] width 44 height 11
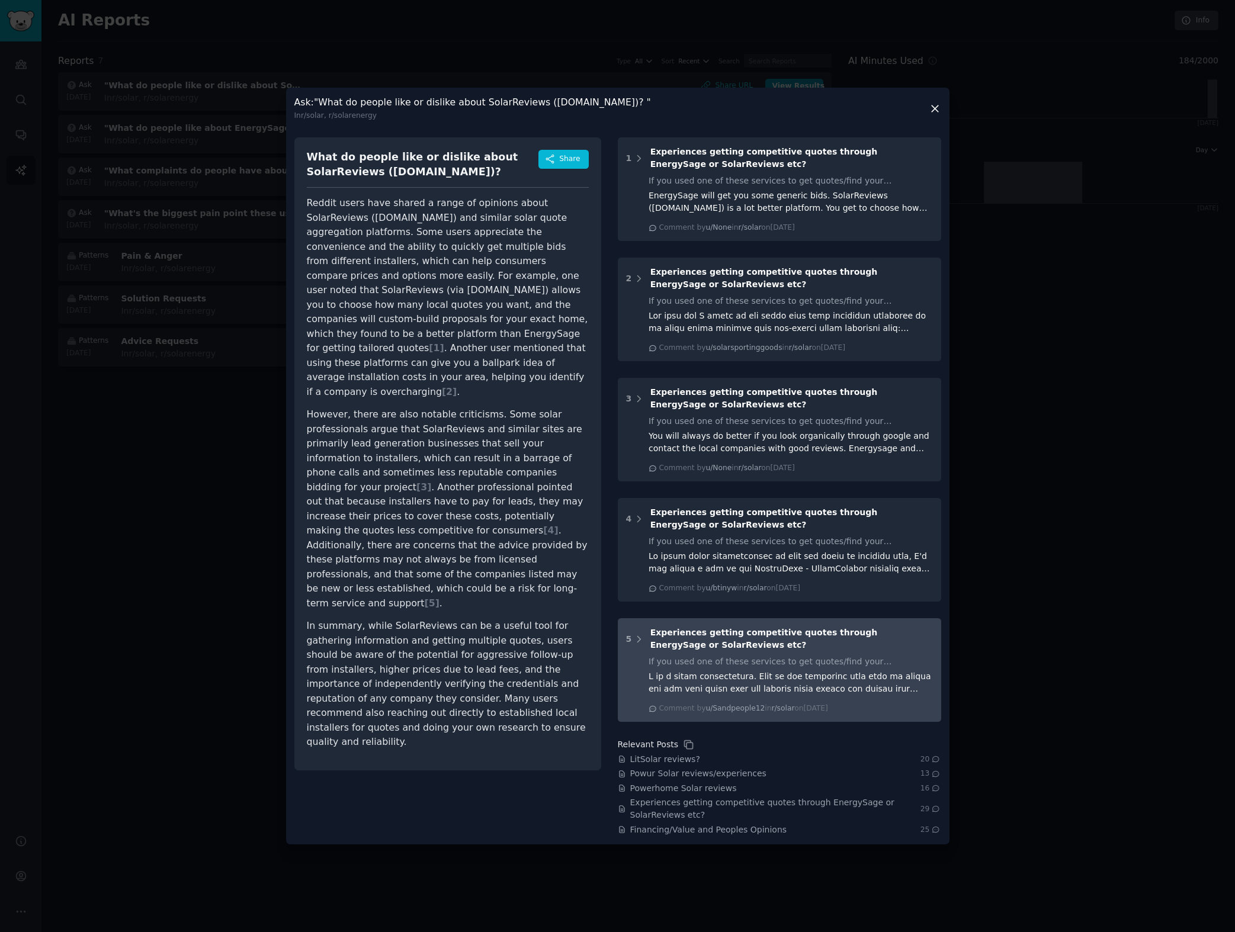
click at [694, 631] on span "Experiences getting competitive quotes through EnergySage or SolarReviews etc?" at bounding box center [763, 639] width 227 height 22
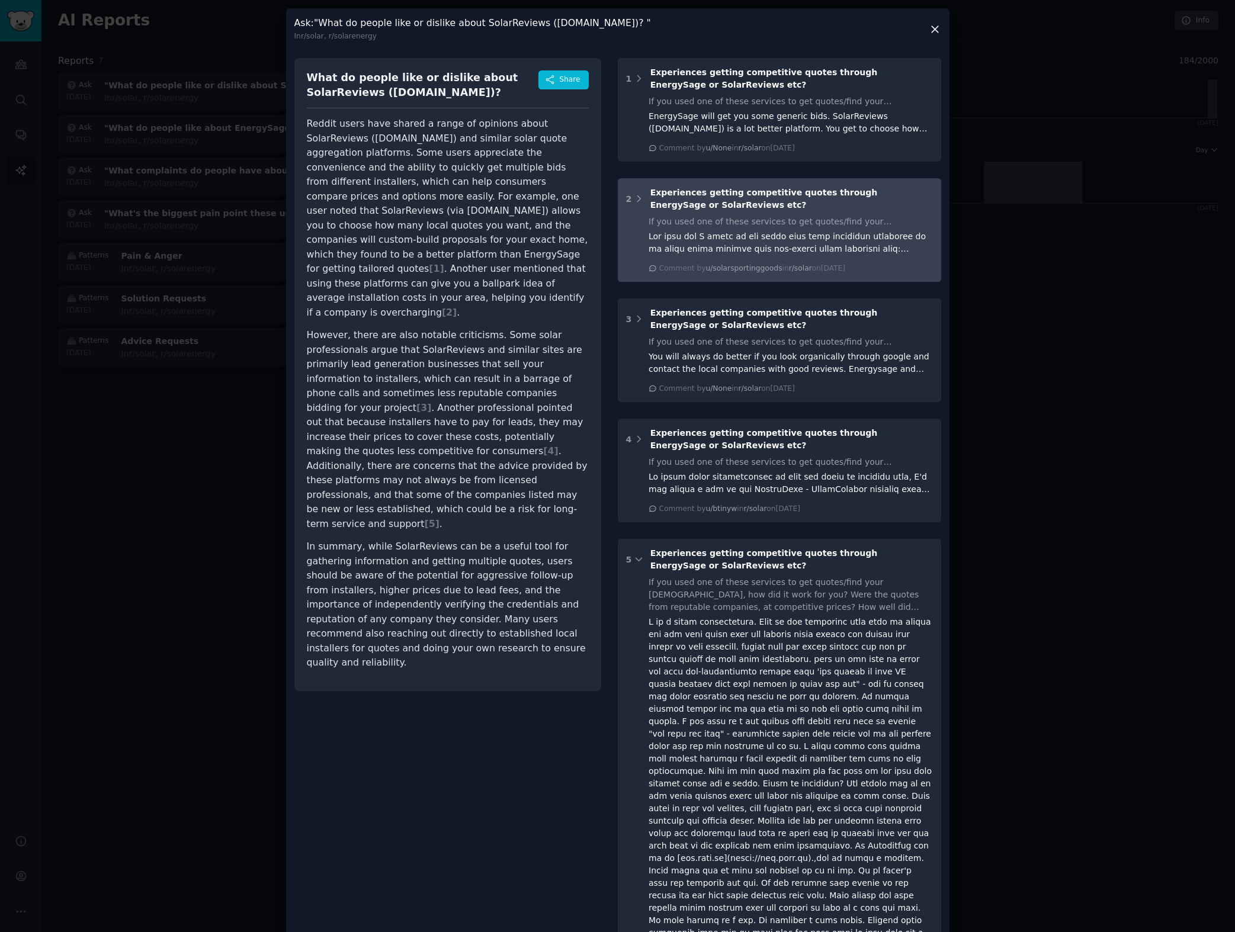
click at [684, 195] on span "Experiences getting competitive quotes through EnergySage or SolarReviews etc?" at bounding box center [763, 199] width 227 height 22
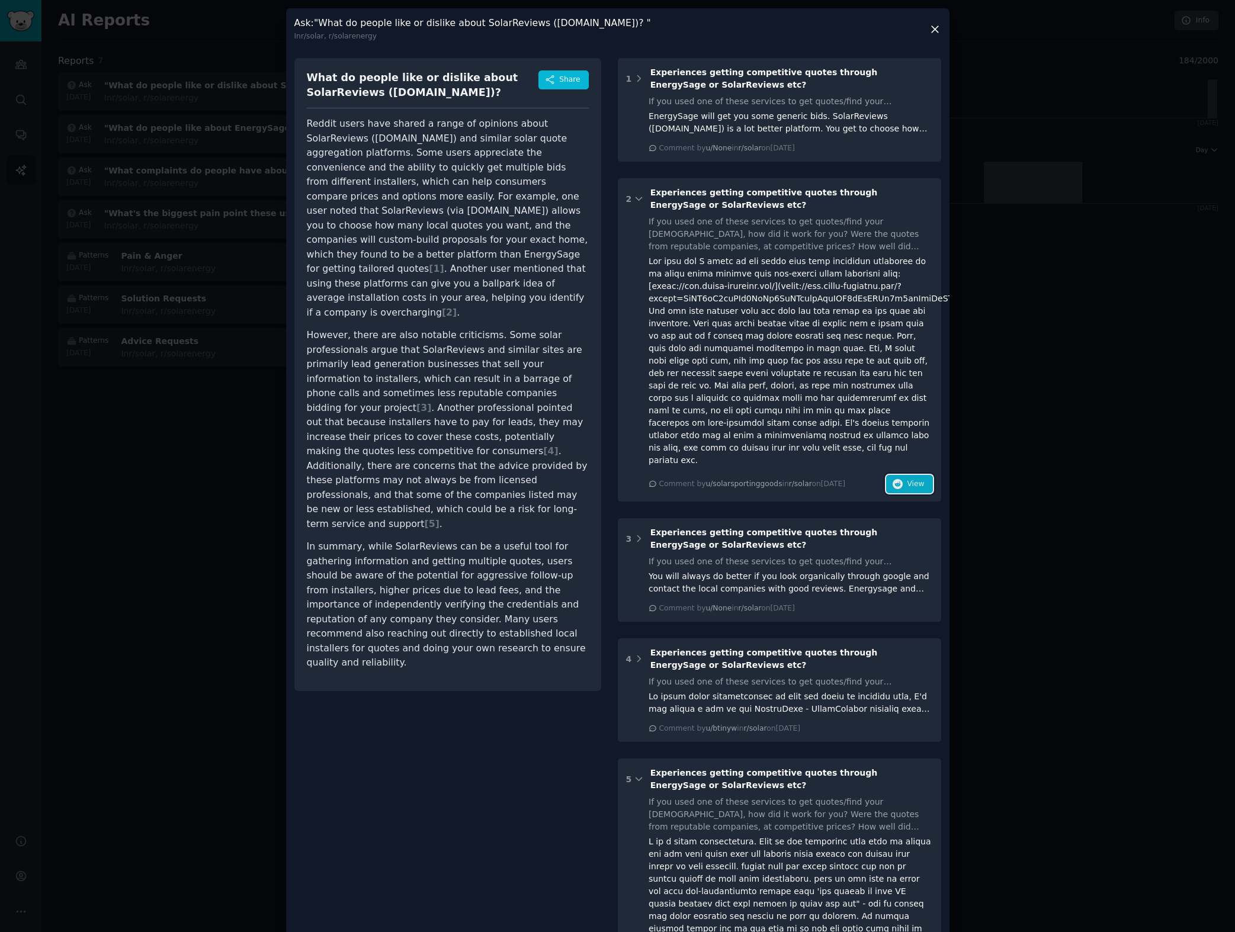
click at [893, 479] on icon "button" at bounding box center [898, 484] width 11 height 11
click at [1021, 216] on div at bounding box center [617, 466] width 1235 height 932
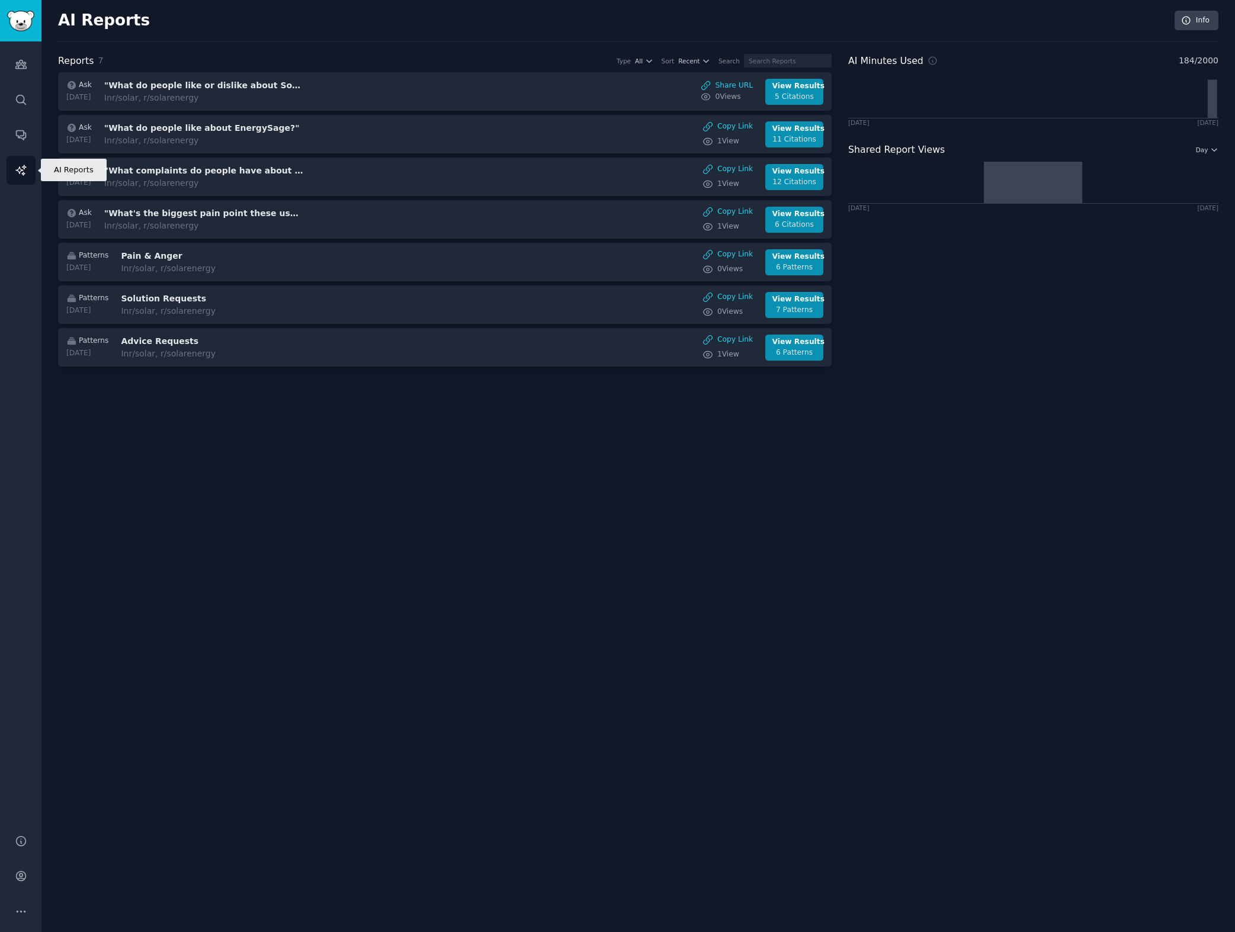
click at [24, 163] on link "AI Reports" at bounding box center [21, 170] width 29 height 29
click at [14, 75] on link "Audiences" at bounding box center [21, 64] width 29 height 29
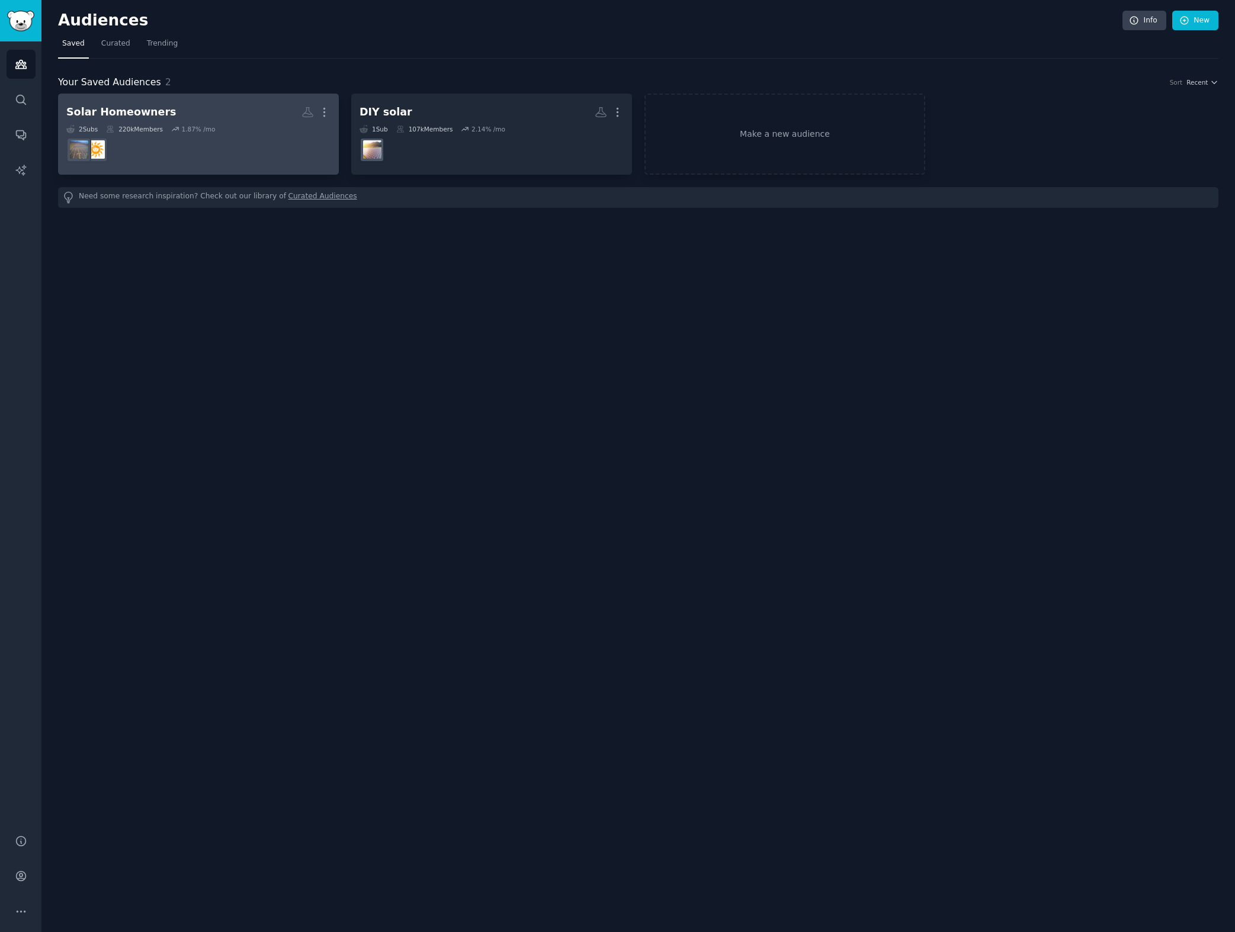
click at [170, 116] on h2 "Solar Homeowners More" at bounding box center [198, 112] width 264 height 21
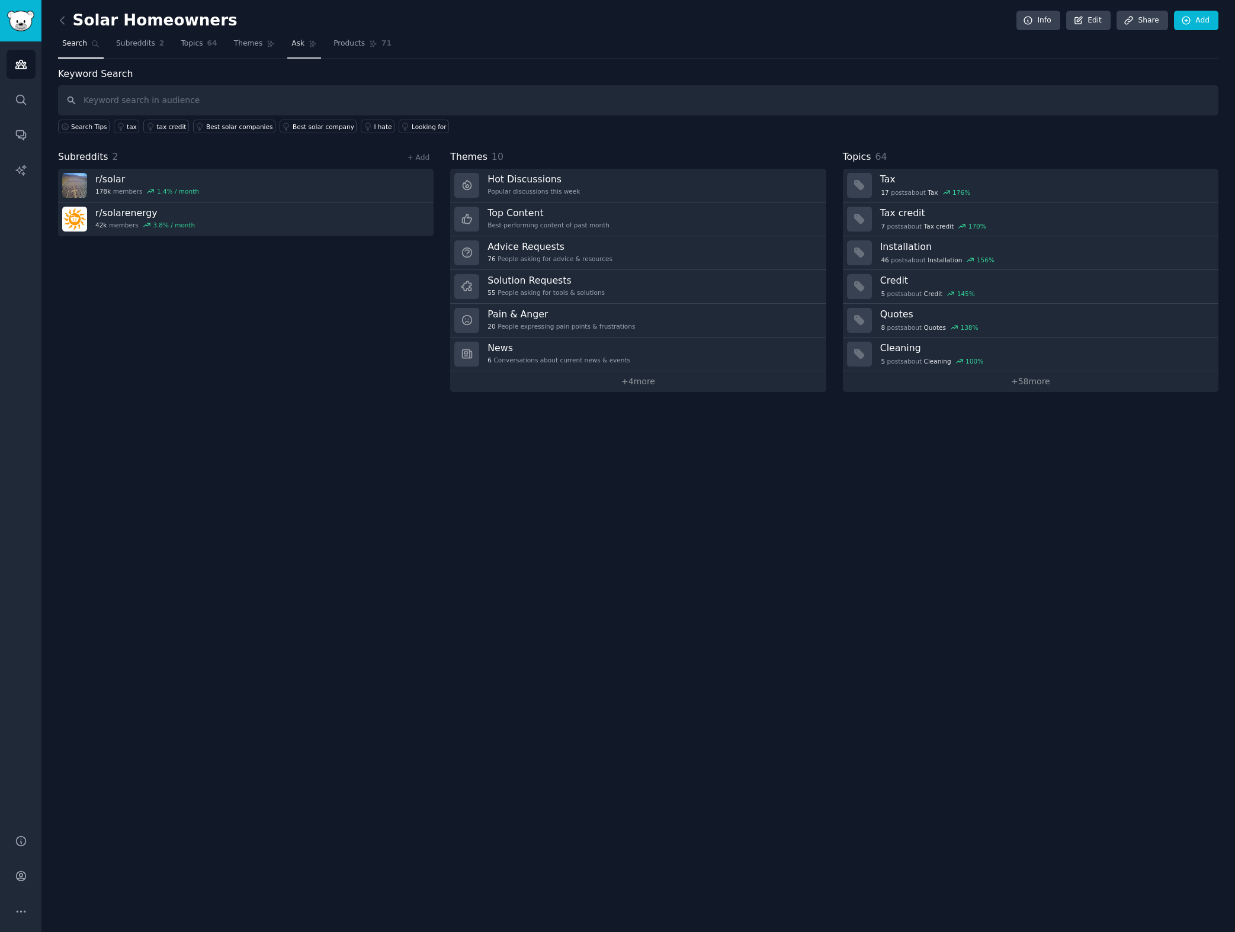
click at [291, 41] on span "Ask" at bounding box center [297, 44] width 13 height 11
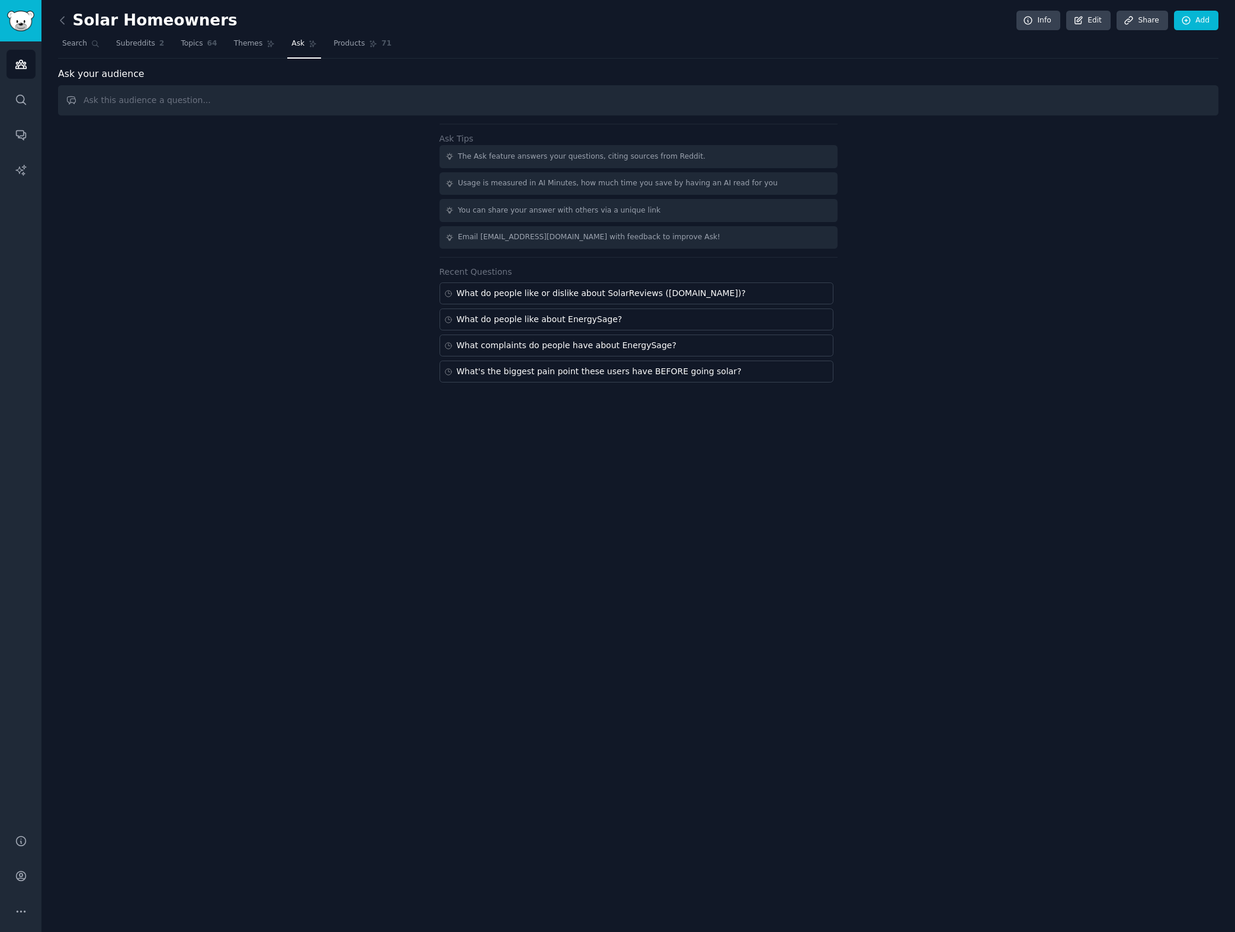
click at [281, 105] on input "text" at bounding box center [638, 100] width 1160 height 30
click at [198, 38] on link "Topics 64" at bounding box center [199, 46] width 44 height 24
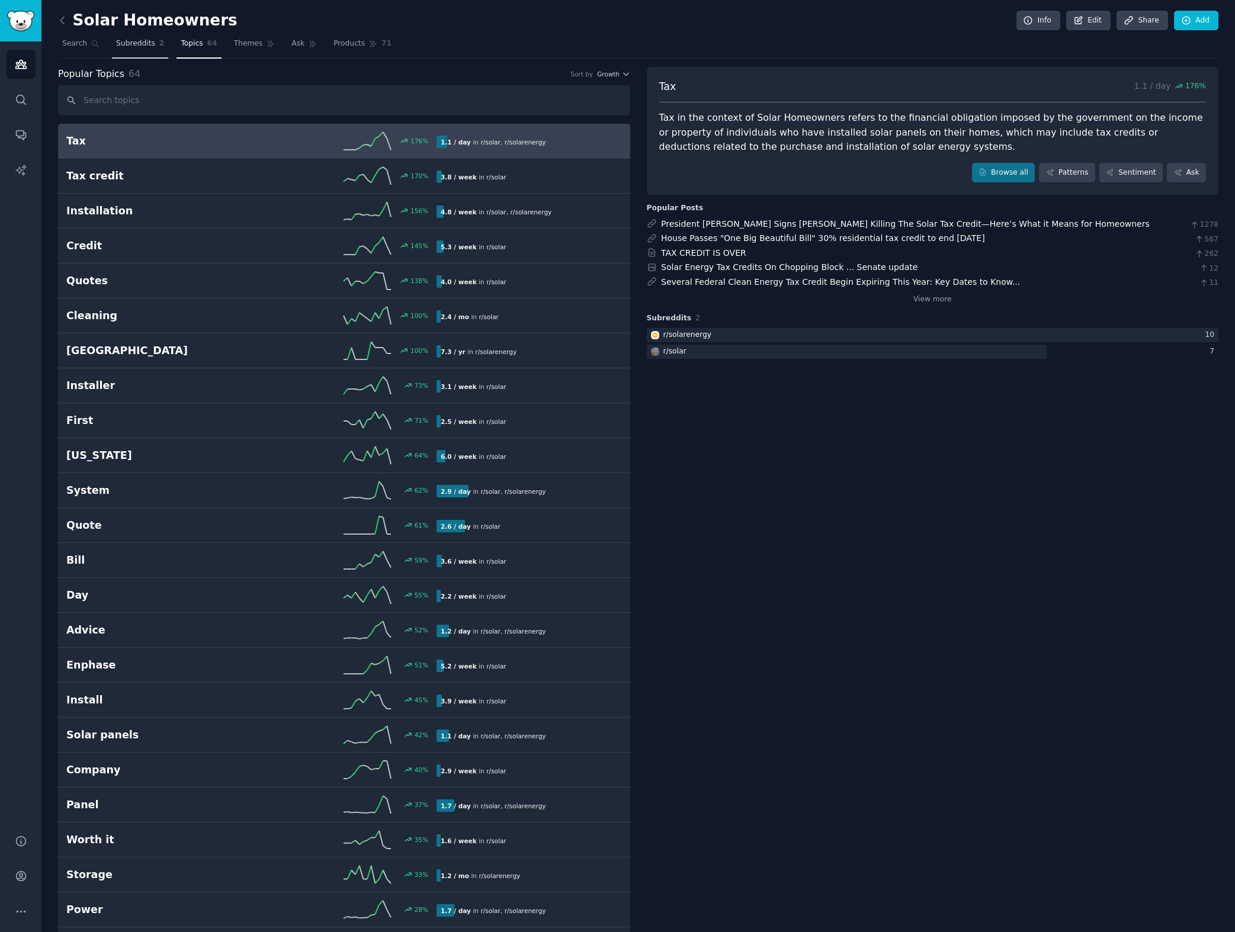
click at [126, 48] on span "Subreddits" at bounding box center [135, 44] width 39 height 11
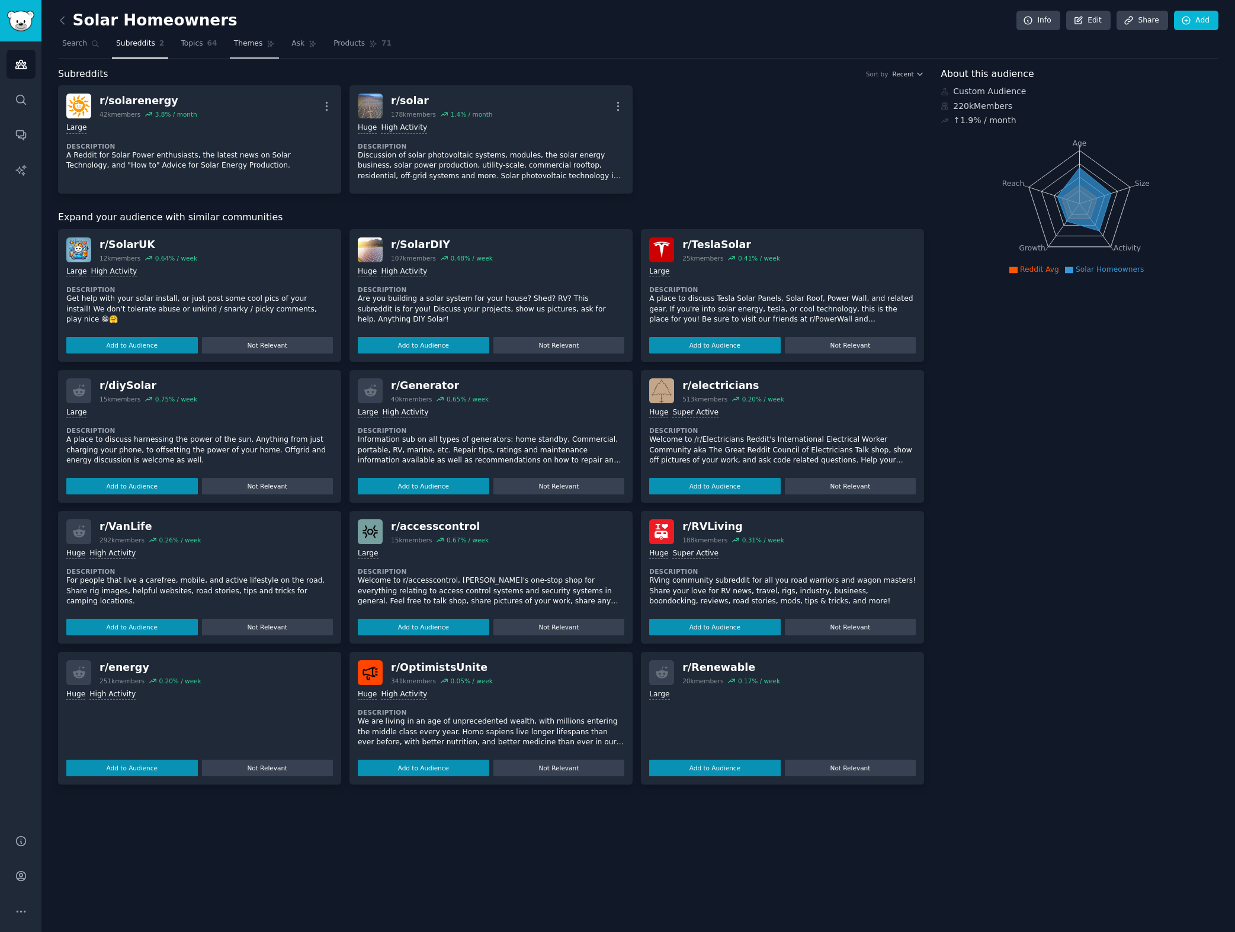
click at [238, 46] on span "Themes" at bounding box center [248, 44] width 29 height 11
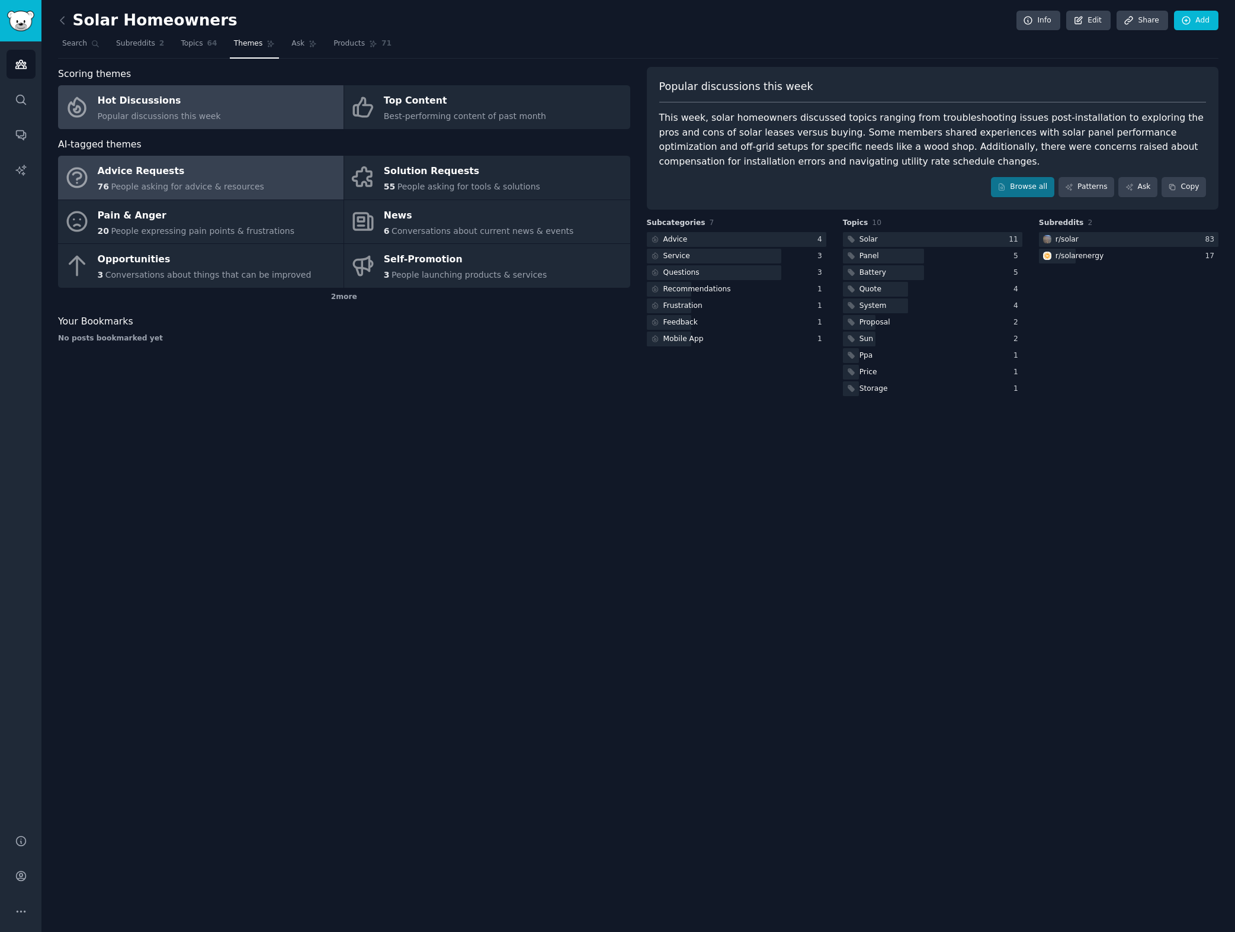
click at [306, 179] on link "Advice Requests 76 People asking for advice & resources" at bounding box center [201, 178] width 286 height 44
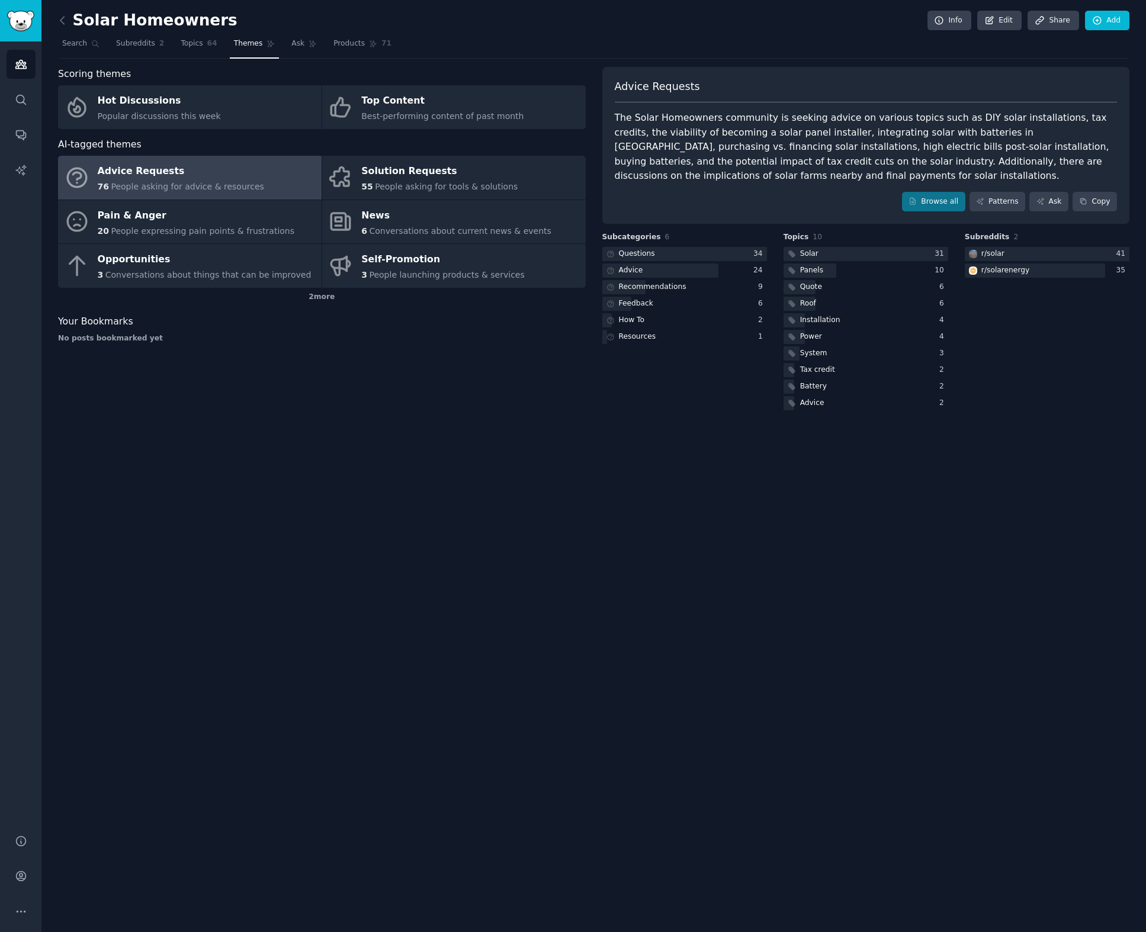
click at [837, 480] on div "Solar Homeowners Info Edit Share Add Search Subreddits 2 Topics 64 Themes Ask P…" at bounding box center [593, 466] width 1105 height 932
click at [999, 203] on link "Patterns" at bounding box center [998, 202] width 56 height 20
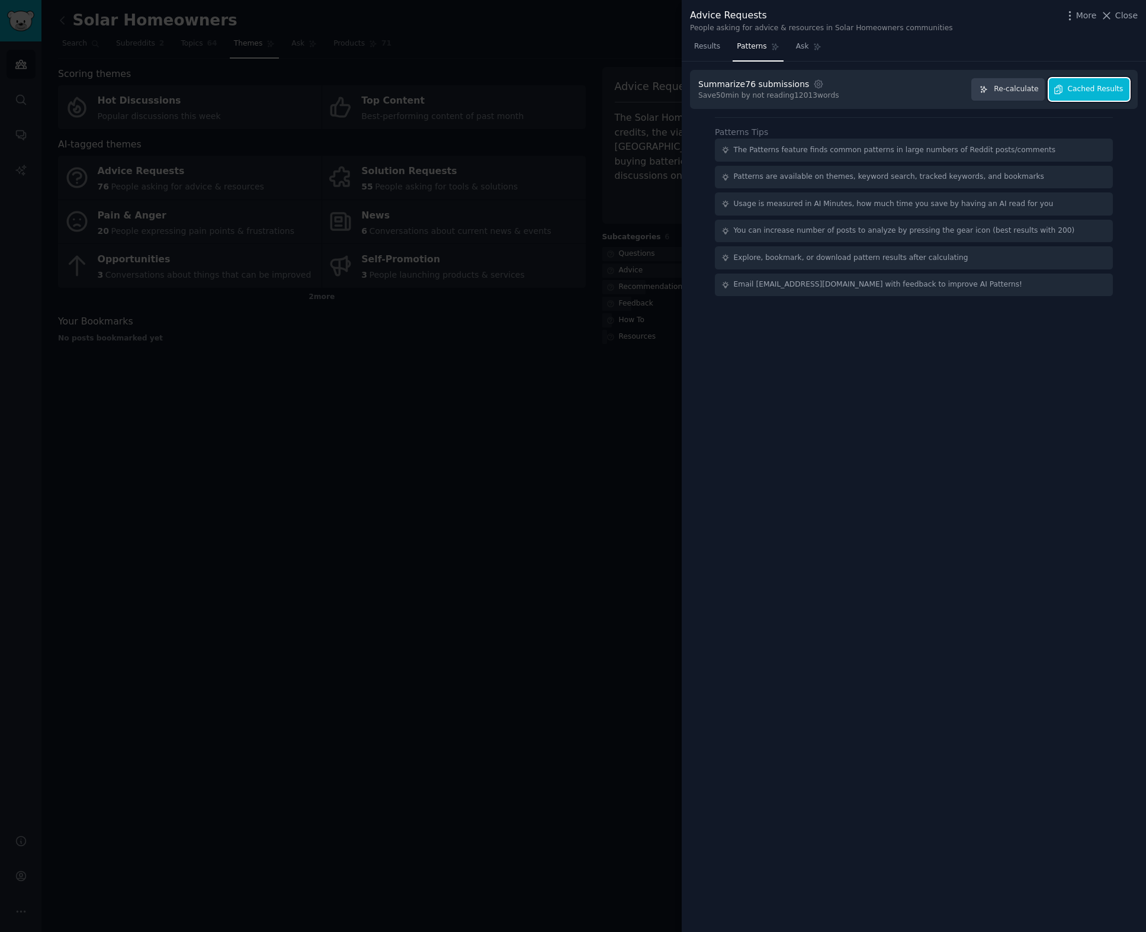
click at [1101, 92] on span "Cached Results" at bounding box center [1096, 89] width 56 height 11
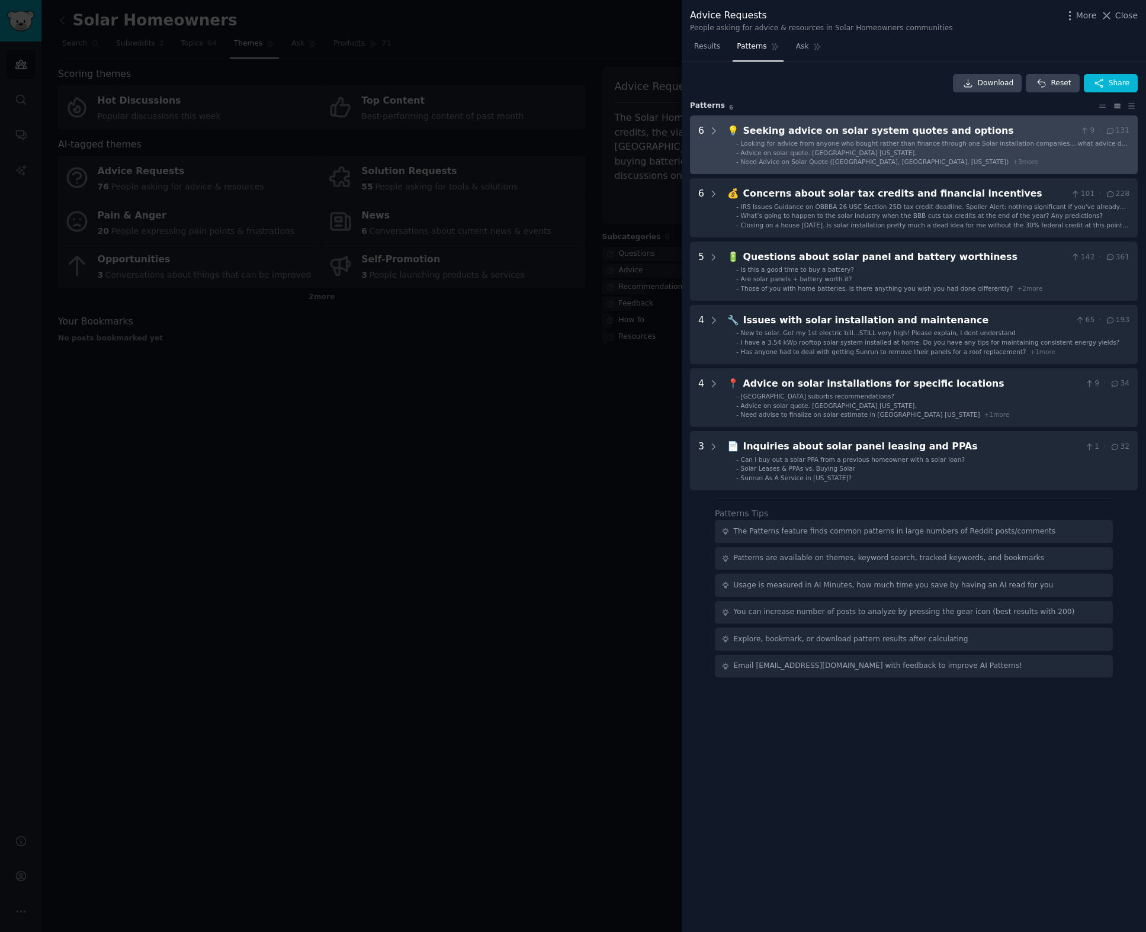
click at [935, 135] on div "Seeking advice on solar system quotes and options" at bounding box center [909, 131] width 332 height 15
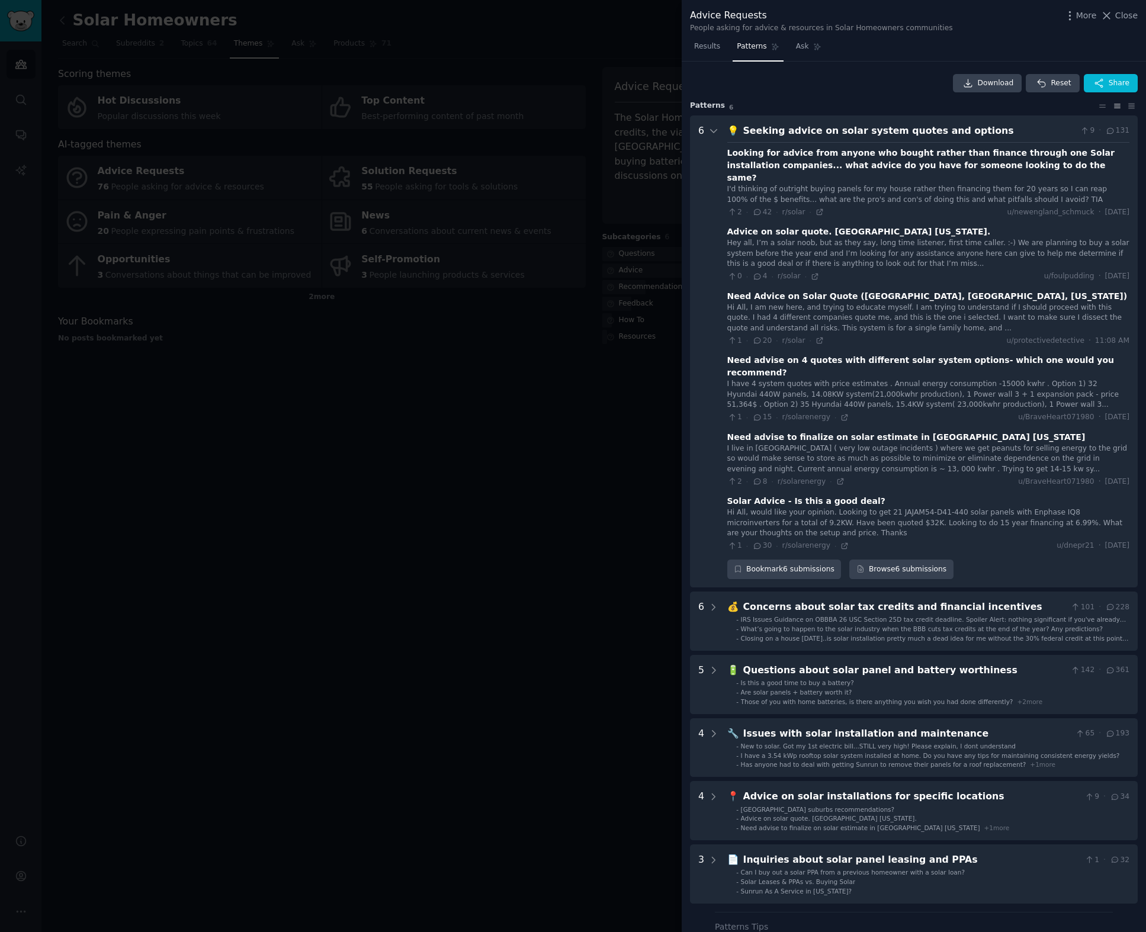
scroll to position [54, 0]
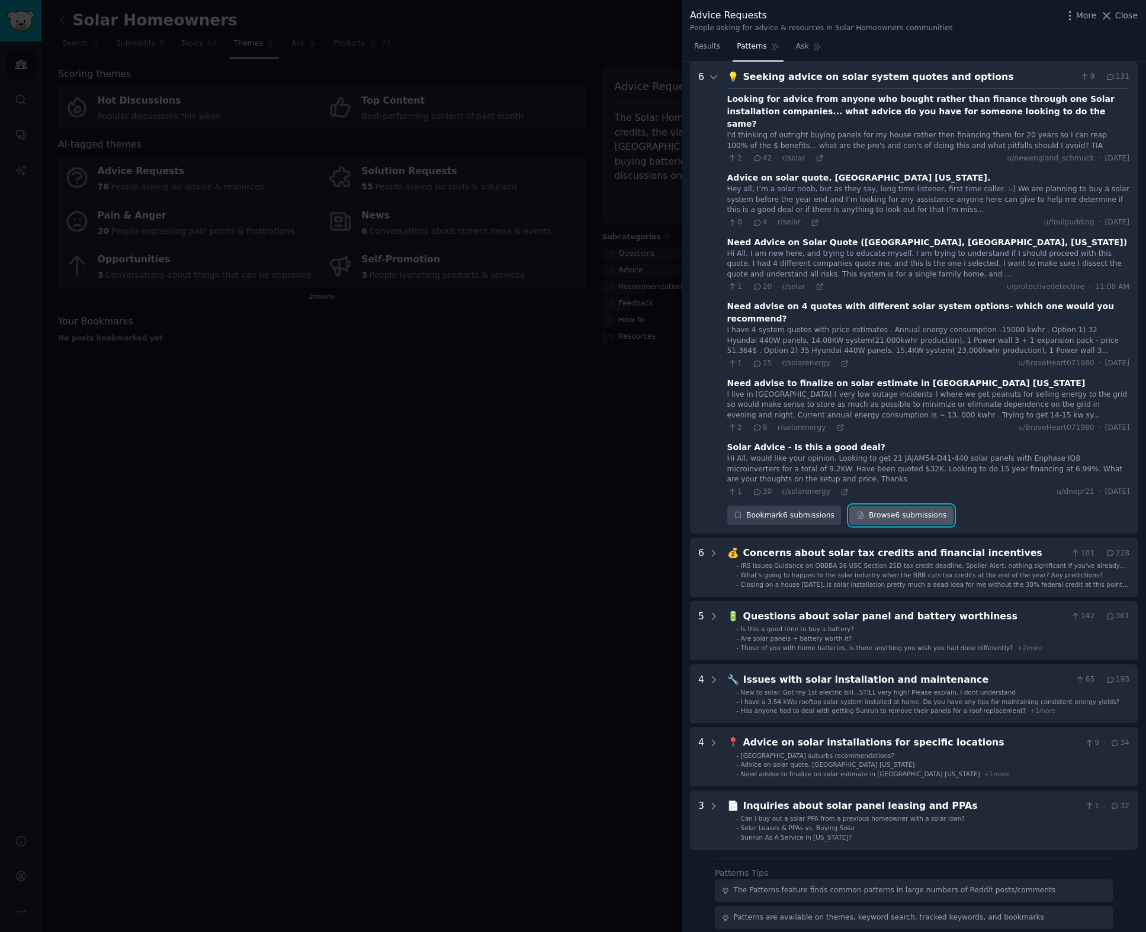
click at [871, 506] on link "Browse 6 submissions" at bounding box center [901, 516] width 104 height 20
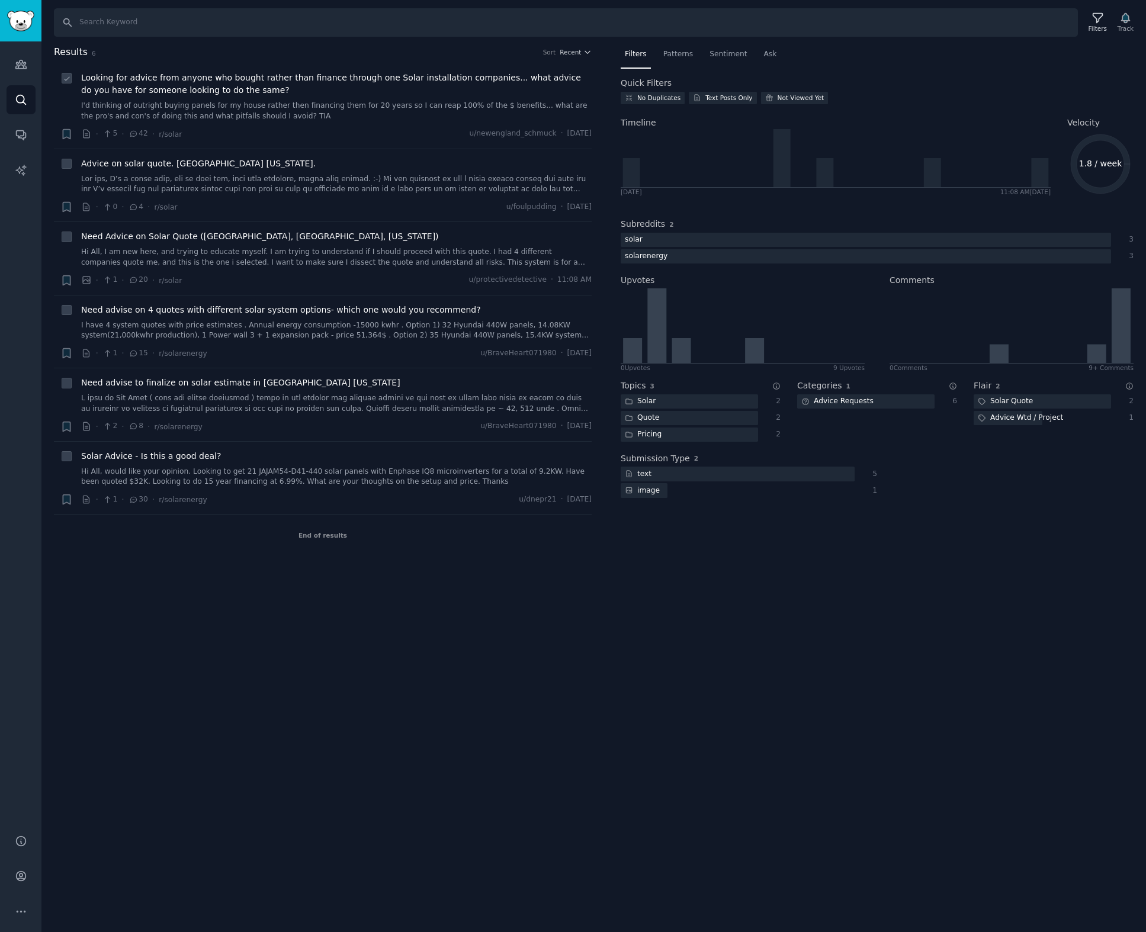
click at [281, 81] on span "Looking for advice from anyone who bought rather than finance through one Solar…" at bounding box center [336, 84] width 511 height 25
click at [160, 75] on span "Looking for advice from anyone who bought rather than finance through one Solar…" at bounding box center [336, 84] width 511 height 25
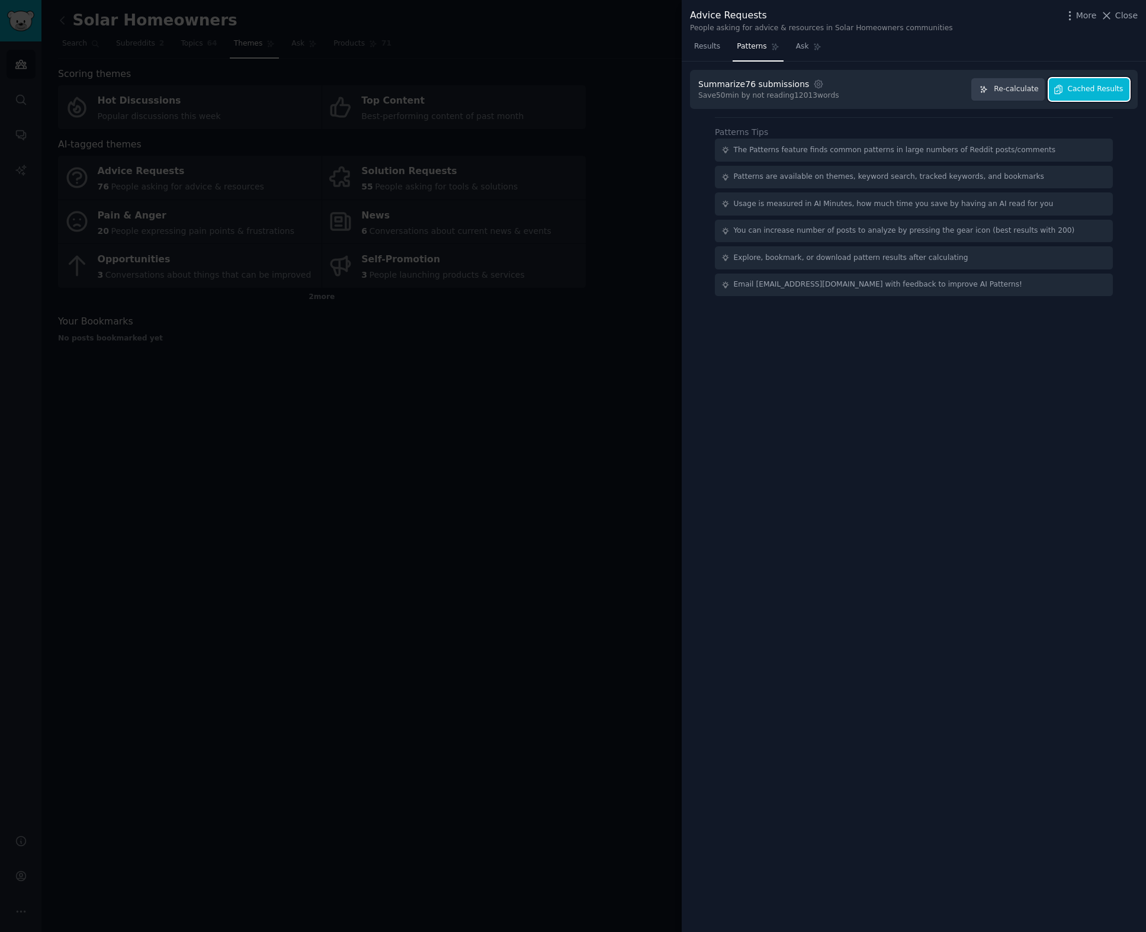
click at [1087, 86] on span "Cached Results" at bounding box center [1096, 89] width 56 height 11
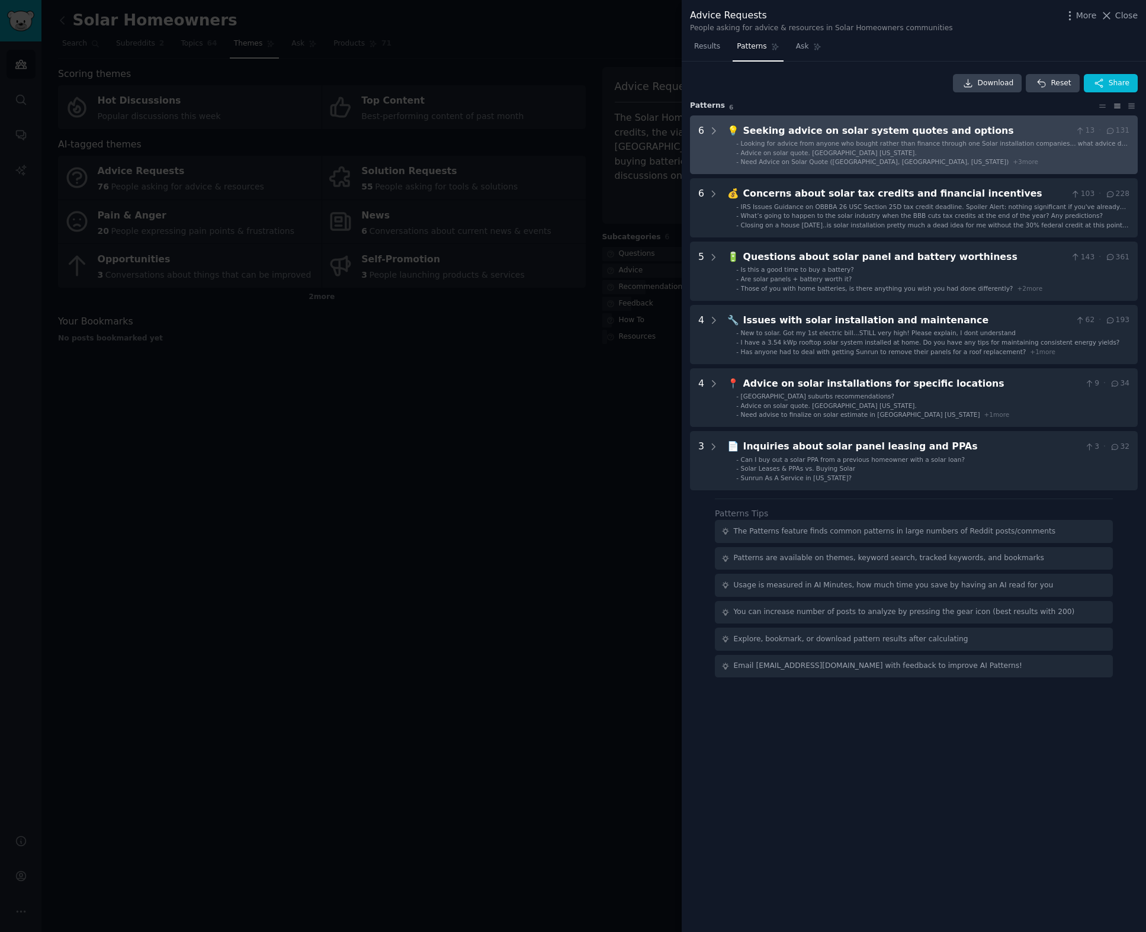
click at [904, 156] on ul "- Looking for advice from anyone who bought rather than finance through one Sol…" at bounding box center [929, 152] width 402 height 27
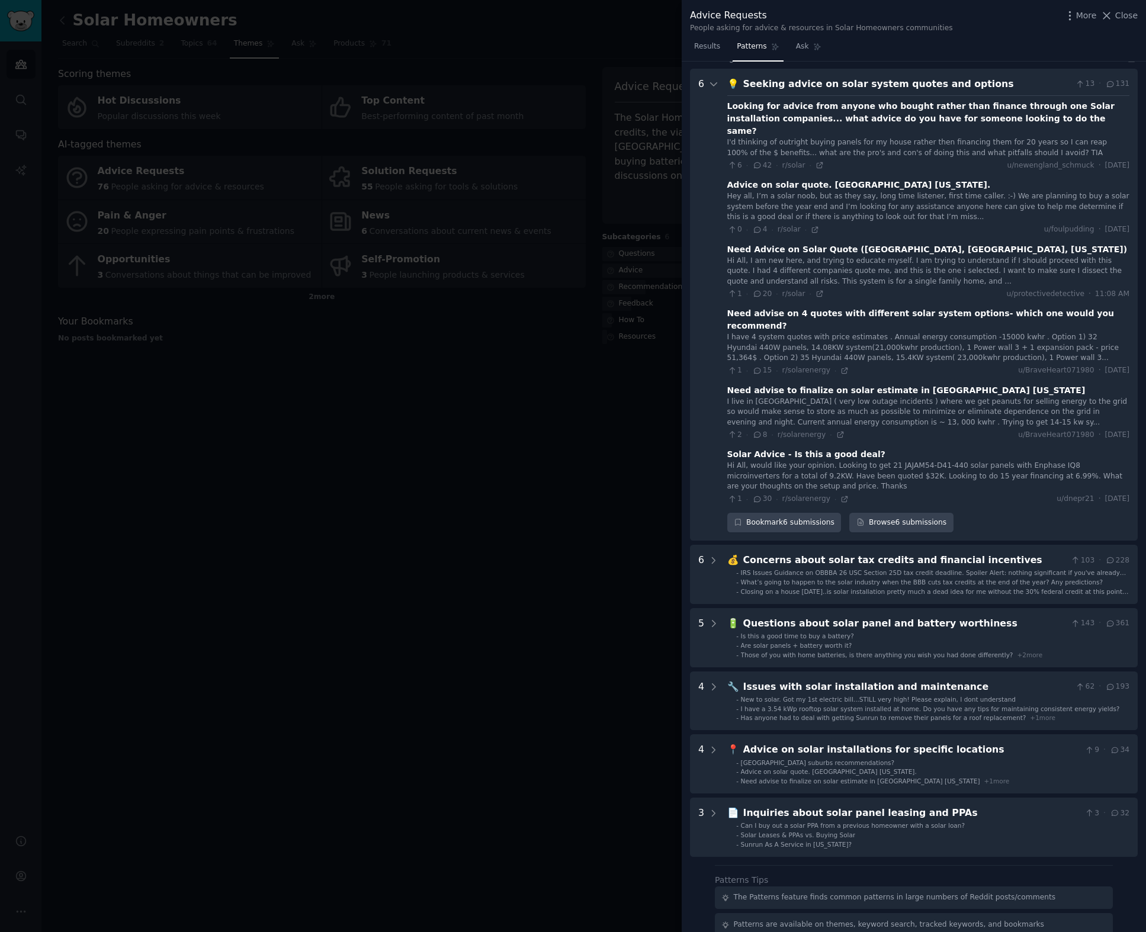
scroll to position [54, 0]
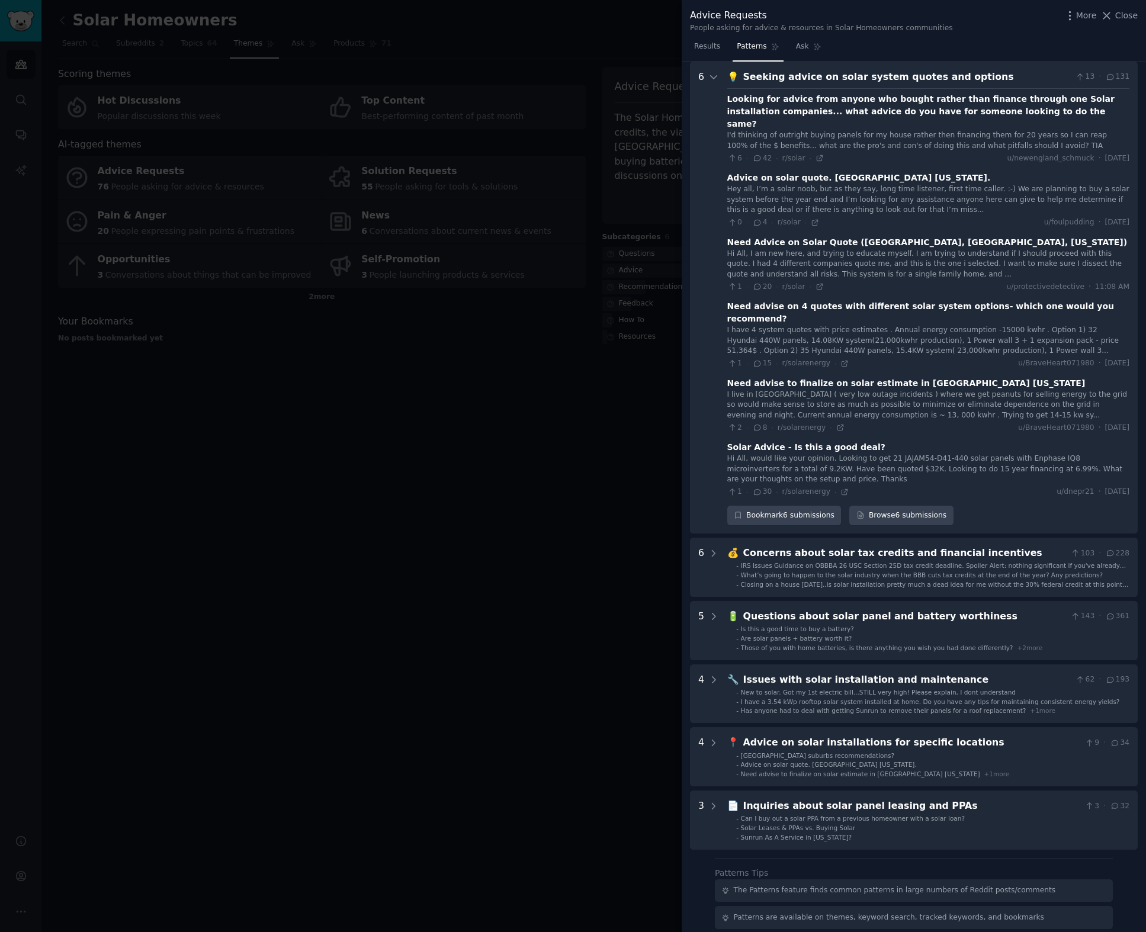
click at [814, 153] on div "6 · 42 · r/solar ·" at bounding box center [775, 158] width 97 height 11
click at [816, 154] on icon at bounding box center [820, 158] width 8 height 8
click at [453, 229] on div at bounding box center [573, 466] width 1146 height 932
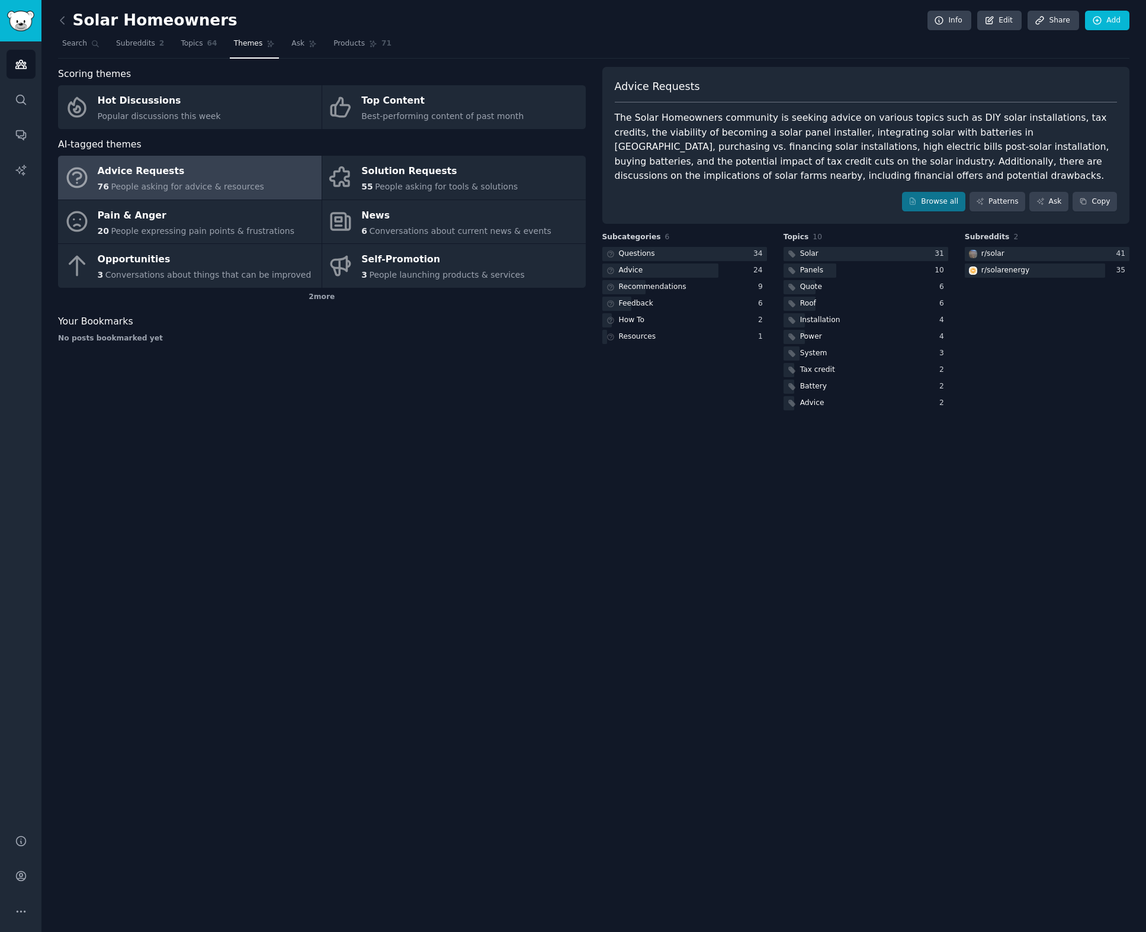
click at [535, 410] on div "Scoring themes Hot Discussions Popular discussions this week Top Content Best-p…" at bounding box center [322, 240] width 528 height 346
click at [989, 203] on link "Patterns" at bounding box center [998, 202] width 56 height 20
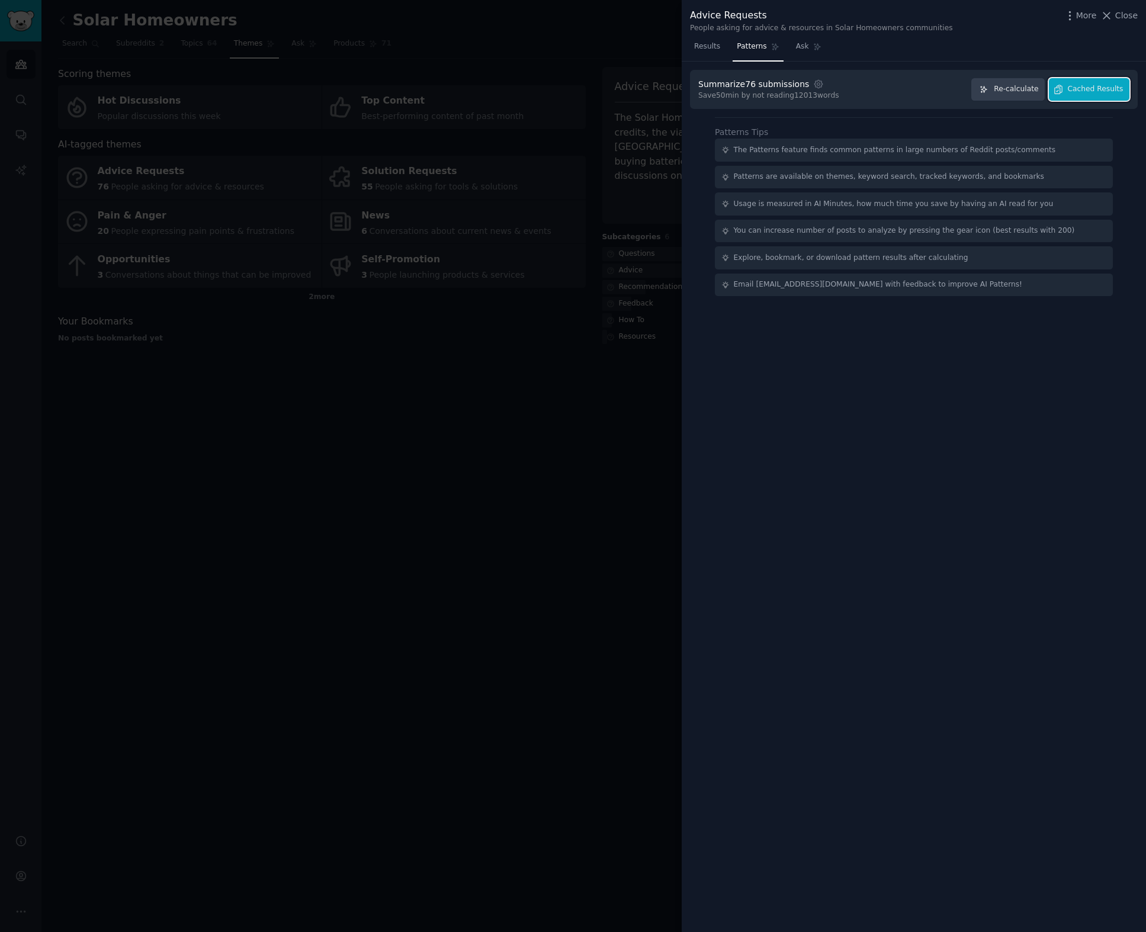
click at [1079, 89] on span "Cached Results" at bounding box center [1096, 89] width 56 height 11
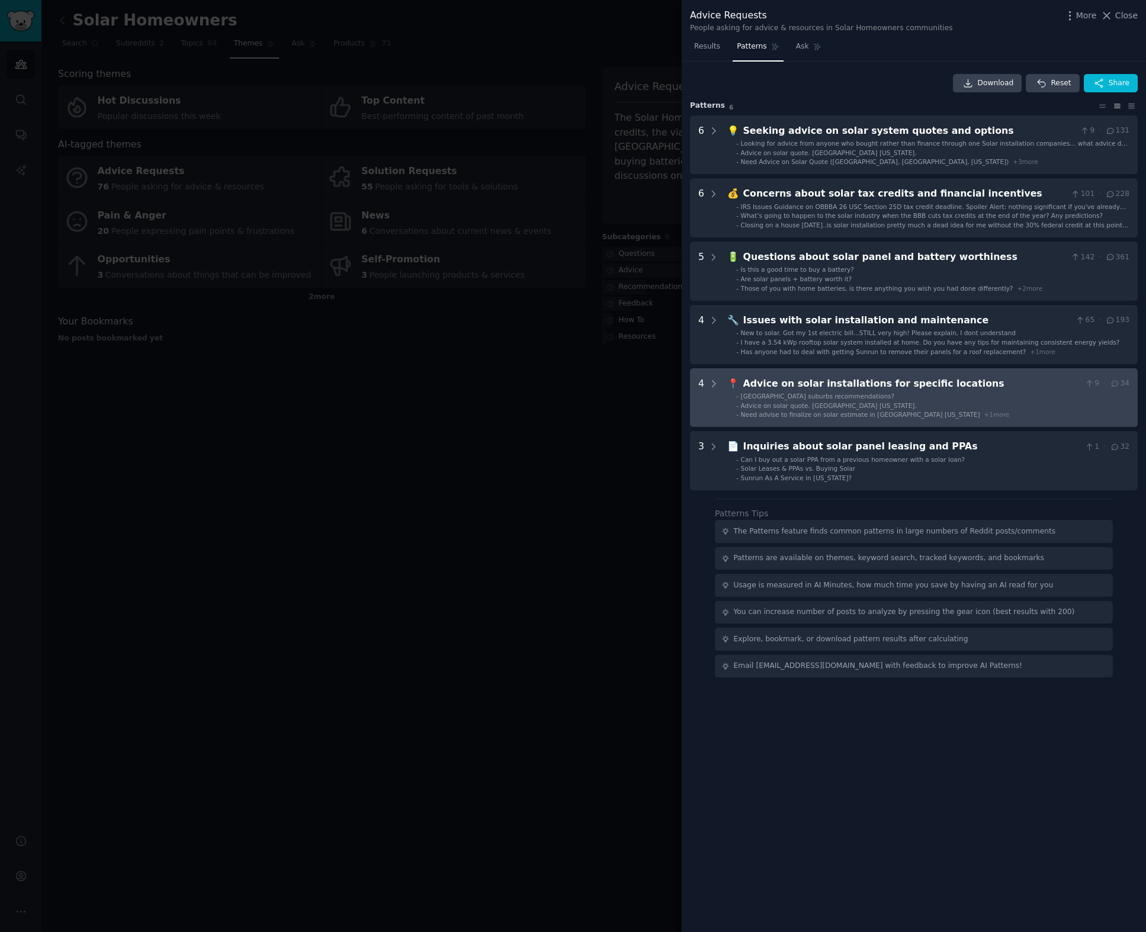
click at [729, 383] on span "📍" at bounding box center [733, 383] width 12 height 11
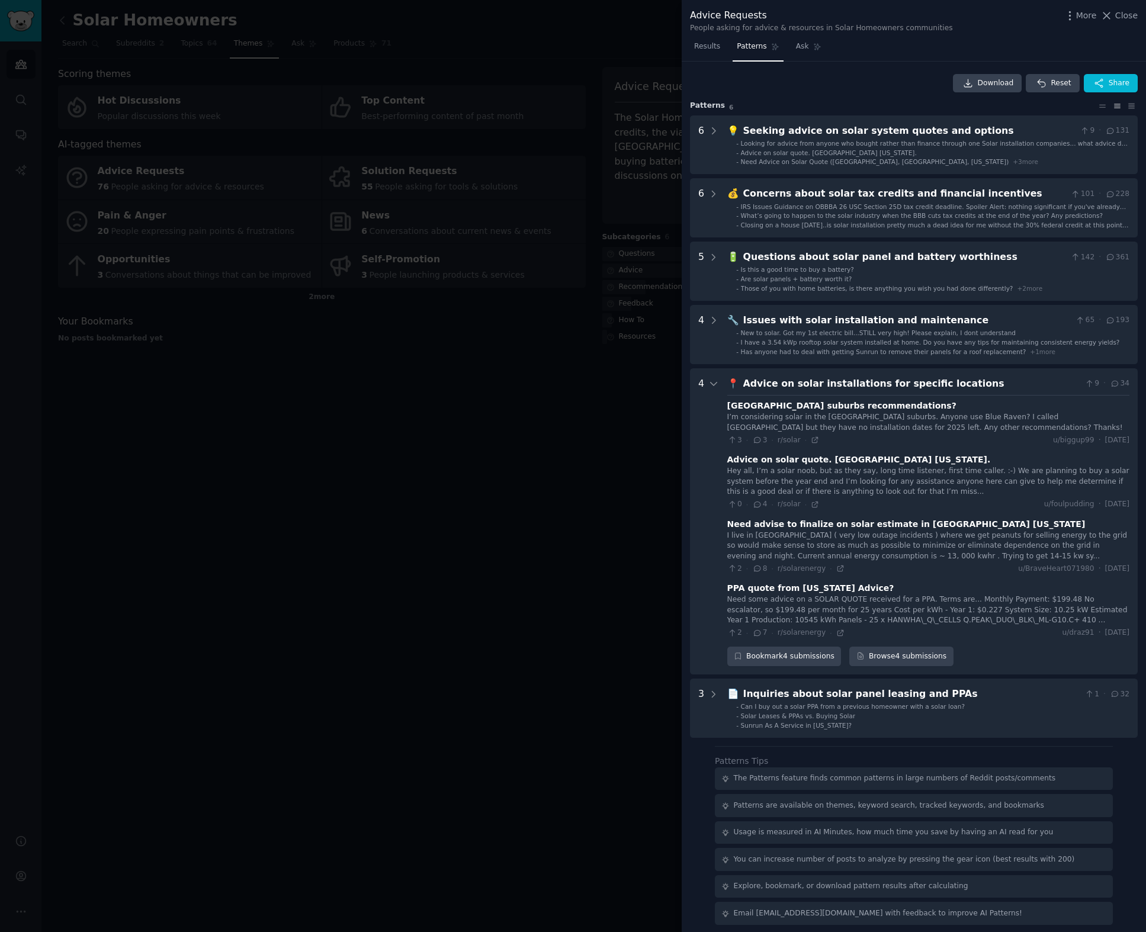
scroll to position [5, 0]
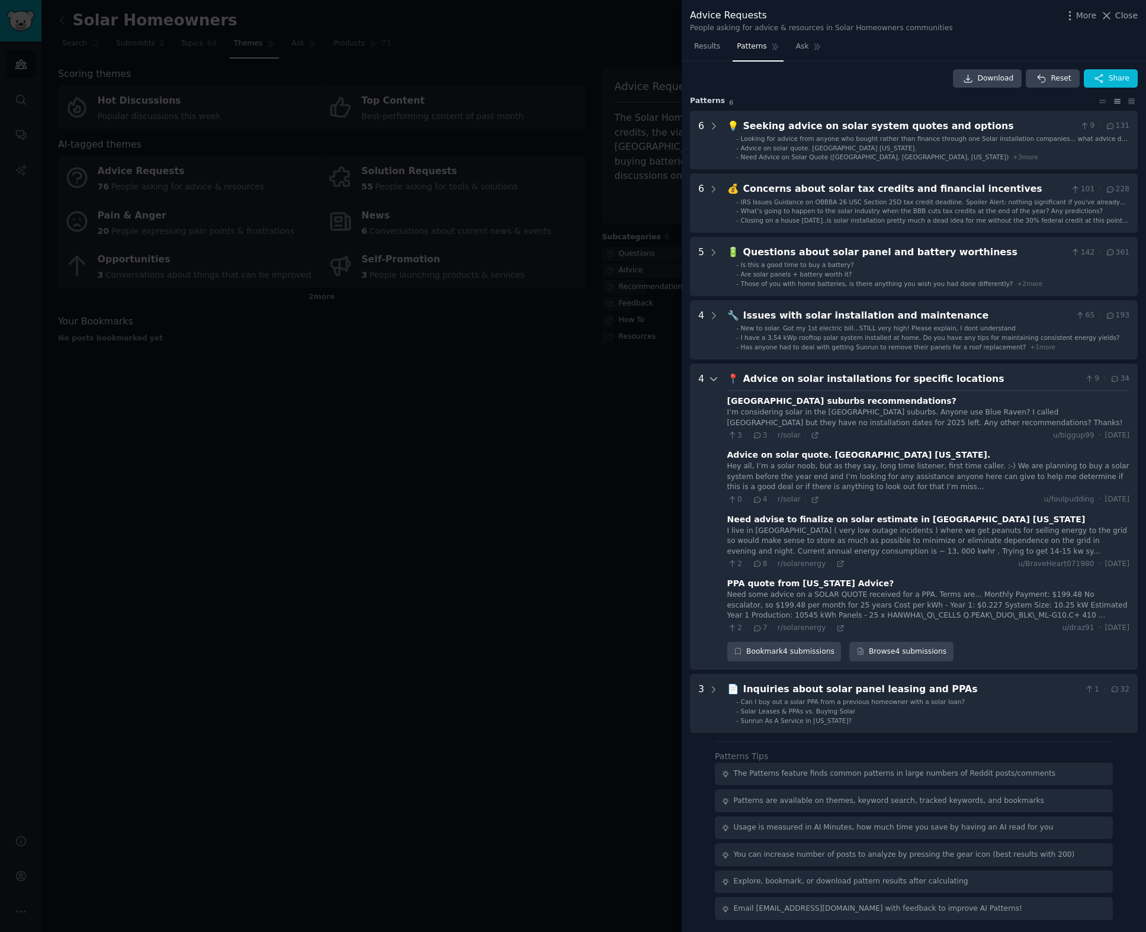
click at [715, 382] on icon at bounding box center [713, 379] width 11 height 11
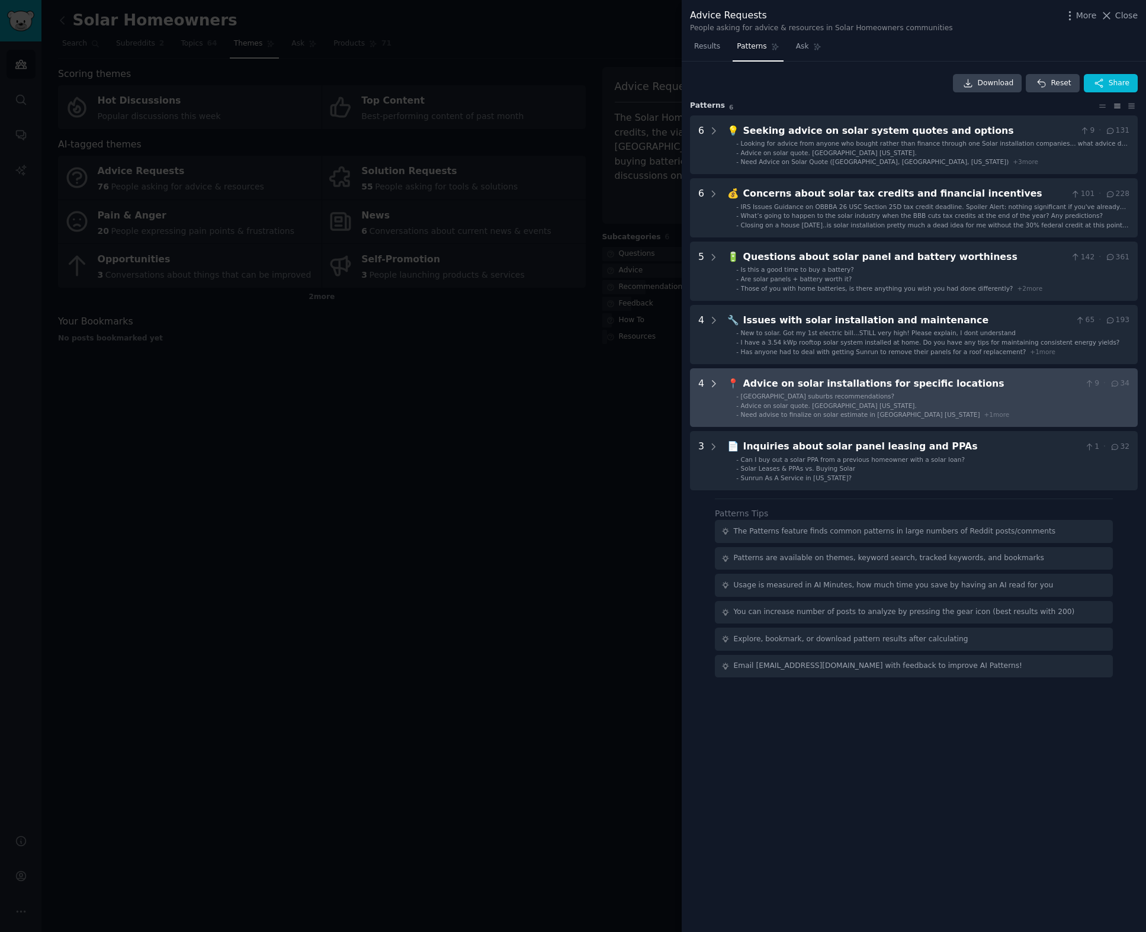
scroll to position [0, 0]
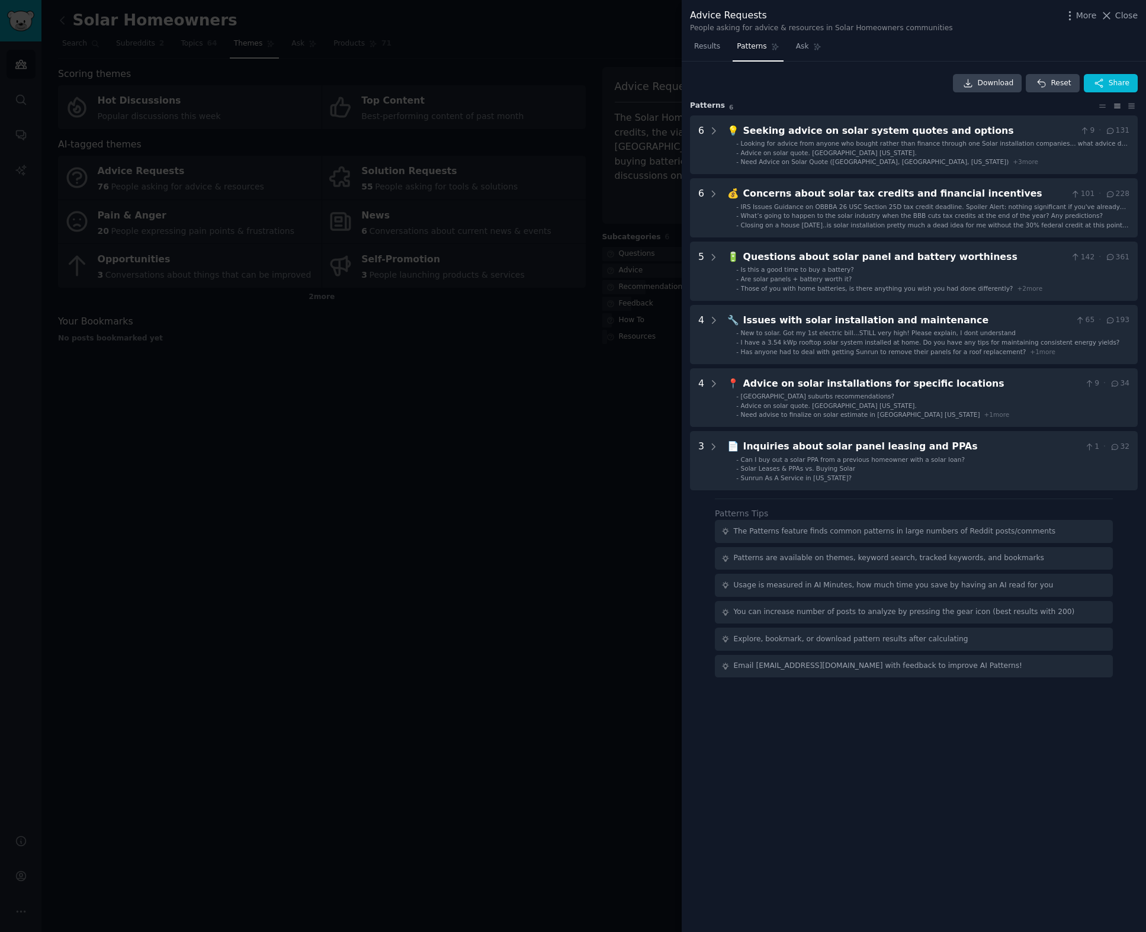
click at [510, 415] on div at bounding box center [573, 466] width 1146 height 932
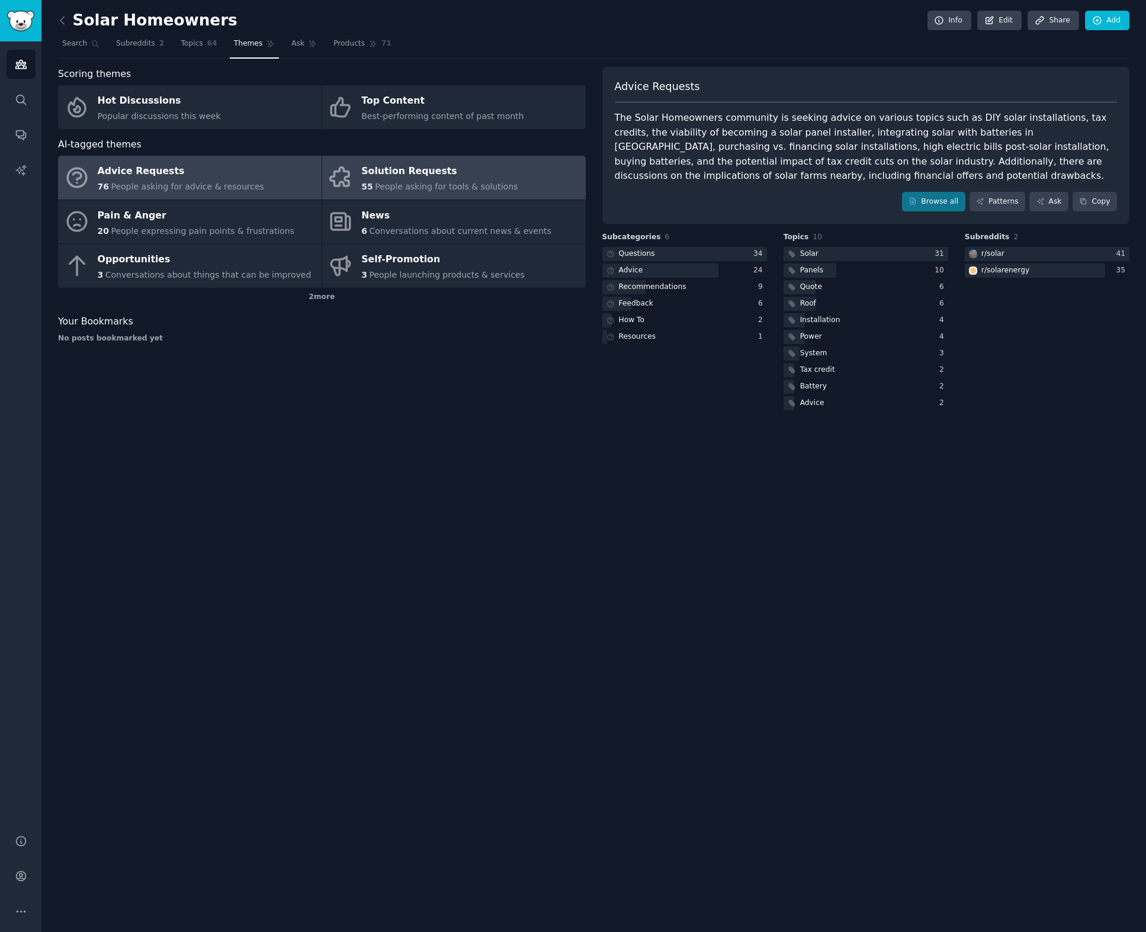
click at [504, 190] on span "People asking for tools & solutions" at bounding box center [446, 186] width 143 height 9
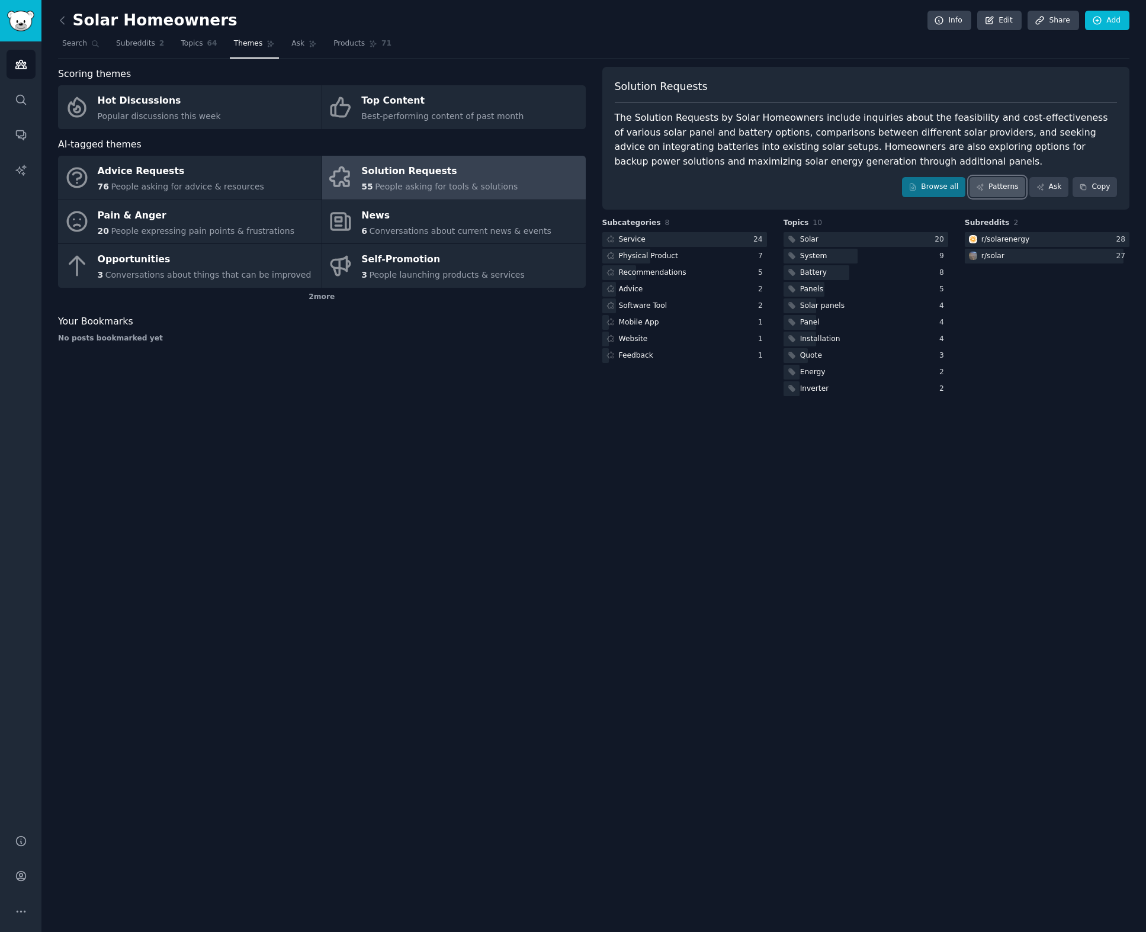
click at [1006, 188] on link "Patterns" at bounding box center [998, 187] width 56 height 20
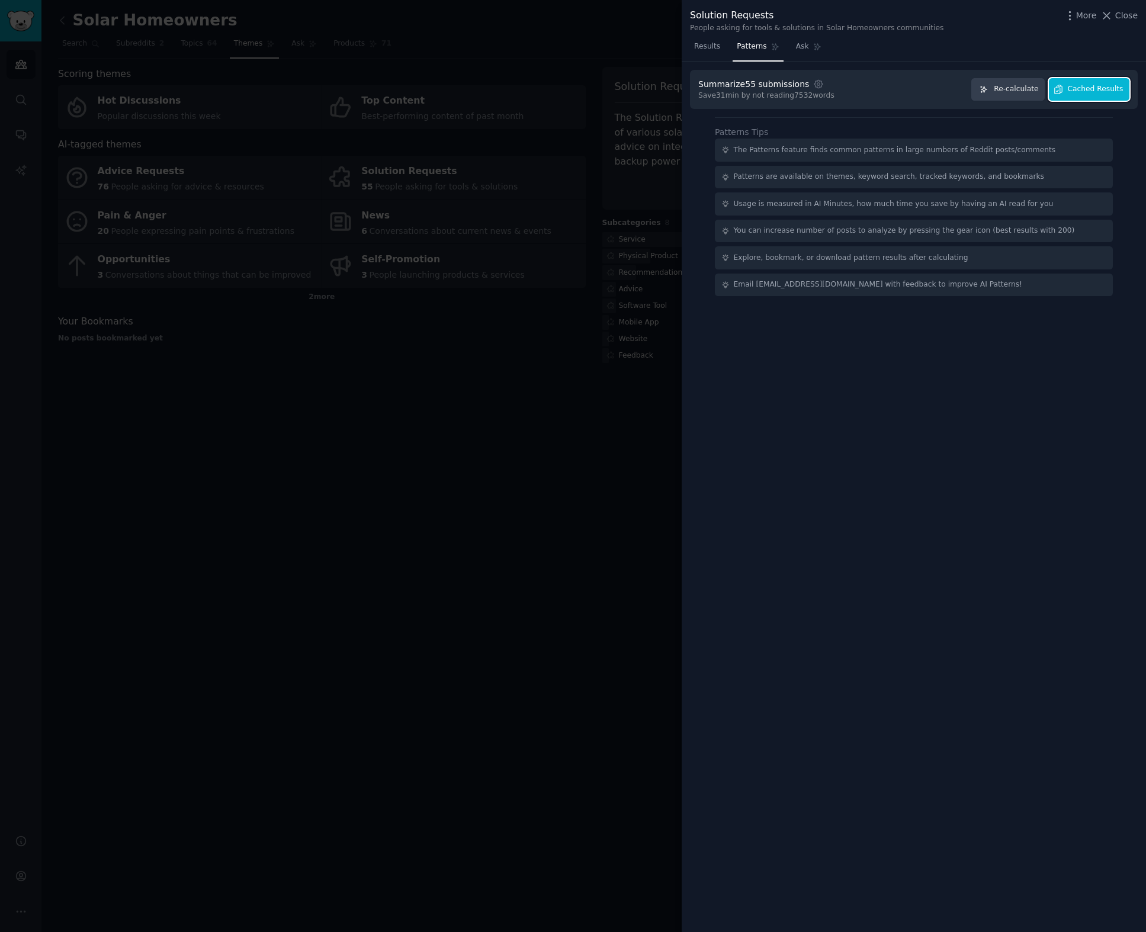
click at [1088, 94] on span "Cached Results" at bounding box center [1096, 89] width 56 height 11
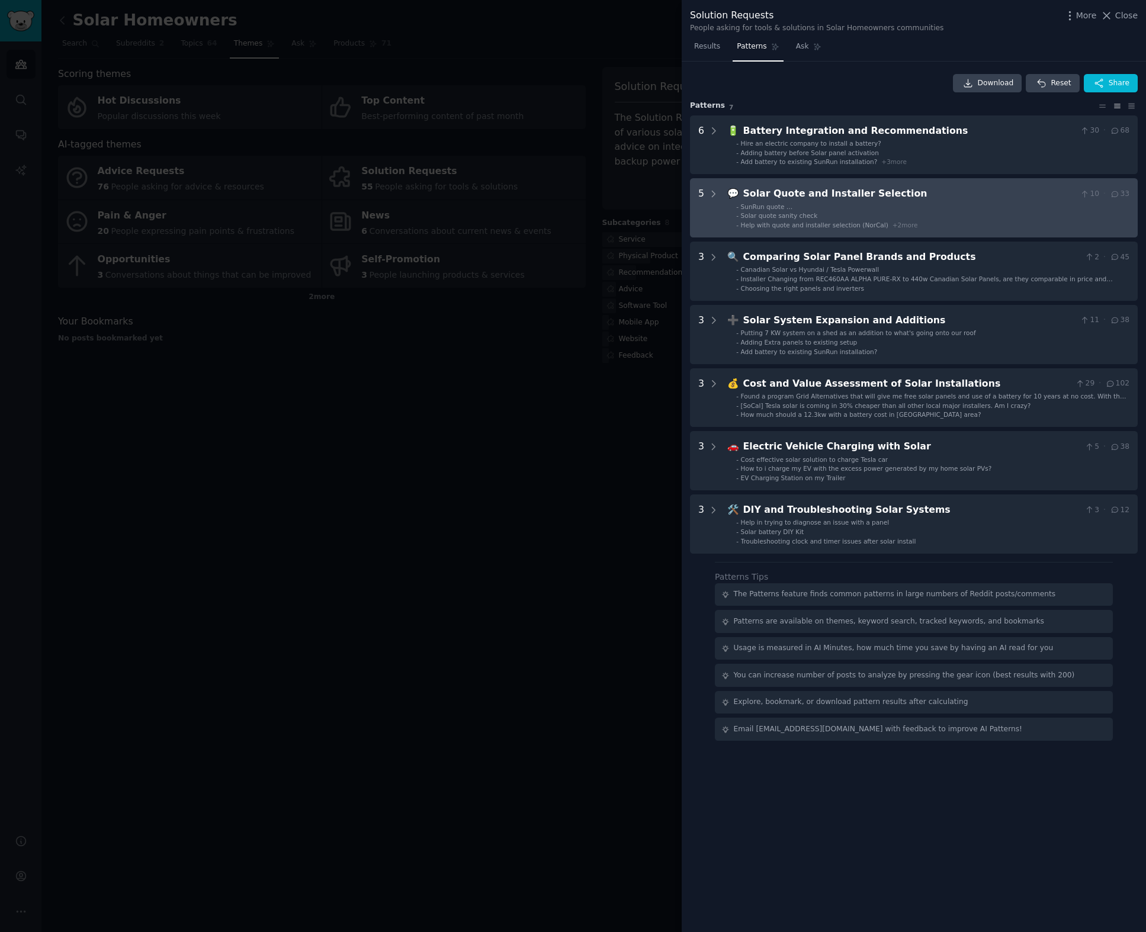
click at [877, 198] on div "Solar Quote and Installer Selection" at bounding box center [909, 194] width 332 height 15
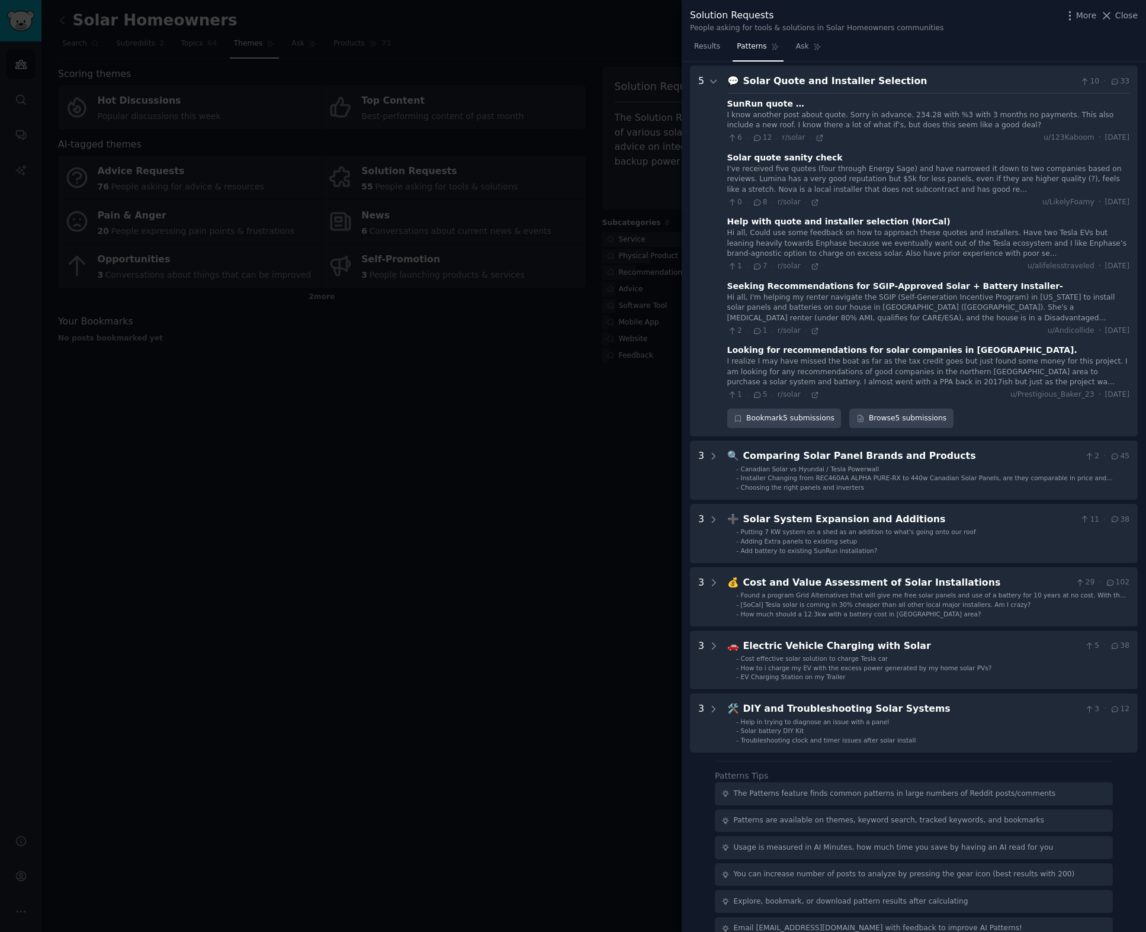
scroll to position [117, 0]
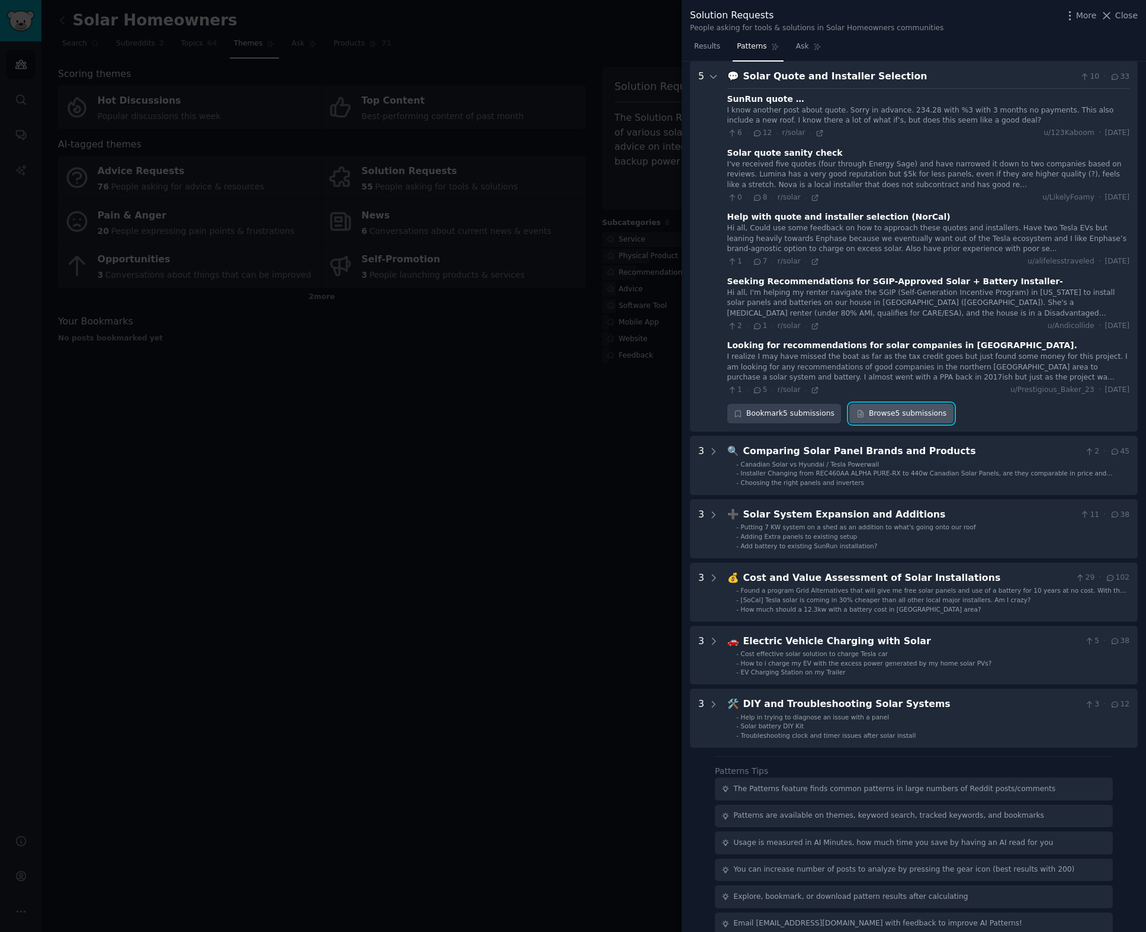
click at [885, 419] on link "Browse 5 submissions" at bounding box center [901, 414] width 104 height 20
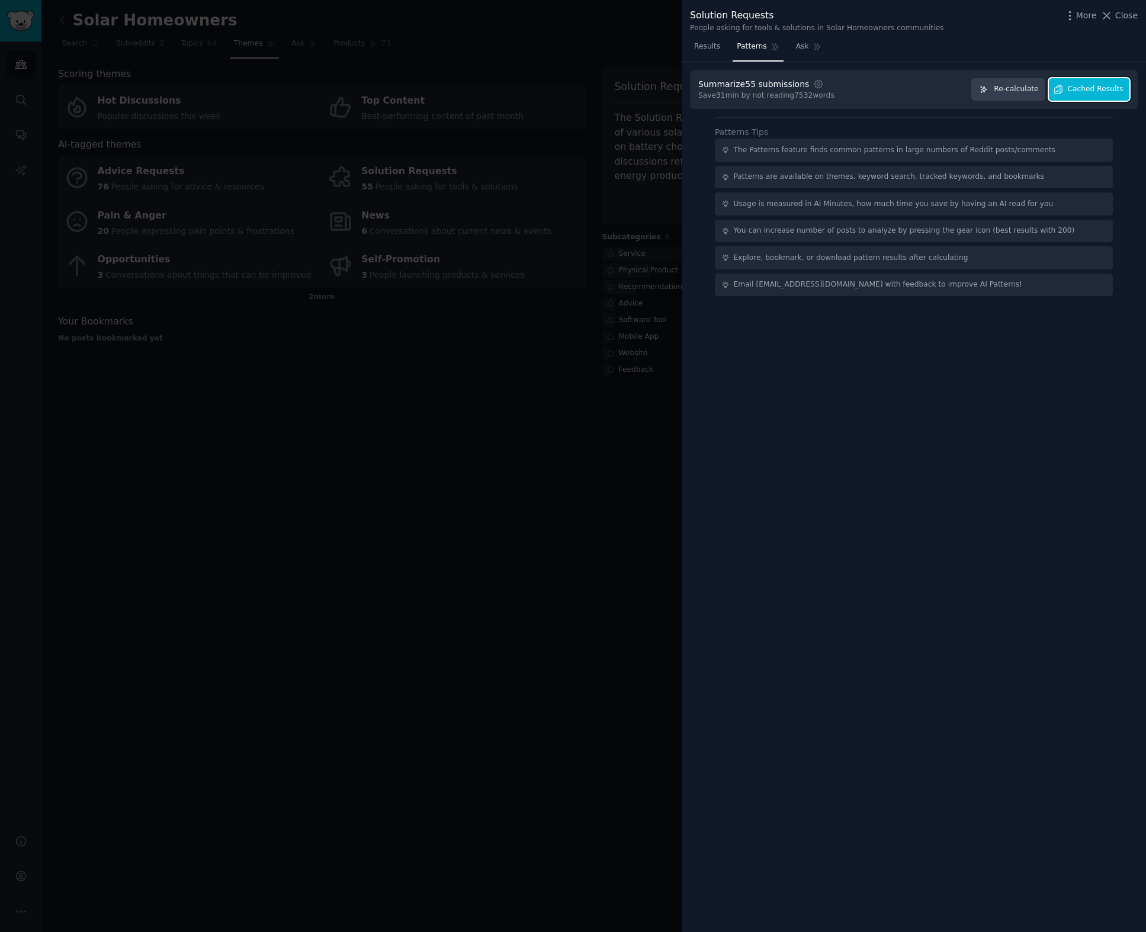
click at [1088, 81] on button "Cached Results" at bounding box center [1089, 89] width 81 height 23
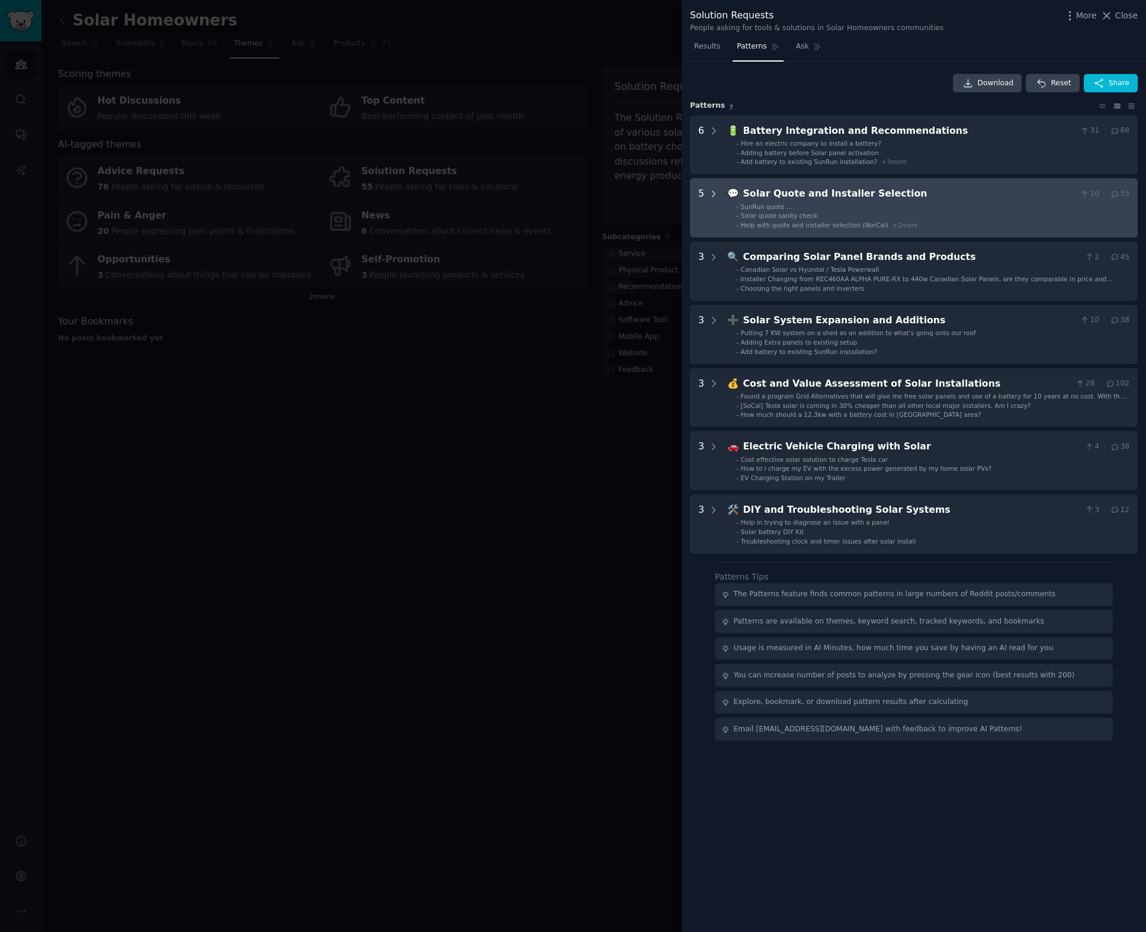
click at [716, 202] on div at bounding box center [713, 208] width 11 height 43
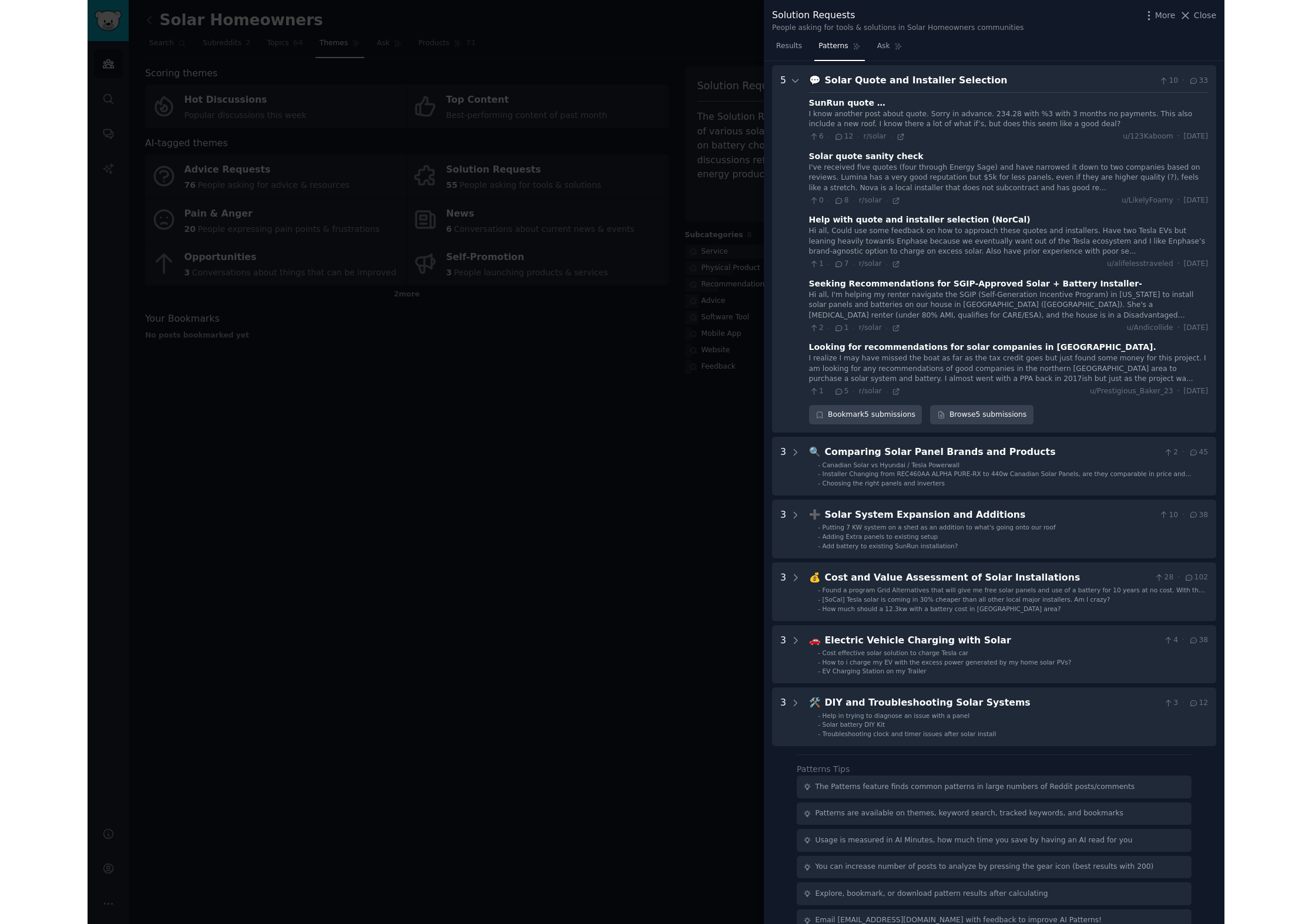
scroll to position [116, 0]
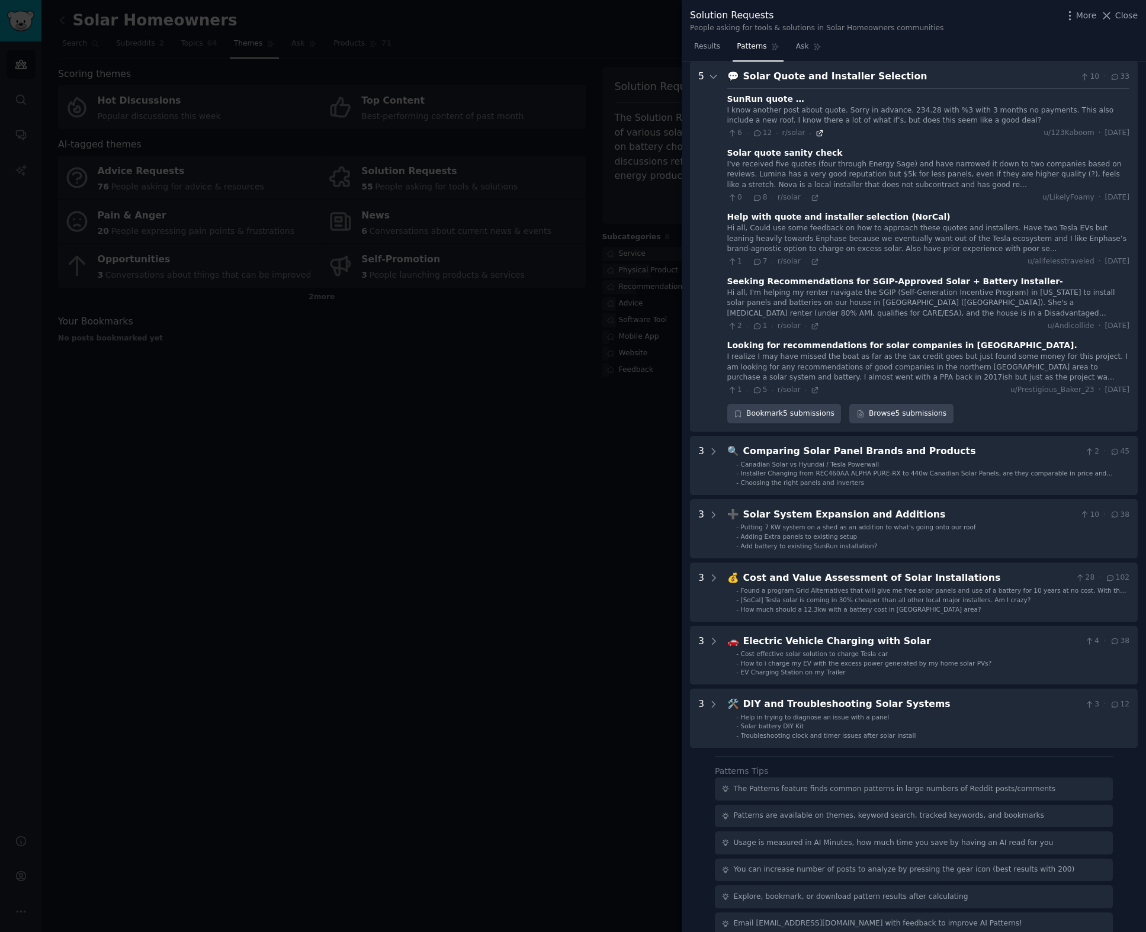
click at [817, 136] on icon at bounding box center [819, 132] width 5 height 5
click at [814, 194] on icon at bounding box center [815, 198] width 8 height 8
click at [813, 258] on icon at bounding box center [815, 262] width 8 height 8
click at [814, 323] on icon at bounding box center [815, 326] width 8 height 8
click at [812, 392] on icon at bounding box center [815, 390] width 8 height 8
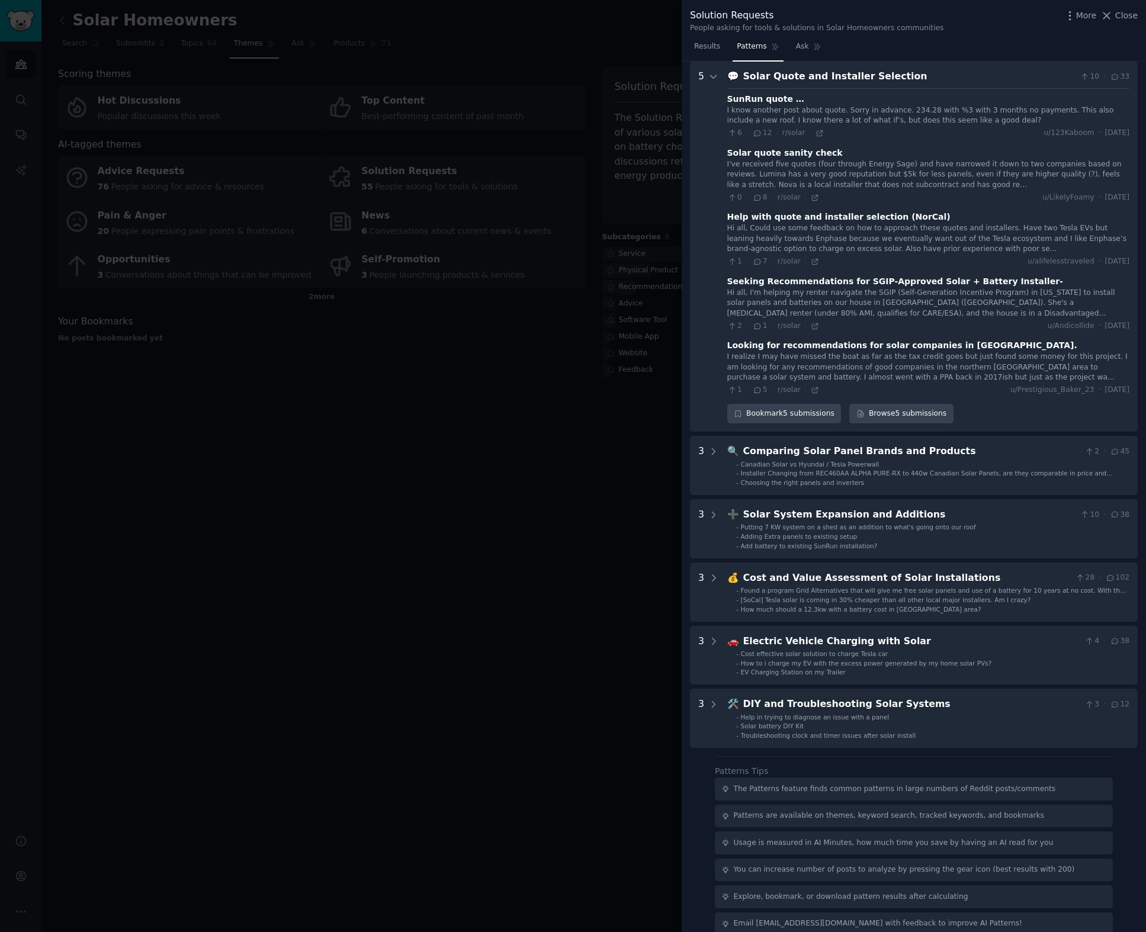
click at [478, 368] on div at bounding box center [573, 466] width 1146 height 932
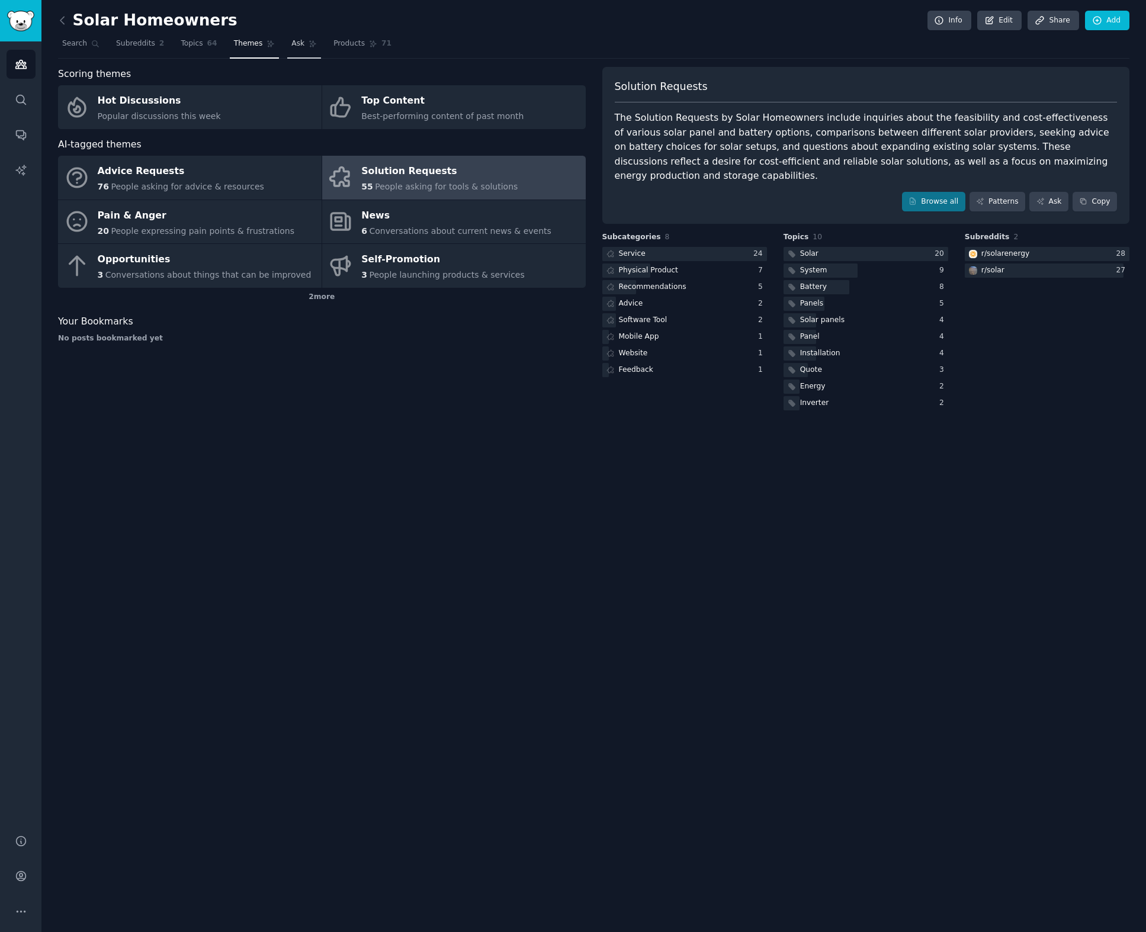
click at [303, 44] on link "Ask" at bounding box center [304, 46] width 34 height 24
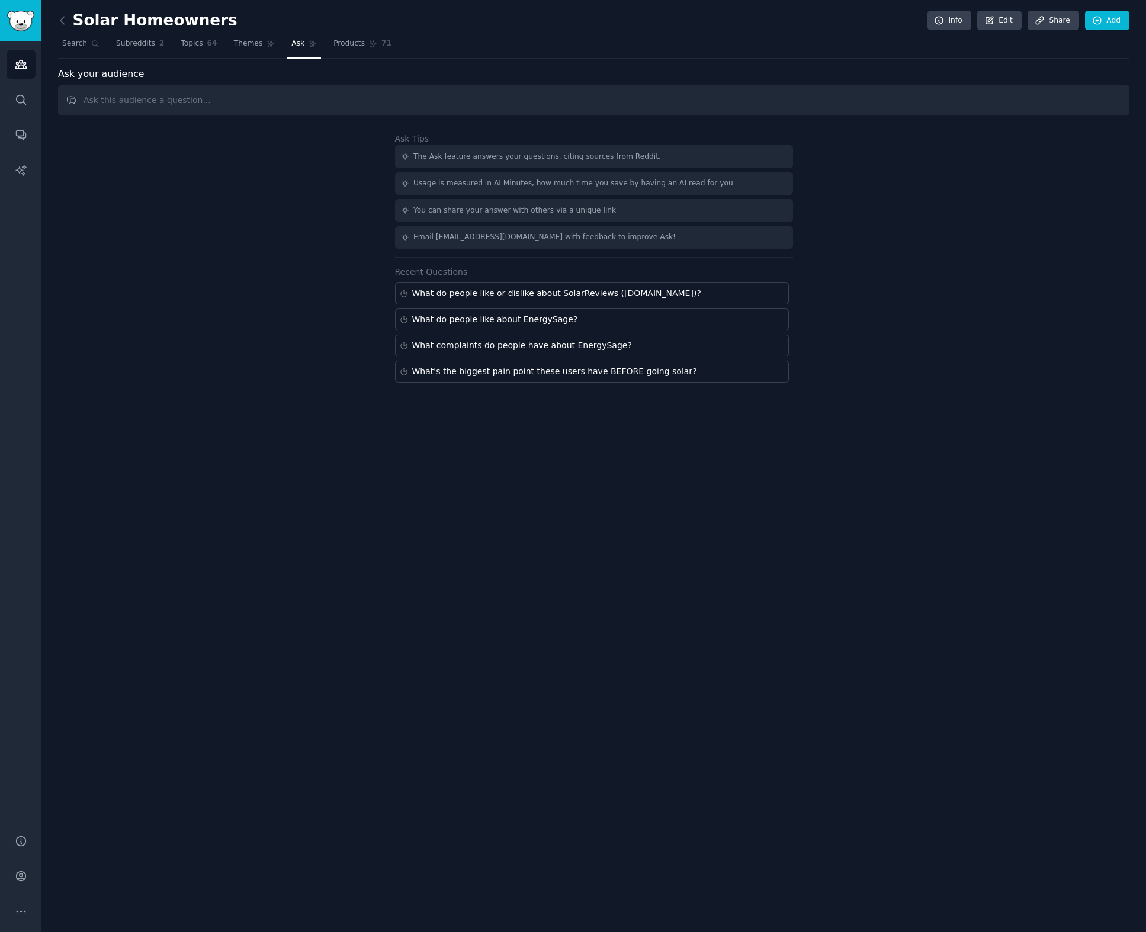
click at [363, 94] on input "text" at bounding box center [594, 100] width 1072 height 30
click at [361, 95] on input "text" at bounding box center [594, 100] width 1072 height 30
type input "Find all the posts where someone is looking for a solar installer to work with."
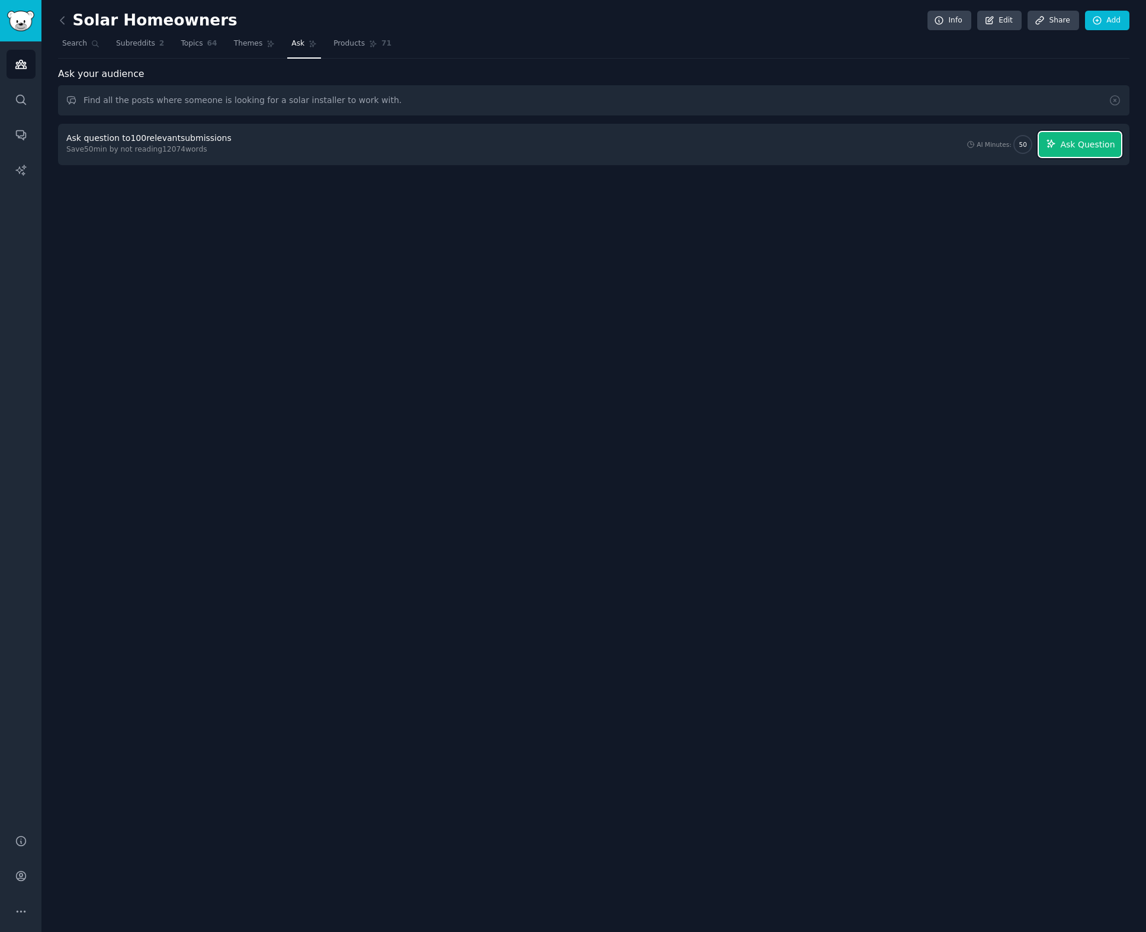
click at [1098, 147] on span "Ask Question" at bounding box center [1087, 145] width 54 height 12
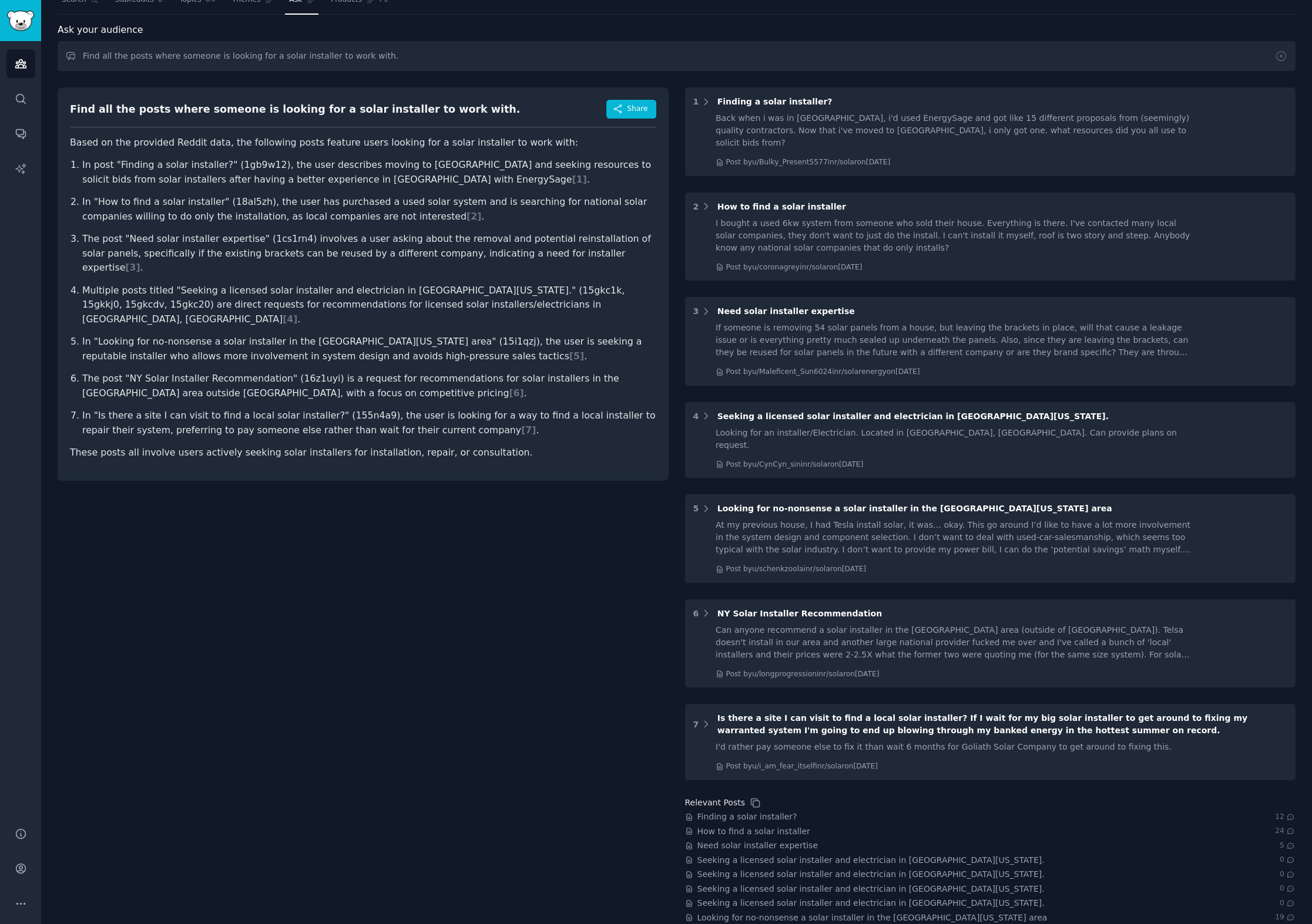
scroll to position [75, 0]
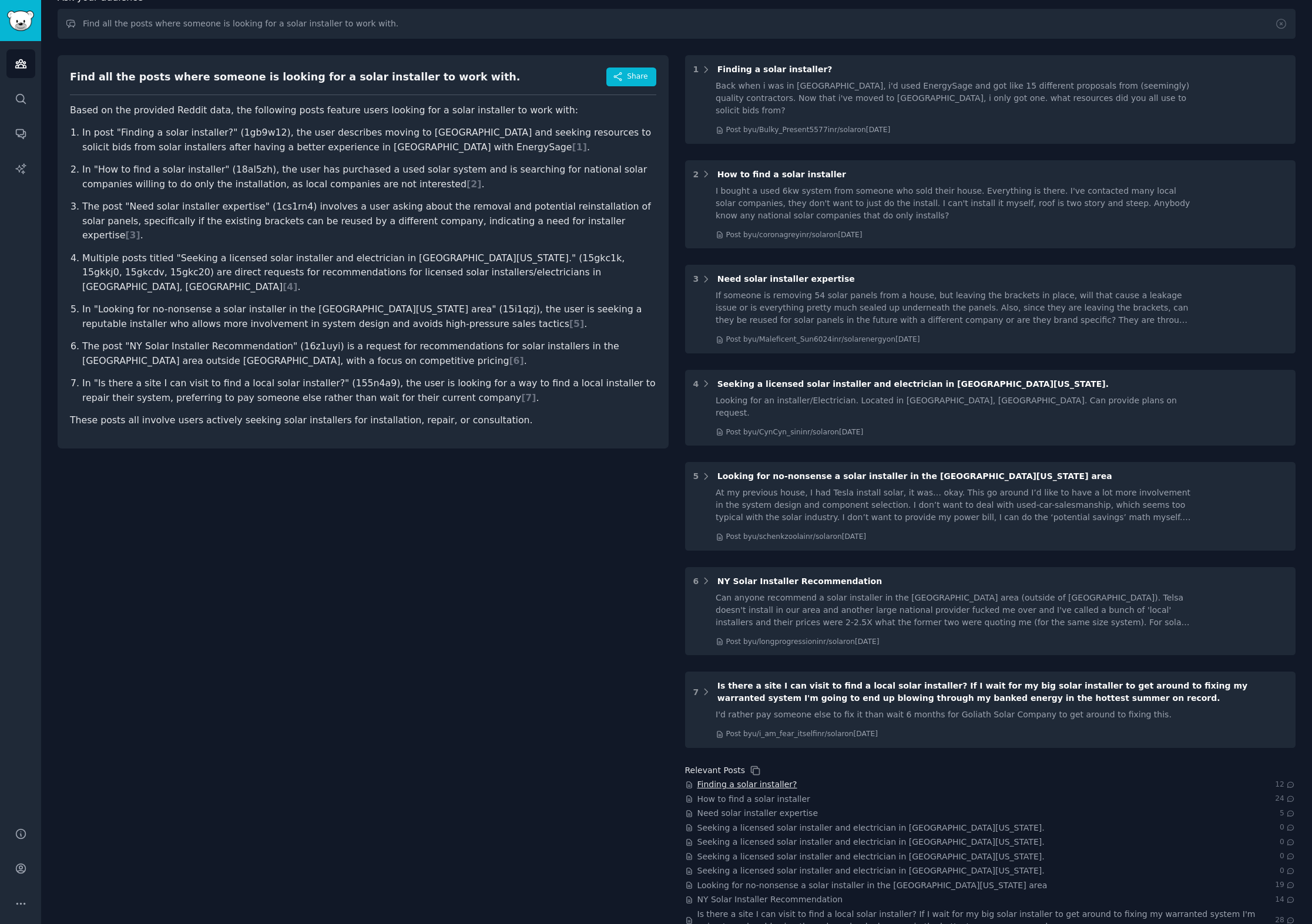
click at [776, 778] on span "Finding a solar installer?" at bounding box center [747, 784] width 100 height 12
click at [772, 793] on span "How to find a solar installer" at bounding box center [754, 799] width 113 height 12
click at [774, 807] on span "Need solar installer expertise" at bounding box center [758, 813] width 121 height 12
click at [775, 822] on span "Seeking a licensed solar installer and electrician in Southern California." at bounding box center [871, 828] width 347 height 12
click at [798, 879] on span "Looking for no-nonsense a solar installer in the Salem Oregon area" at bounding box center [872, 885] width 350 height 12
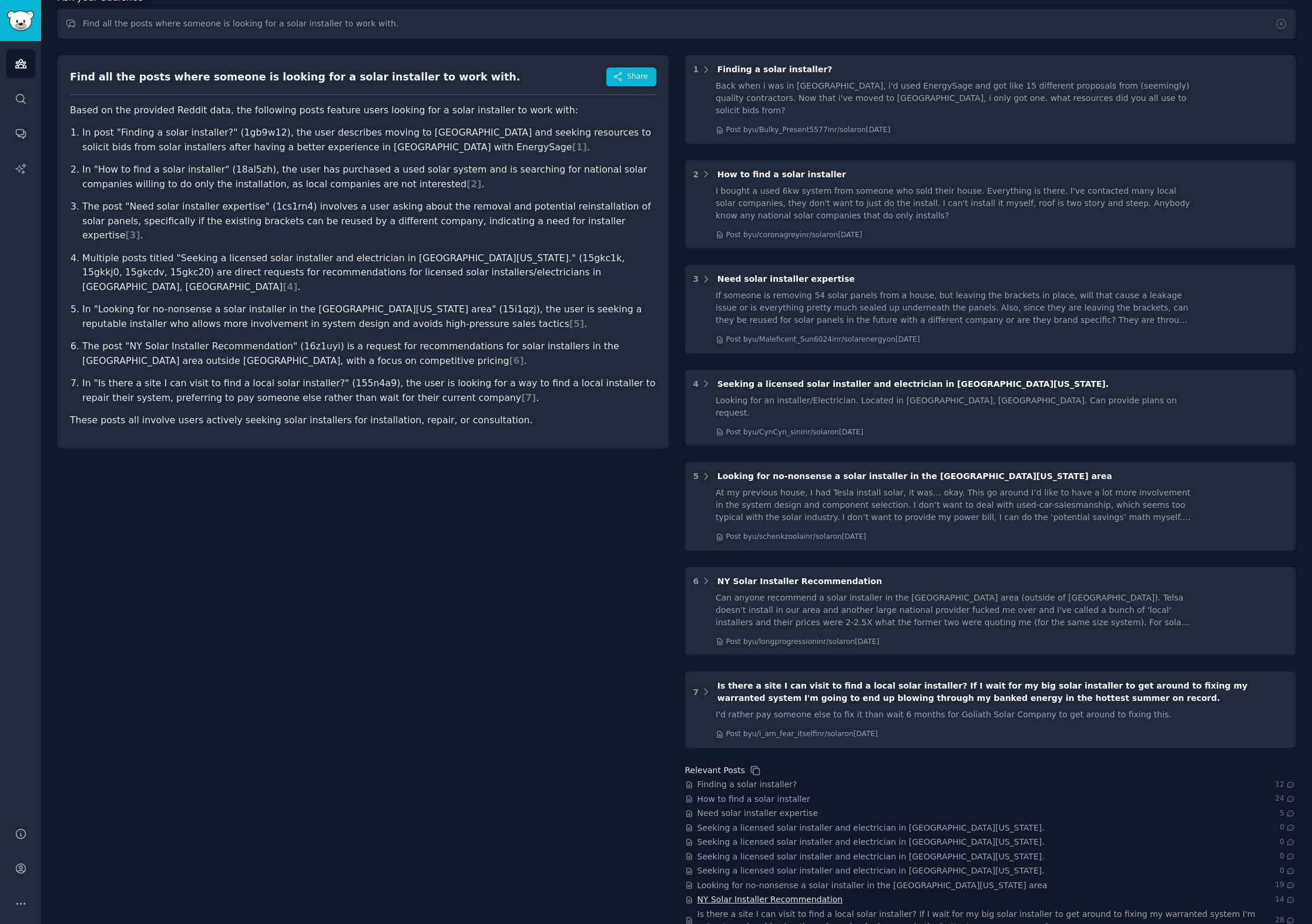
click at [796, 894] on span "NY Solar Installer Recommendation" at bounding box center [770, 900] width 146 height 12
click at [797, 908] on span "Is there a site I can visit to find a local solar installer? If I wait for my b…" at bounding box center [986, 920] width 578 height 25
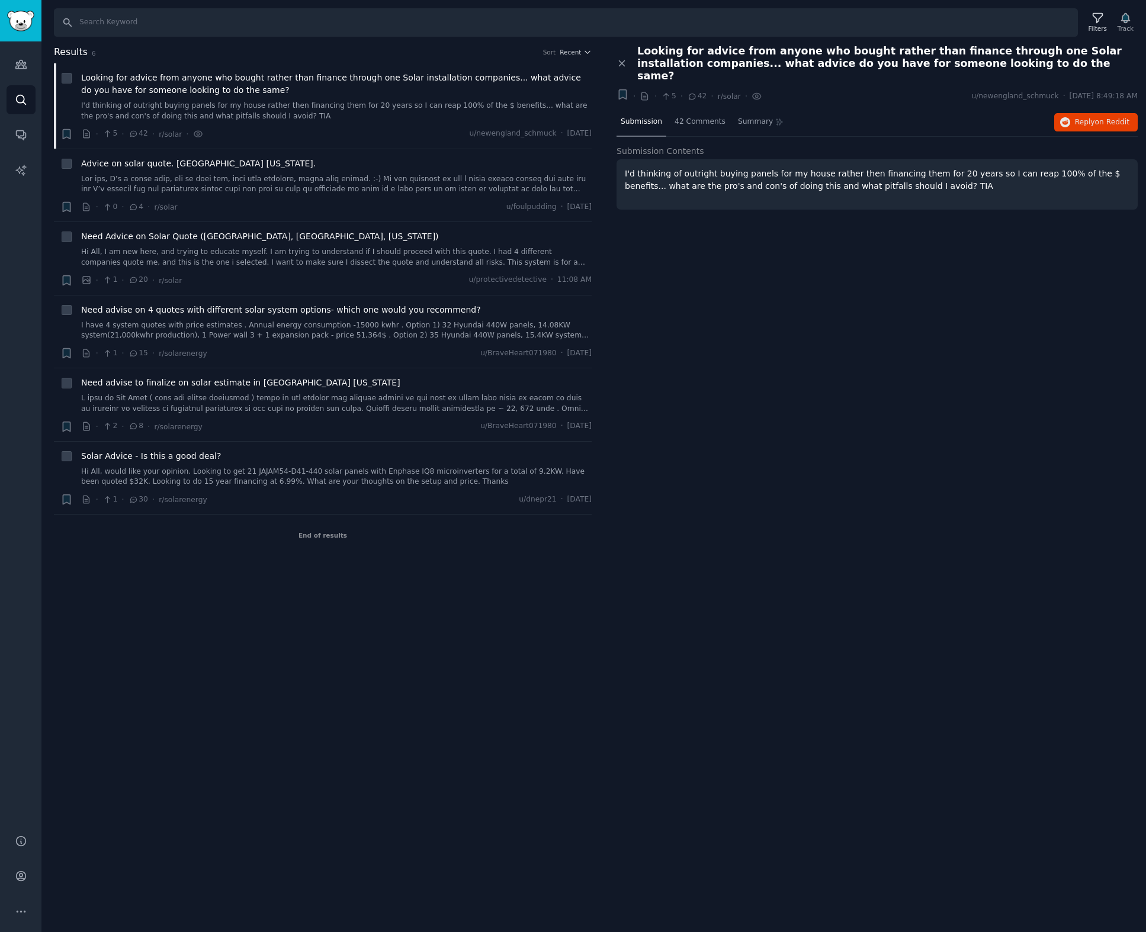
click at [987, 51] on span "Looking for advice from anyone who bought rather than finance through one Solar…" at bounding box center [887, 63] width 501 height 37
click at [689, 168] on p "I'd thinking of outright buying panels for my house rather then financing them …" at bounding box center [877, 180] width 505 height 25
